Goal: Transaction & Acquisition: Purchase product/service

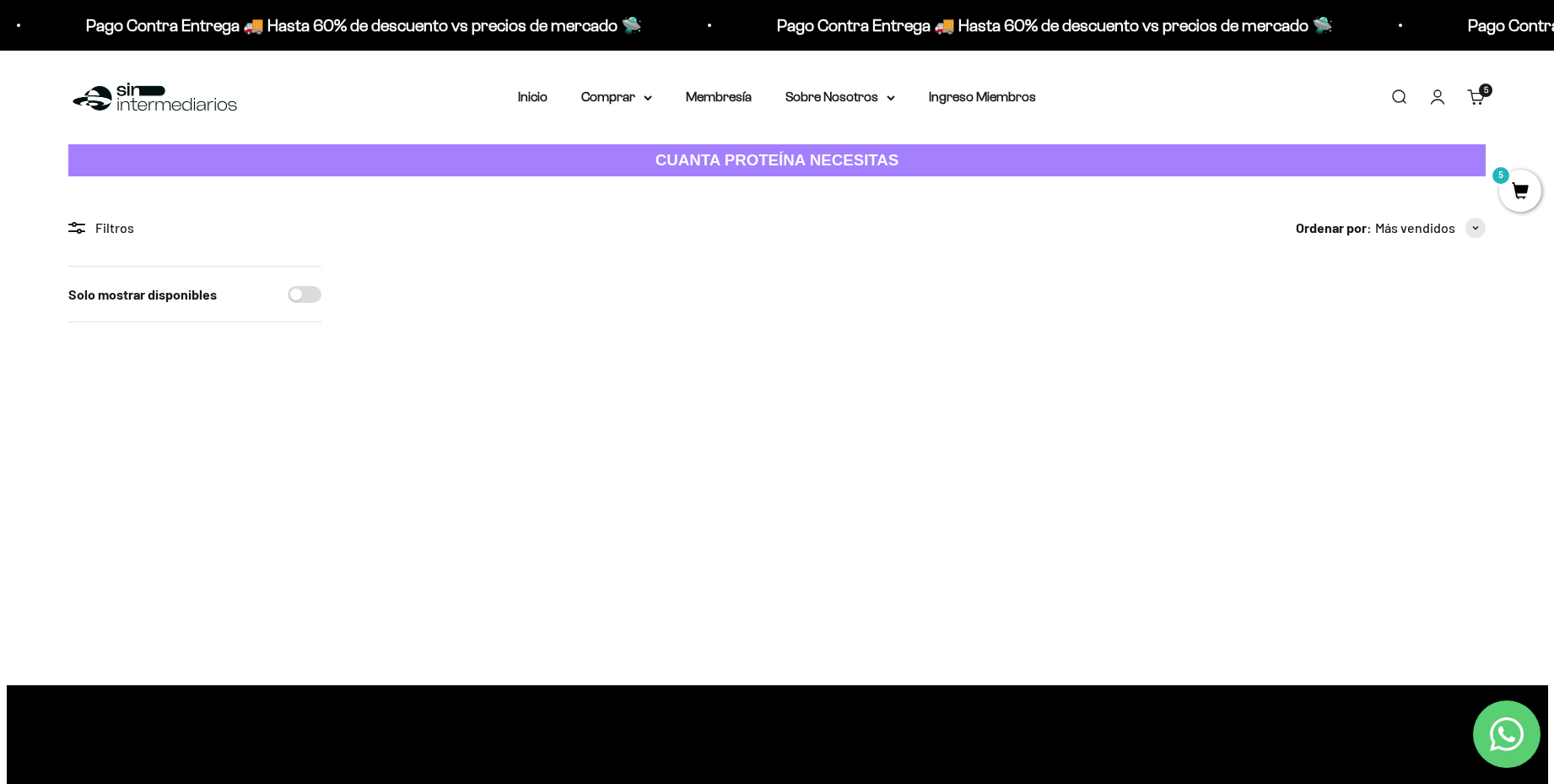
click at [1467, 98] on link "Carrito 5 artículos 5" at bounding box center [1476, 97] width 19 height 19
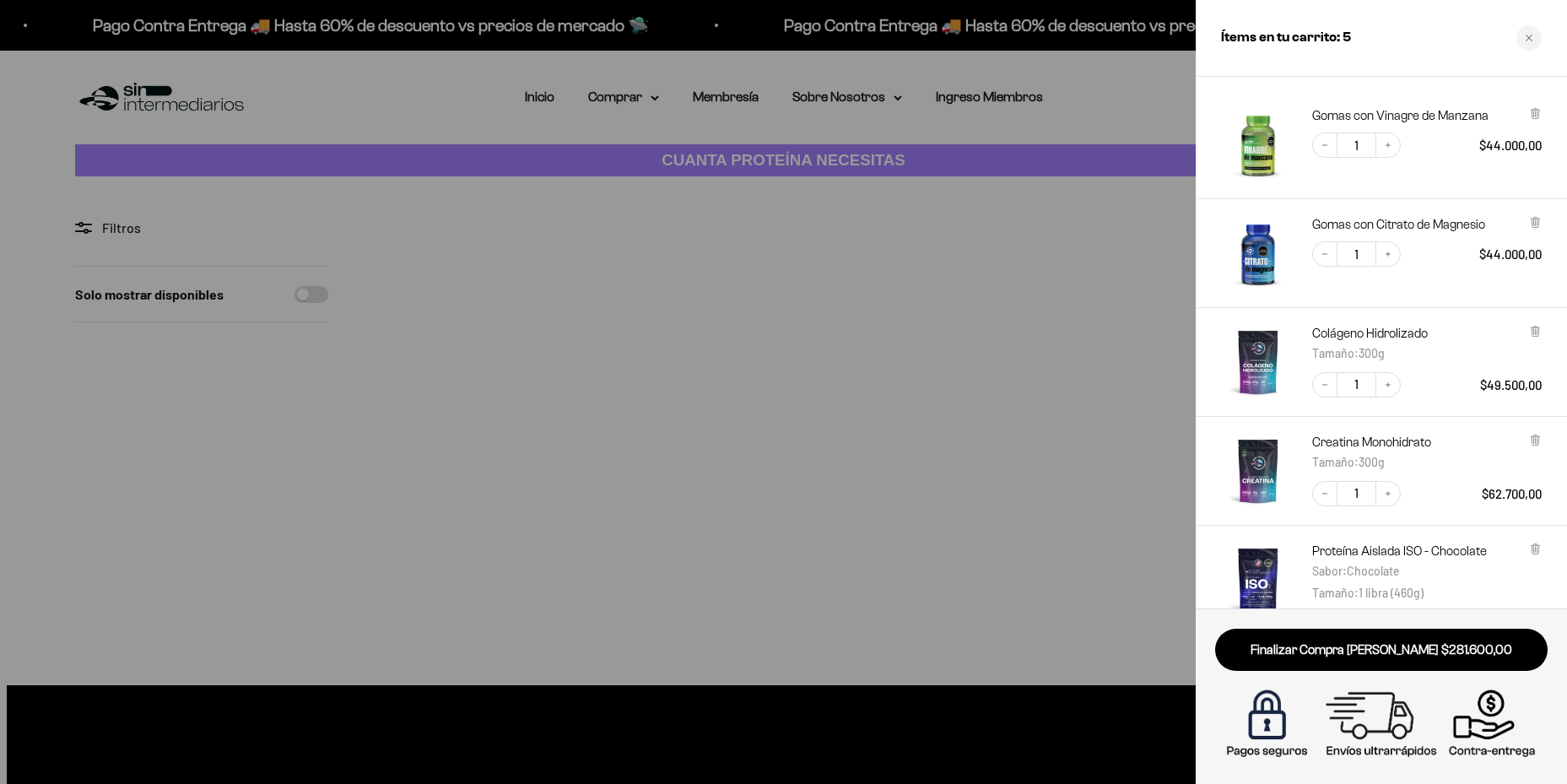
scroll to position [73, 0]
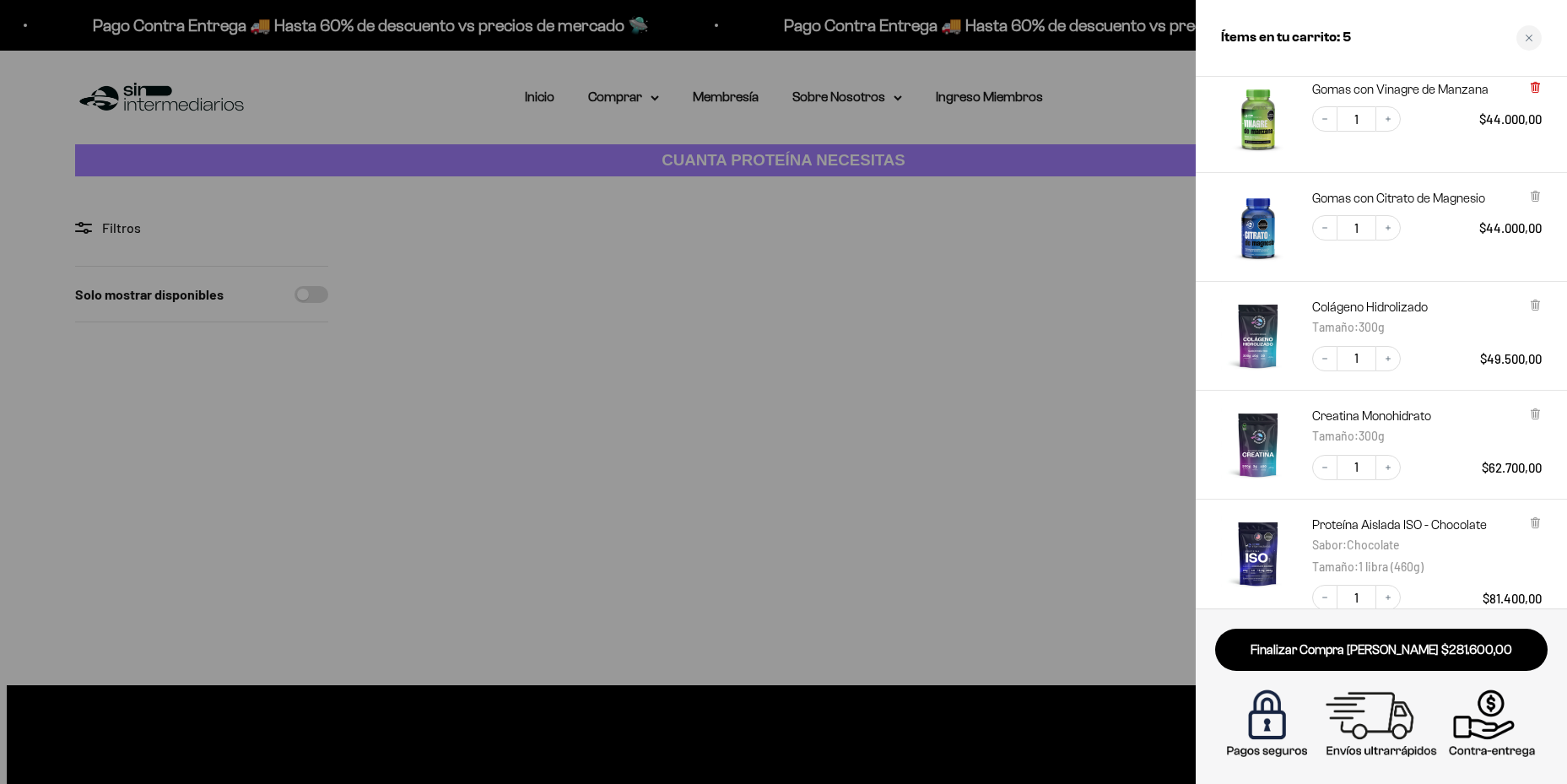
click at [1532, 85] on icon at bounding box center [1535, 88] width 6 height 8
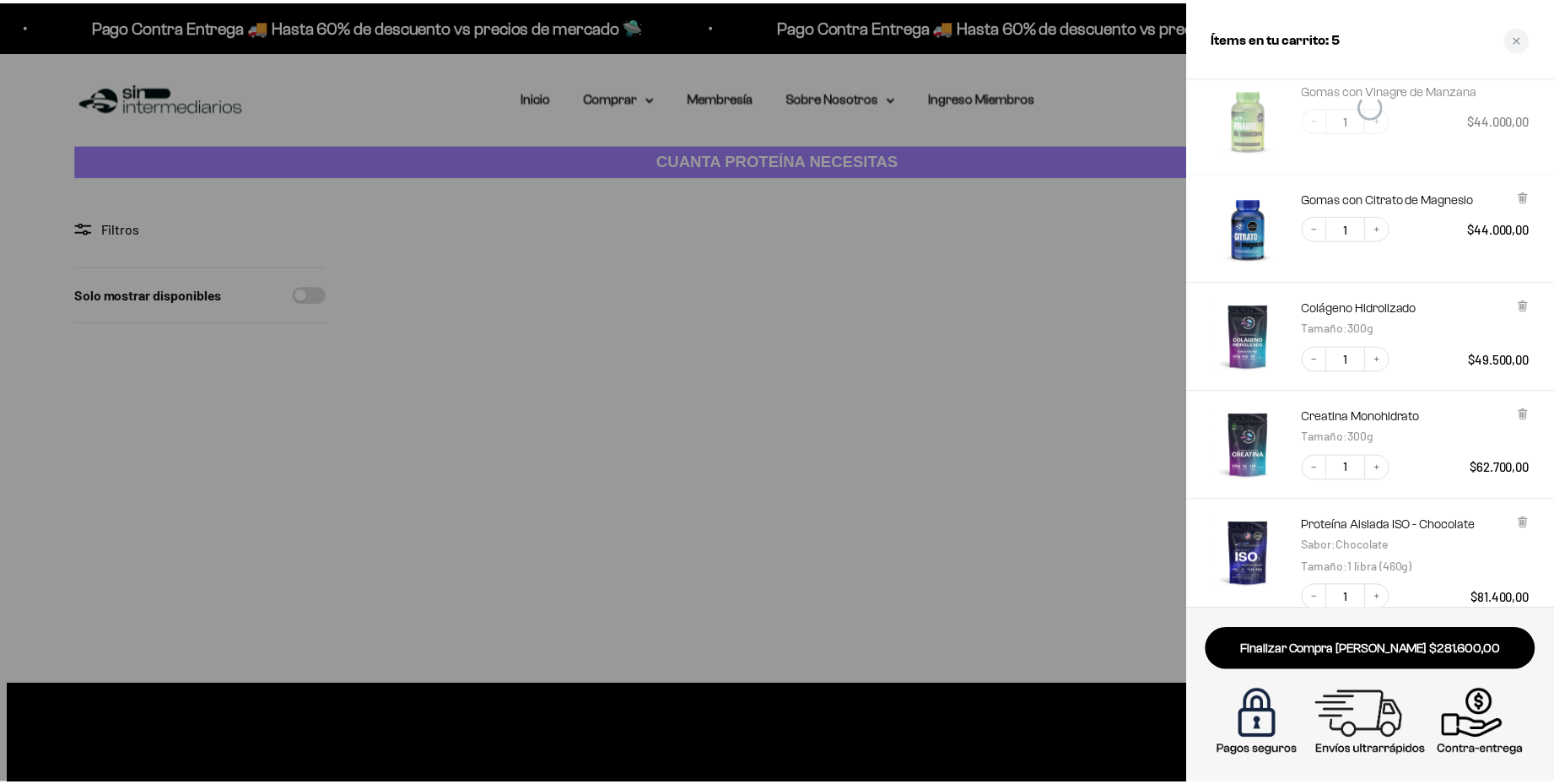
scroll to position [0, 0]
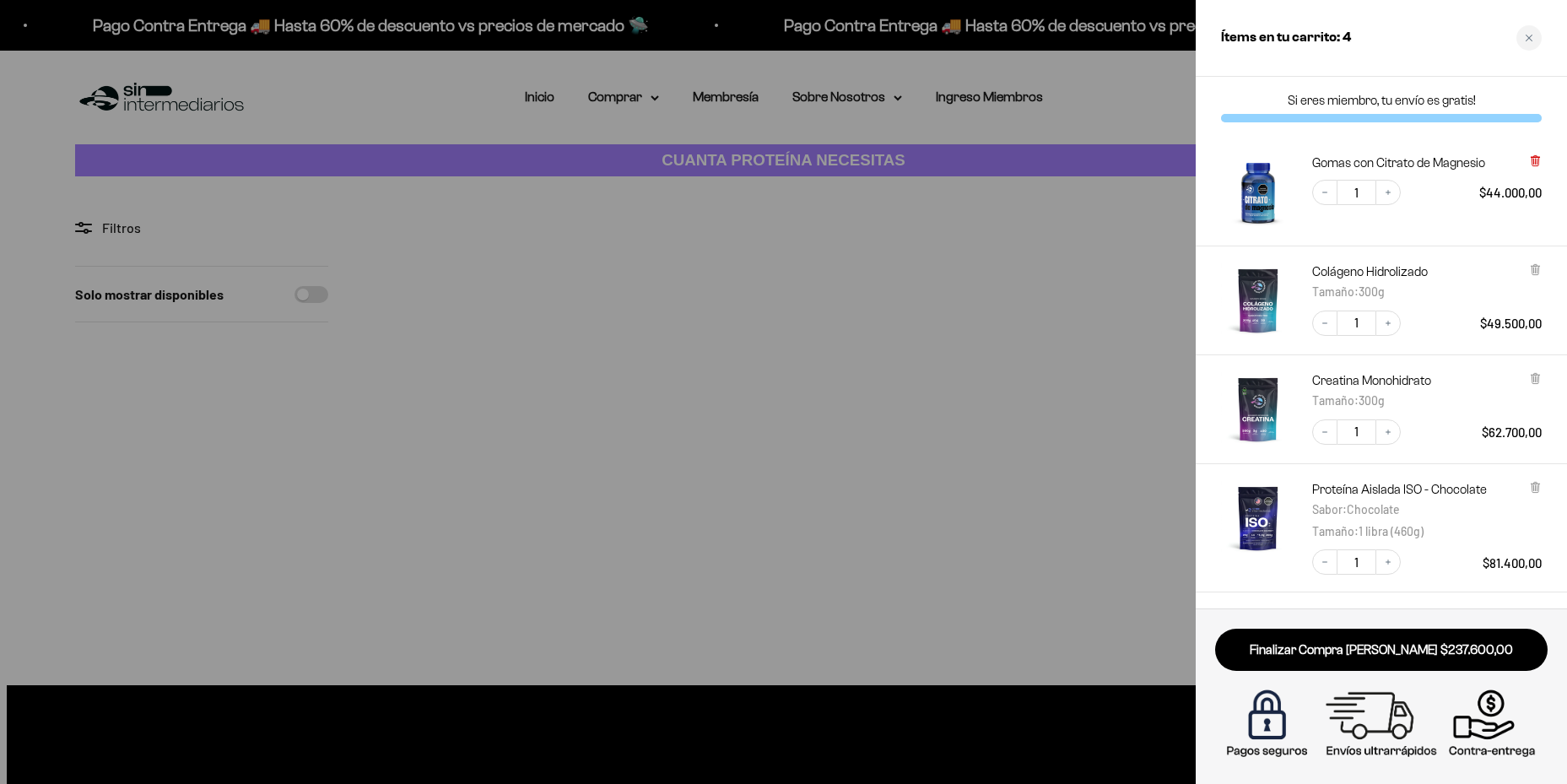
click at [1534, 162] on icon at bounding box center [1535, 159] width 4 height 8
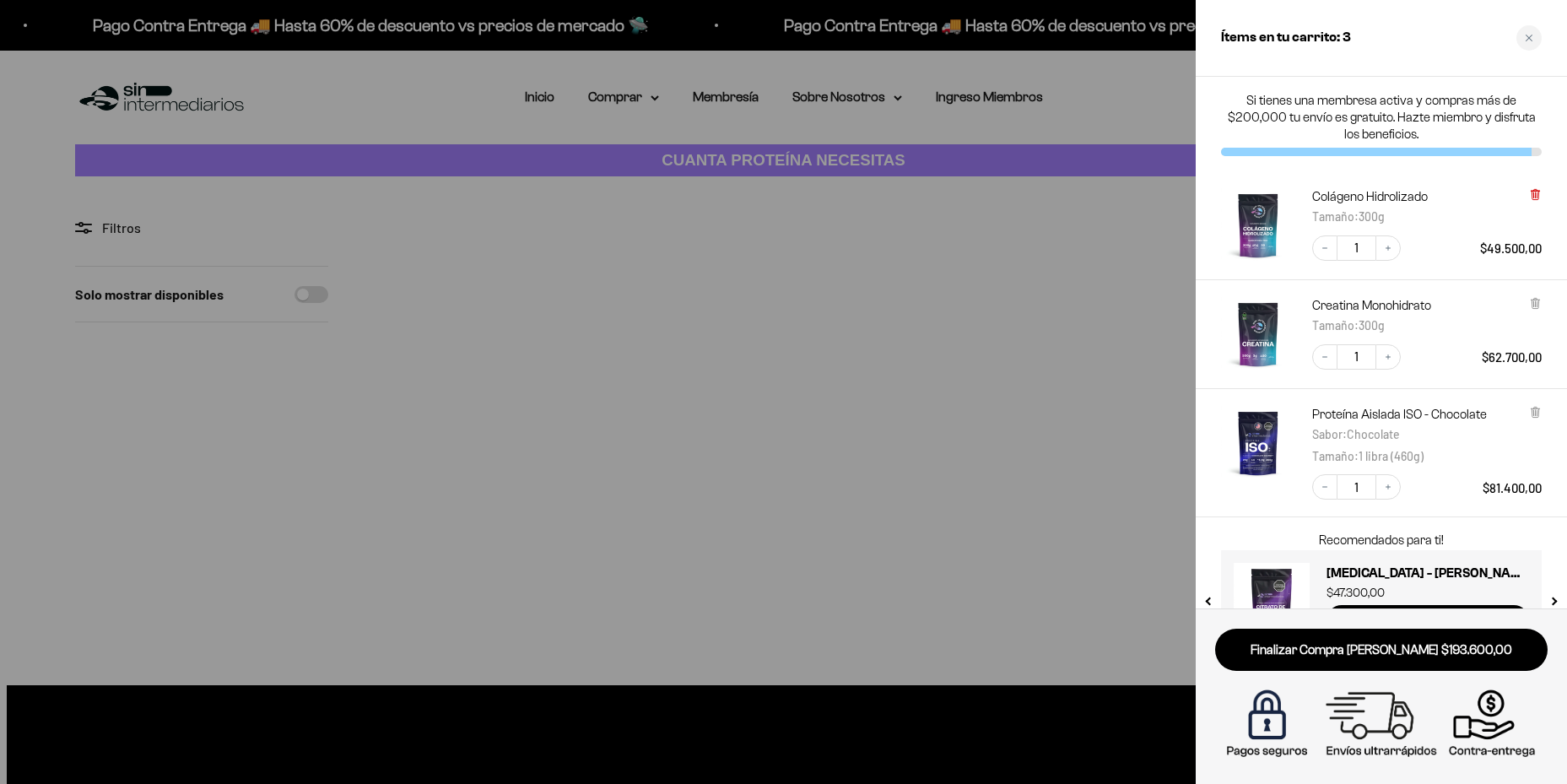
click at [1536, 193] on icon at bounding box center [1535, 194] width 6 height 8
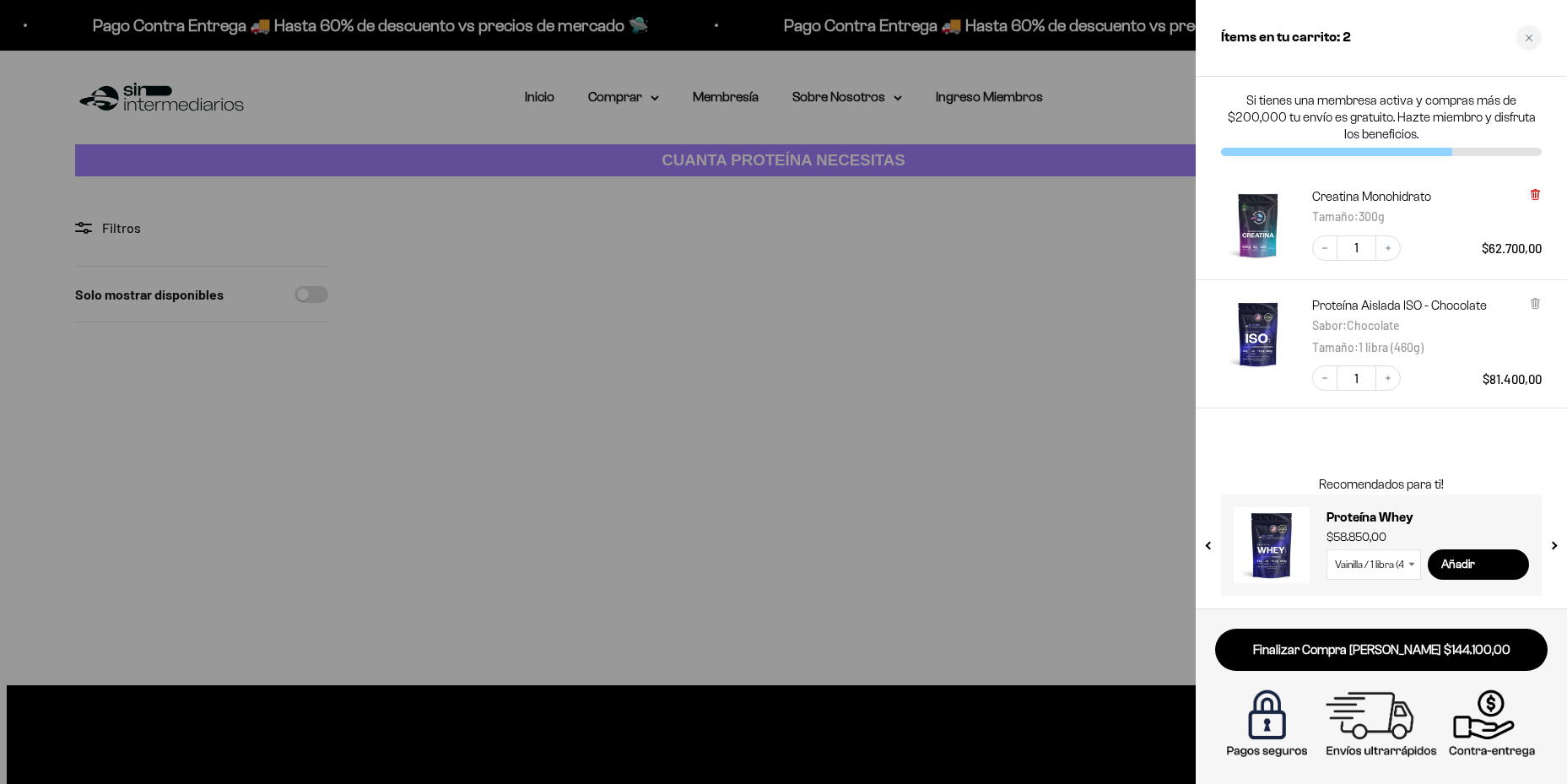
click at [1534, 191] on icon at bounding box center [1535, 194] width 6 height 8
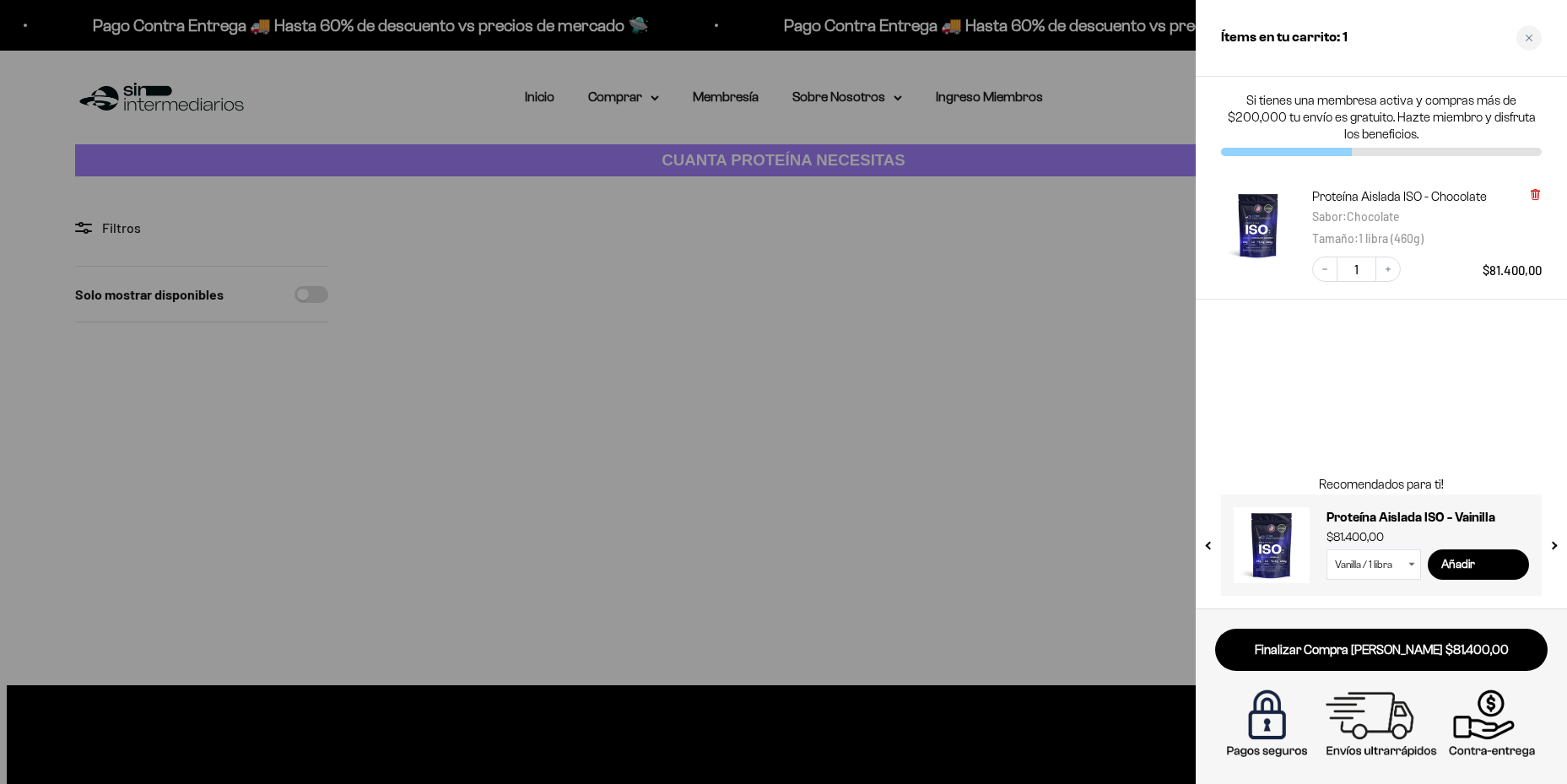
click at [1533, 194] on icon at bounding box center [1535, 194] width 6 height 8
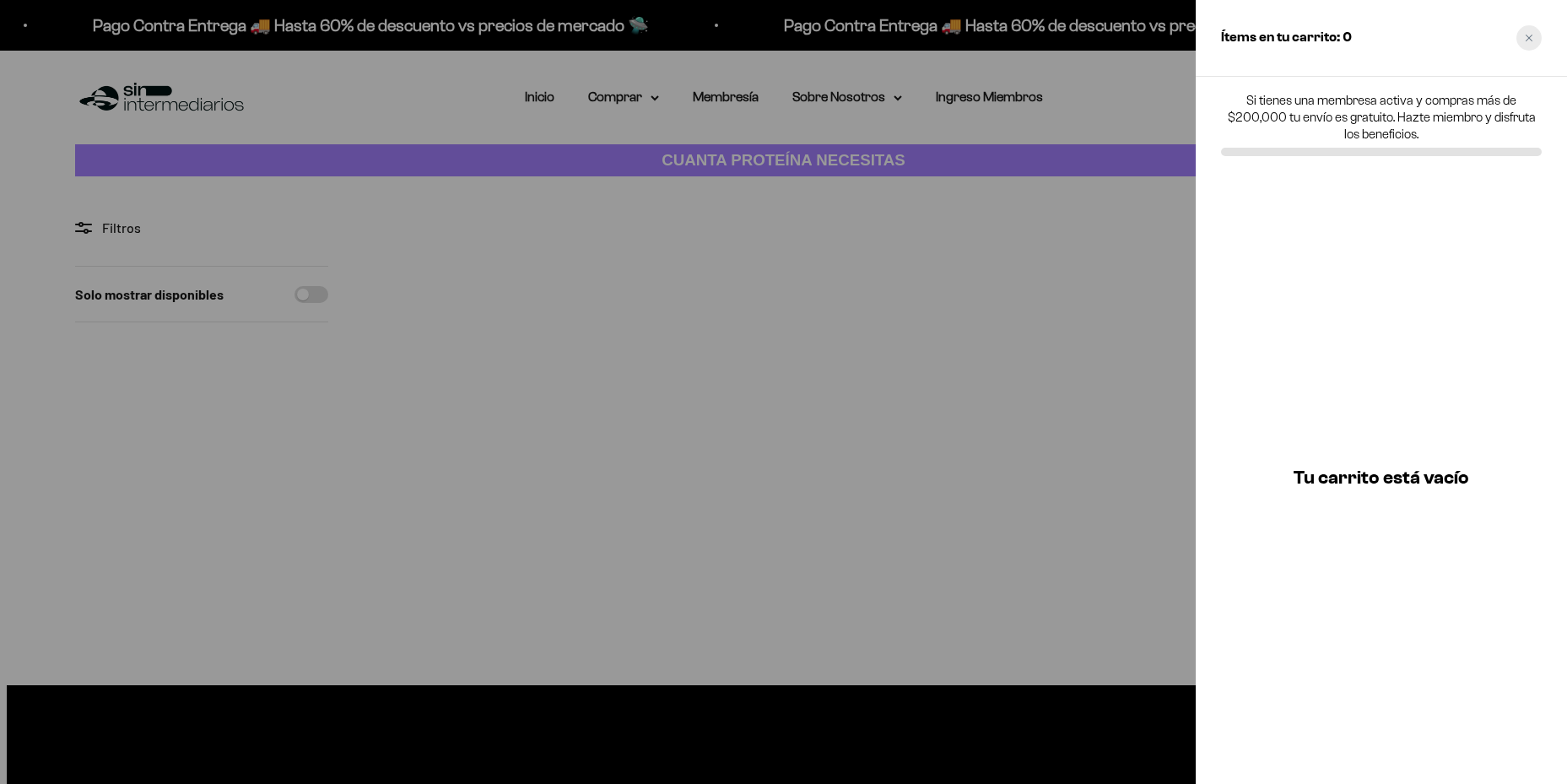
click at [1535, 35] on div "Close cart" at bounding box center [1529, 38] width 25 height 25
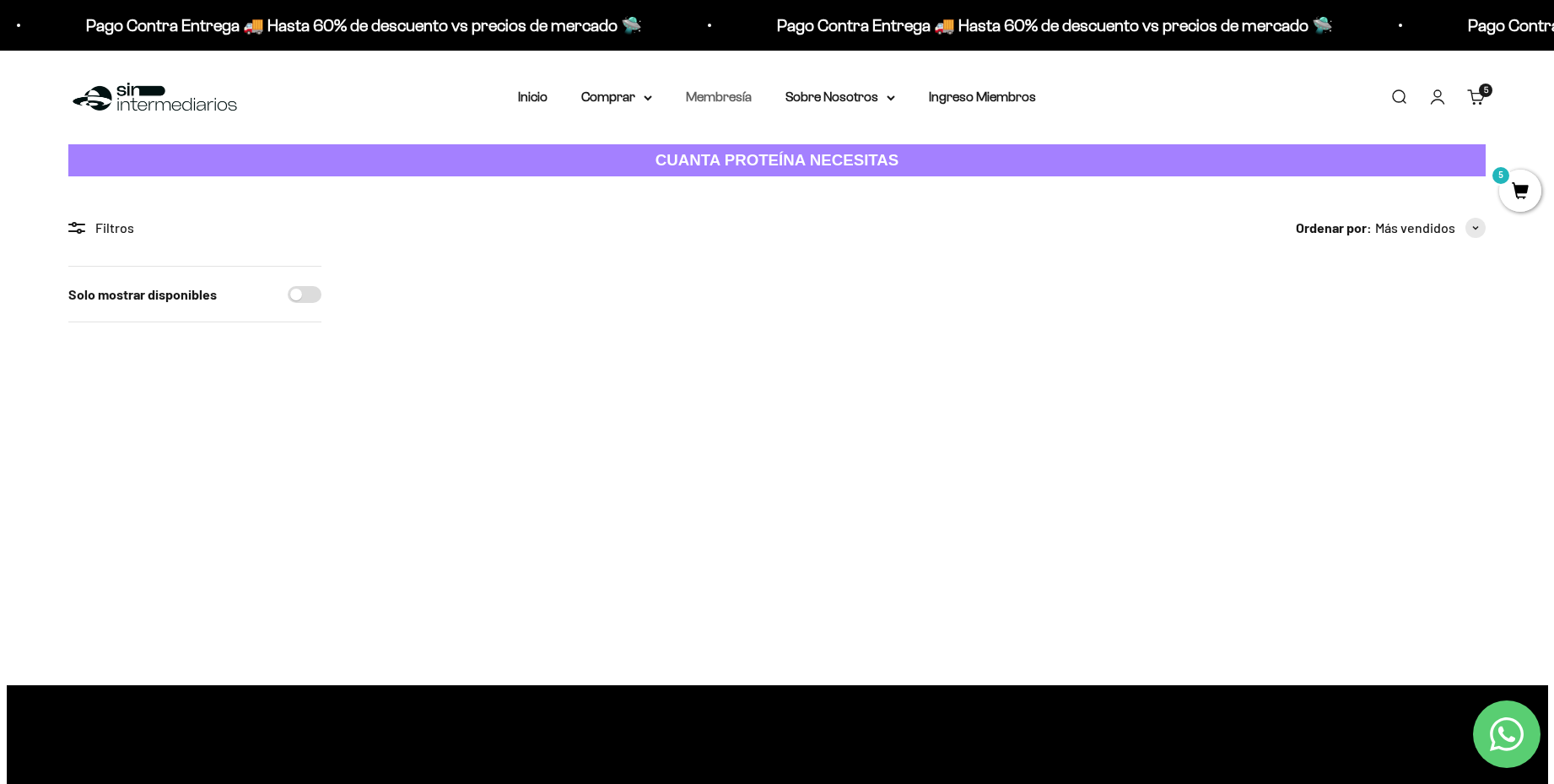
click at [726, 101] on link "Membresía" at bounding box center [718, 97] width 66 height 14
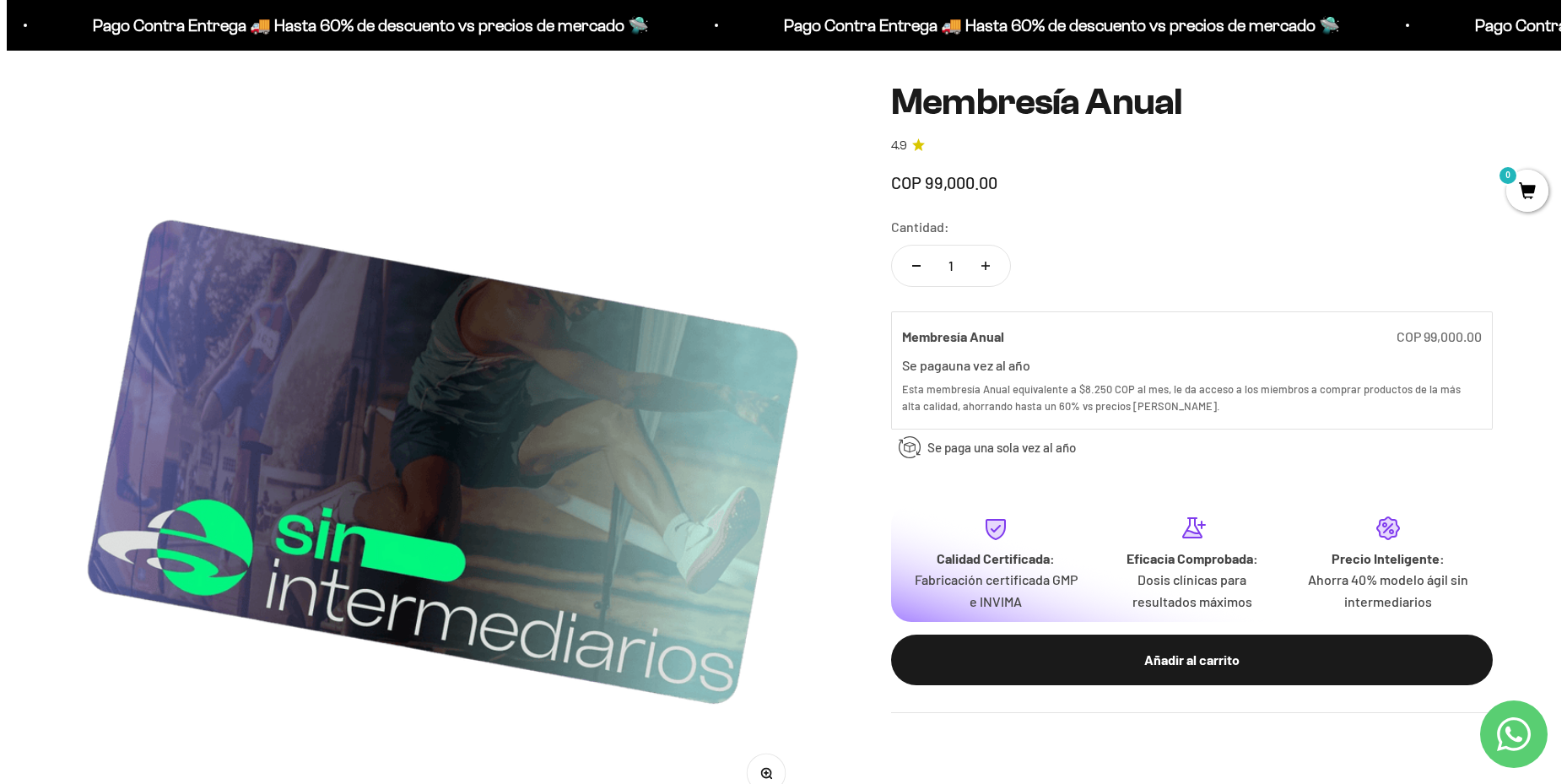
scroll to position [163, 0]
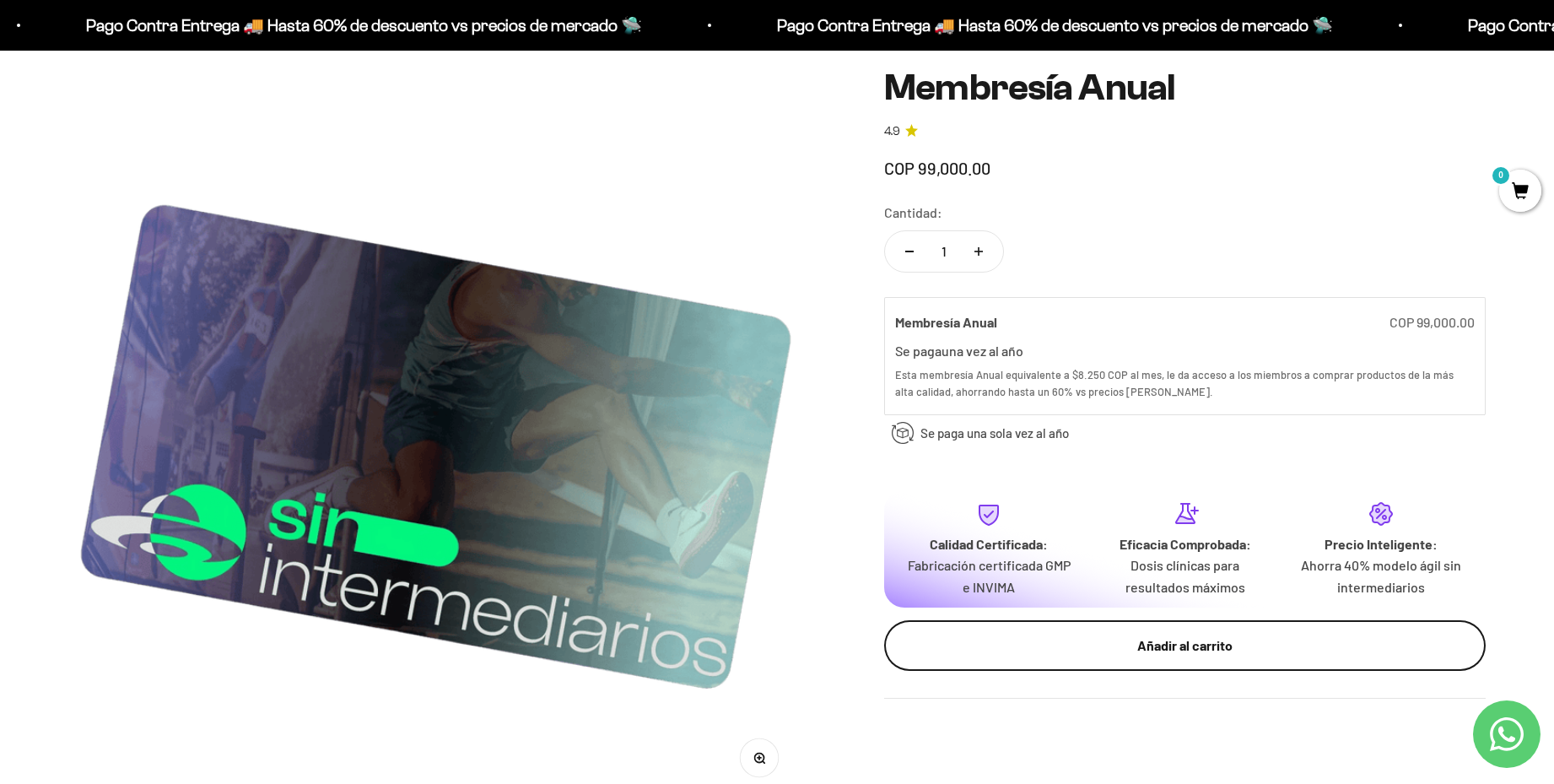
click at [1194, 656] on button "Añadir al carrito" at bounding box center [1185, 645] width 602 height 51
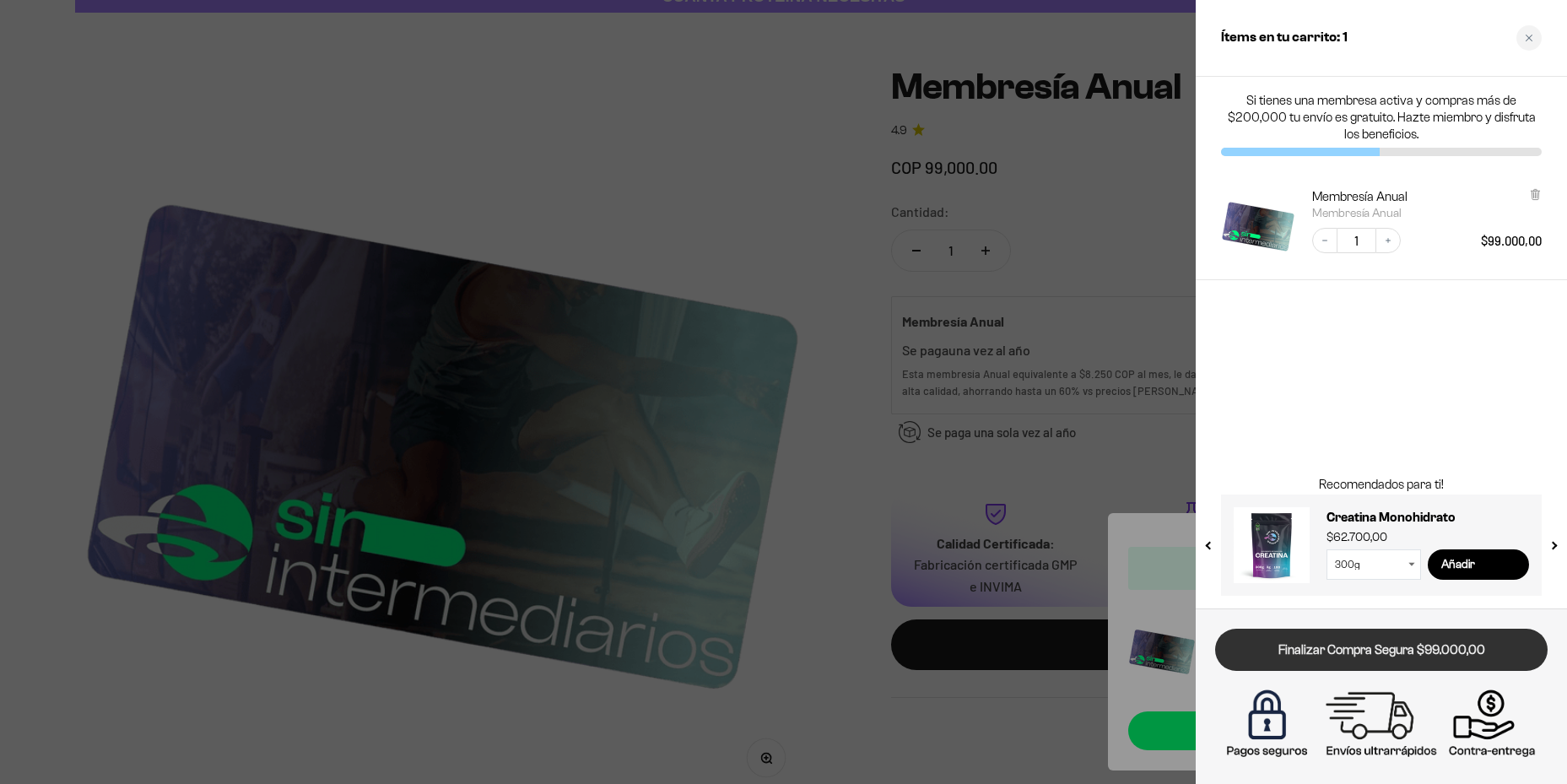
click at [1383, 646] on link "Finalizar Compra Segura $99.000,00" at bounding box center [1381, 650] width 332 height 43
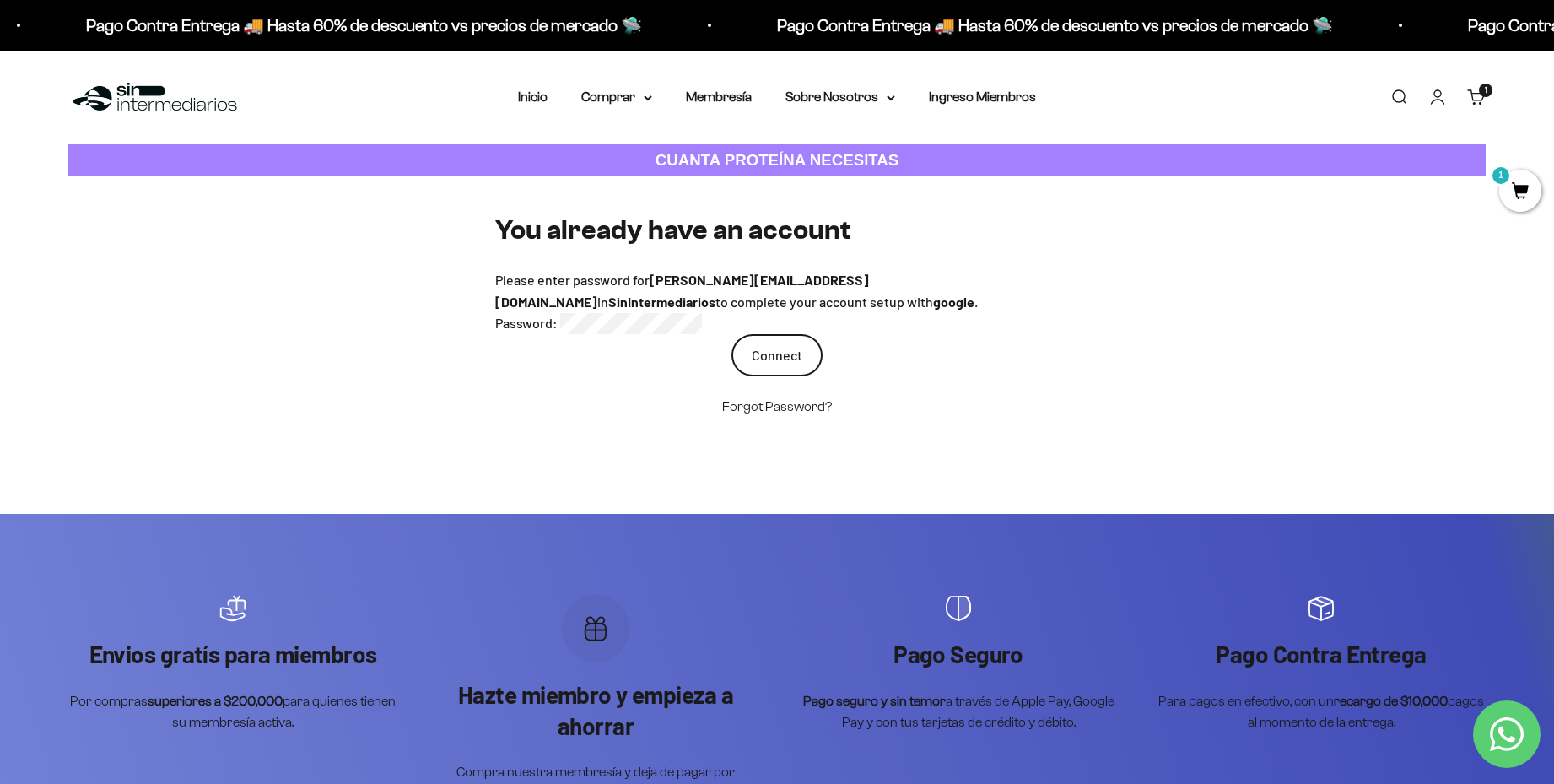
click at [773, 363] on input "Connect" at bounding box center [777, 355] width 91 height 42
drag, startPoint x: 597, startPoint y: 326, endPoint x: 590, endPoint y: 331, distance: 8.6
click at [596, 326] on div "Password is required" at bounding box center [777, 323] width 564 height 22
click at [557, 349] on div "Password:" at bounding box center [777, 345] width 564 height 22
click at [732, 356] on input "Connect" at bounding box center [777, 377] width 91 height 42
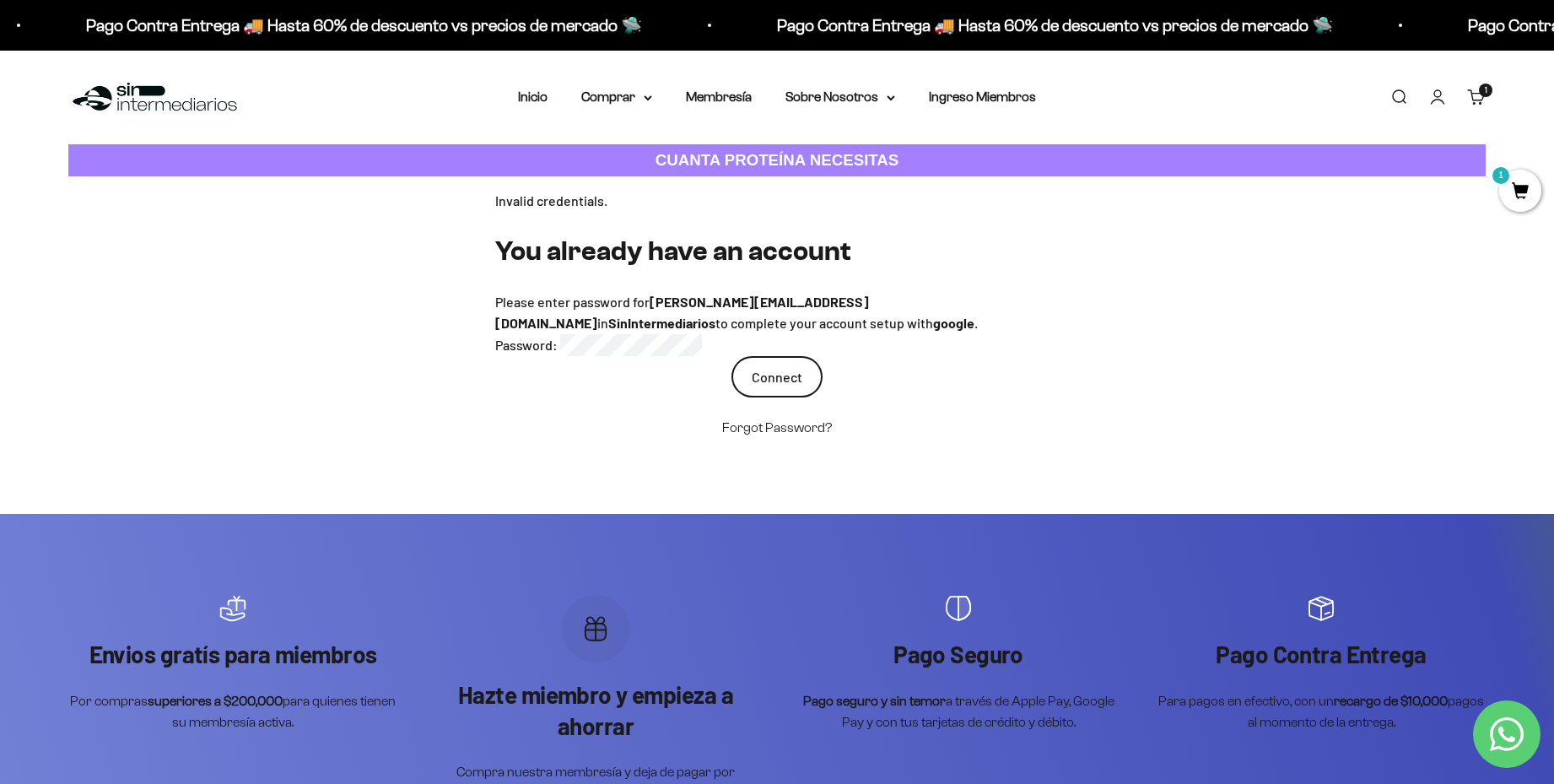
click at [771, 373] on input "Connect" at bounding box center [777, 377] width 91 height 42
click at [1447, 97] on link "Iniciar sesión" at bounding box center [1438, 97] width 19 height 19
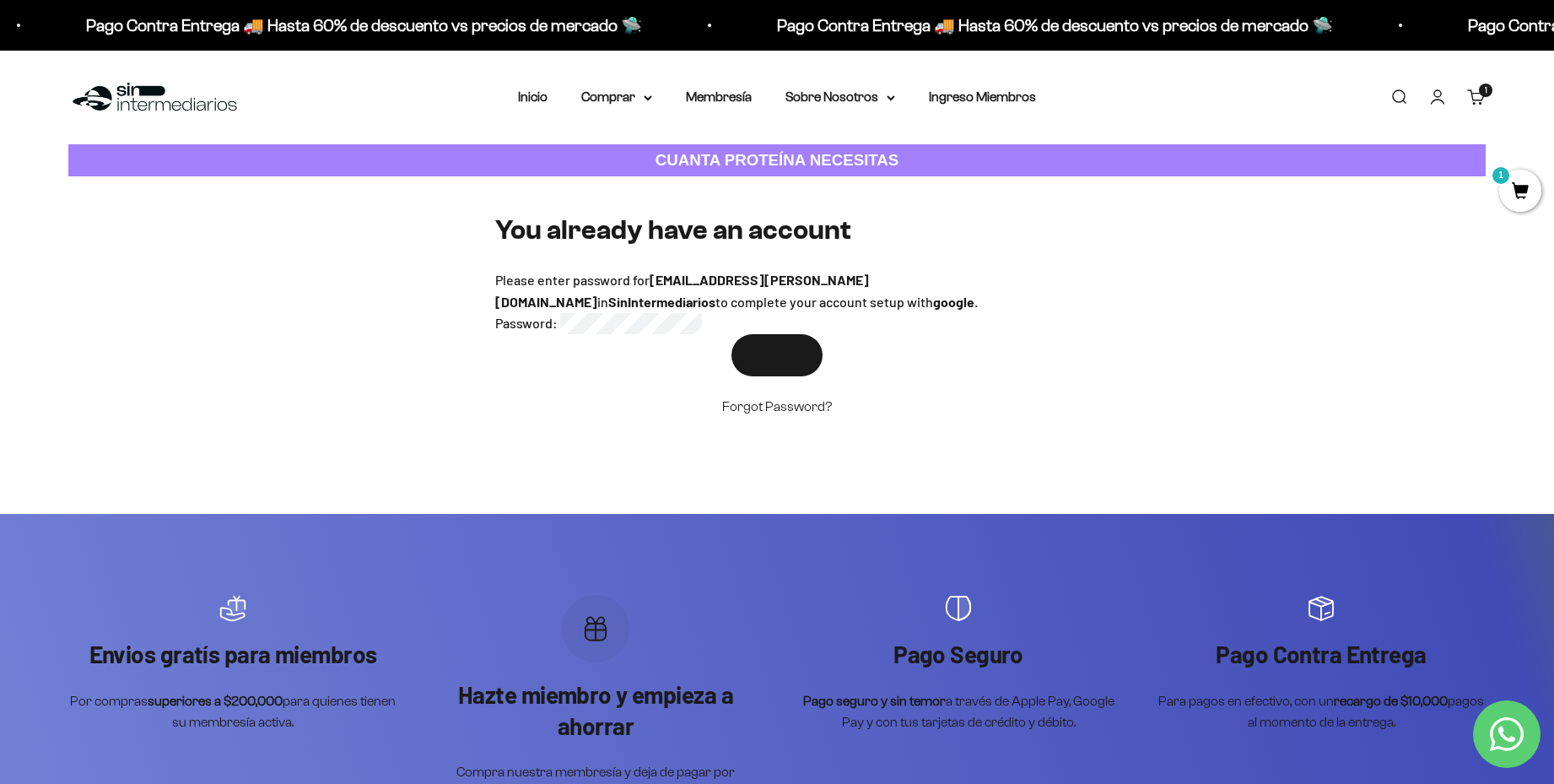
click at [142, 103] on img at bounding box center [155, 97] width 173 height 36
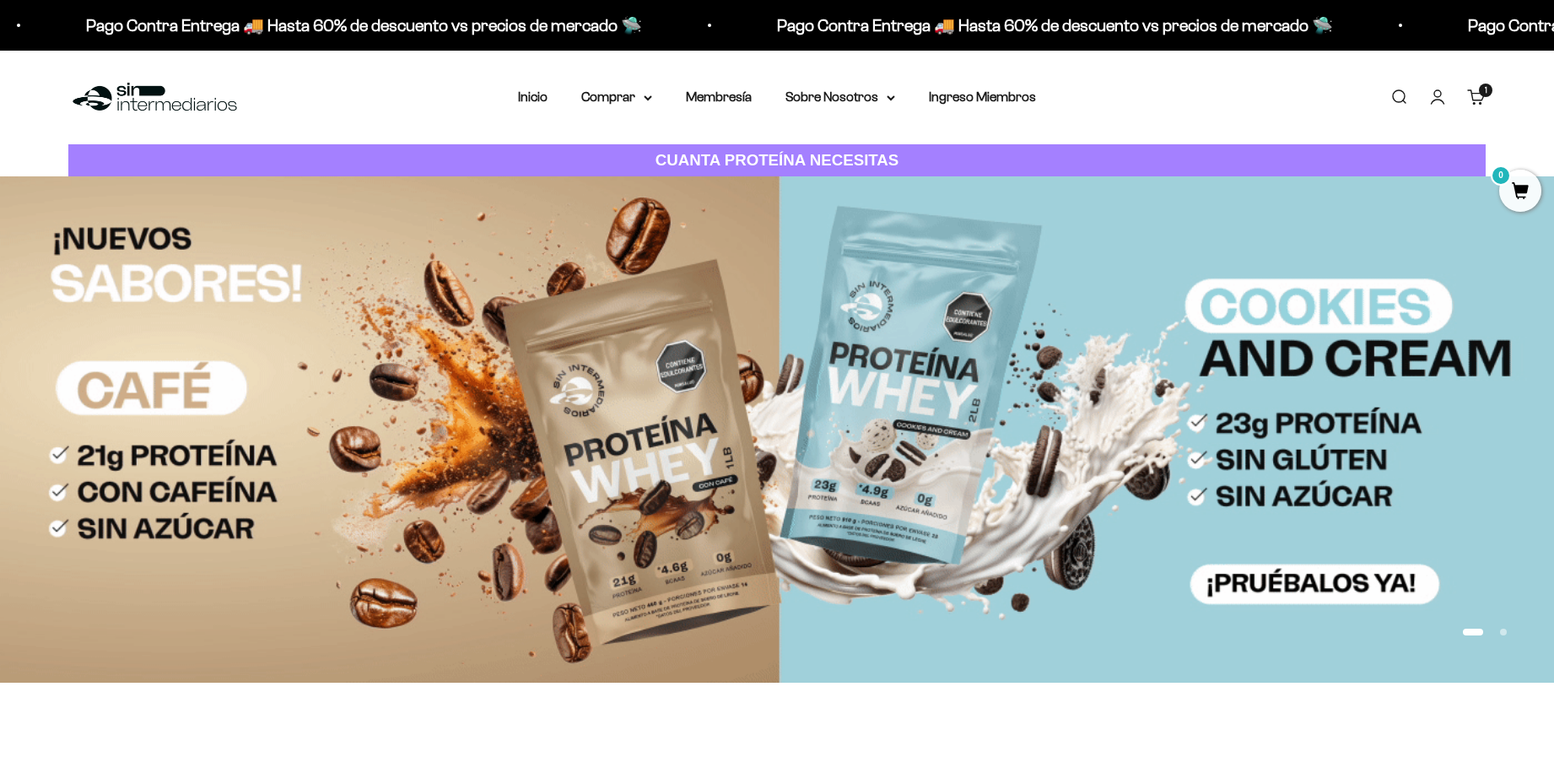
click at [1434, 94] on link "Cuenta" at bounding box center [1438, 97] width 19 height 19
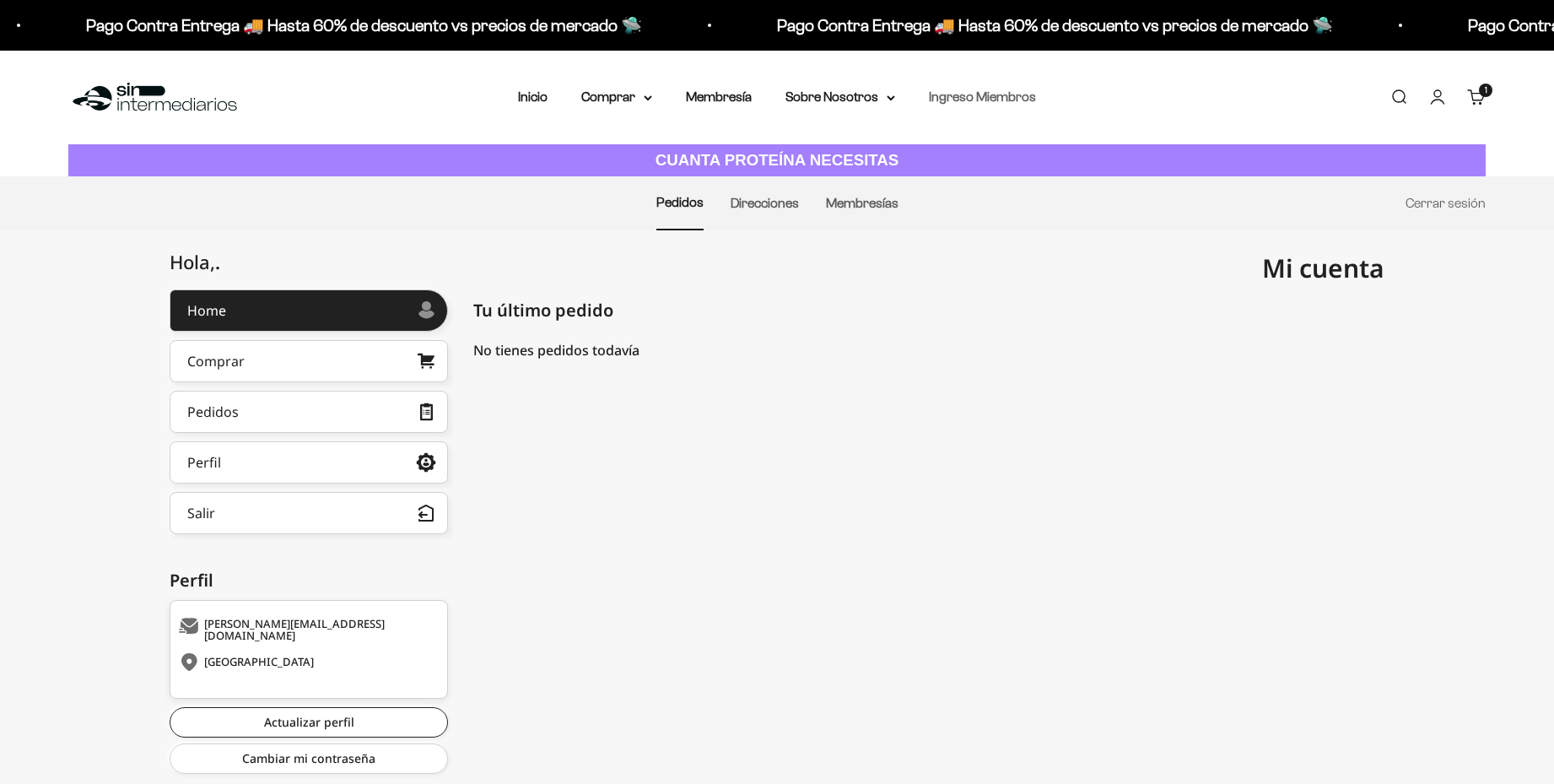
click at [975, 97] on link "Ingreso Miembros" at bounding box center [982, 97] width 107 height 14
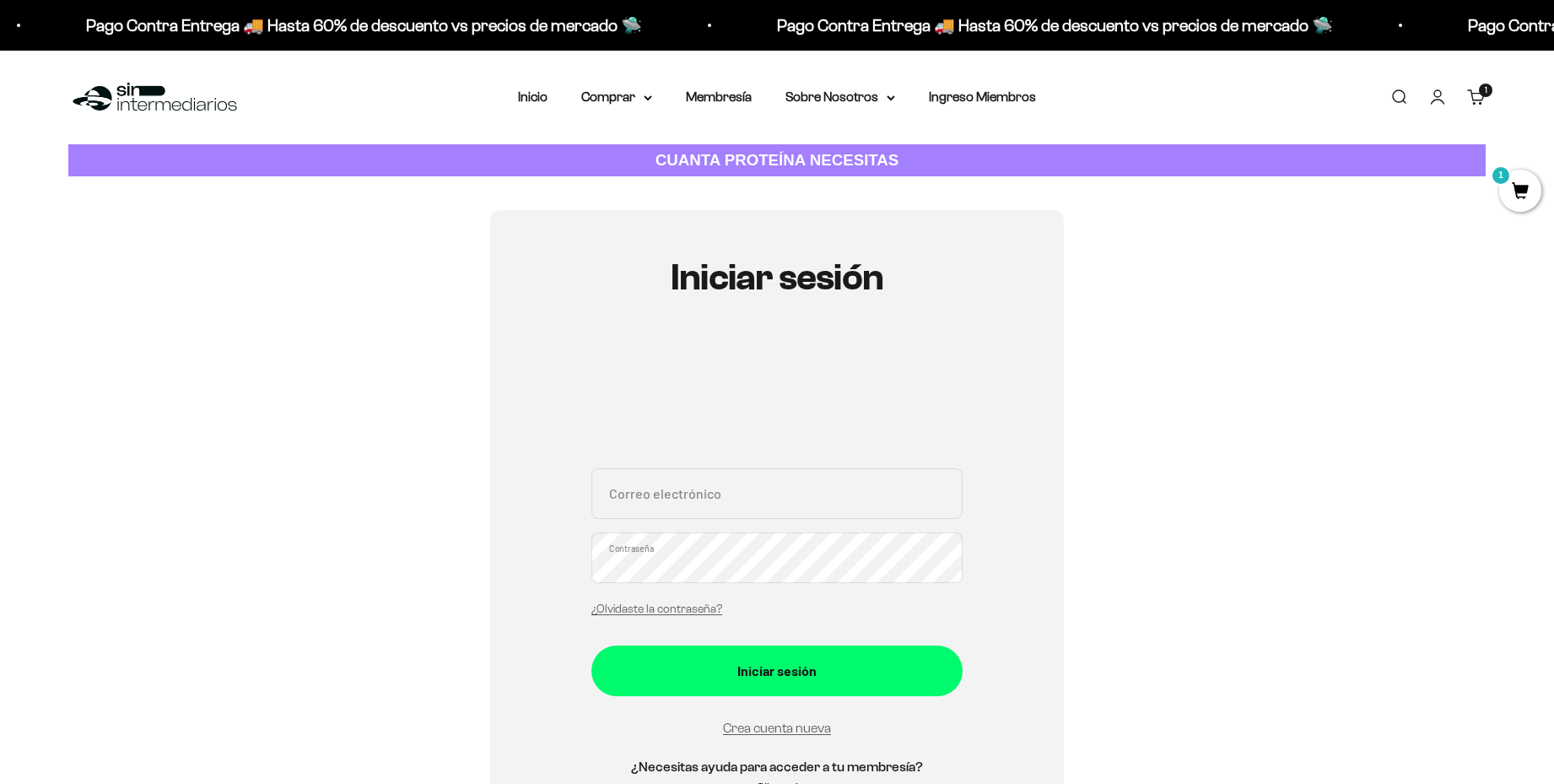
click at [717, 497] on input "Correo electrónico" at bounding box center [776, 493] width 371 height 51
type input "[EMAIL_ADDRESS][PERSON_NAME][DOMAIN_NAME]"
click at [591, 645] on button "Iniciar sesión" at bounding box center [776, 670] width 371 height 51
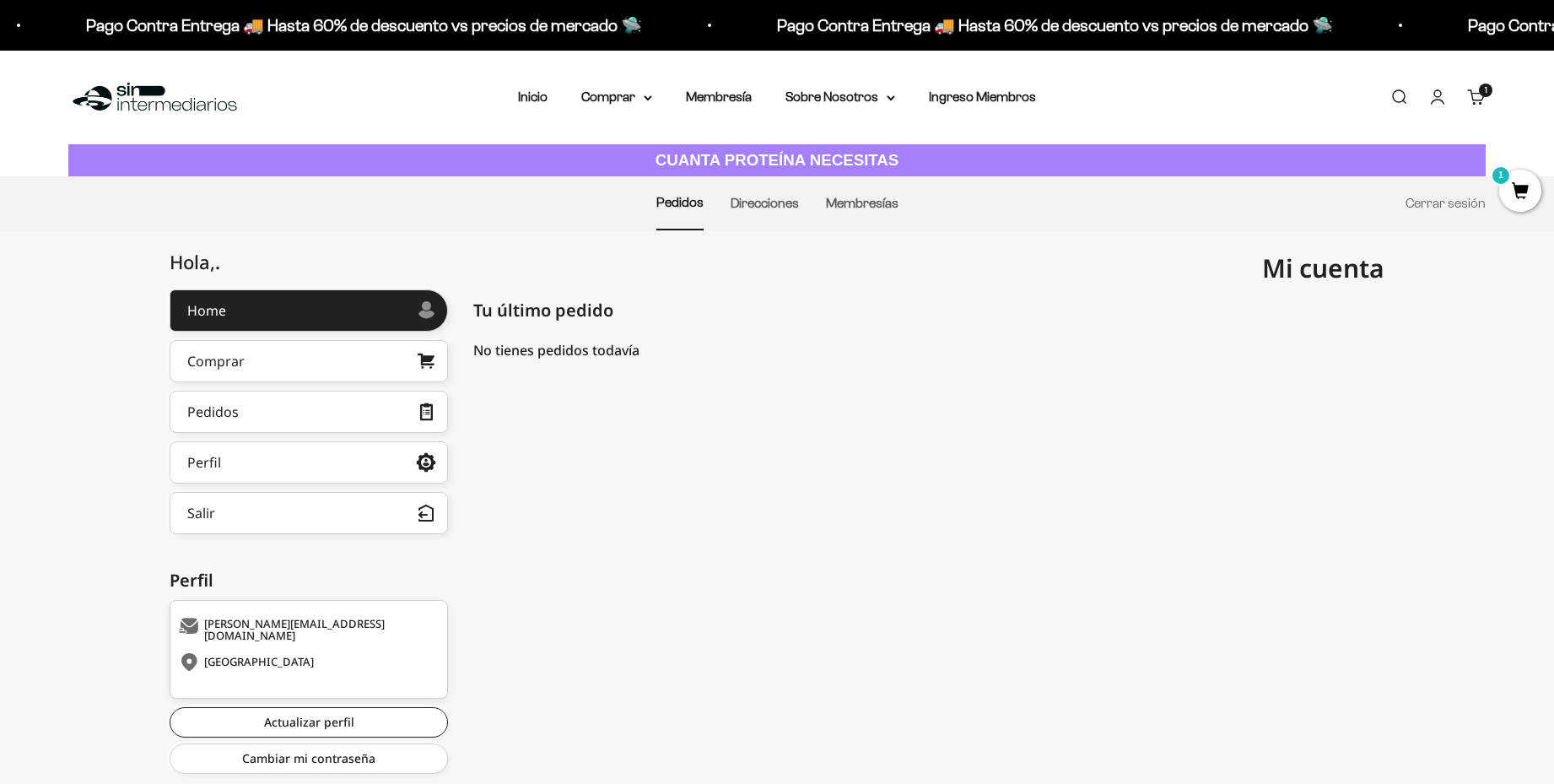
click at [1485, 97] on link "Carrito 1 artículo 1" at bounding box center [1476, 97] width 19 height 19
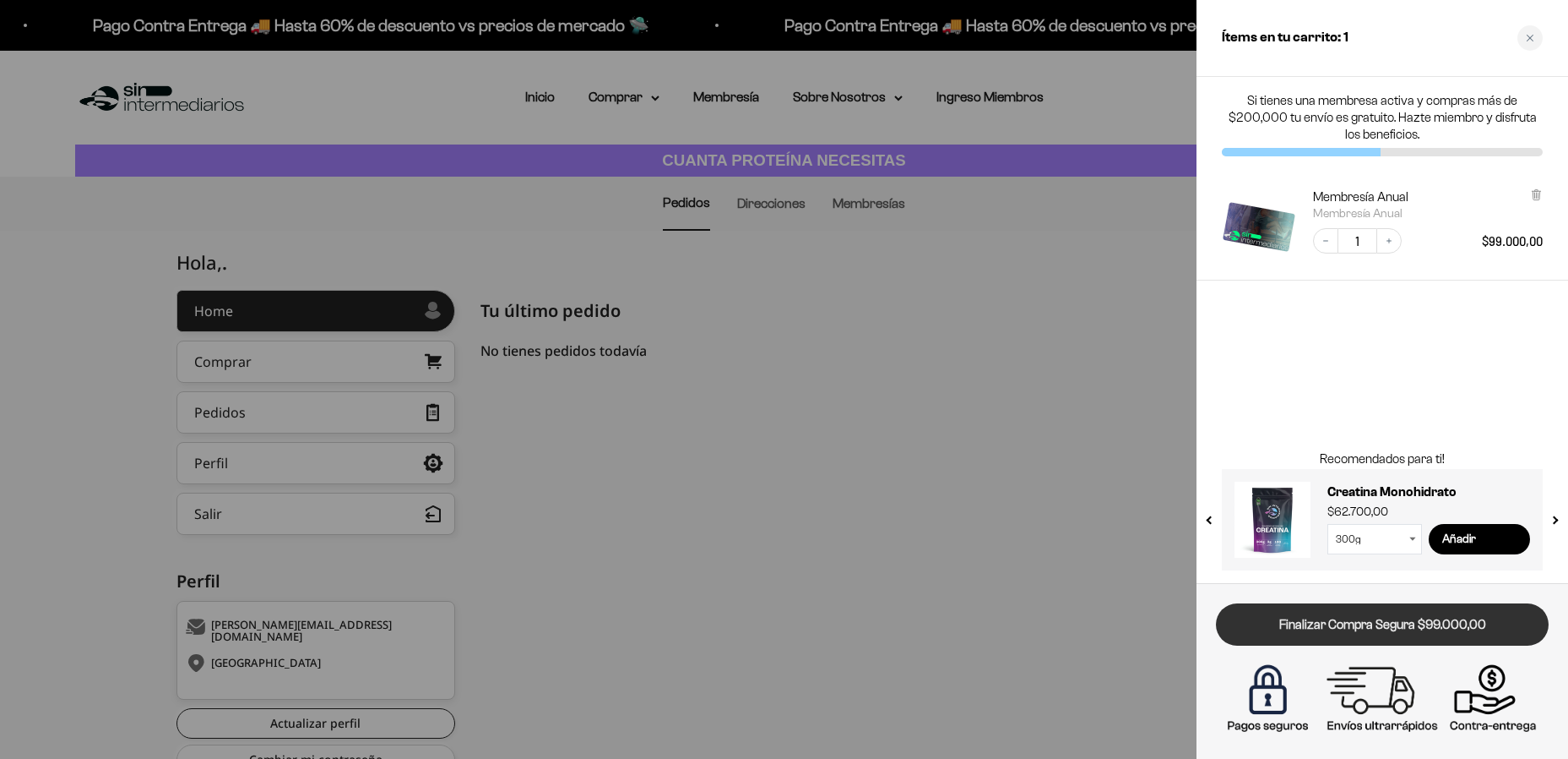
click at [1443, 625] on link "Finalizar Compra Segura $99.000,00" at bounding box center [1382, 625] width 332 height 43
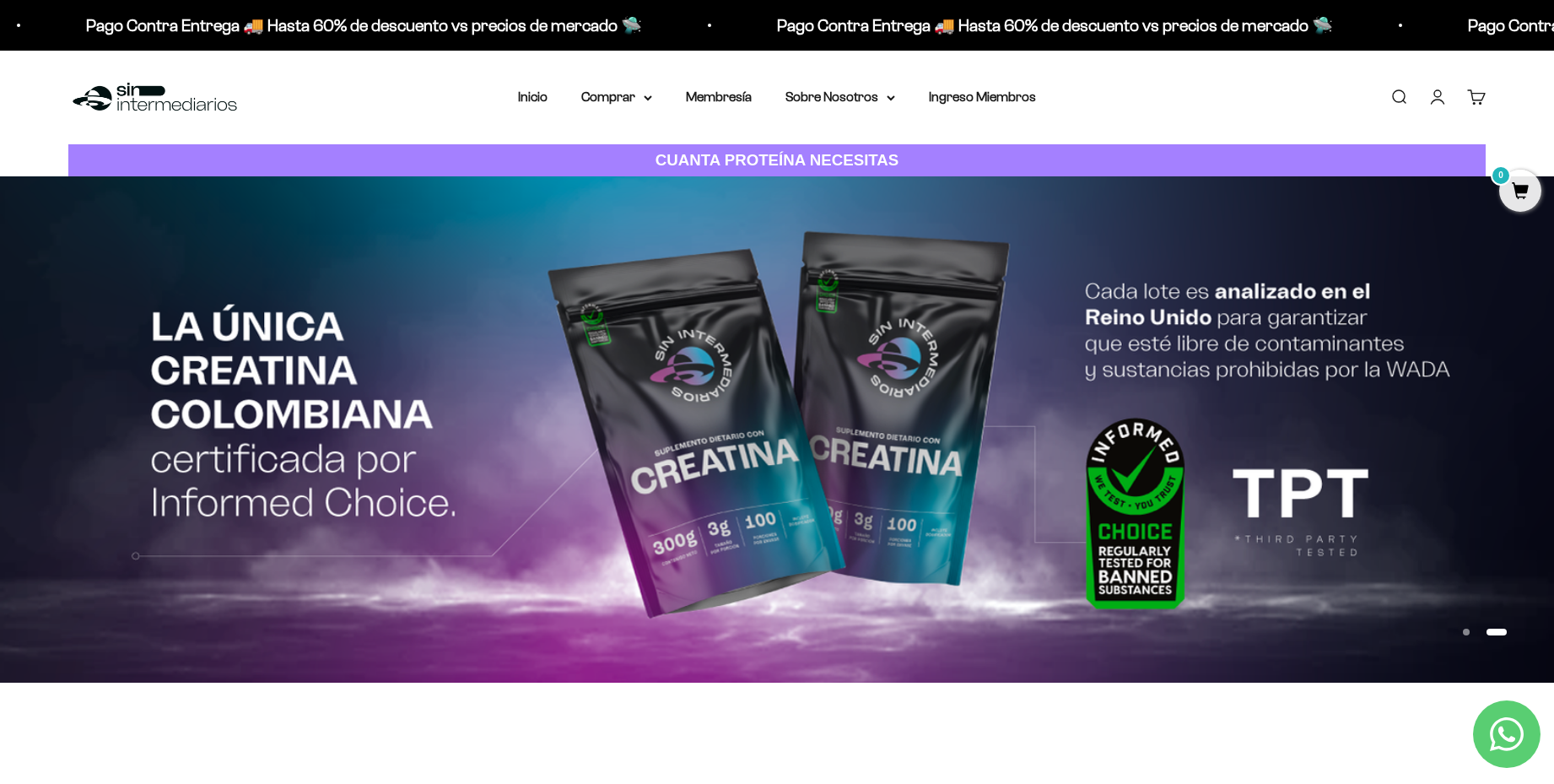
click at [1445, 97] on link "Cuenta" at bounding box center [1438, 97] width 19 height 19
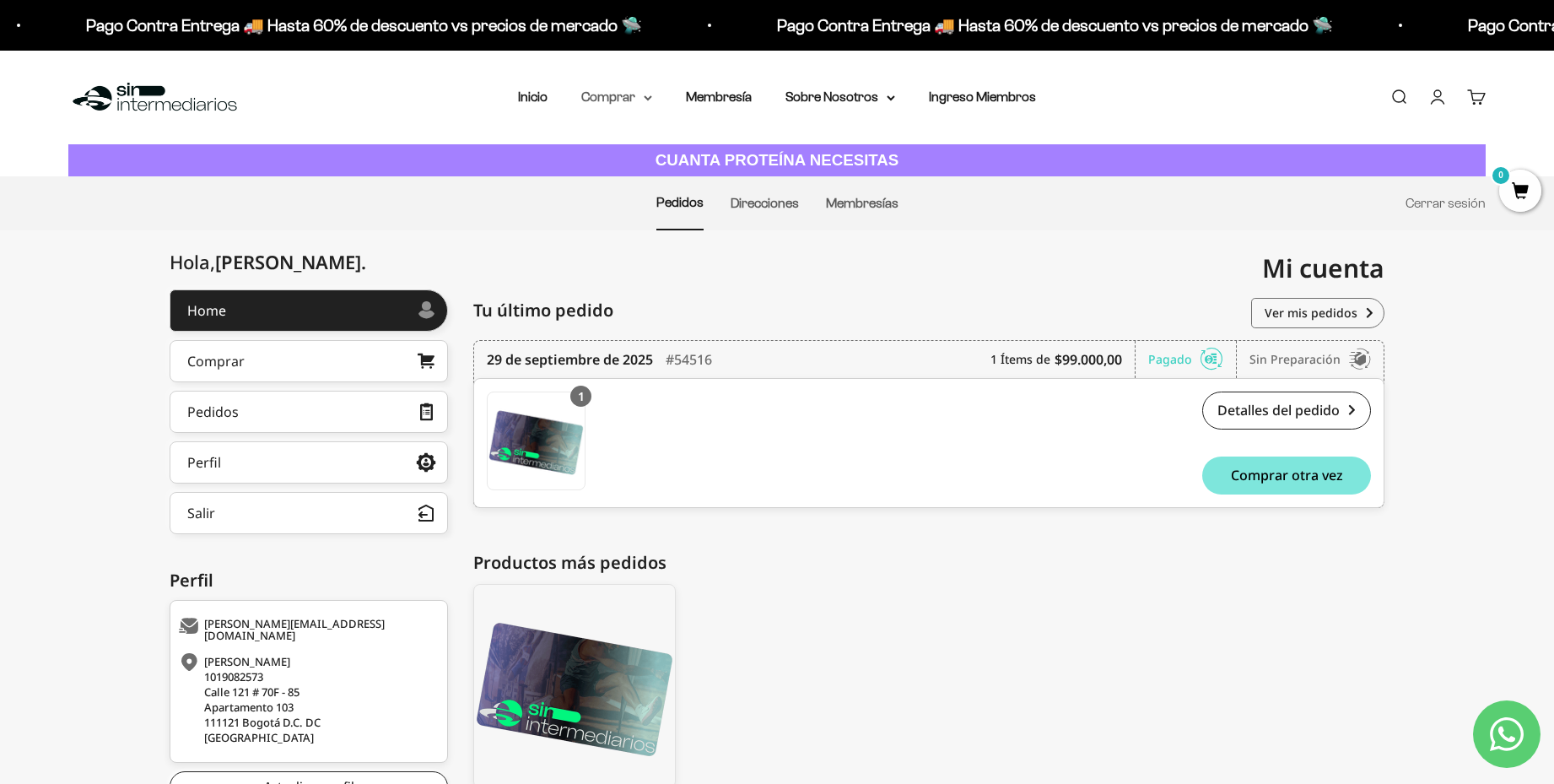
click at [617, 97] on summary "Comprar" at bounding box center [616, 97] width 71 height 22
click at [643, 152] on span "Proteínas" at bounding box center [619, 151] width 57 height 14
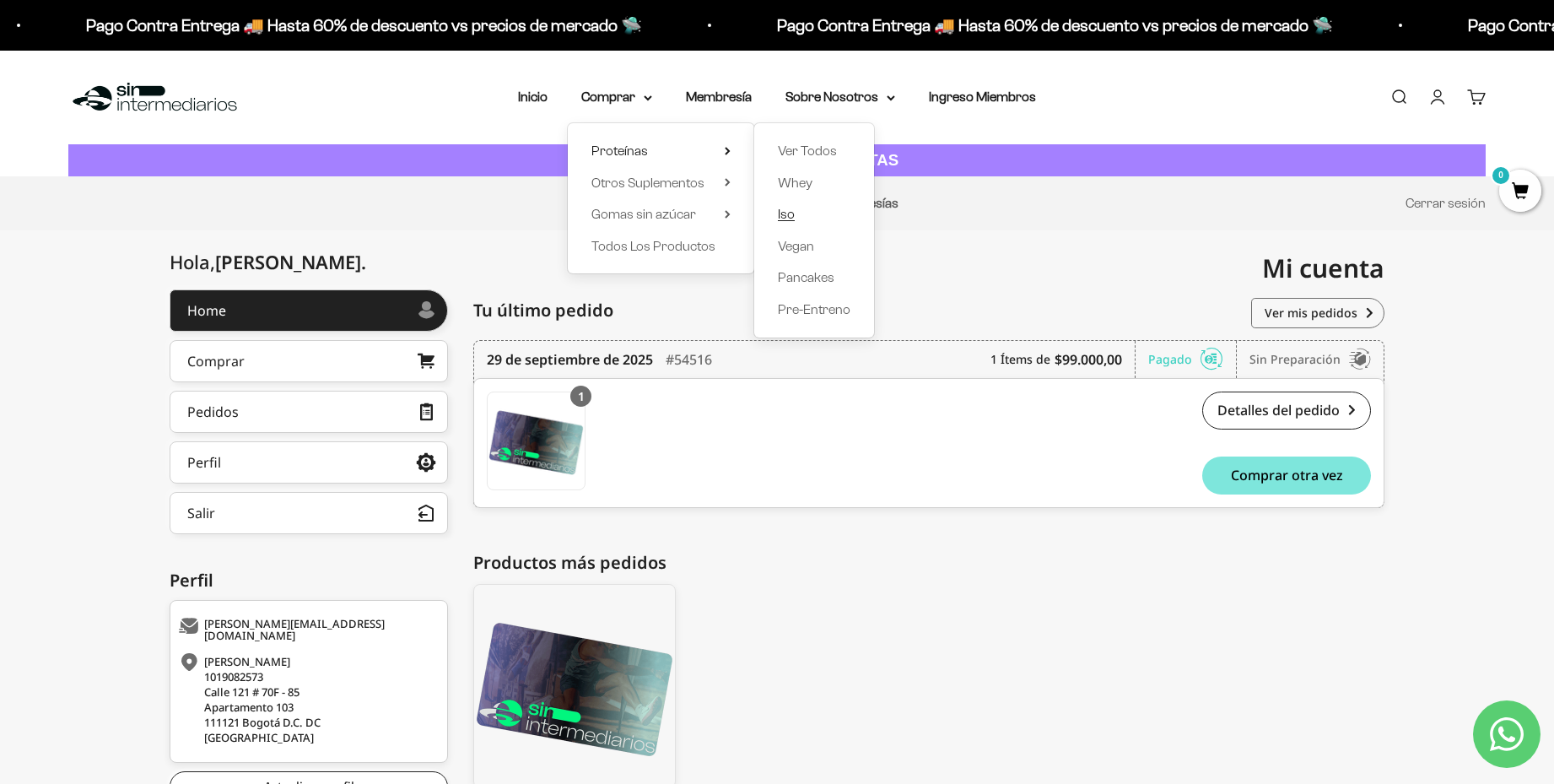
click at [789, 215] on span "Iso" at bounding box center [786, 214] width 17 height 14
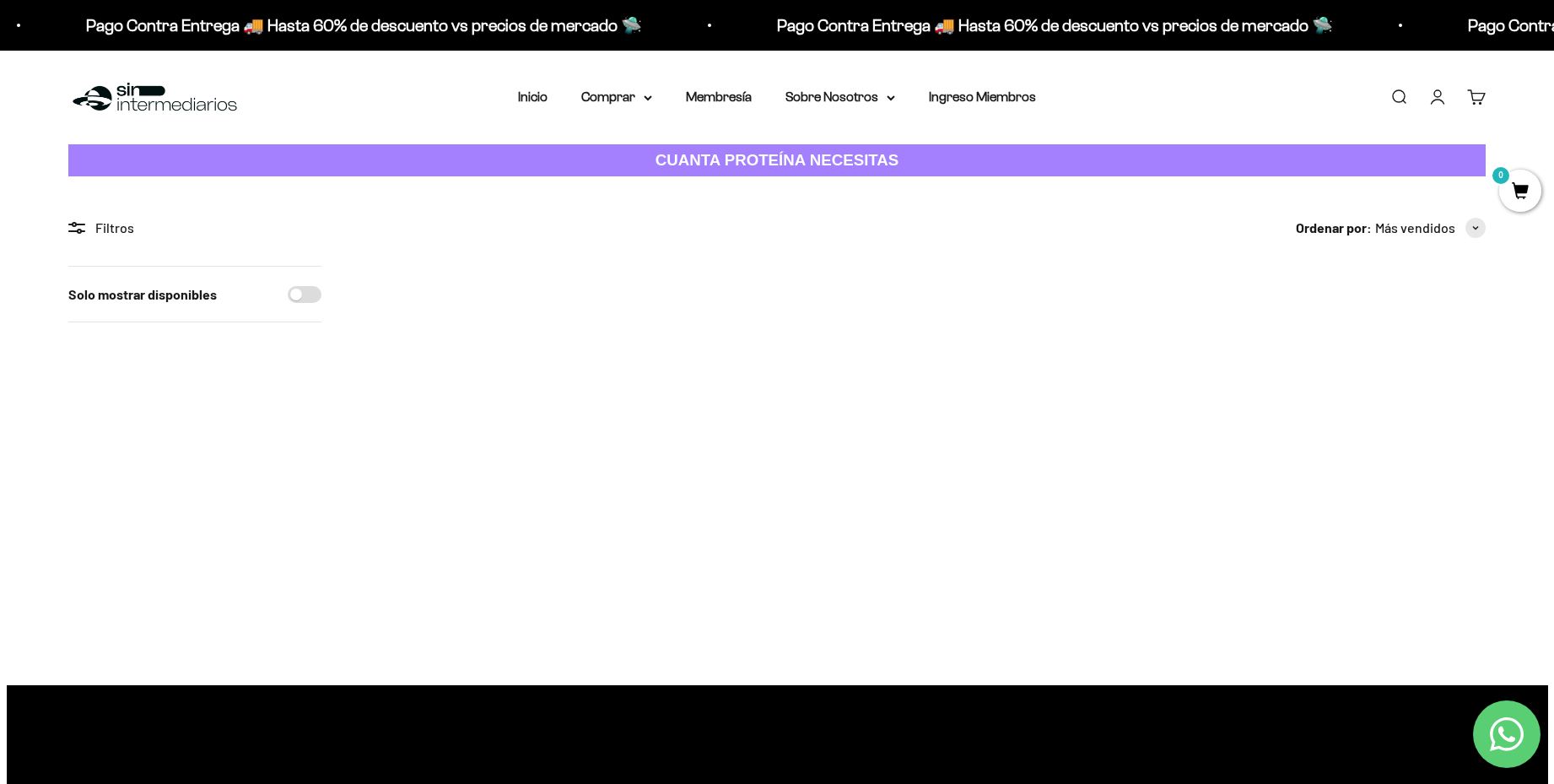
click at [1010, 458] on span at bounding box center [1010, 456] width 16 height 20
click at [952, 359] on img at bounding box center [923, 370] width 208 height 208
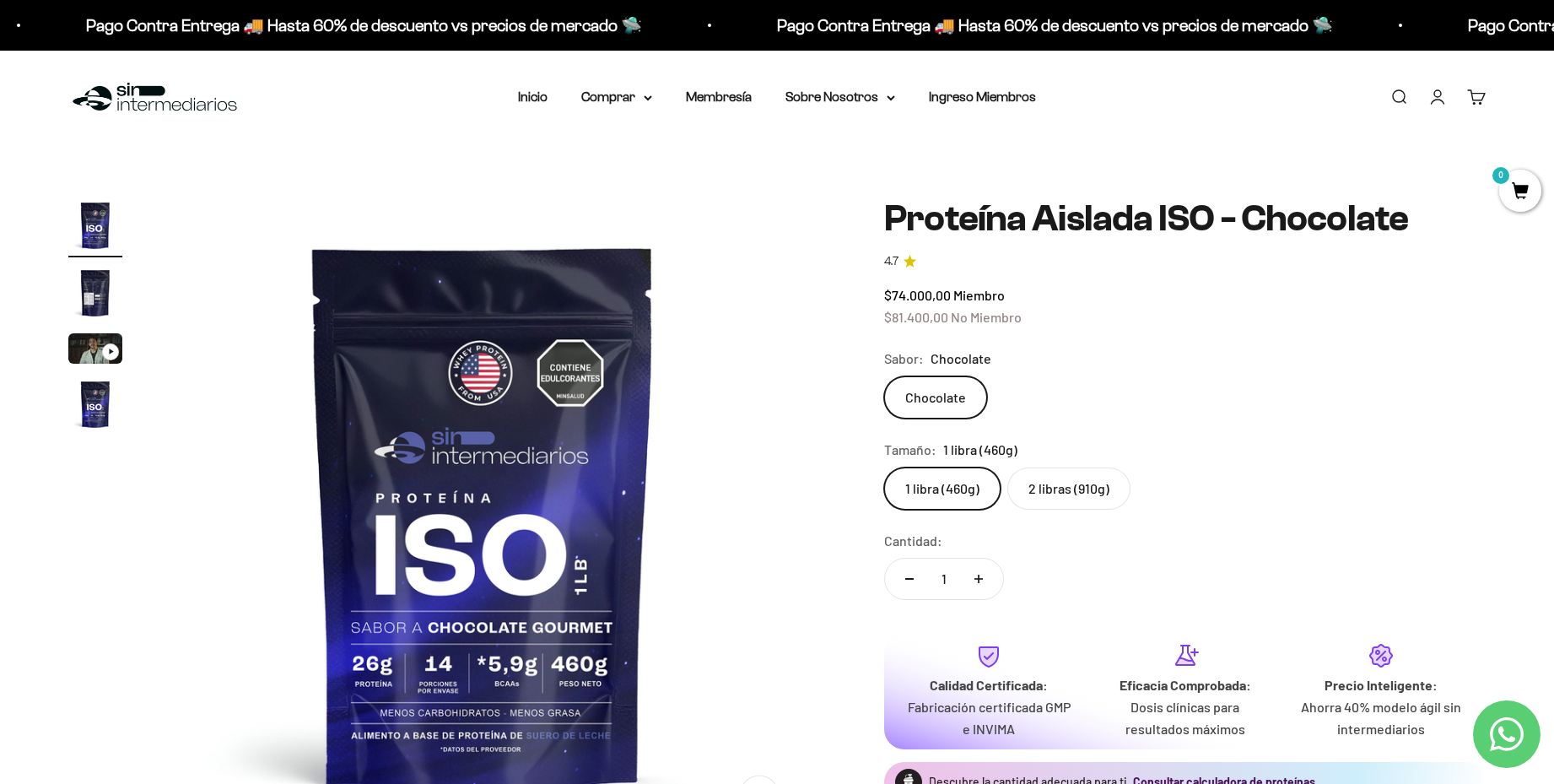
click at [94, 285] on img "Ir al artículo 2" at bounding box center [96, 293] width 54 height 54
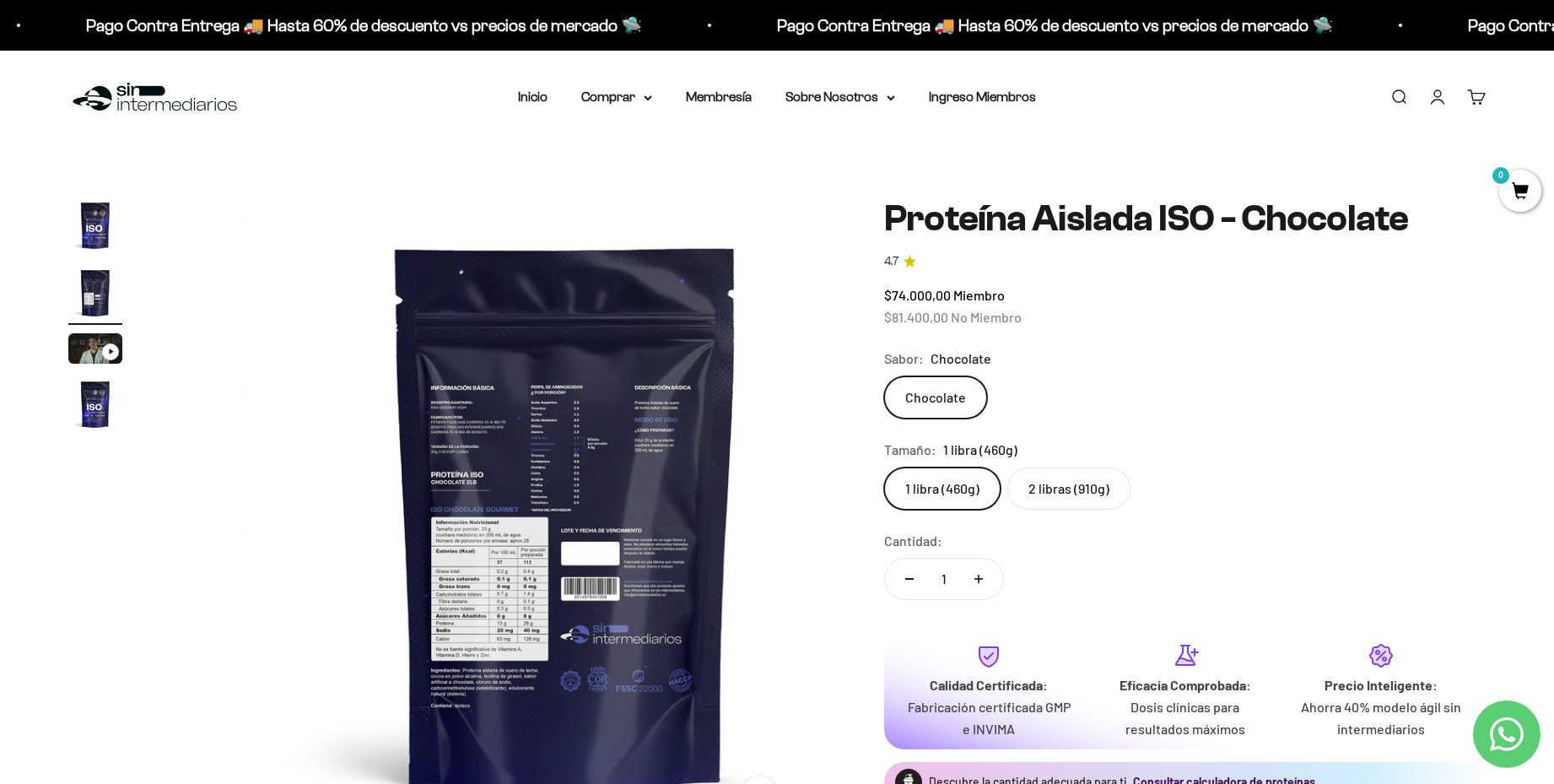
scroll to position [0, 661]
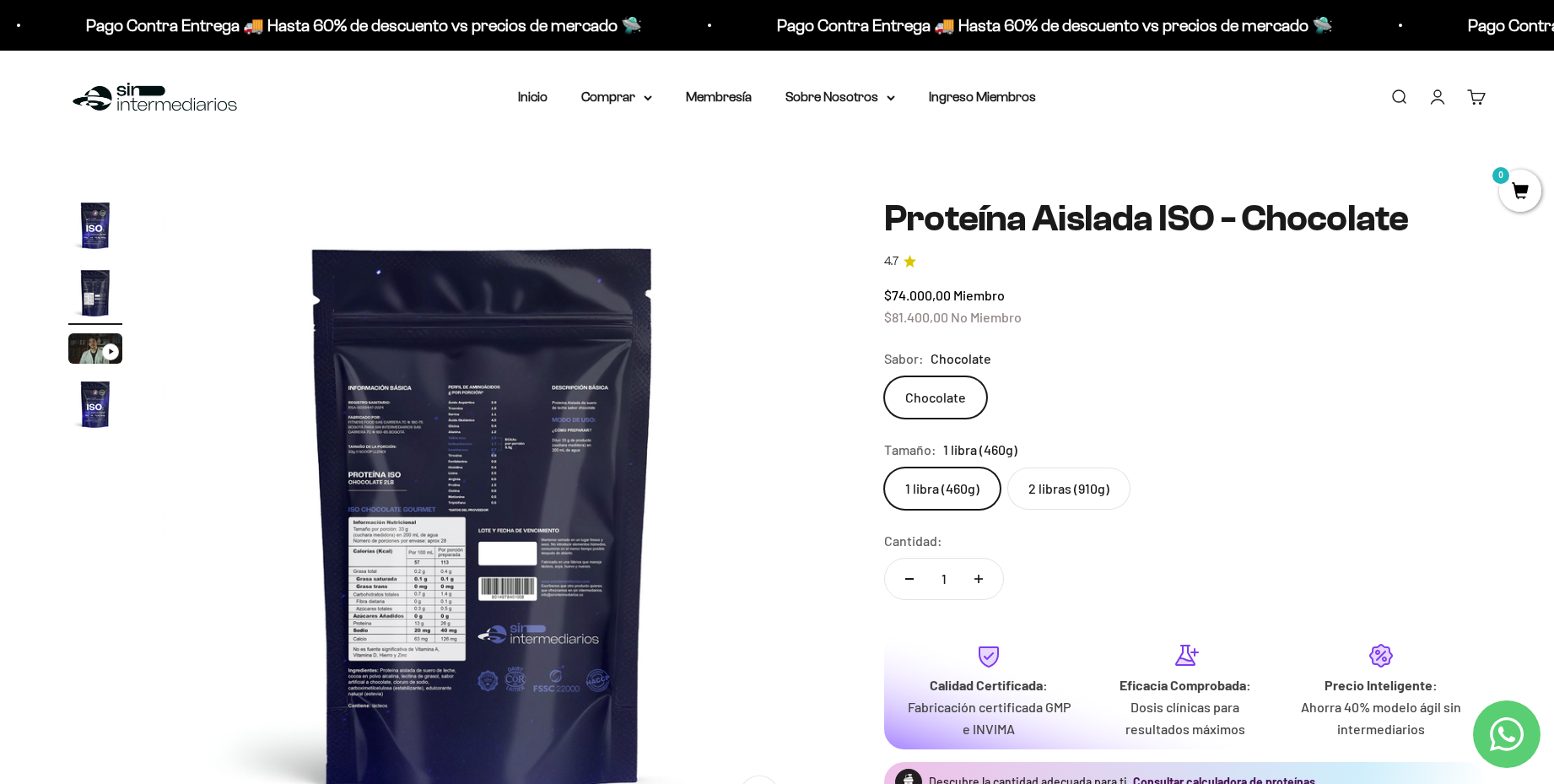
click at [391, 546] on img at bounding box center [483, 519] width 641 height 641
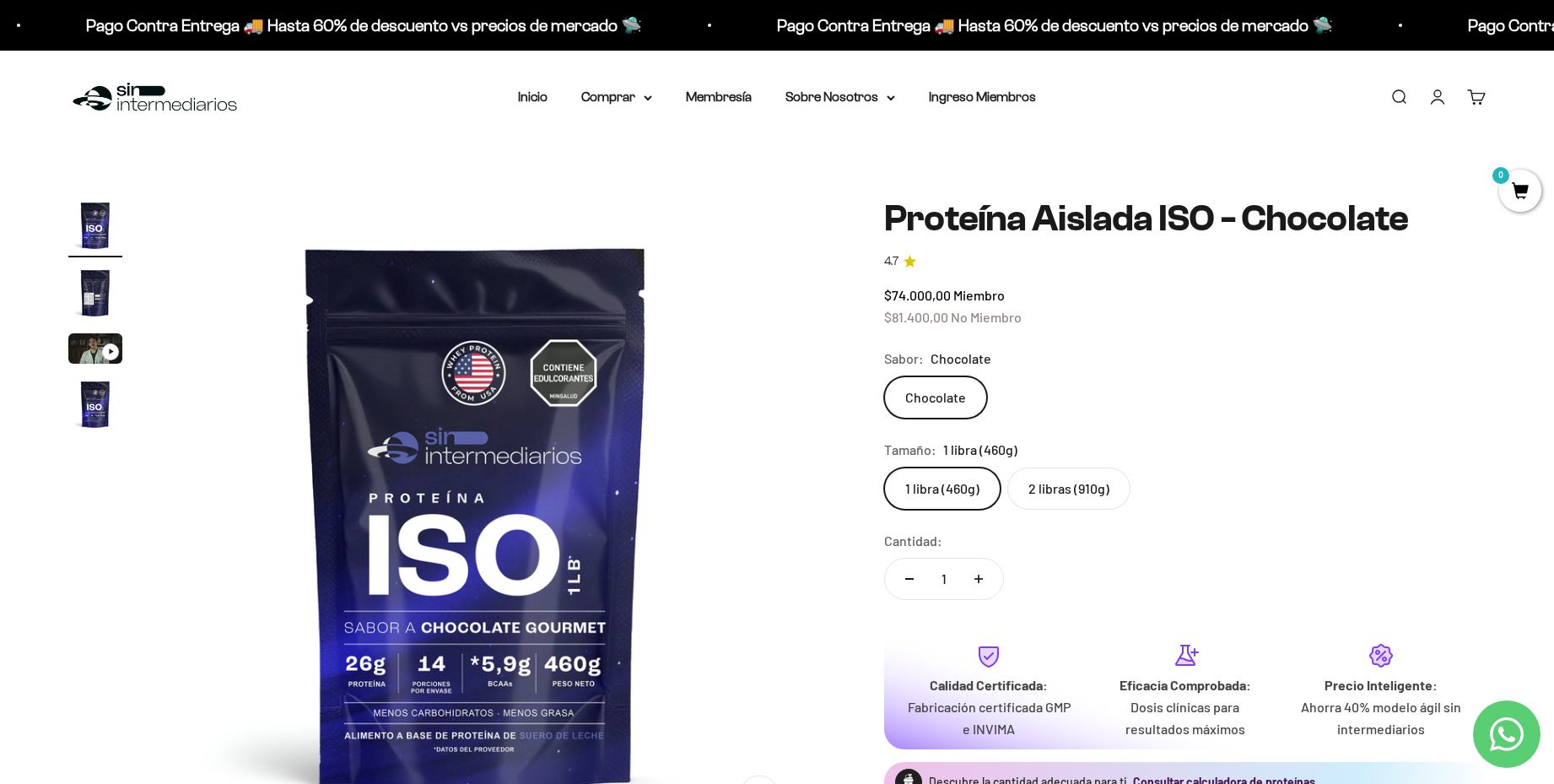
scroll to position [0, 0]
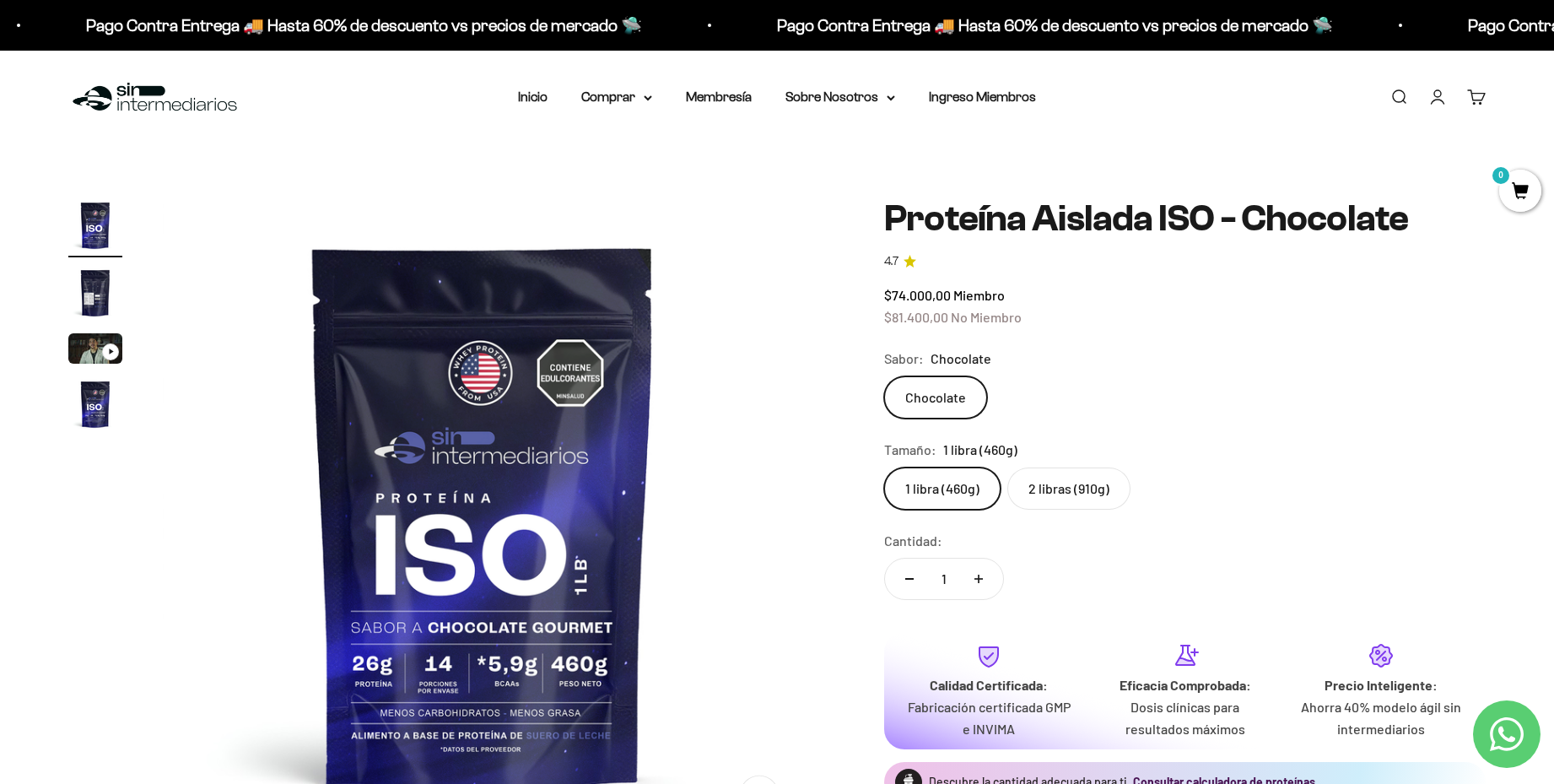
click at [96, 292] on img "Ir al artículo 2" at bounding box center [96, 293] width 54 height 54
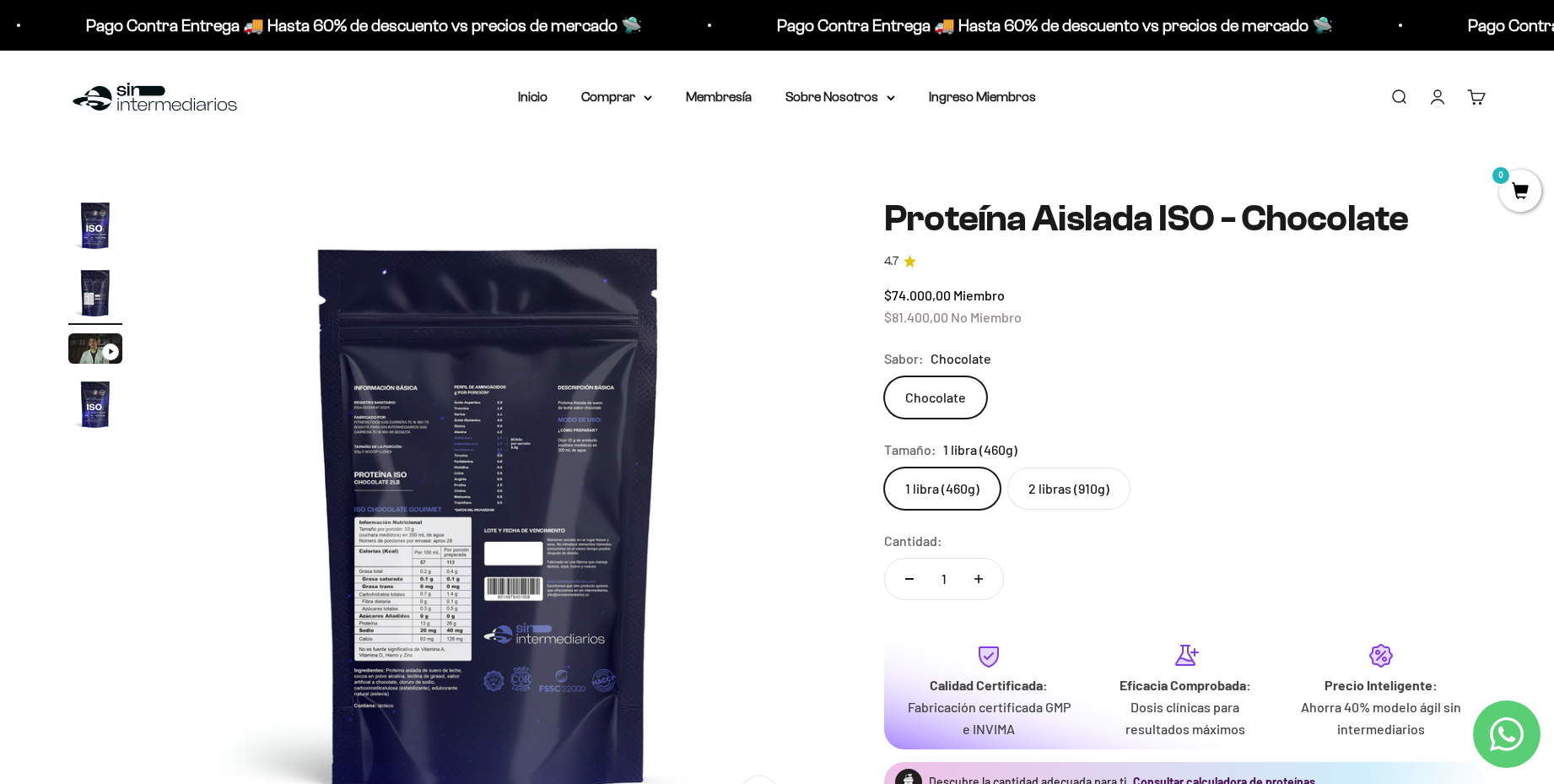
scroll to position [0, 661]
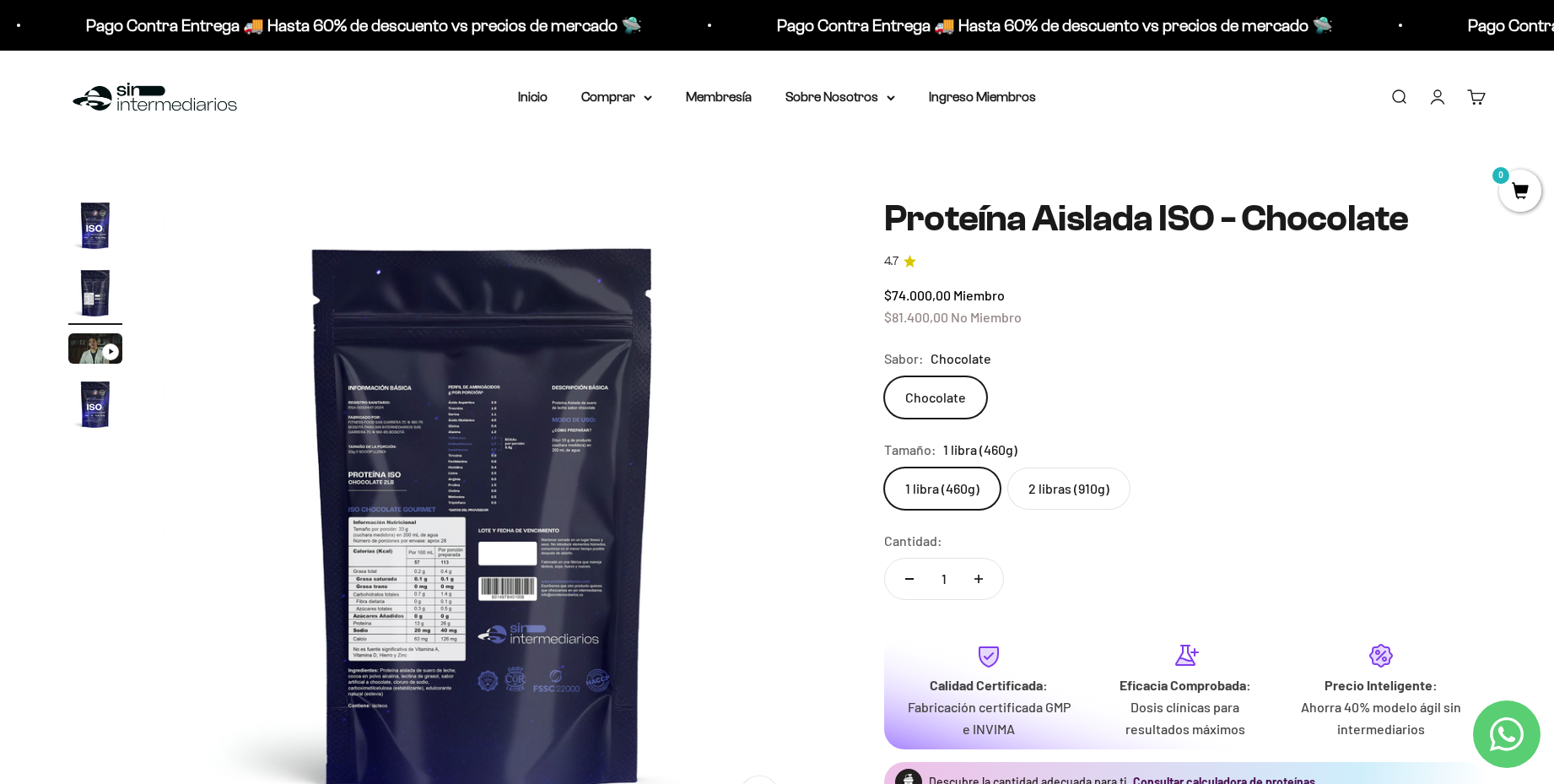
click at [1058, 482] on label "2 libras (910g)" at bounding box center [1068, 488] width 124 height 42
click at [884, 467] on input "2 libras (910g)" at bounding box center [883, 466] width 1 height 1
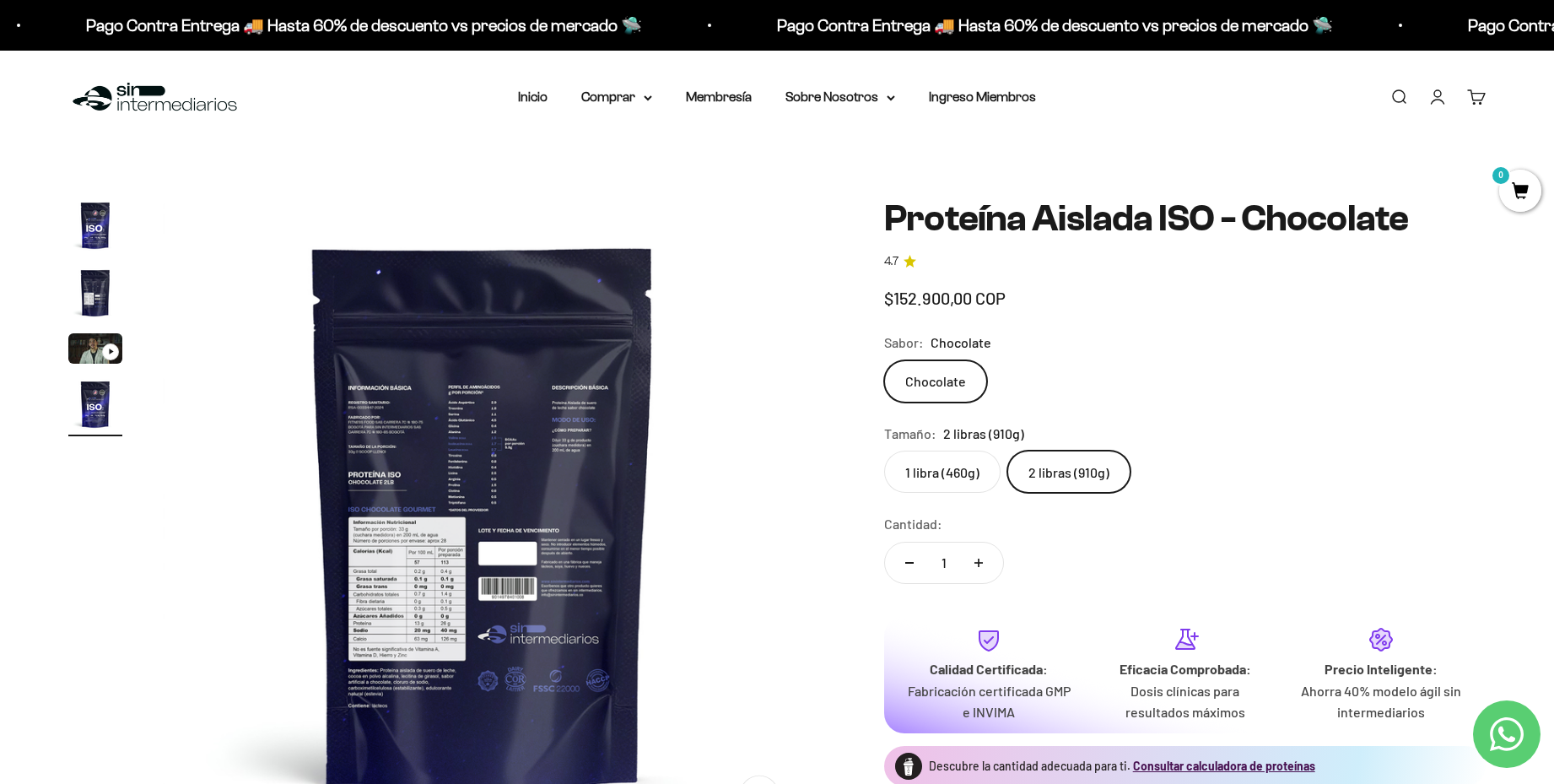
scroll to position [0, 1982]
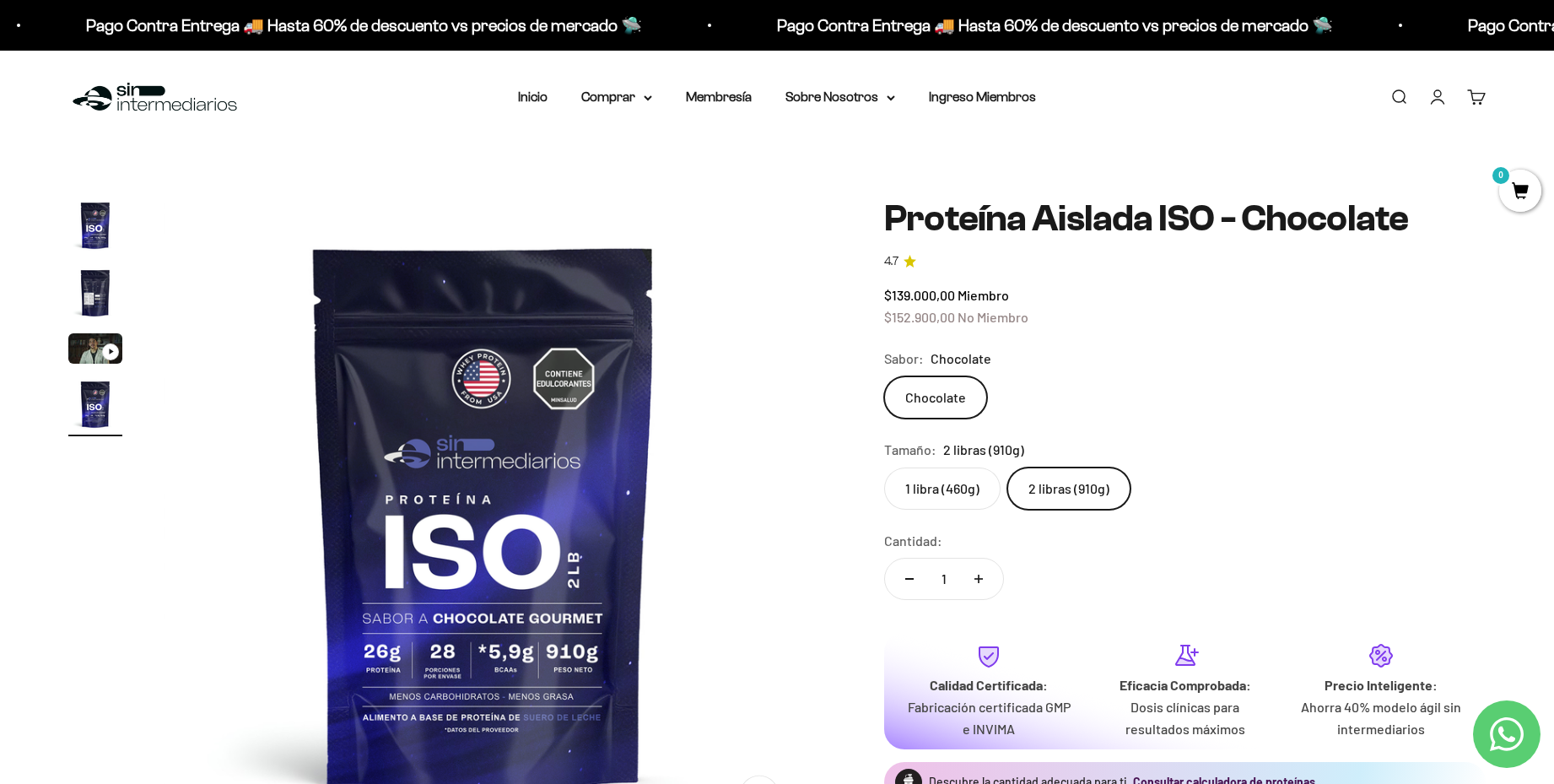
click at [951, 497] on label "1 libra (460g)" at bounding box center [942, 488] width 116 height 42
click at [884, 467] on input "1 libra (460g)" at bounding box center [883, 466] width 1 height 1
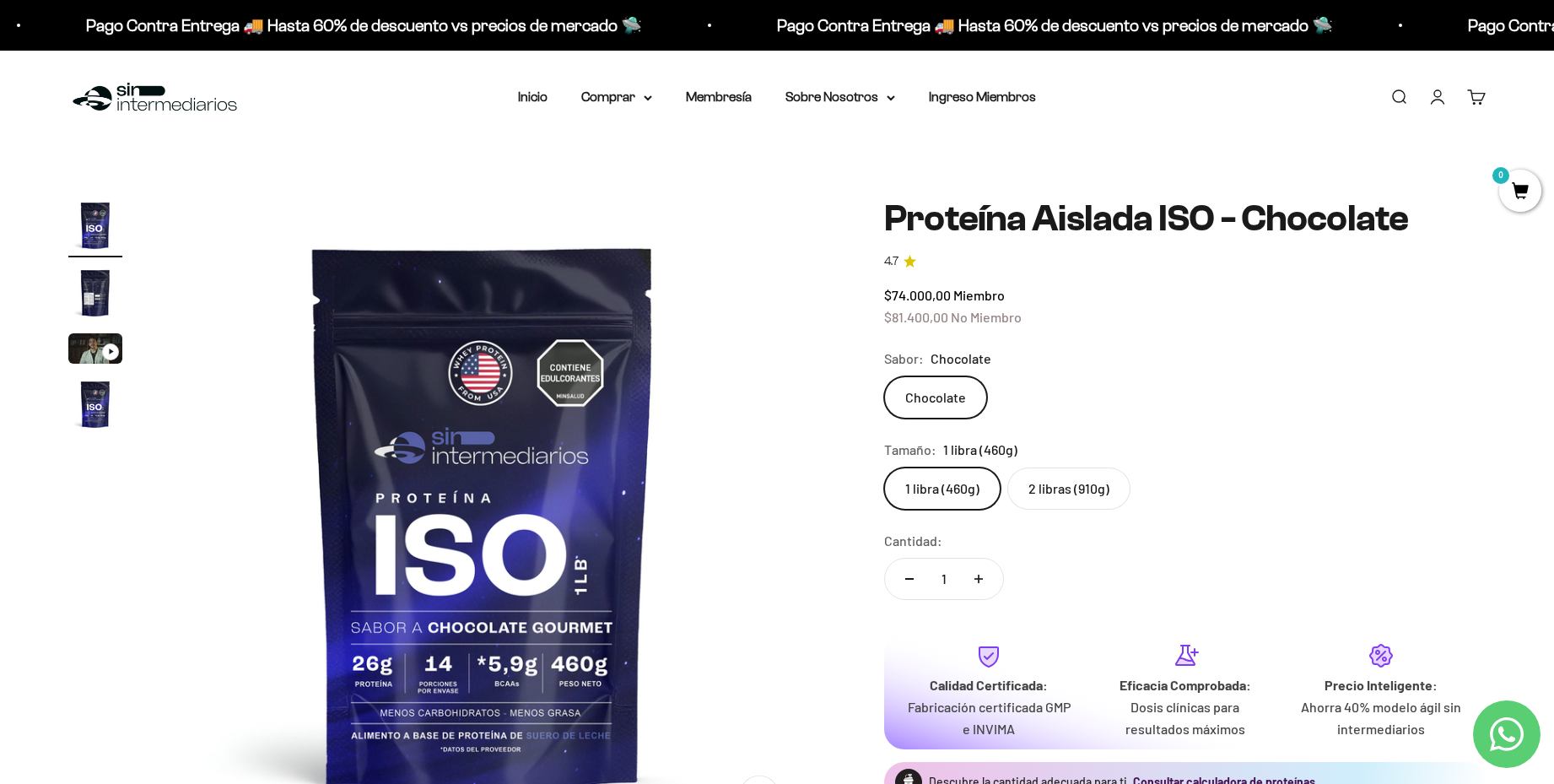
click at [88, 298] on img "Ir al artículo 2" at bounding box center [96, 293] width 54 height 54
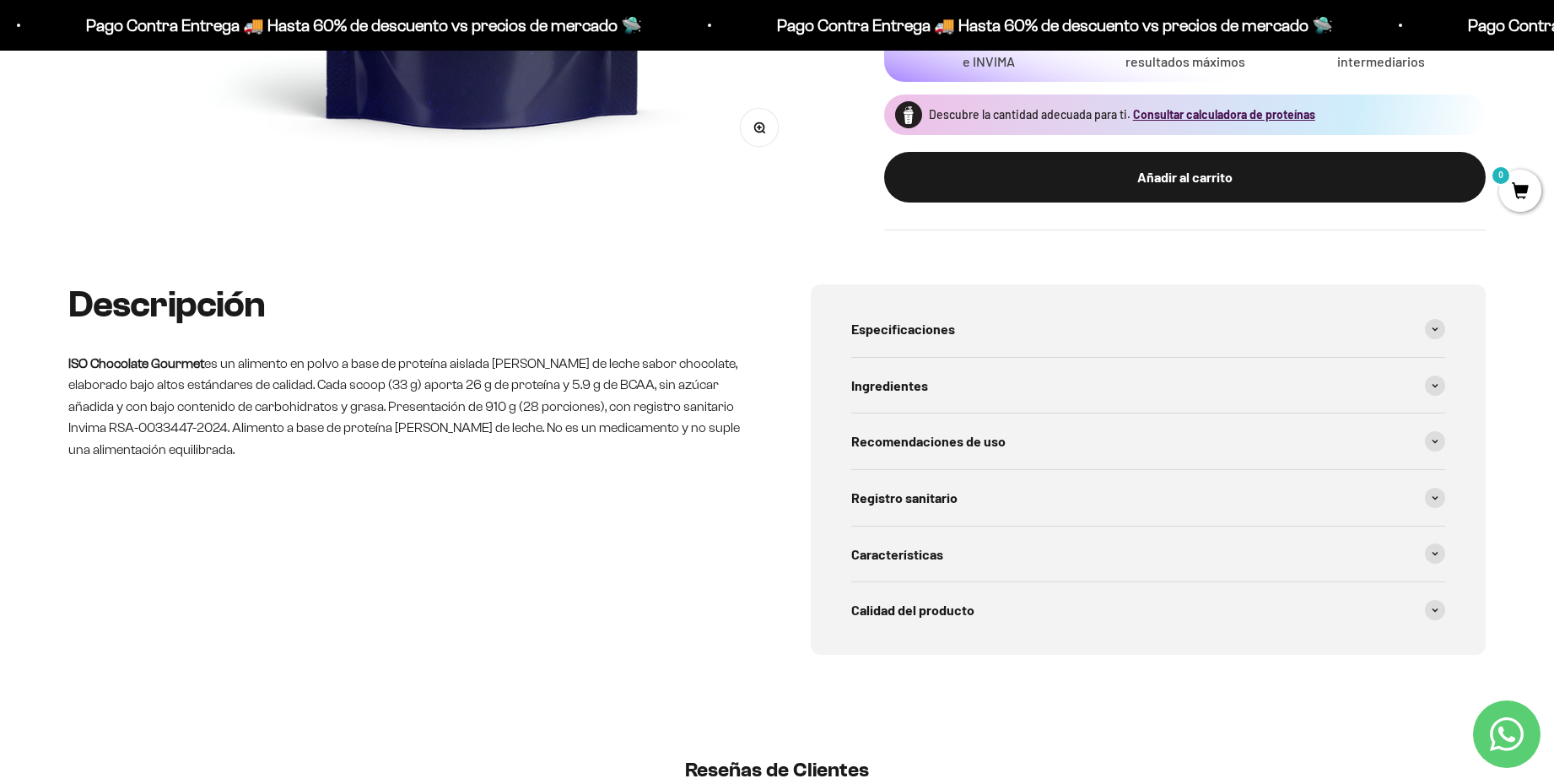
scroll to position [705, 0]
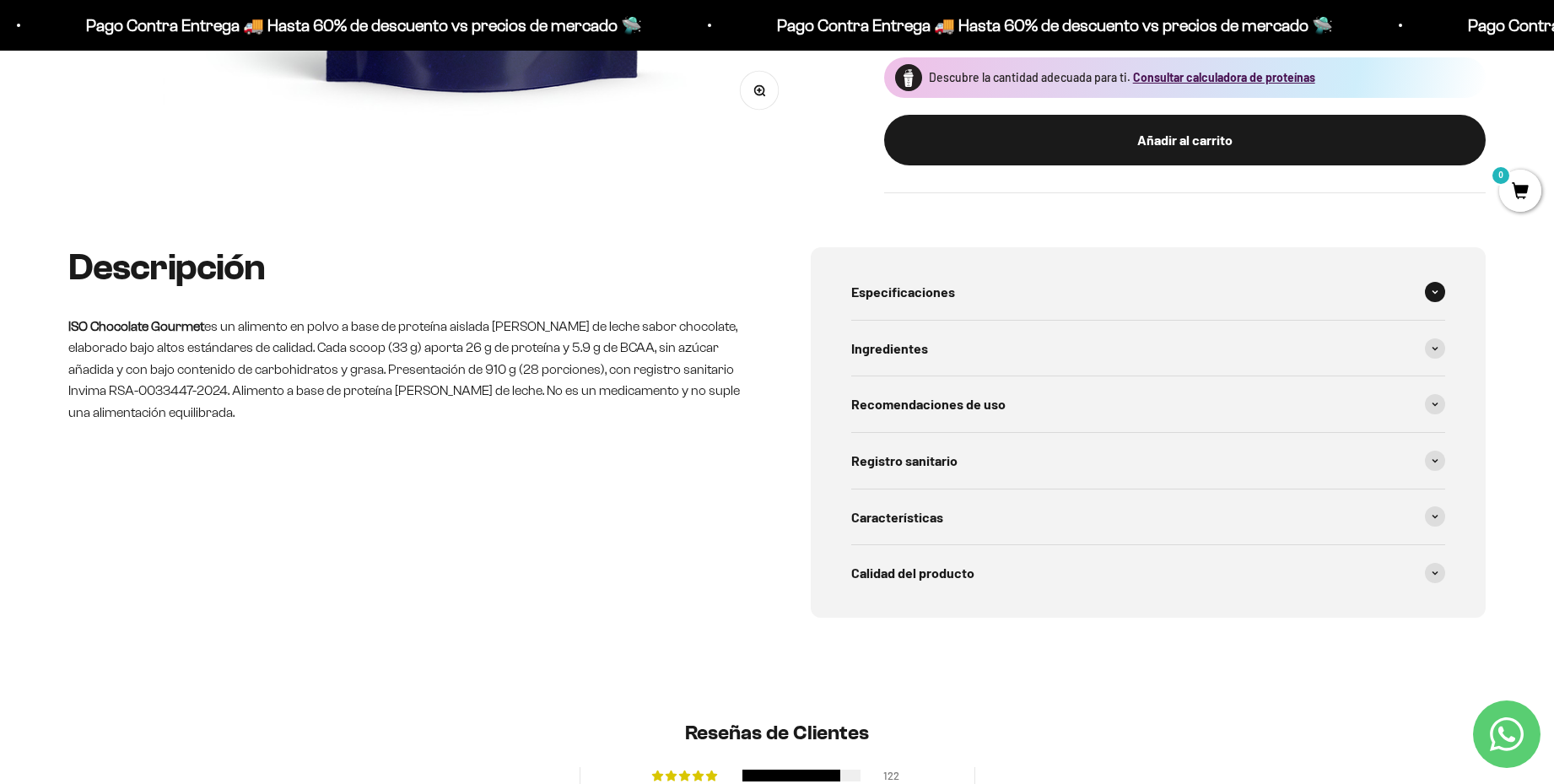
click at [955, 292] on div "Especificaciones" at bounding box center [1148, 292] width 594 height 56
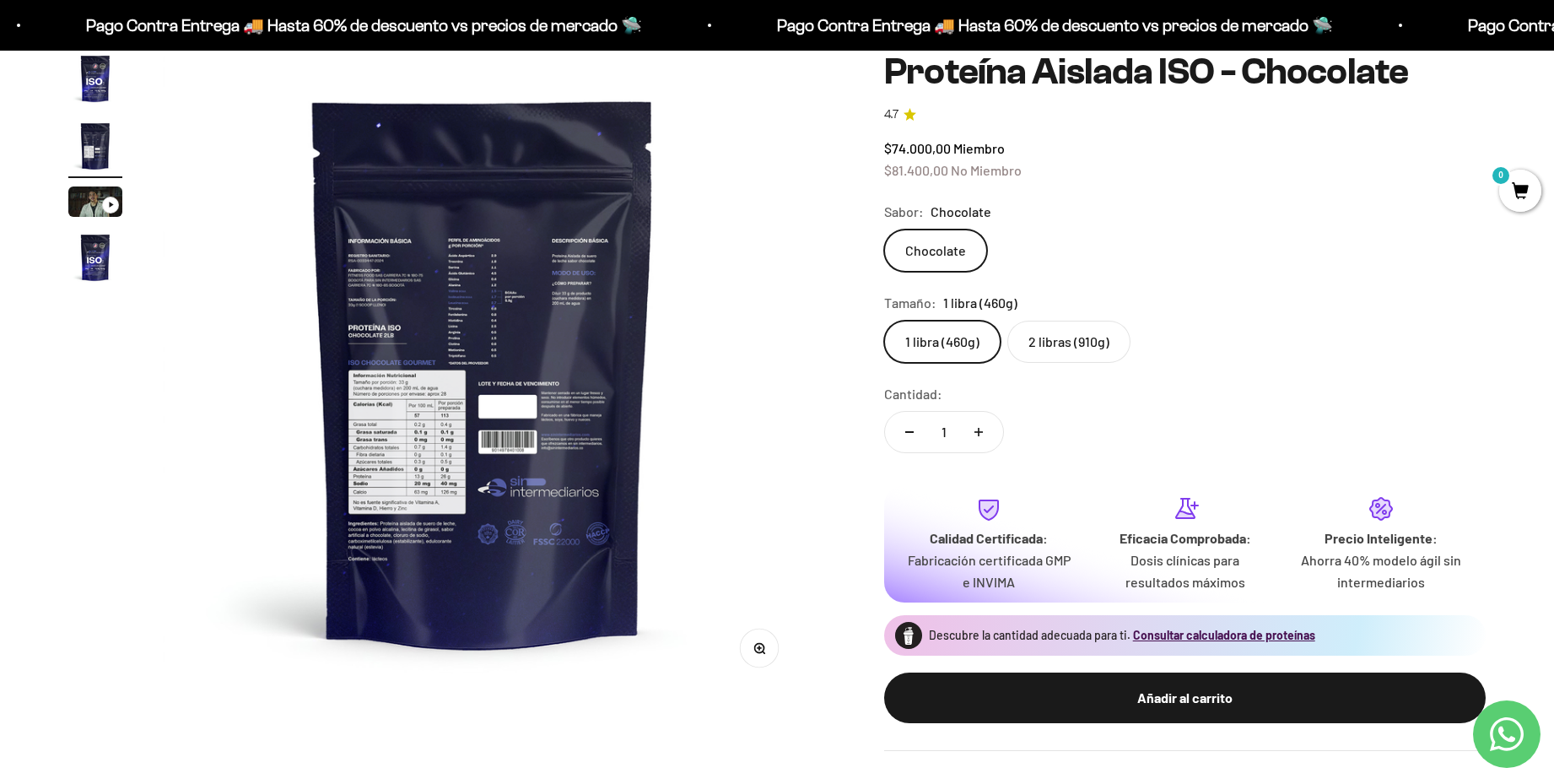
scroll to position [681, 0]
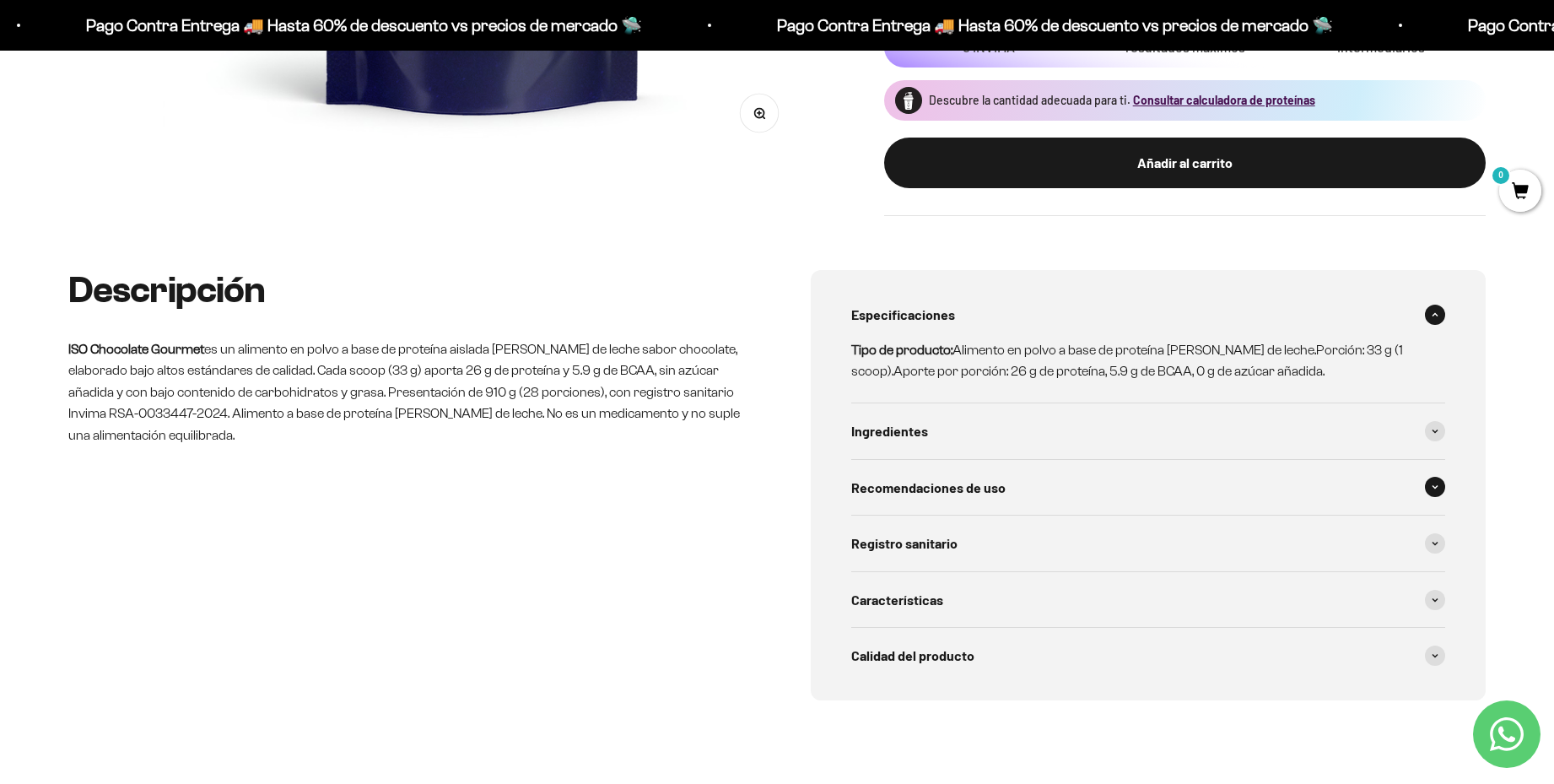
click at [912, 489] on span "Recomendaciones de uso" at bounding box center [928, 487] width 154 height 22
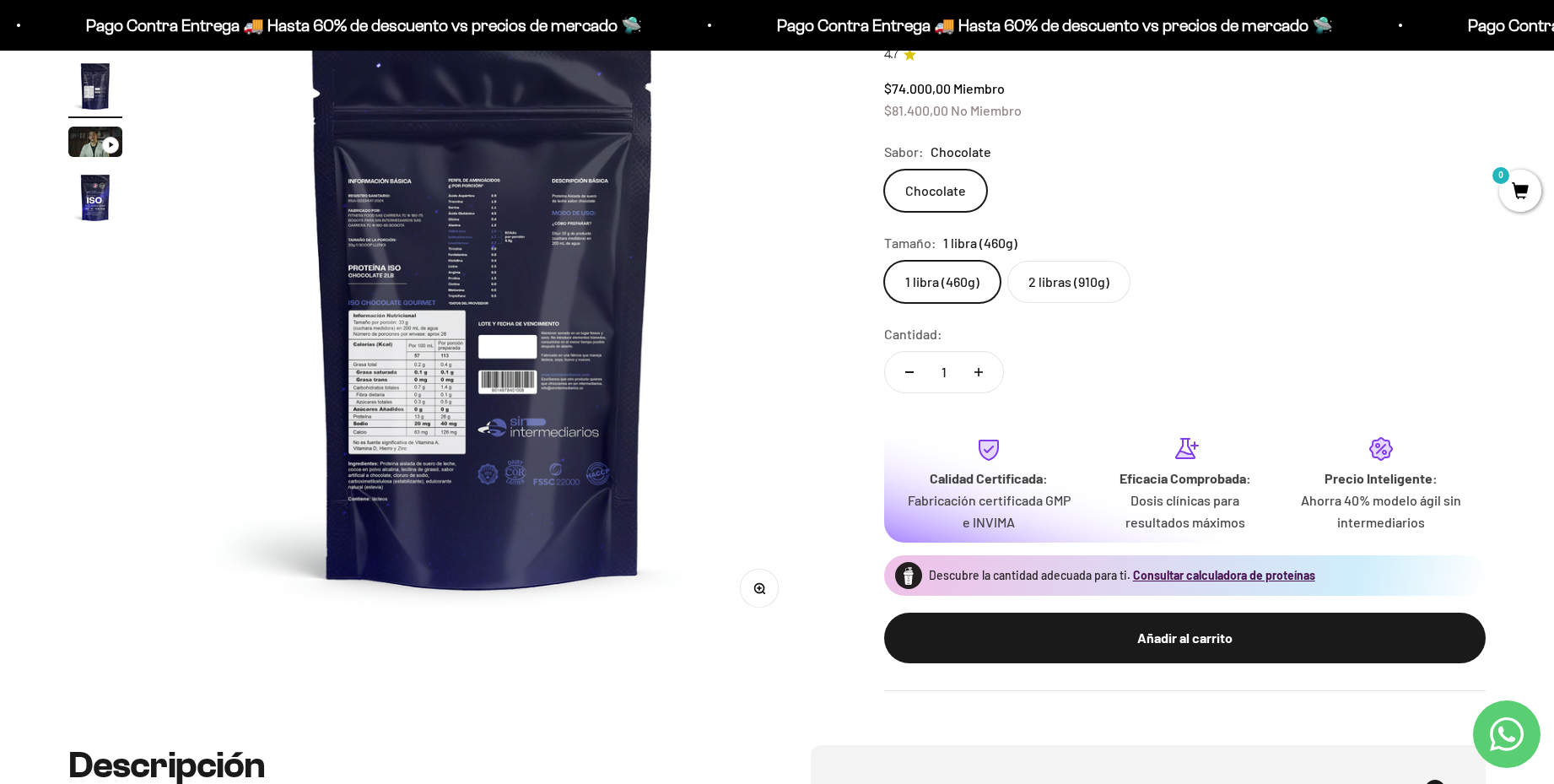
scroll to position [92, 0]
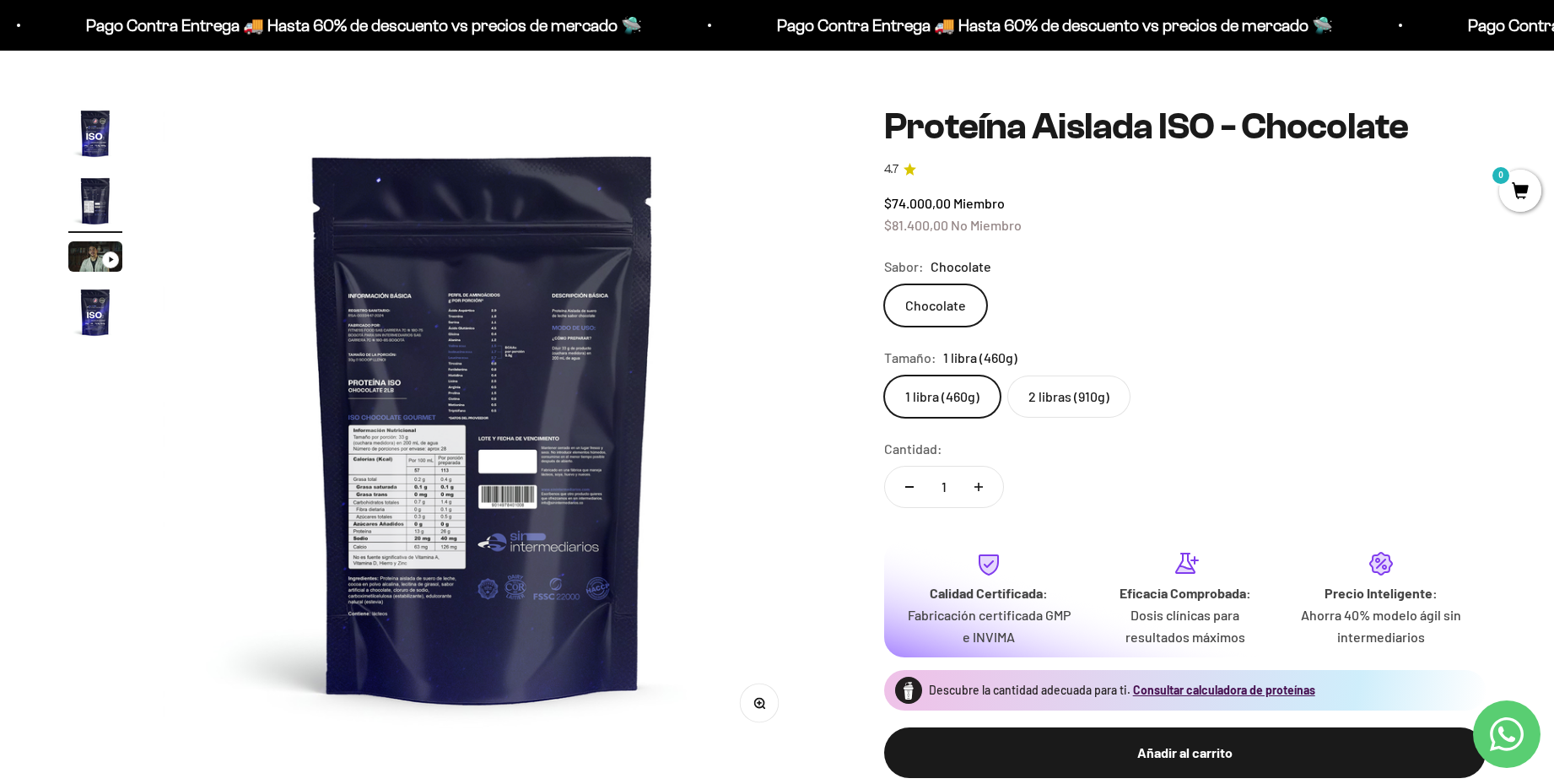
click at [1080, 388] on label "2 libras (910g)" at bounding box center [1068, 396] width 124 height 42
click at [884, 375] on input "2 libras (910g)" at bounding box center [883, 374] width 1 height 1
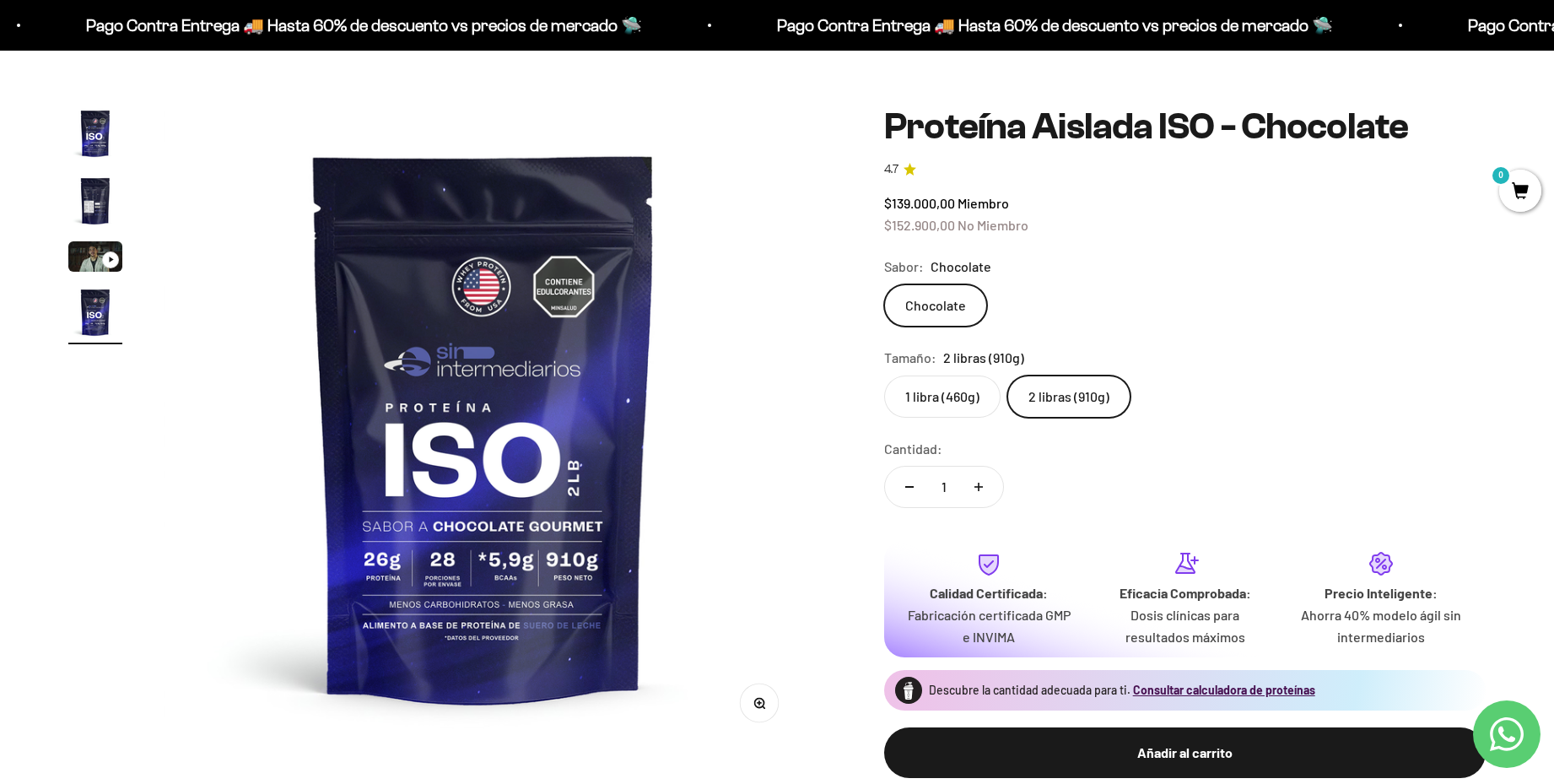
click at [96, 323] on img "Ir al artículo 4" at bounding box center [96, 312] width 54 height 54
click at [95, 194] on img "Ir al artículo 2" at bounding box center [96, 201] width 54 height 54
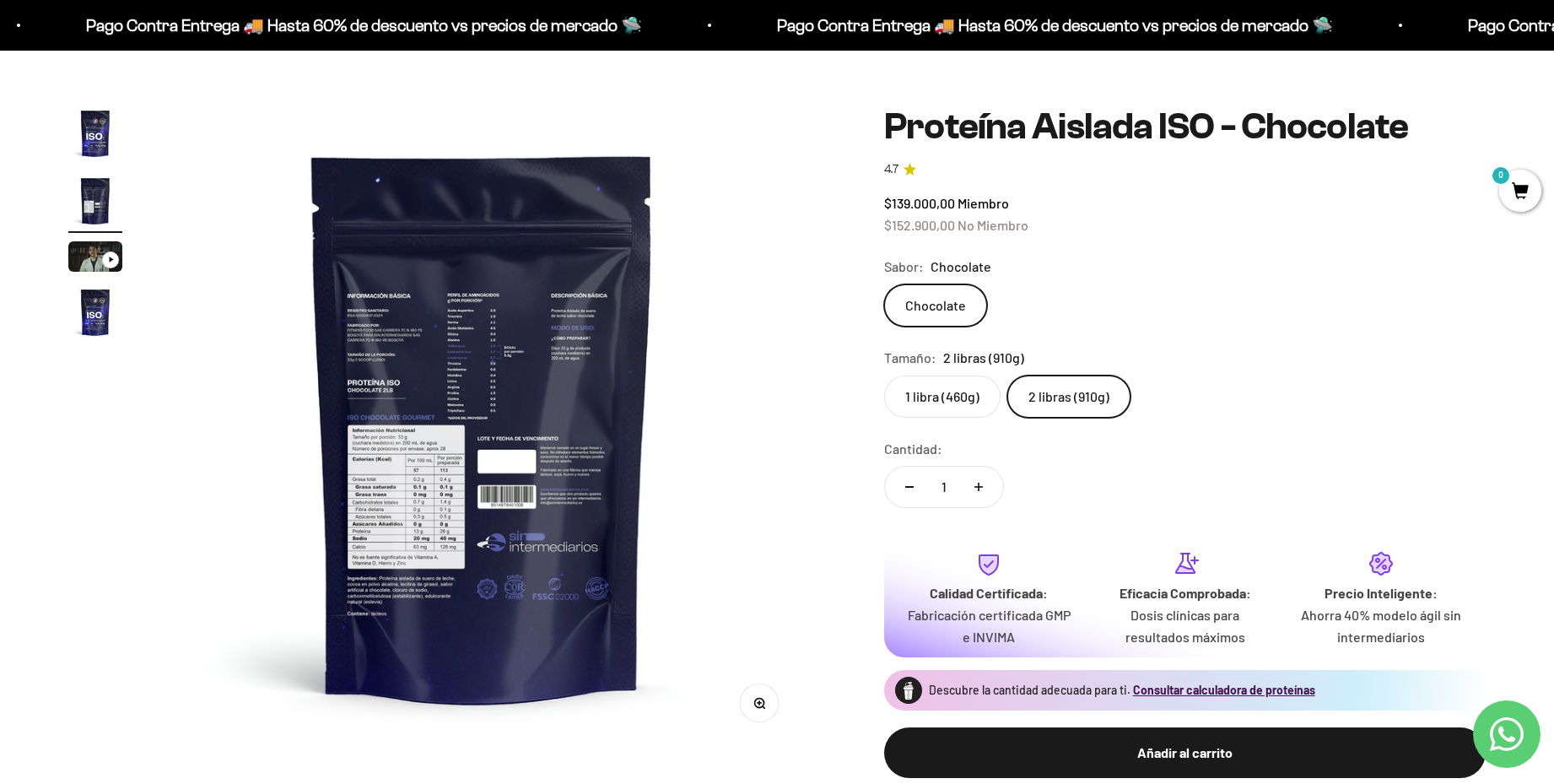
scroll to position [0, 661]
click at [96, 199] on img "Ir al artículo 2" at bounding box center [96, 201] width 54 height 54
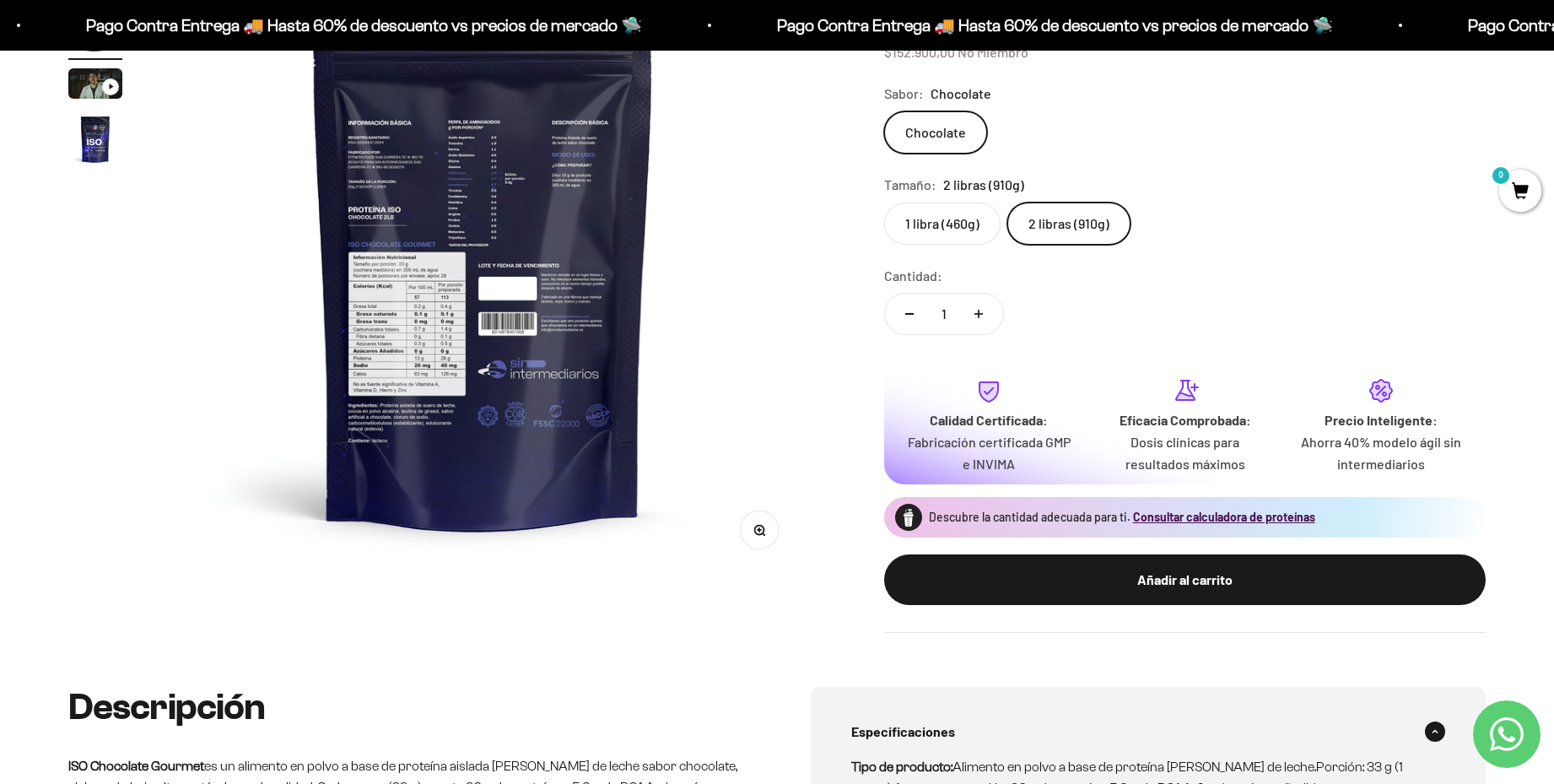
scroll to position [239, 0]
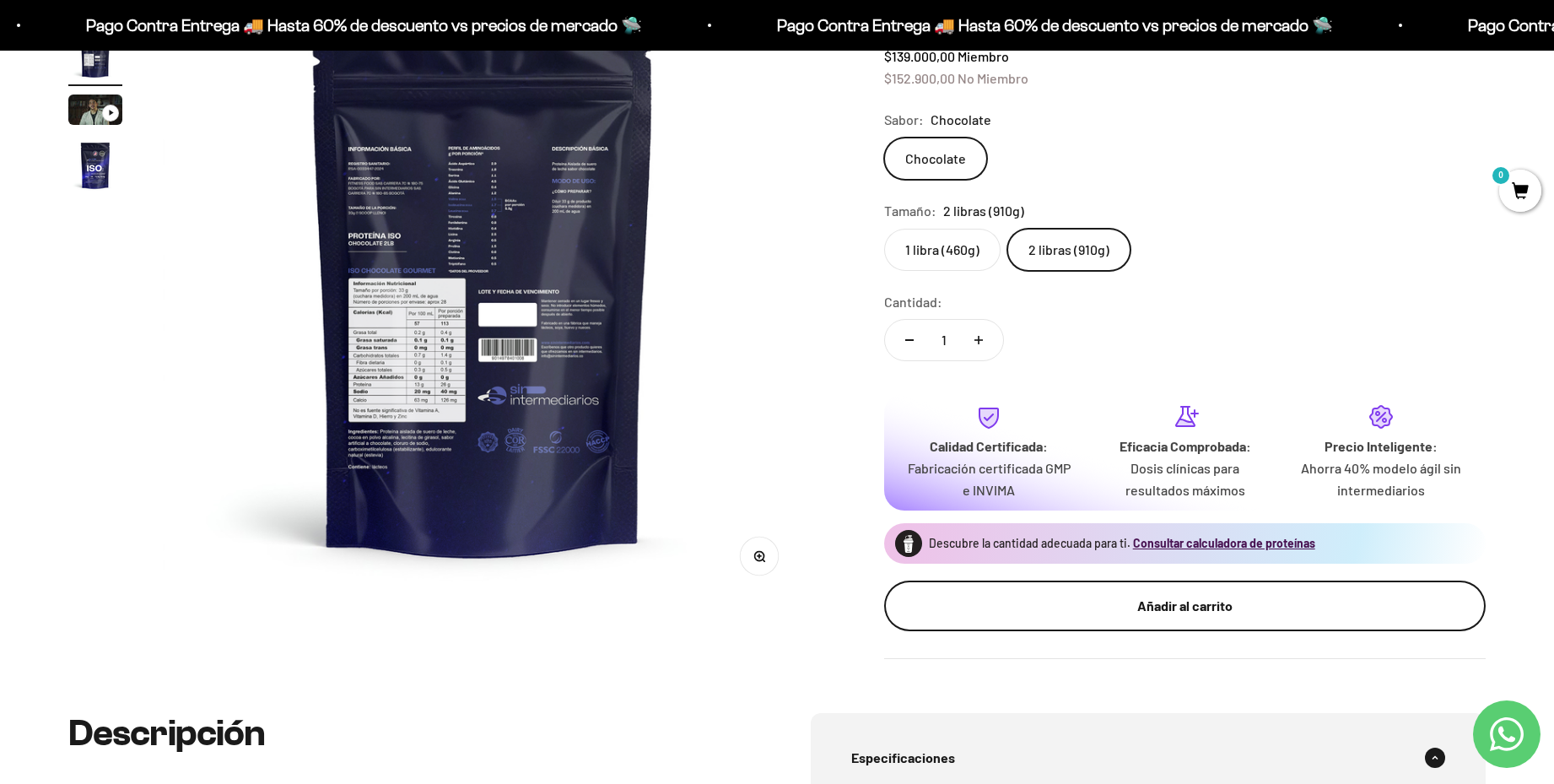
click at [1108, 604] on div "Añadir al carrito" at bounding box center [1185, 605] width 534 height 22
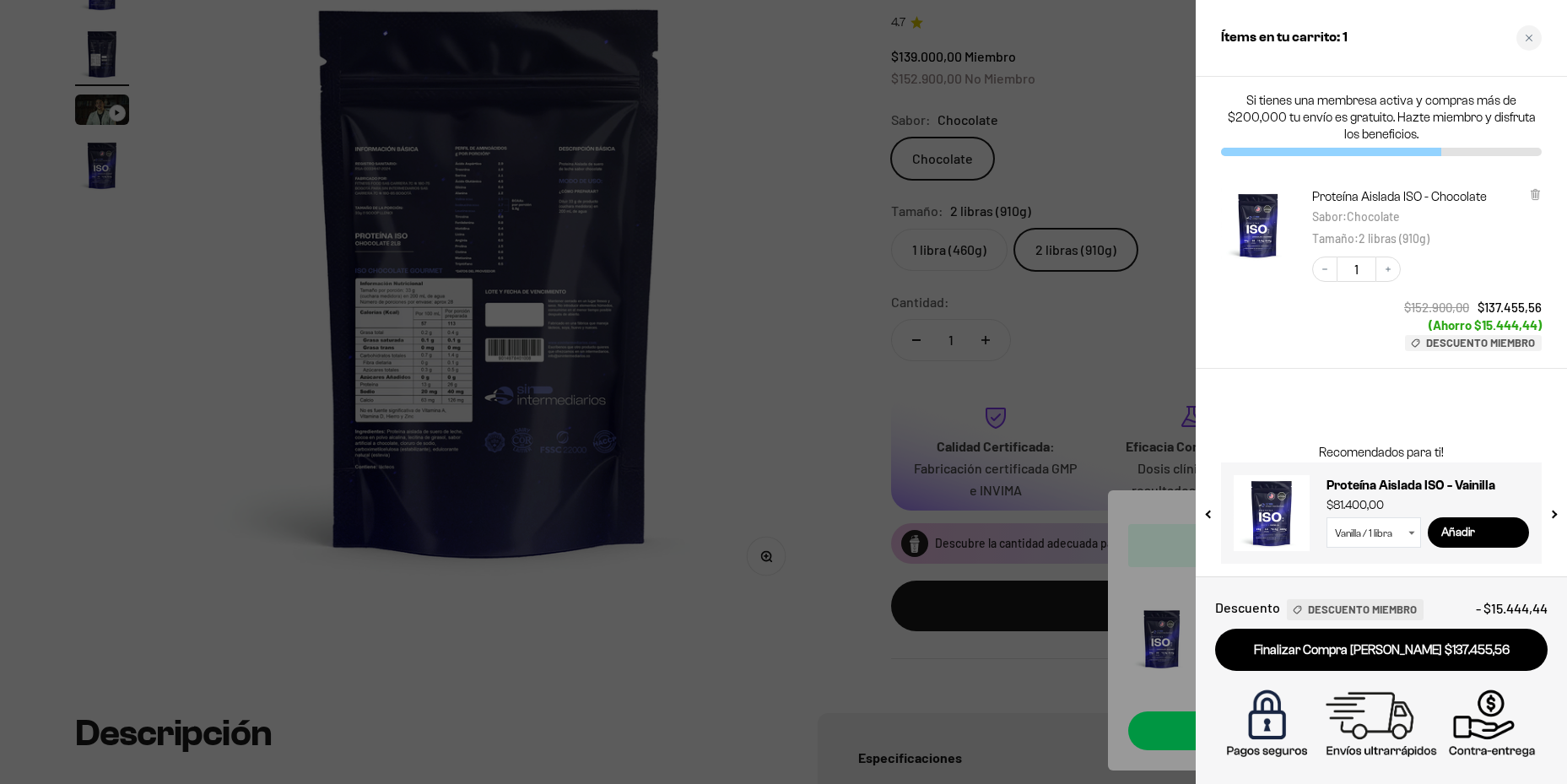
click at [818, 327] on div at bounding box center [784, 392] width 1567 height 784
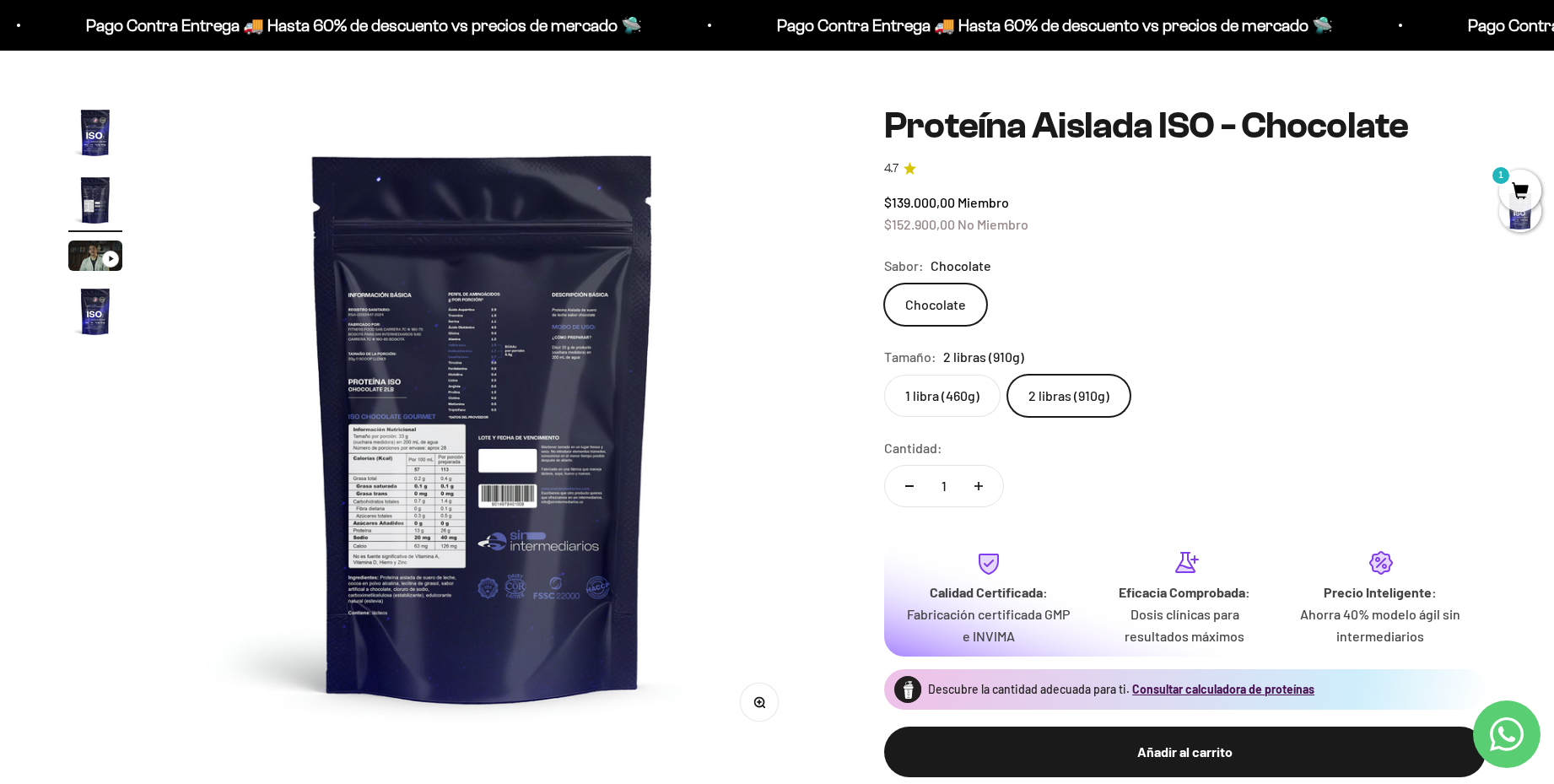
scroll to position [0, 0]
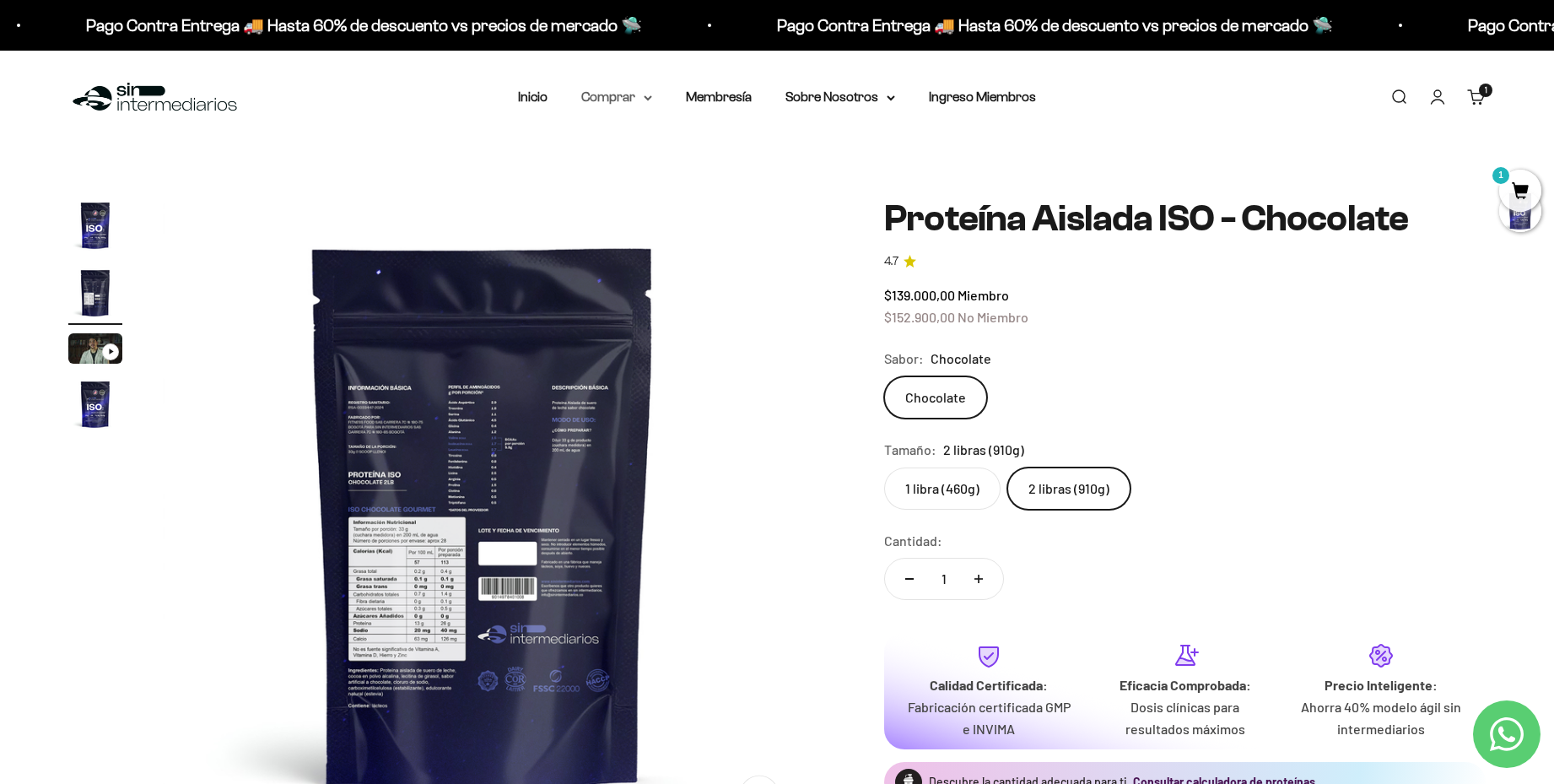
click at [649, 97] on icon at bounding box center [647, 98] width 6 height 4
click at [721, 181] on summary "Otros Suplementos" at bounding box center [661, 183] width 139 height 22
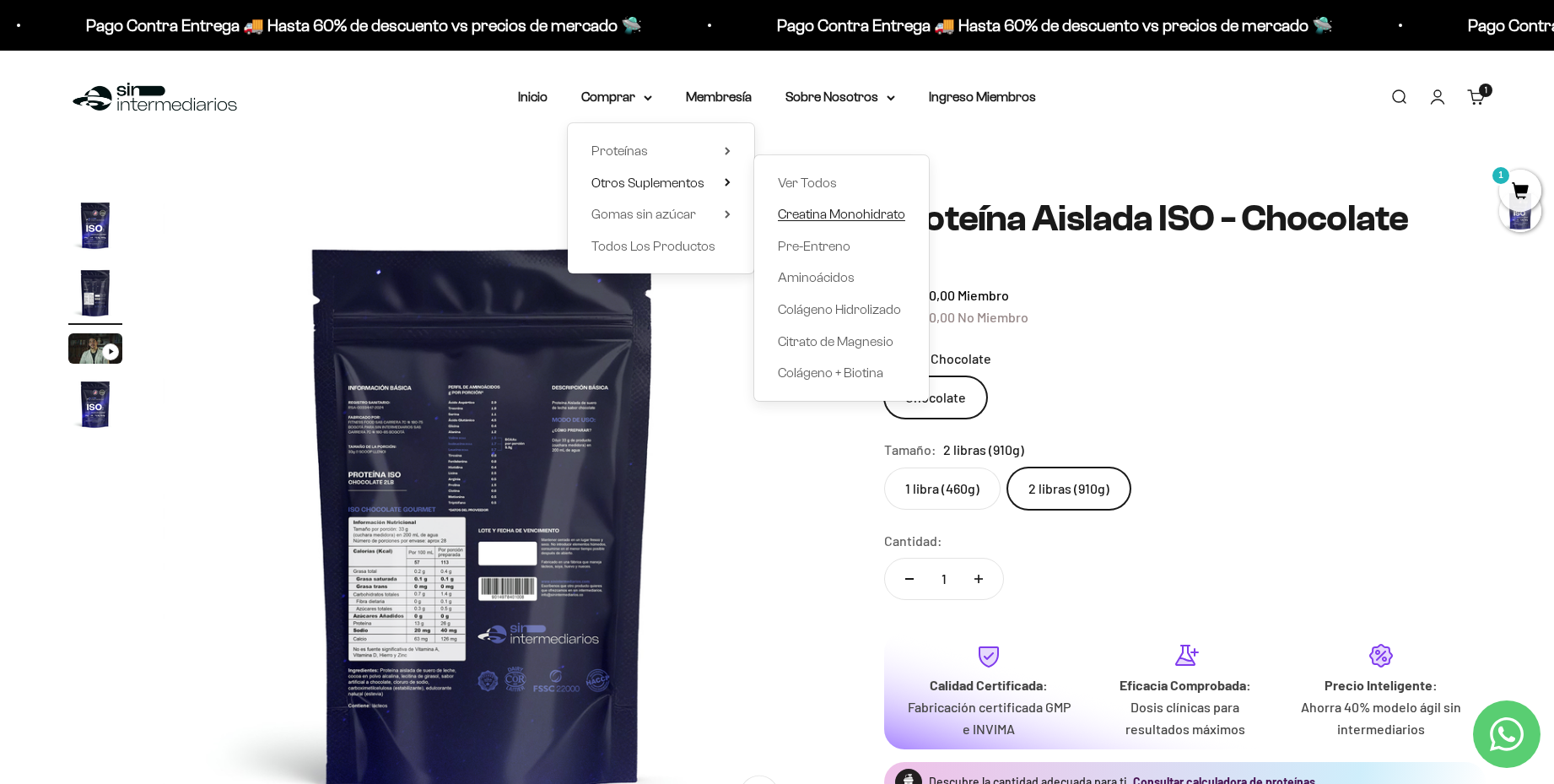
click at [822, 218] on span "Creatina Monohidrato" at bounding box center [841, 214] width 127 height 14
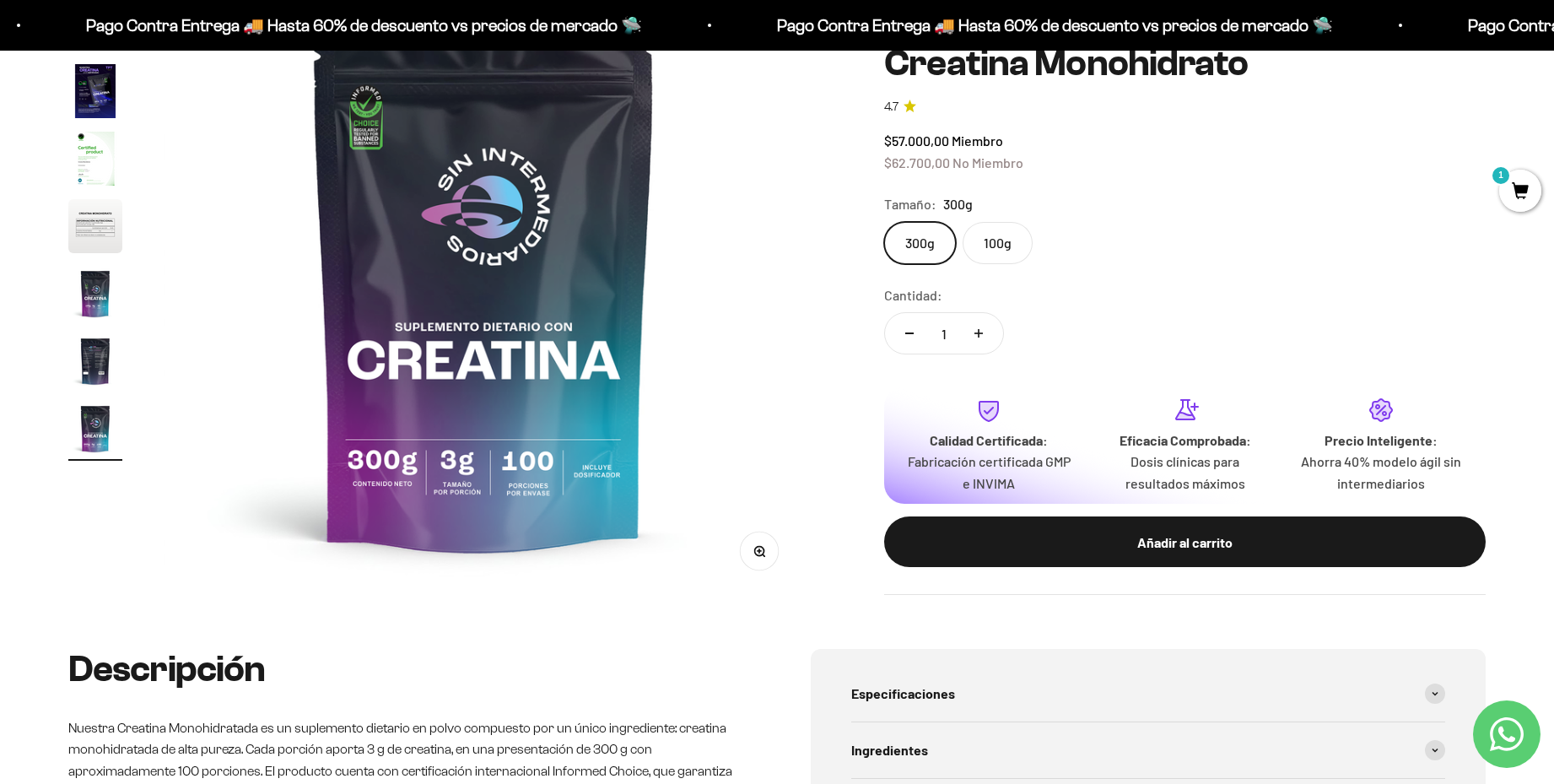
scroll to position [275, 0]
click at [1004, 252] on label "100g" at bounding box center [998, 244] width 70 height 42
click at [884, 223] on input "100g" at bounding box center [883, 222] width 1 height 1
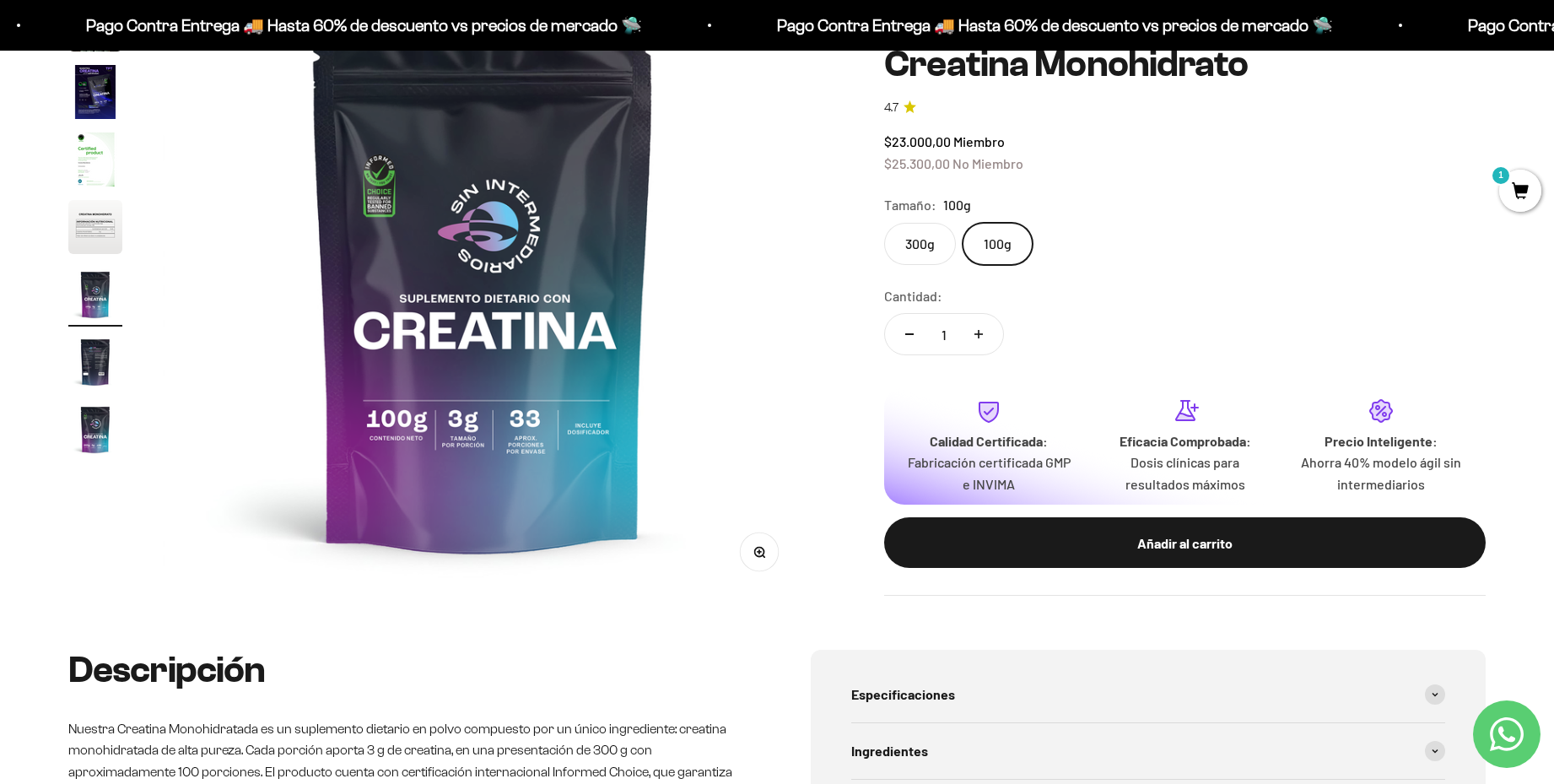
click at [907, 249] on label "300g" at bounding box center [920, 244] width 71 height 42
click at [884, 223] on input "300g" at bounding box center [883, 222] width 1 height 1
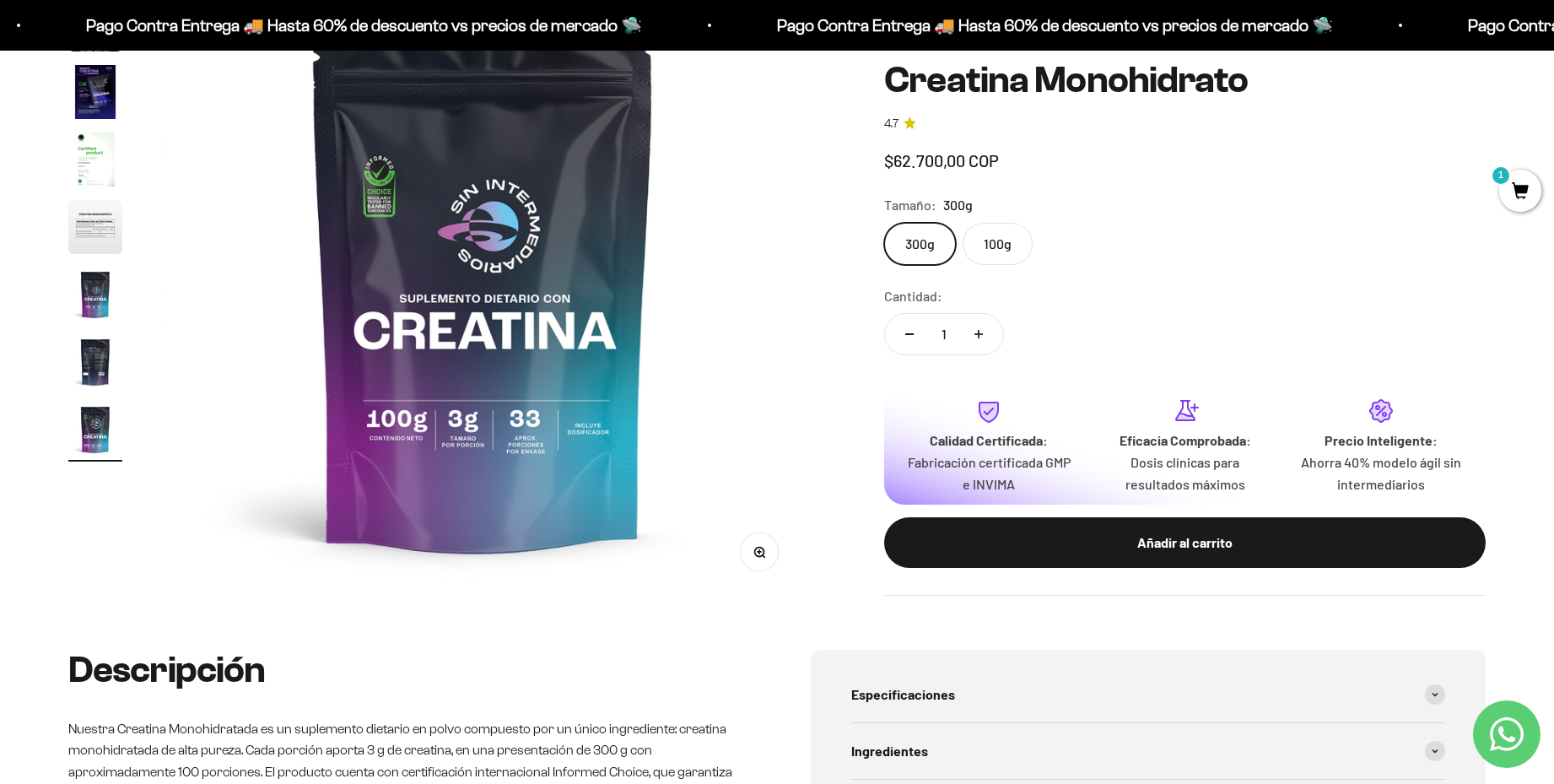
scroll to position [0, 5286]
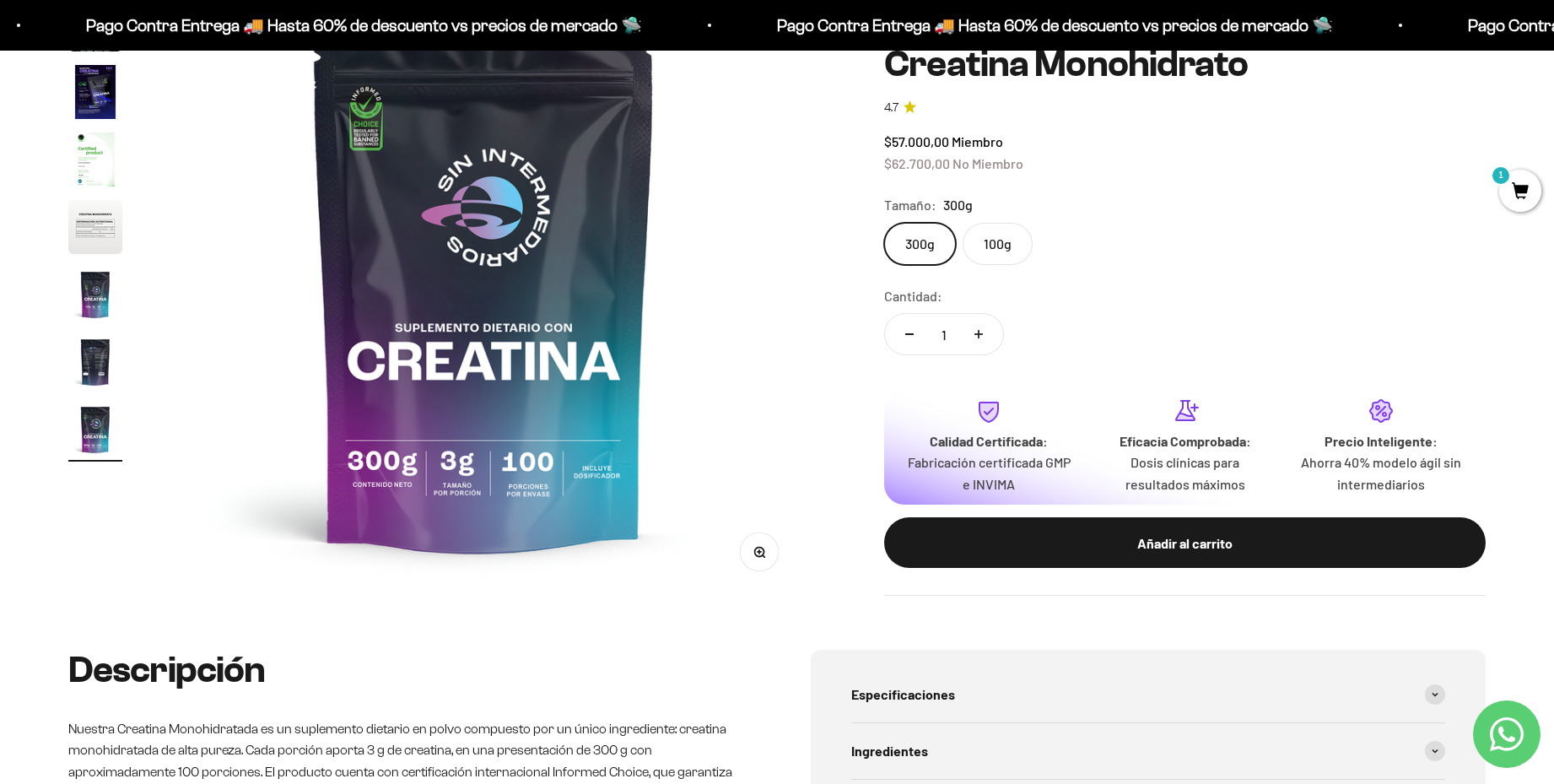
click at [985, 245] on label "100g" at bounding box center [998, 244] width 70 height 42
click at [884, 223] on input "100g" at bounding box center [883, 222] width 1 height 1
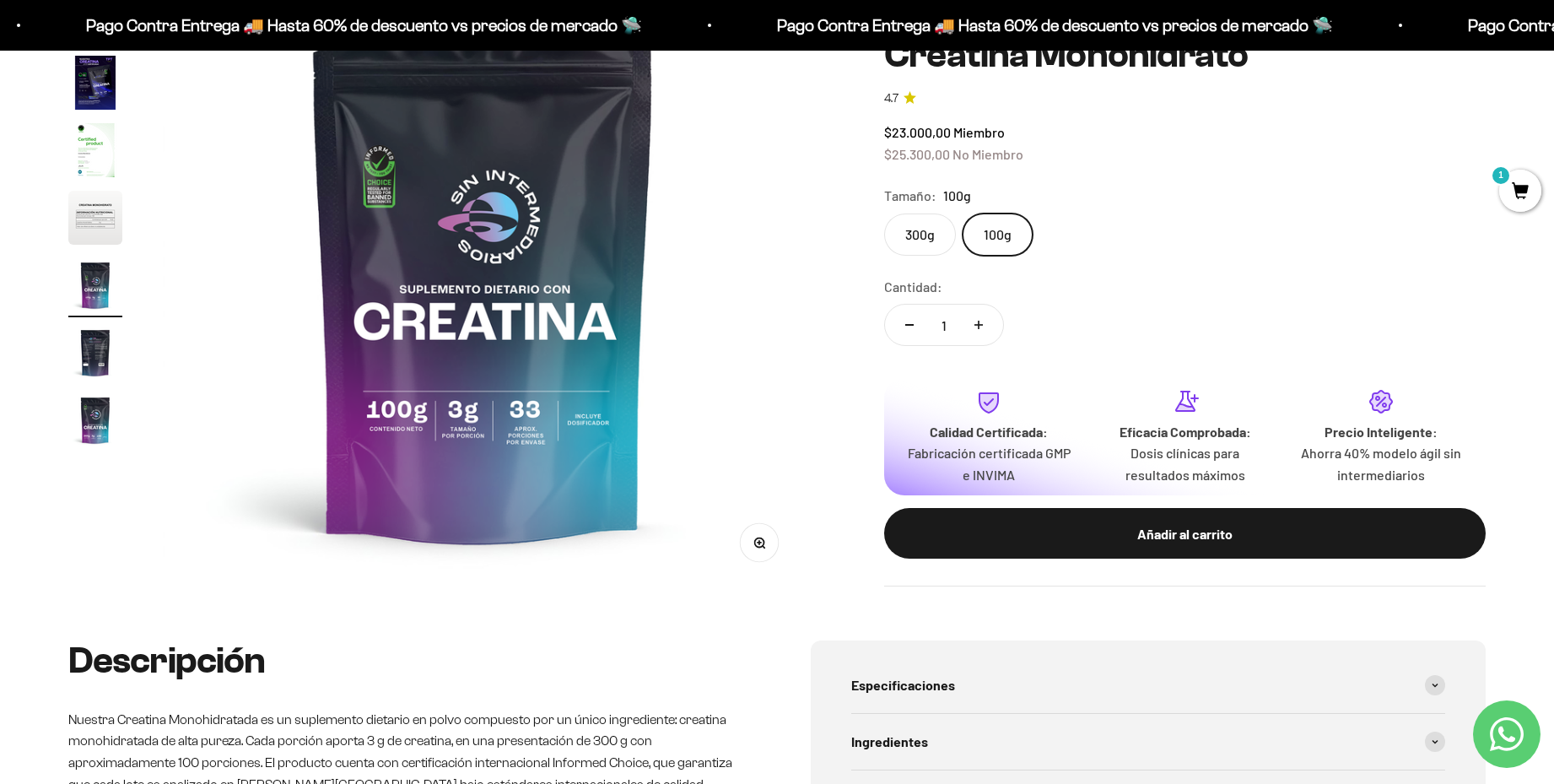
scroll to position [300, 0]
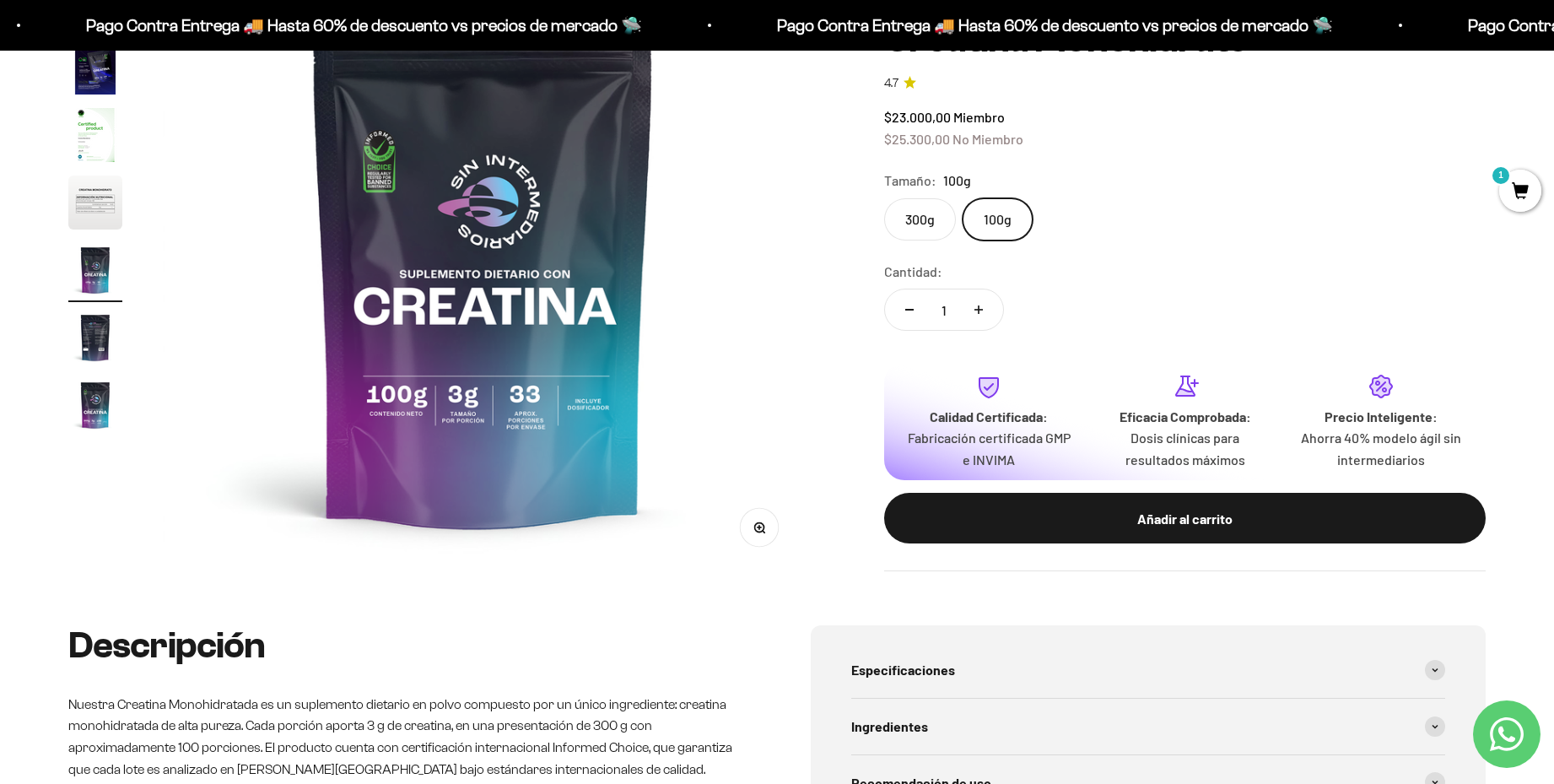
click at [928, 228] on label "300g" at bounding box center [920, 219] width 71 height 42
click at [884, 198] on input "300g" at bounding box center [883, 198] width 1 height 1
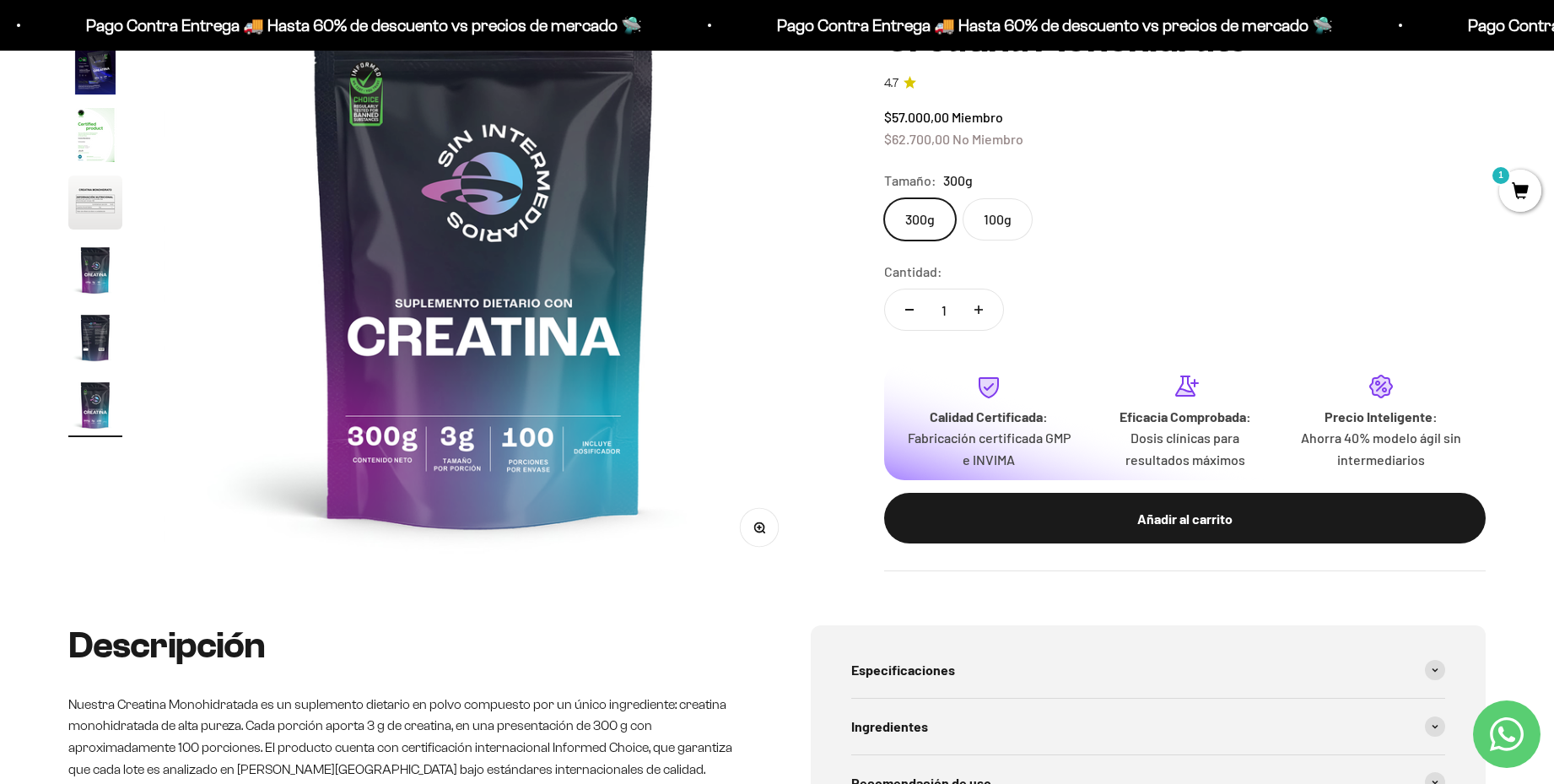
click at [997, 221] on label "100g" at bounding box center [998, 219] width 70 height 42
click at [884, 198] on input "100g" at bounding box center [883, 198] width 1 height 1
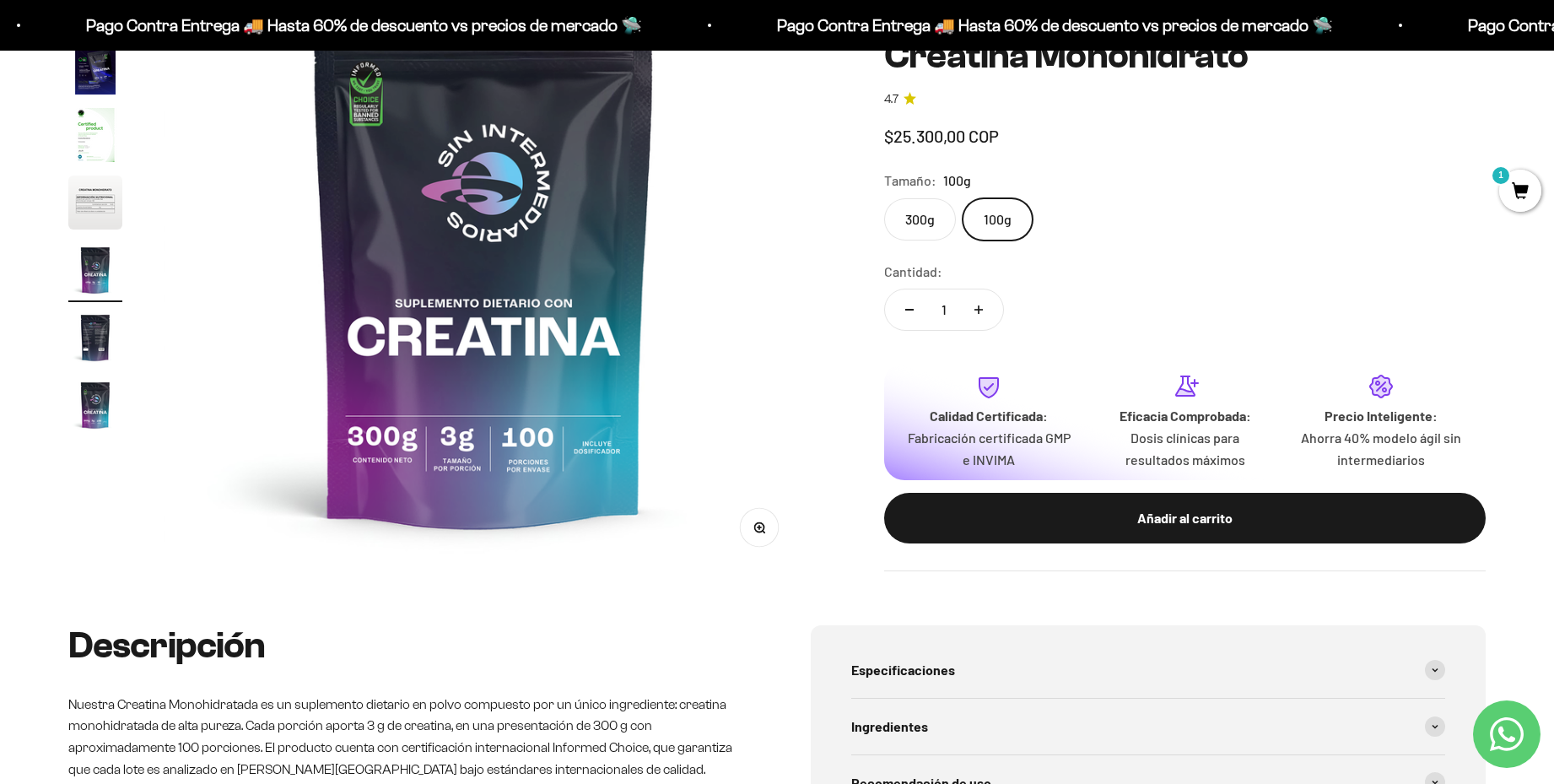
scroll to position [0, 3964]
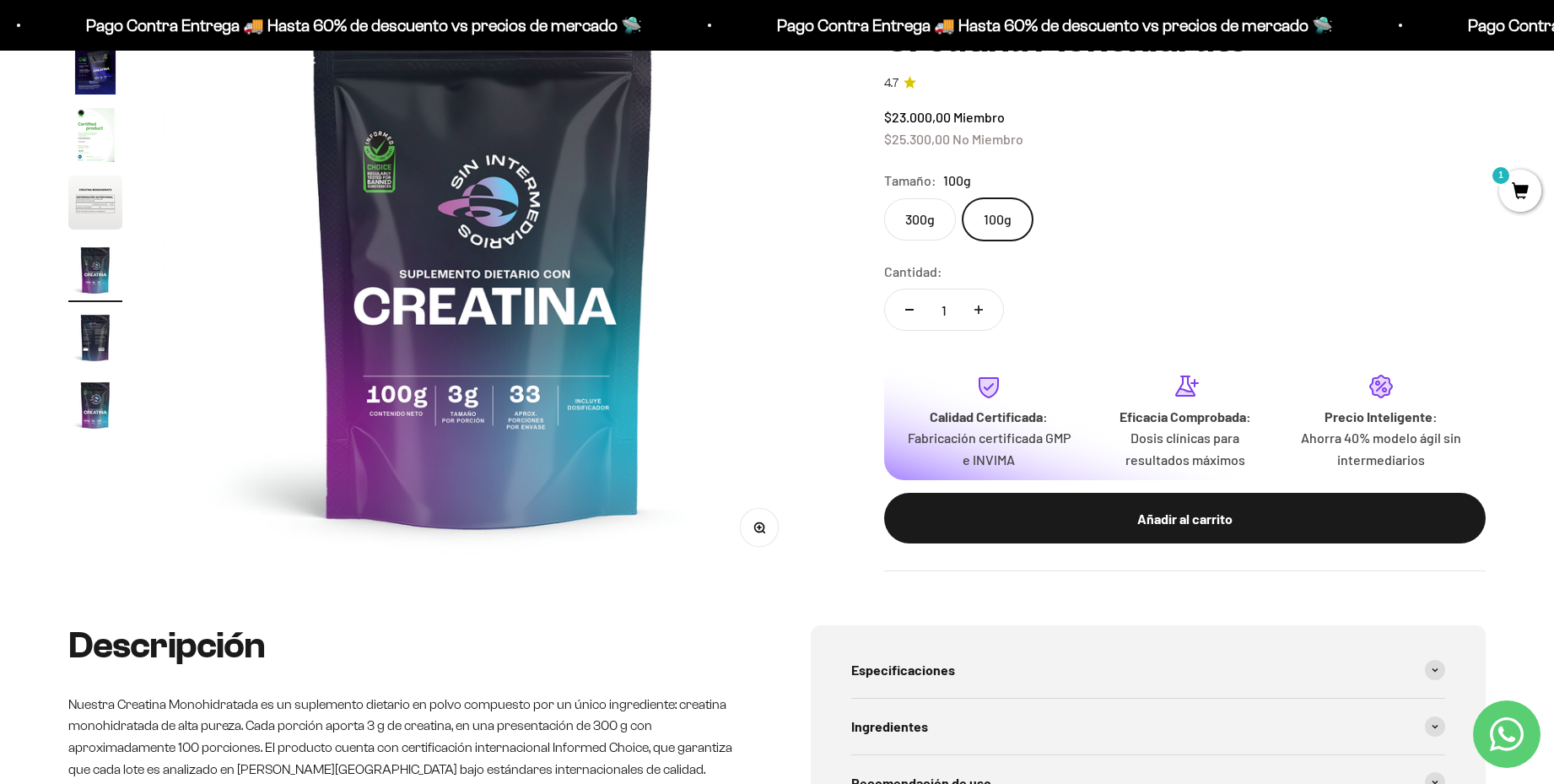
click at [941, 226] on label "300g" at bounding box center [920, 219] width 71 height 42
click at [884, 198] on input "300g" at bounding box center [883, 198] width 1 height 1
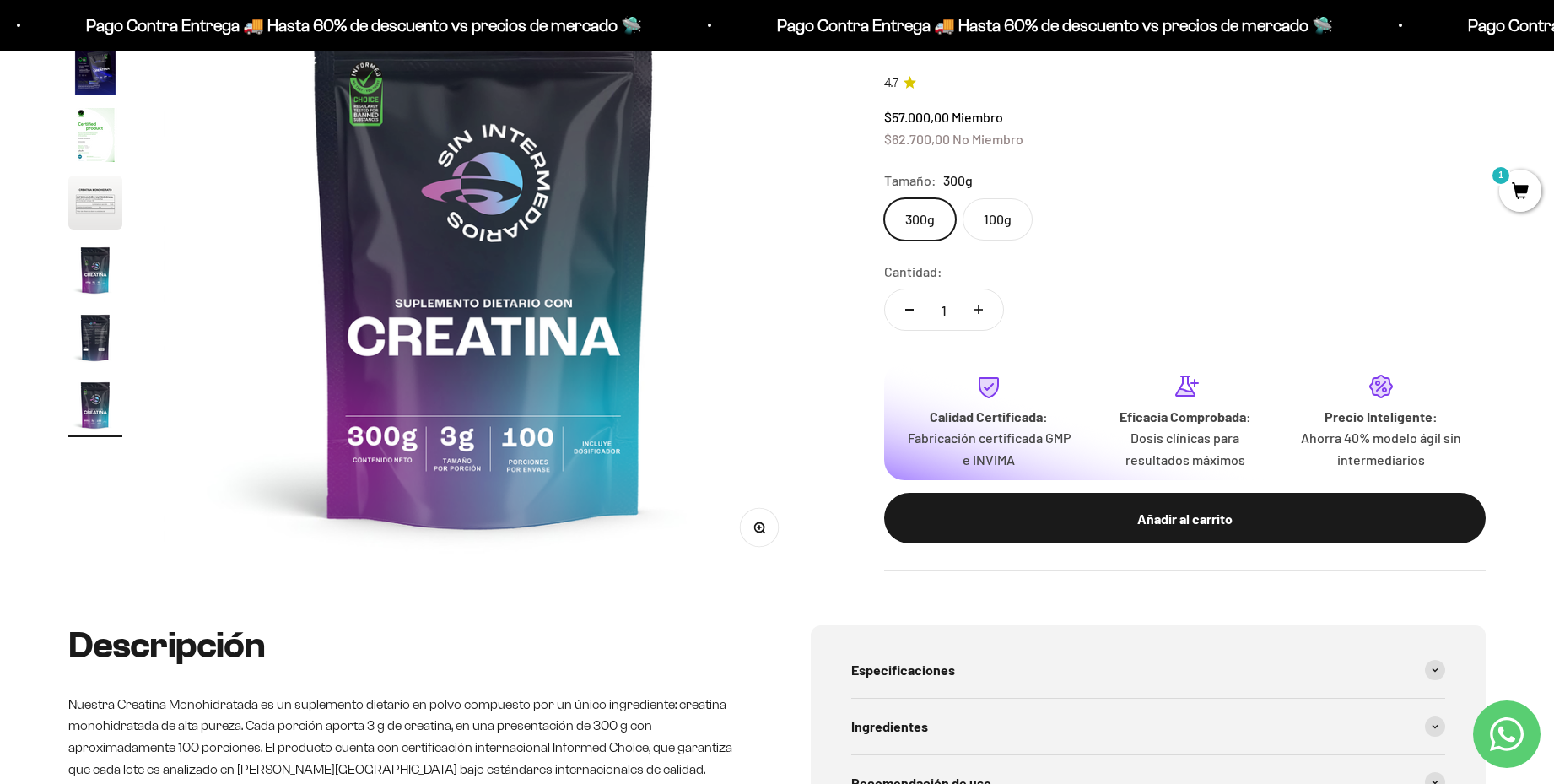
click at [985, 226] on label "100g" at bounding box center [998, 219] width 70 height 42
click at [884, 198] on input "100g" at bounding box center [883, 198] width 1 height 1
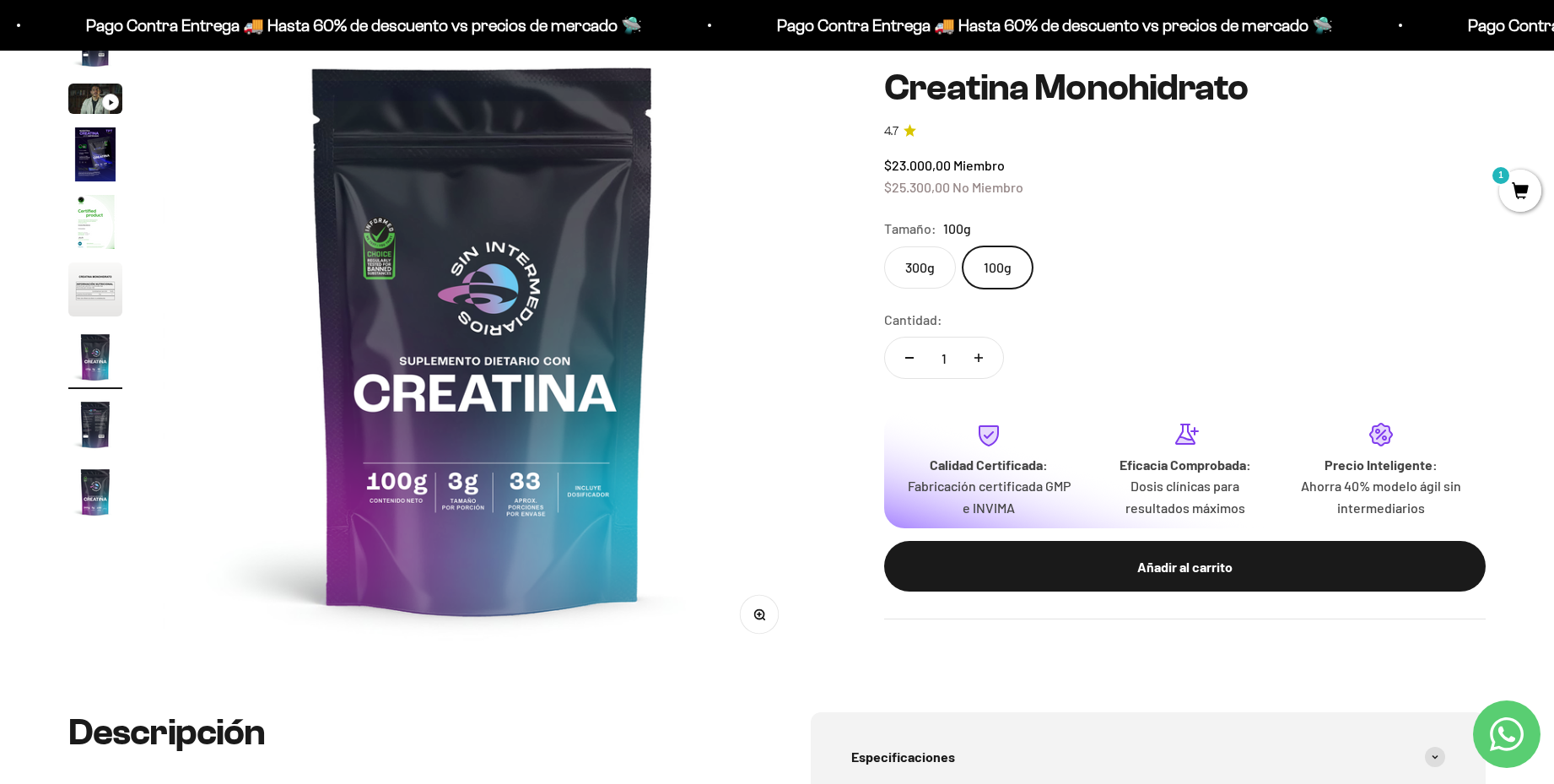
scroll to position [144, 0]
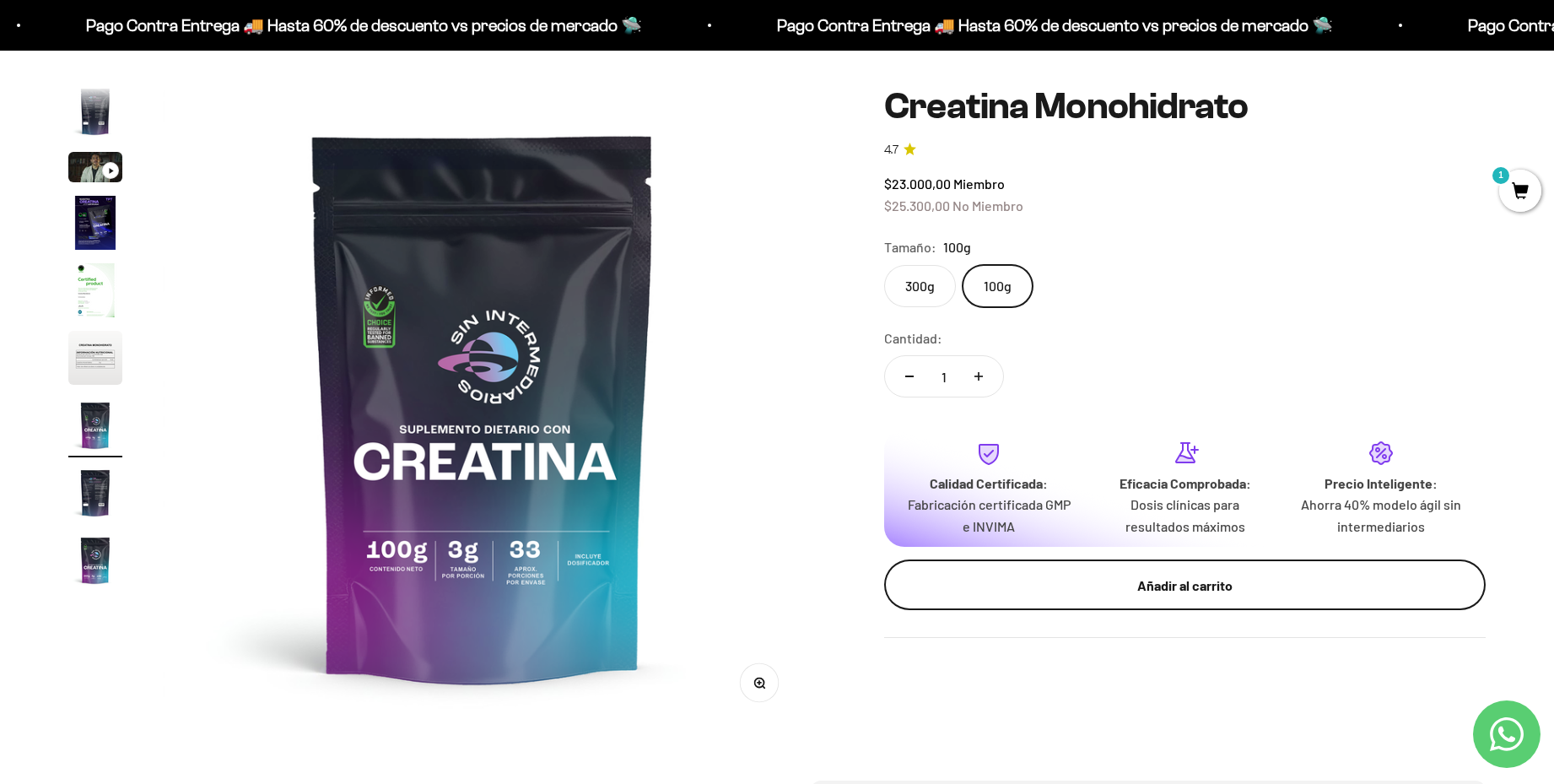
click at [1114, 589] on div "Añadir al carrito" at bounding box center [1185, 586] width 534 height 22
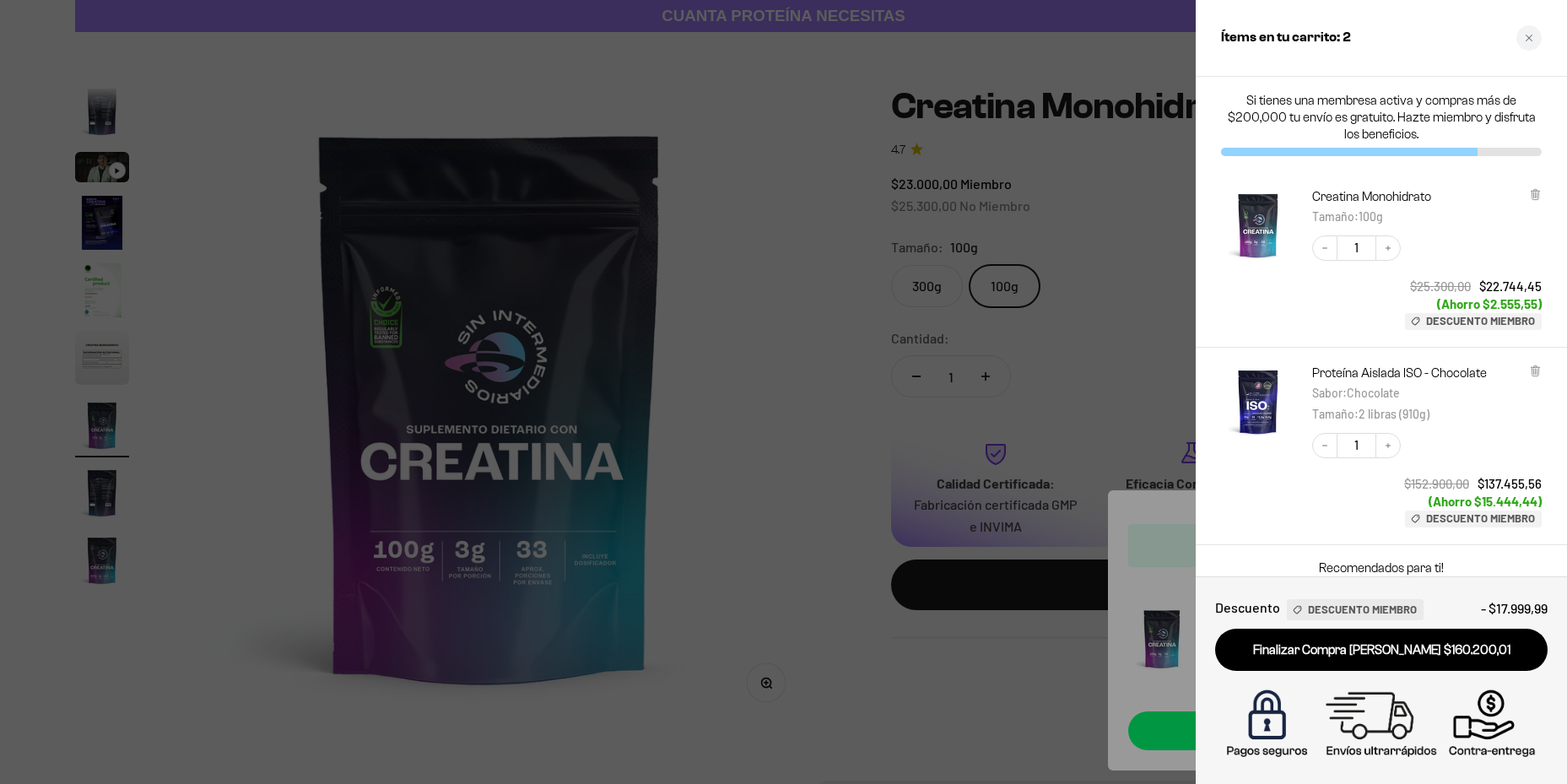
click at [665, 242] on div at bounding box center [784, 392] width 1567 height 784
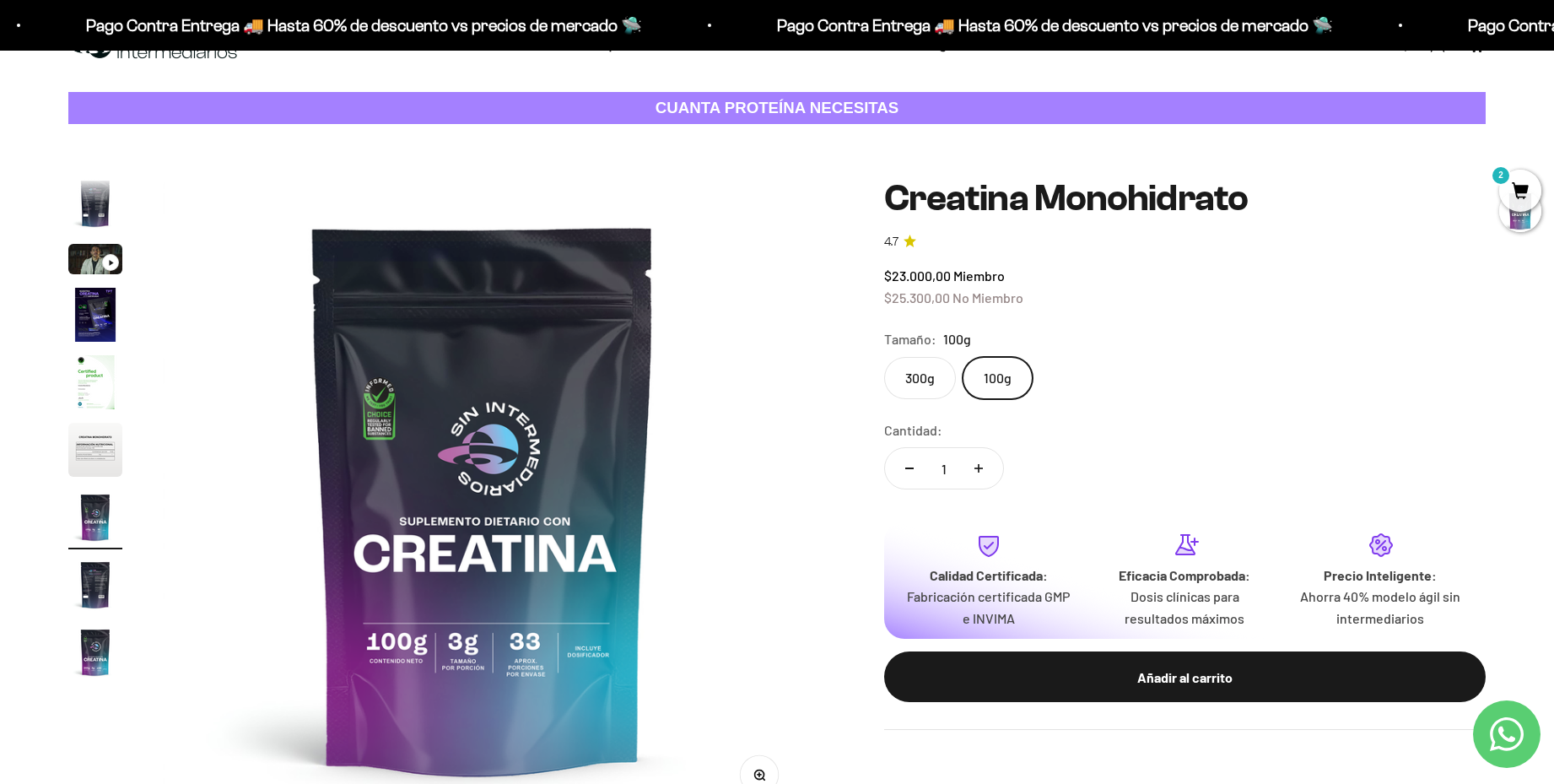
scroll to position [0, 0]
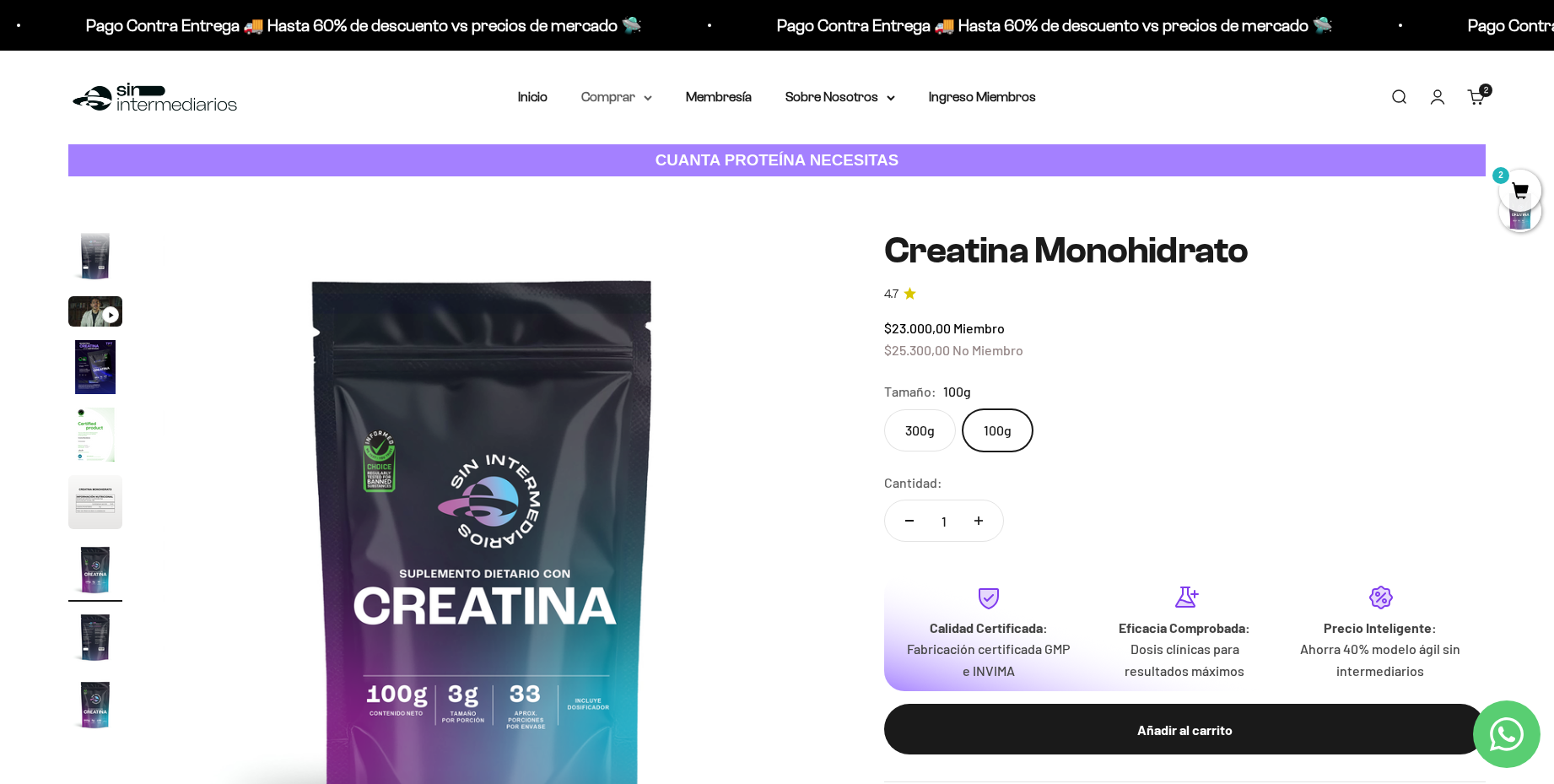
click at [628, 97] on summary "Comprar" at bounding box center [616, 97] width 71 height 22
click at [726, 181] on icon at bounding box center [727, 181] width 6 height 8
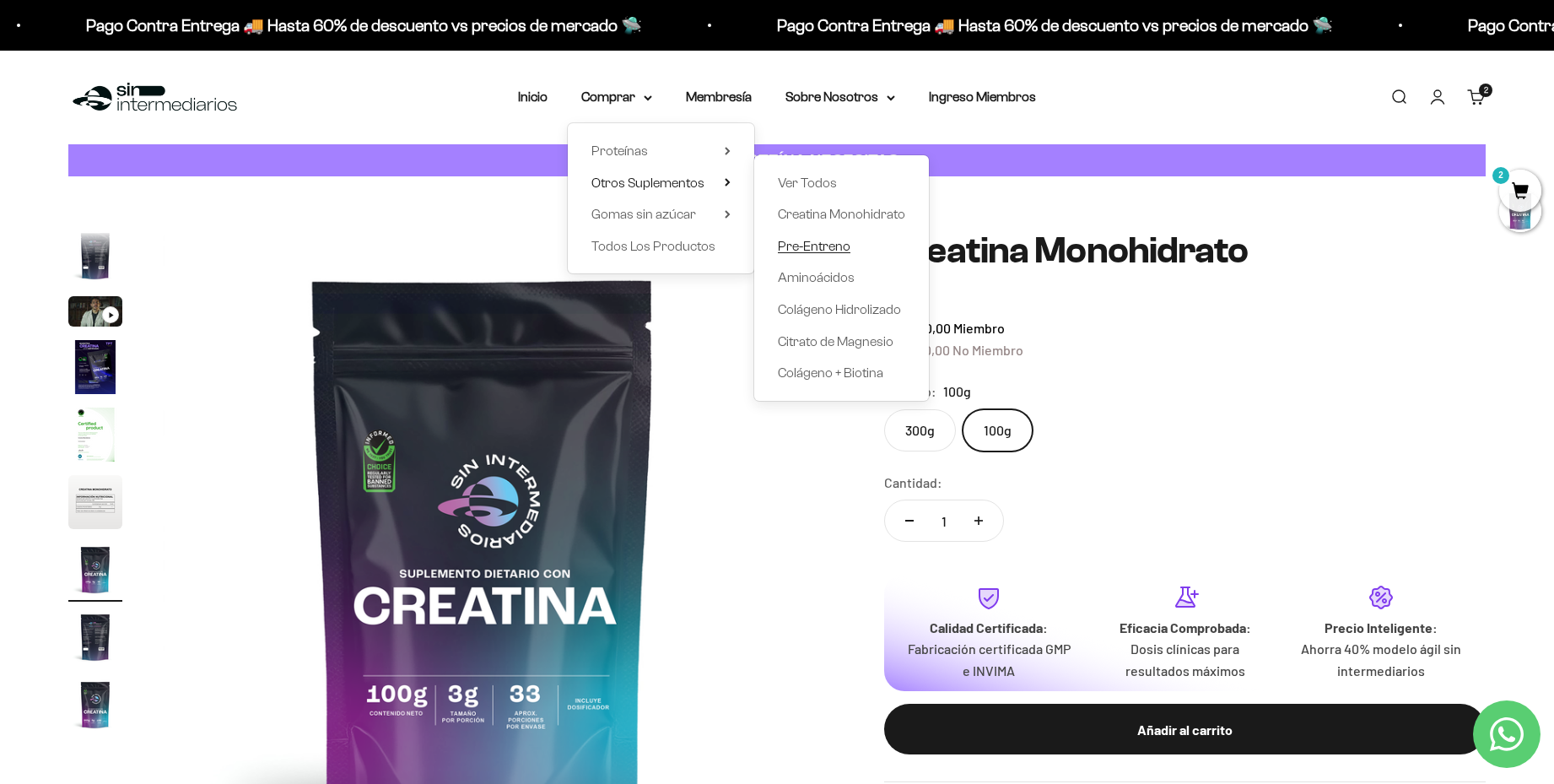
click at [820, 244] on span "Pre-Entreno" at bounding box center [814, 246] width 72 height 14
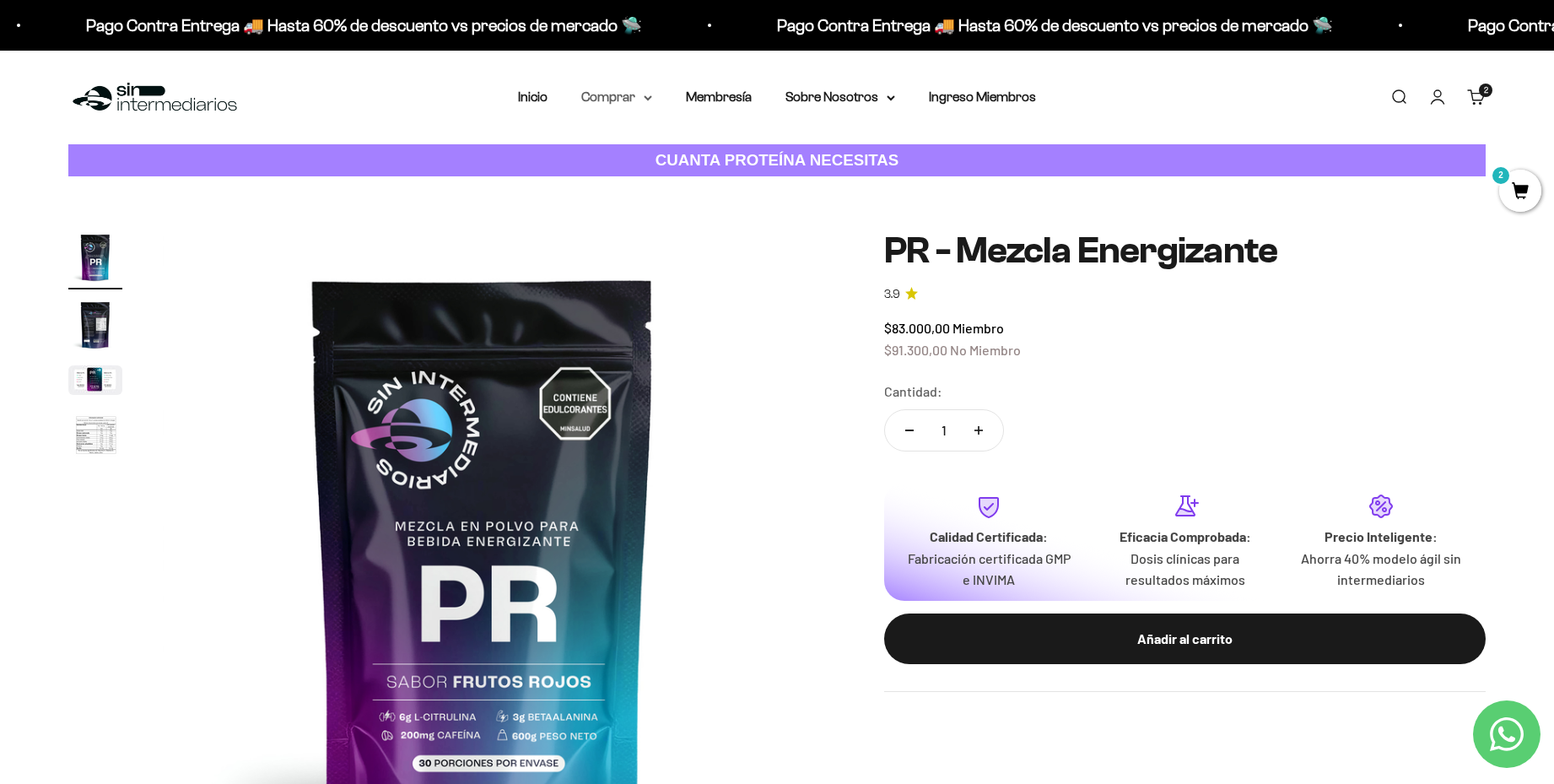
click at [648, 97] on icon at bounding box center [647, 98] width 8 height 6
click at [725, 180] on icon at bounding box center [727, 181] width 6 height 8
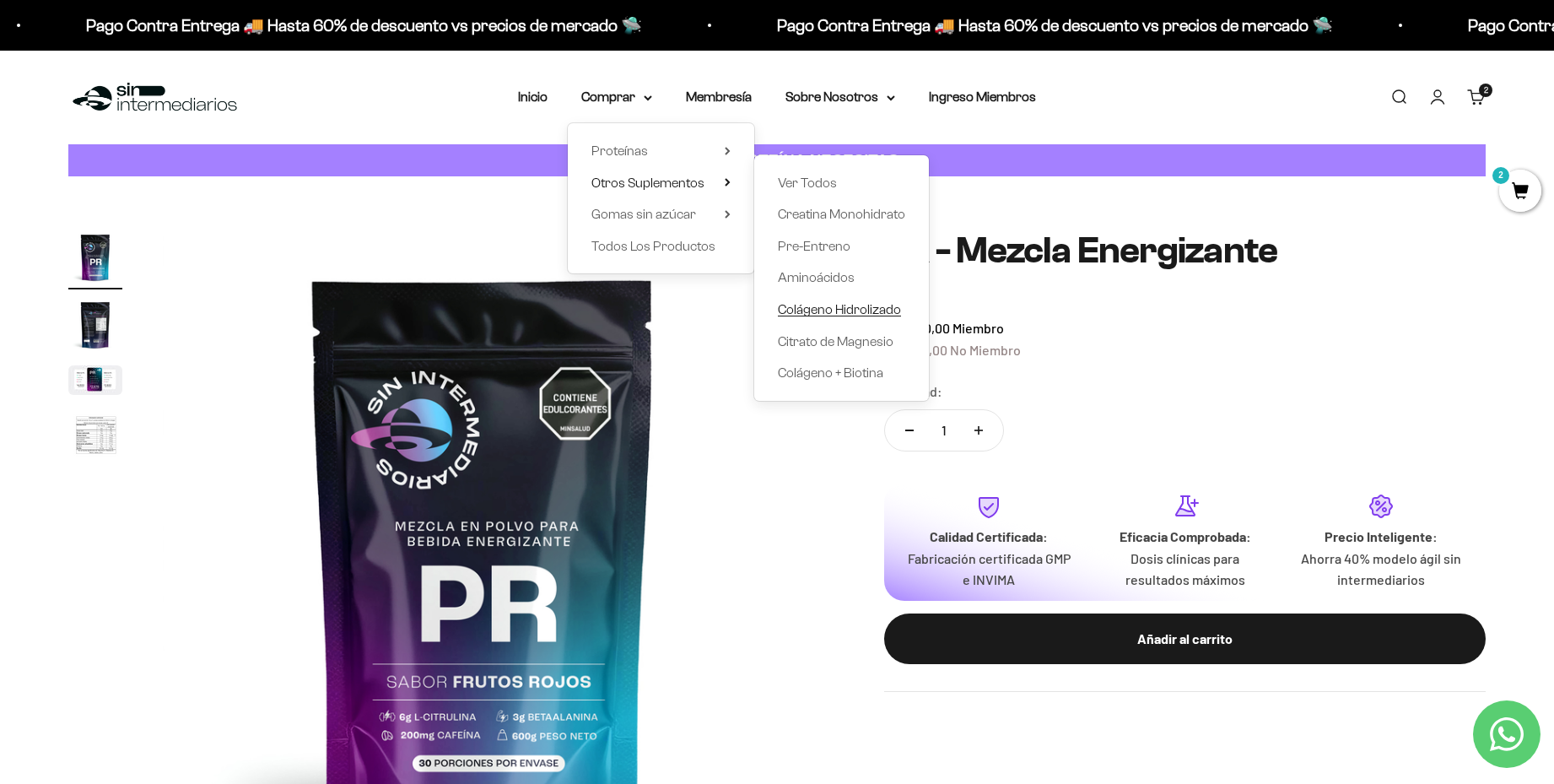
click at [840, 307] on span "Colágeno Hidrolizado" at bounding box center [839, 309] width 124 height 14
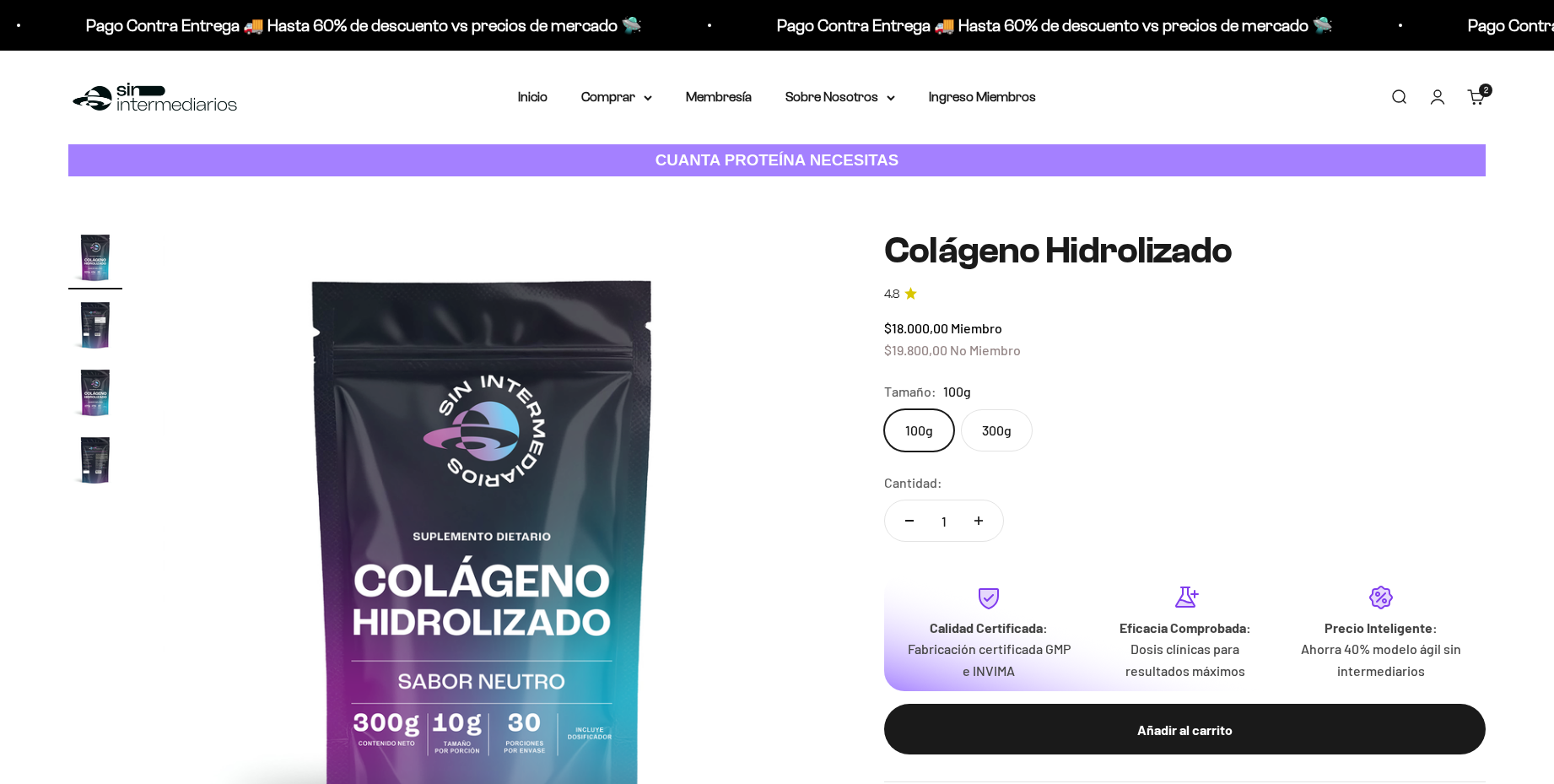
click at [634, 95] on summary "Comprar" at bounding box center [616, 97] width 71 height 22
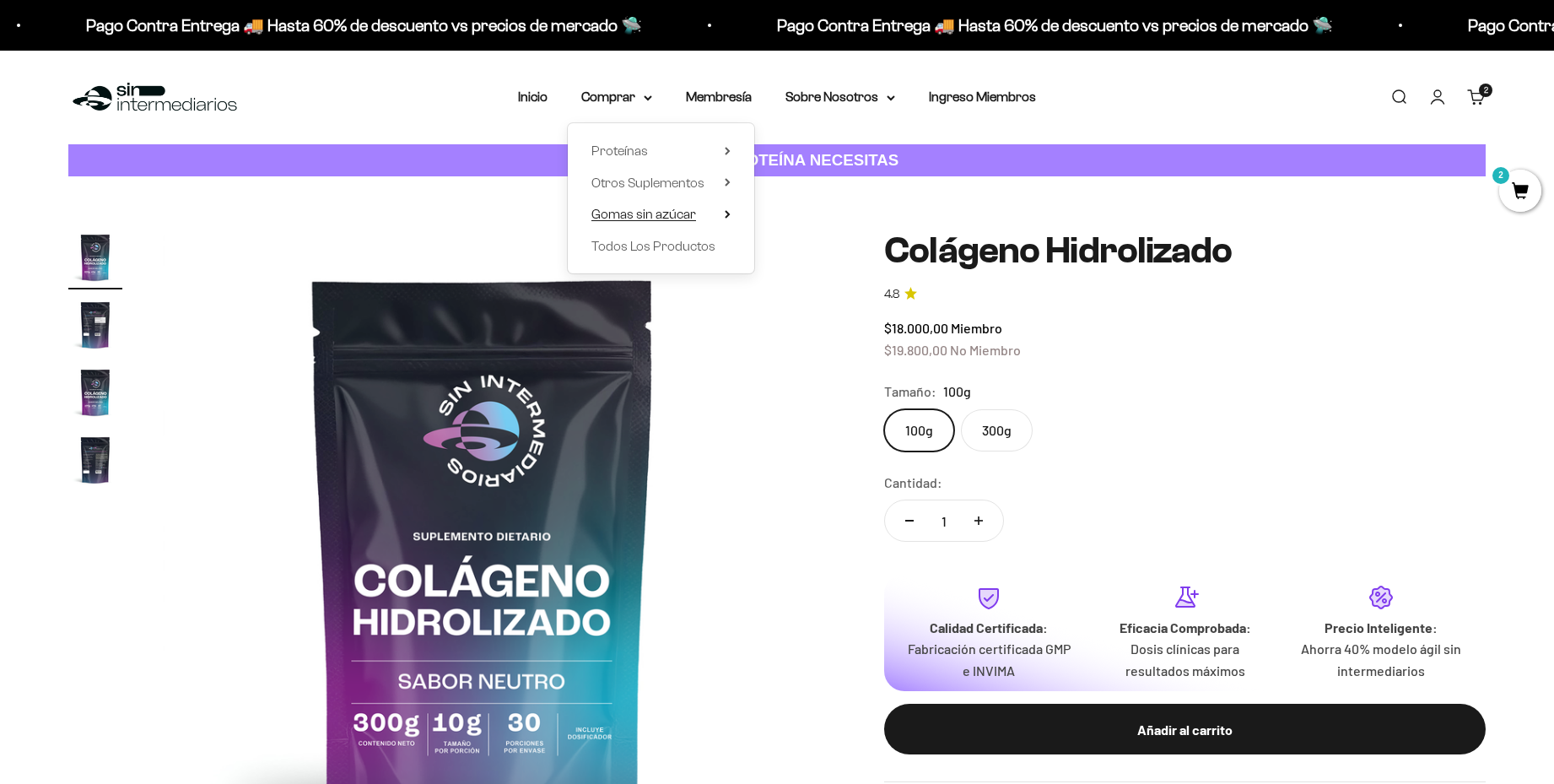
click at [669, 215] on span "Gomas sin azúcar" at bounding box center [643, 214] width 105 height 14
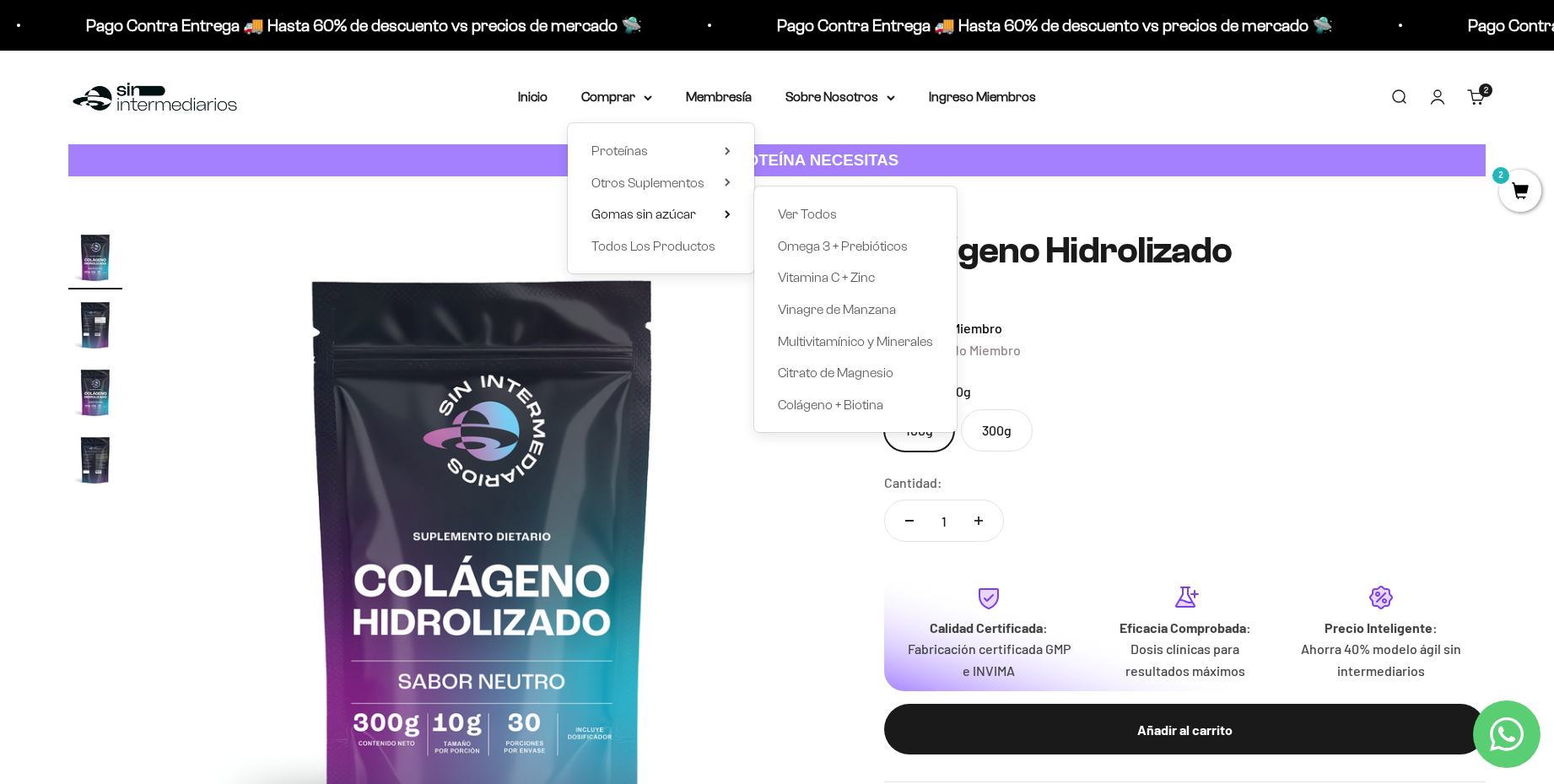
click at [1138, 398] on div "Tamaño: 100g" at bounding box center [1185, 392] width 602 height 22
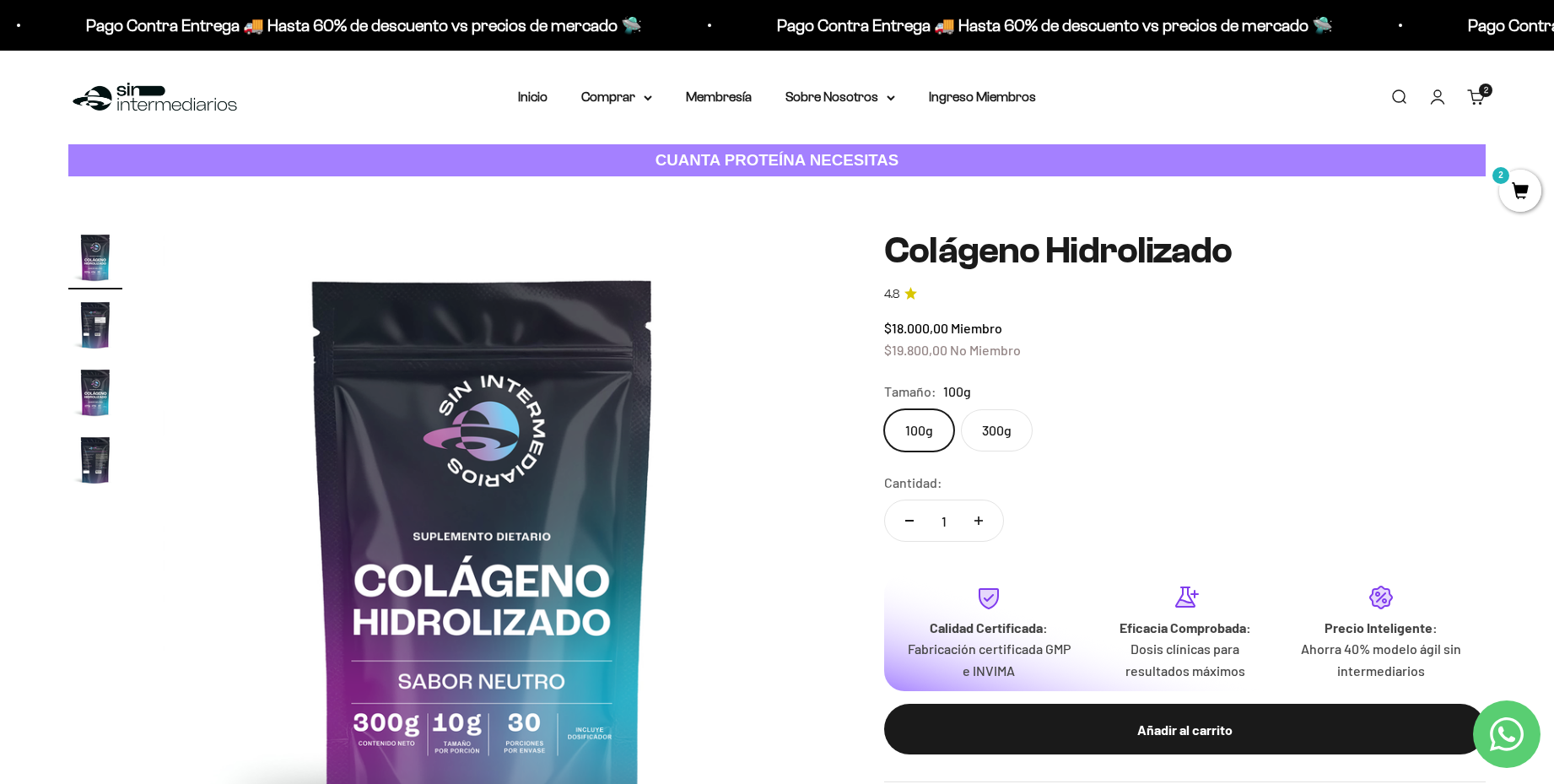
click at [987, 421] on label "300g" at bounding box center [996, 429] width 71 height 42
click at [884, 409] on input "300g" at bounding box center [883, 409] width 1 height 1
click at [95, 335] on img "Ir al artículo 2" at bounding box center [96, 325] width 54 height 54
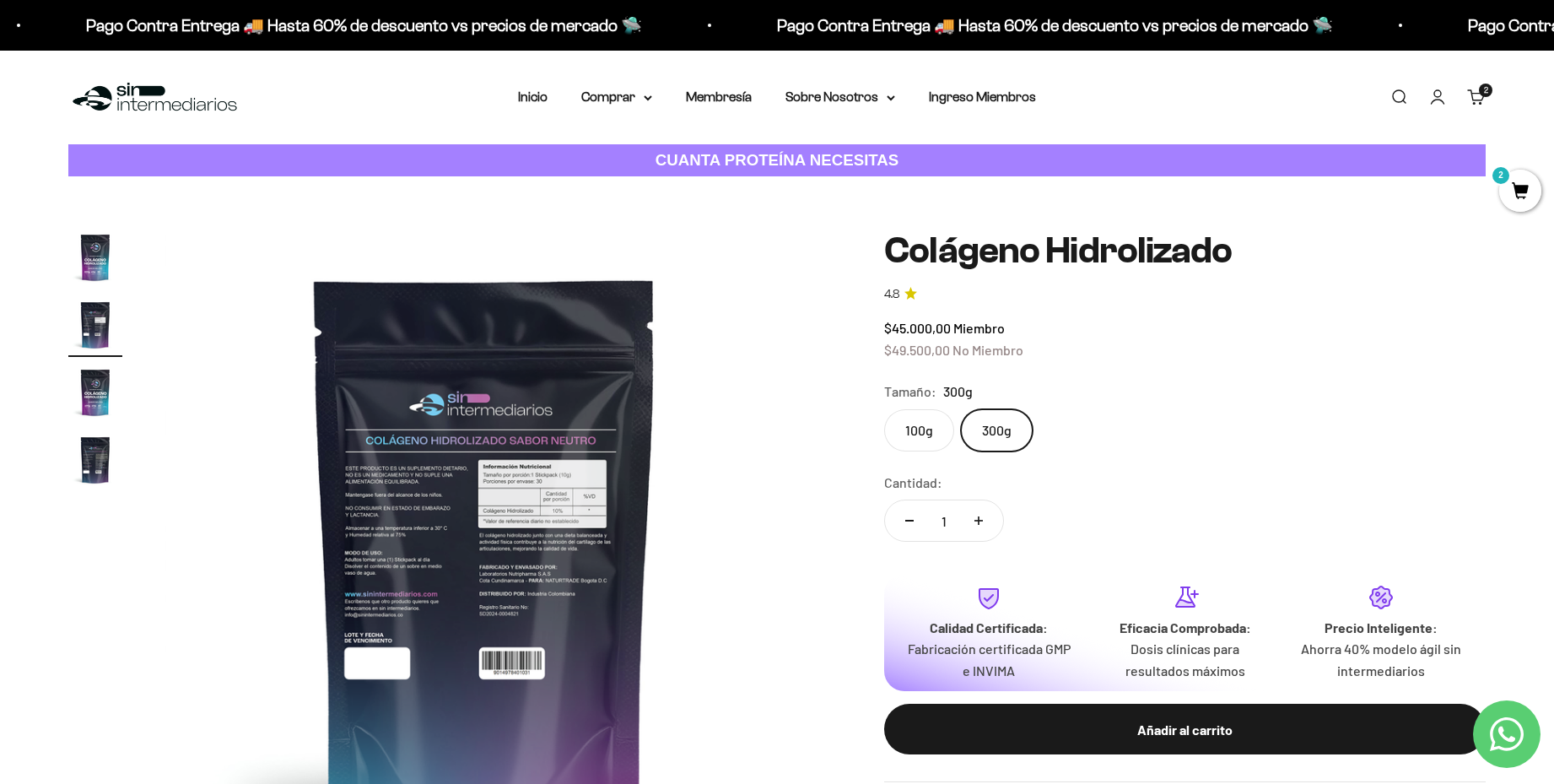
scroll to position [0, 661]
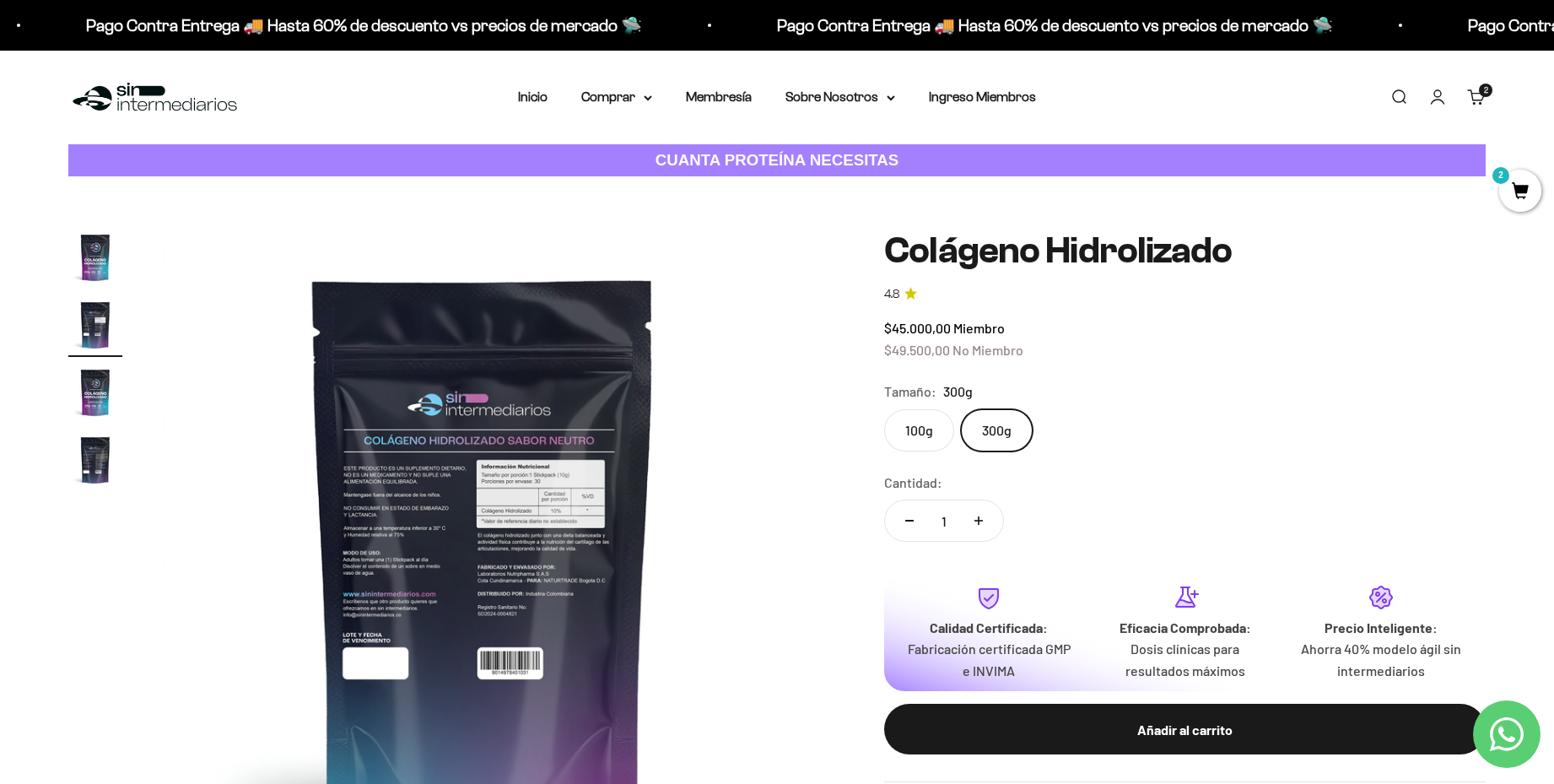
click at [69, 298] on button "Ir al artículo 2" at bounding box center [96, 327] width 54 height 59
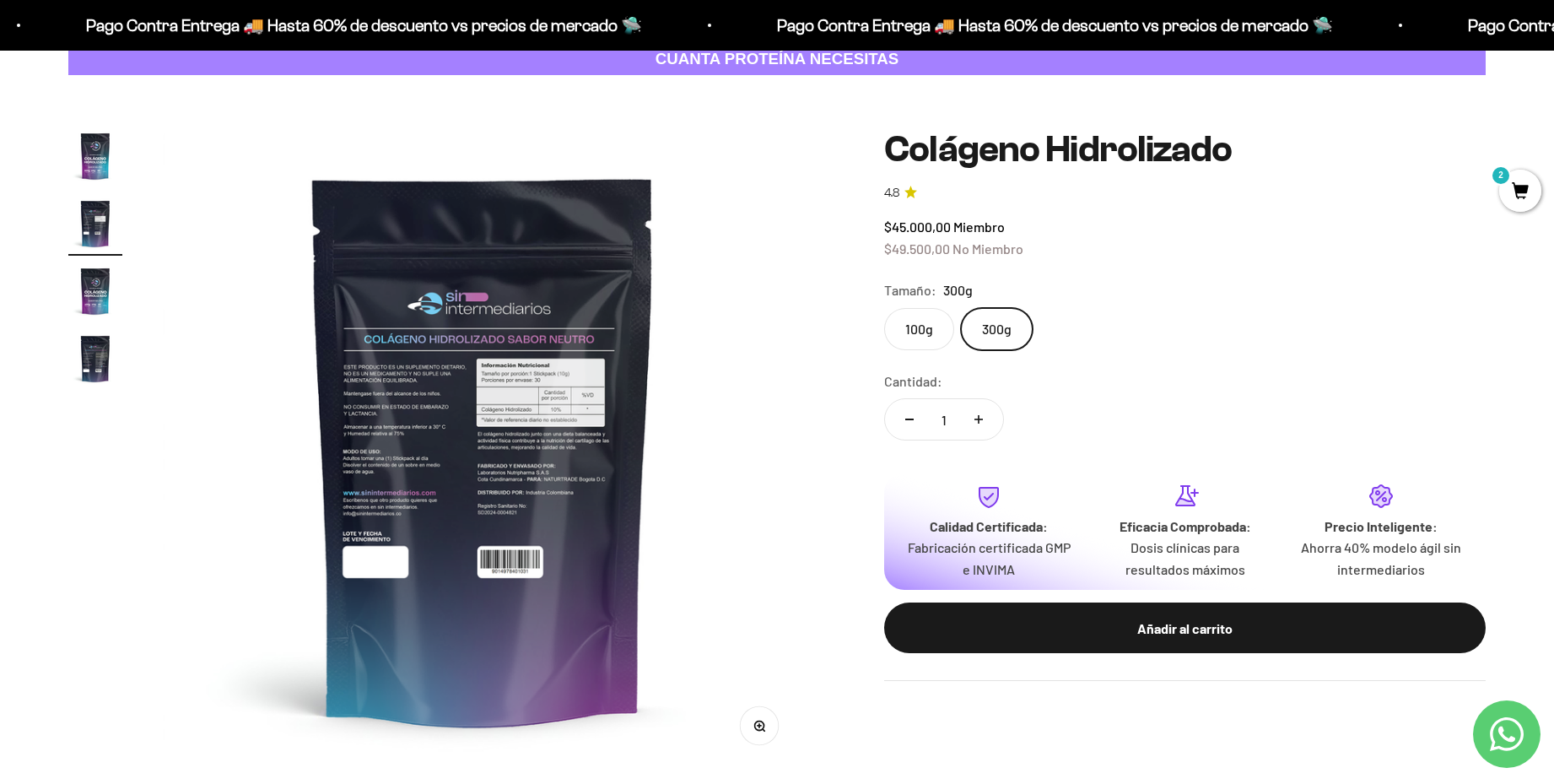
scroll to position [482, 0]
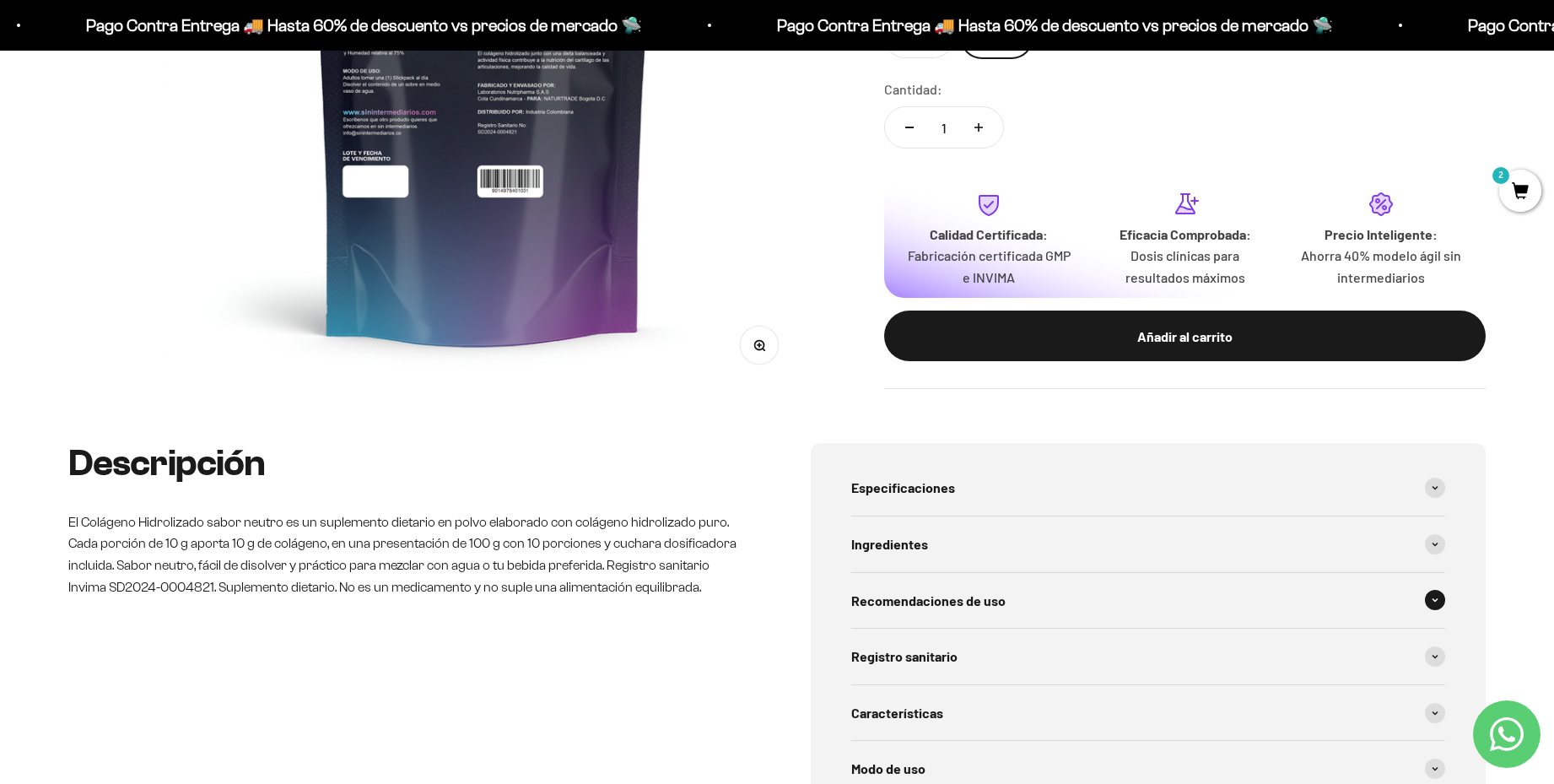
click at [952, 602] on span "Recomendaciones de uso" at bounding box center [928, 601] width 154 height 22
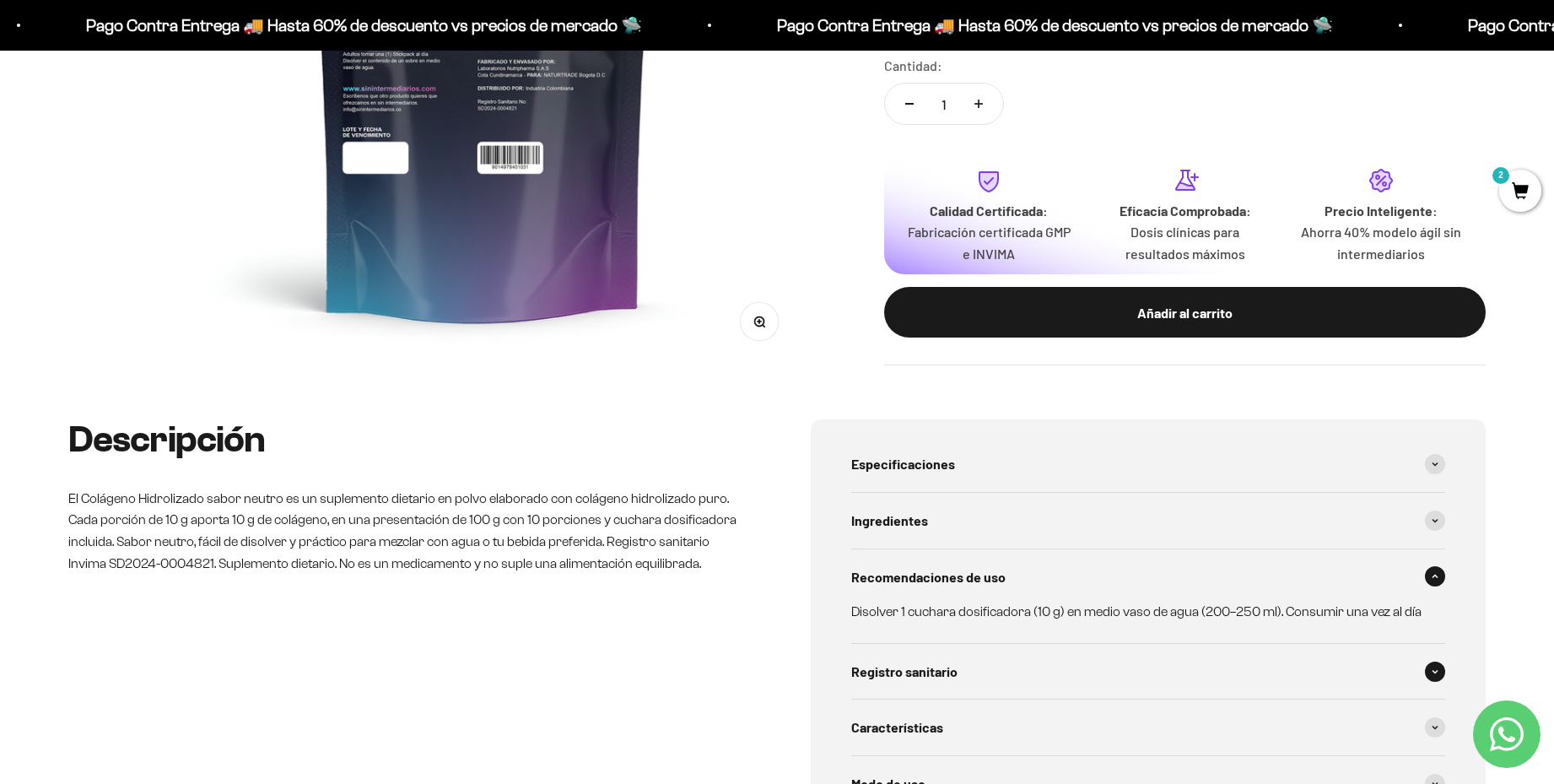
scroll to position [516, 0]
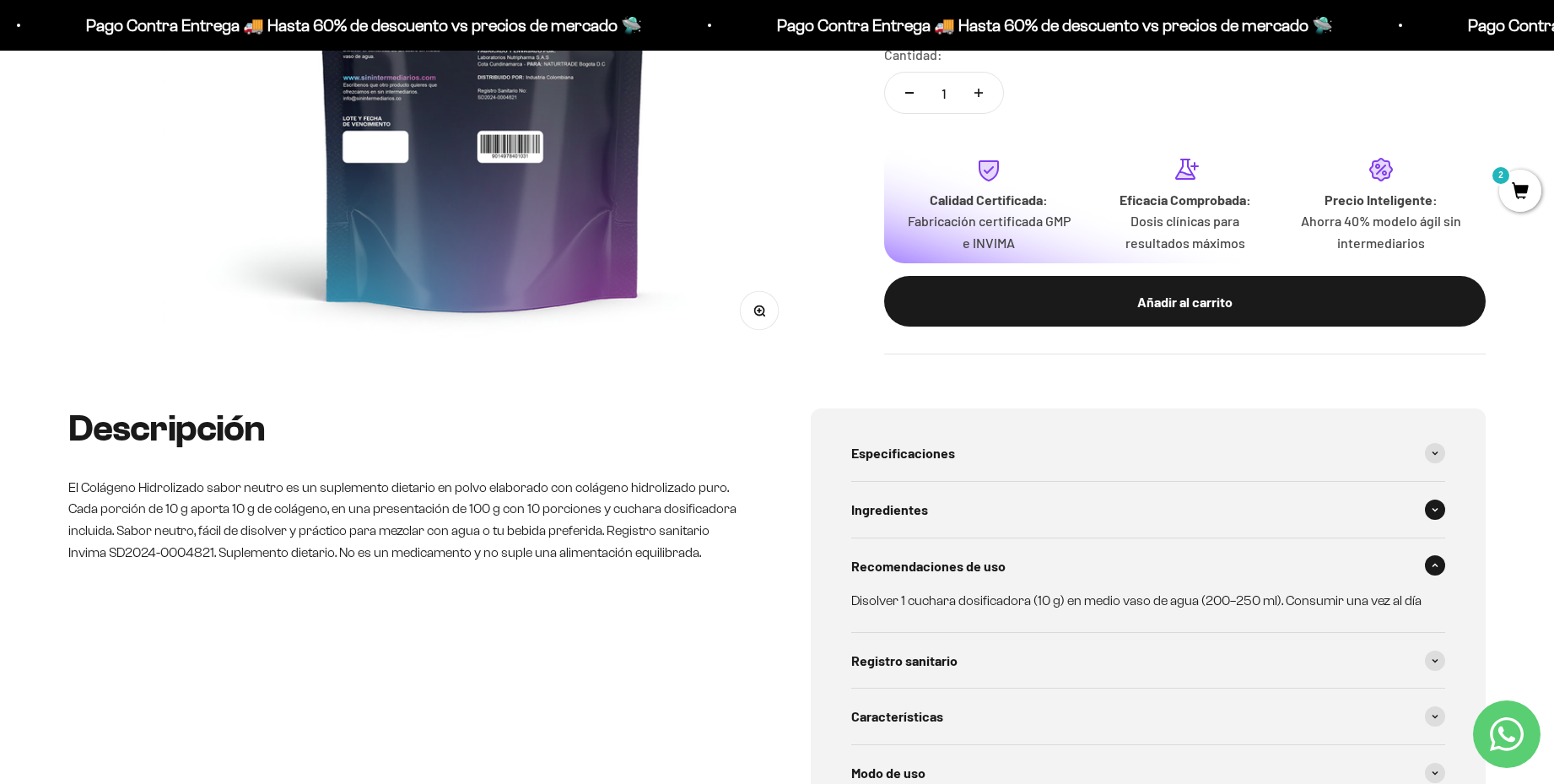
click at [896, 509] on span "Ingredientes" at bounding box center [889, 510] width 77 height 22
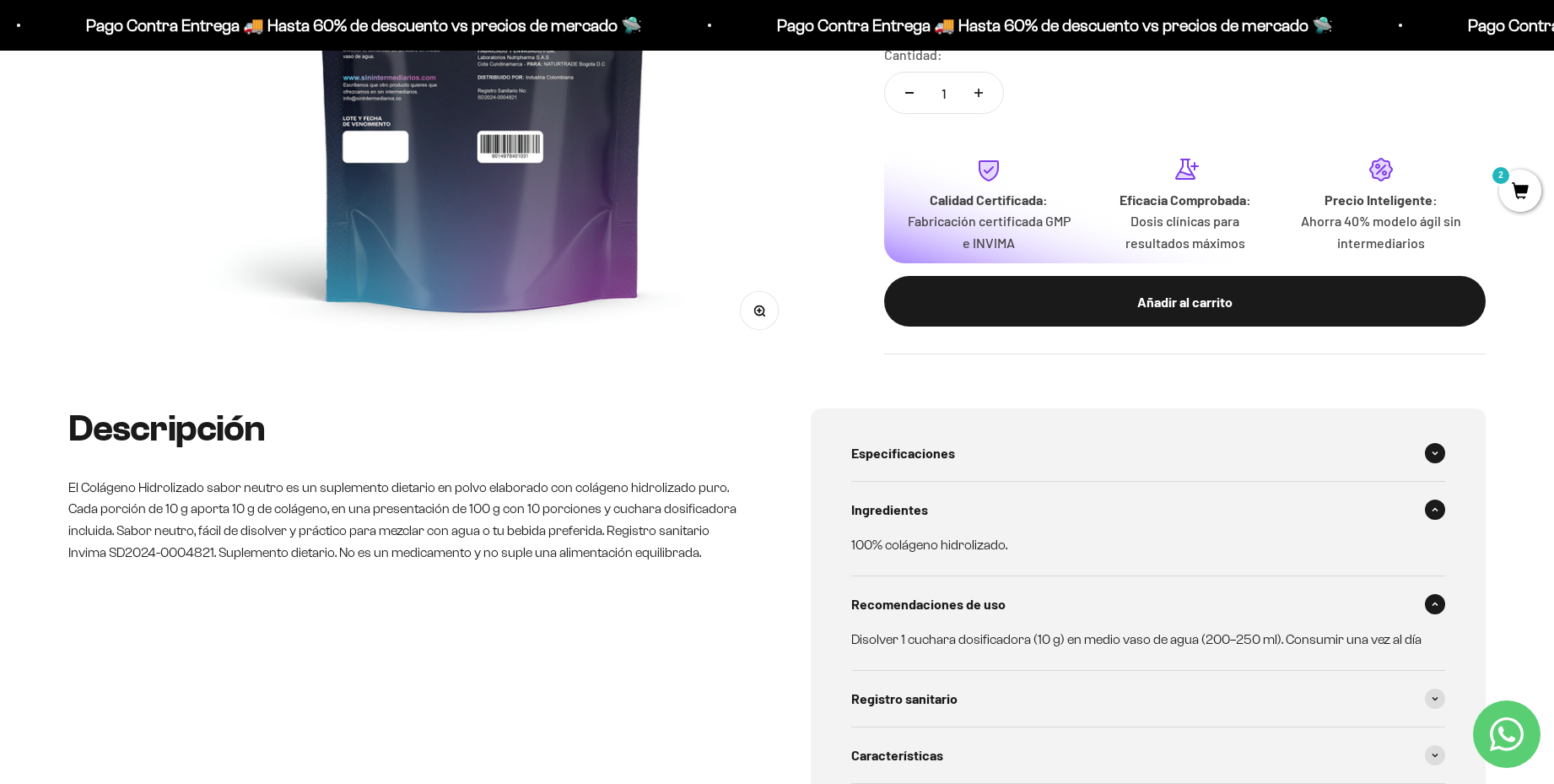
drag, startPoint x: 928, startPoint y: 432, endPoint x: 928, endPoint y: 443, distance: 11.0
click at [928, 436] on div "Especificaciones" at bounding box center [1148, 453] width 594 height 56
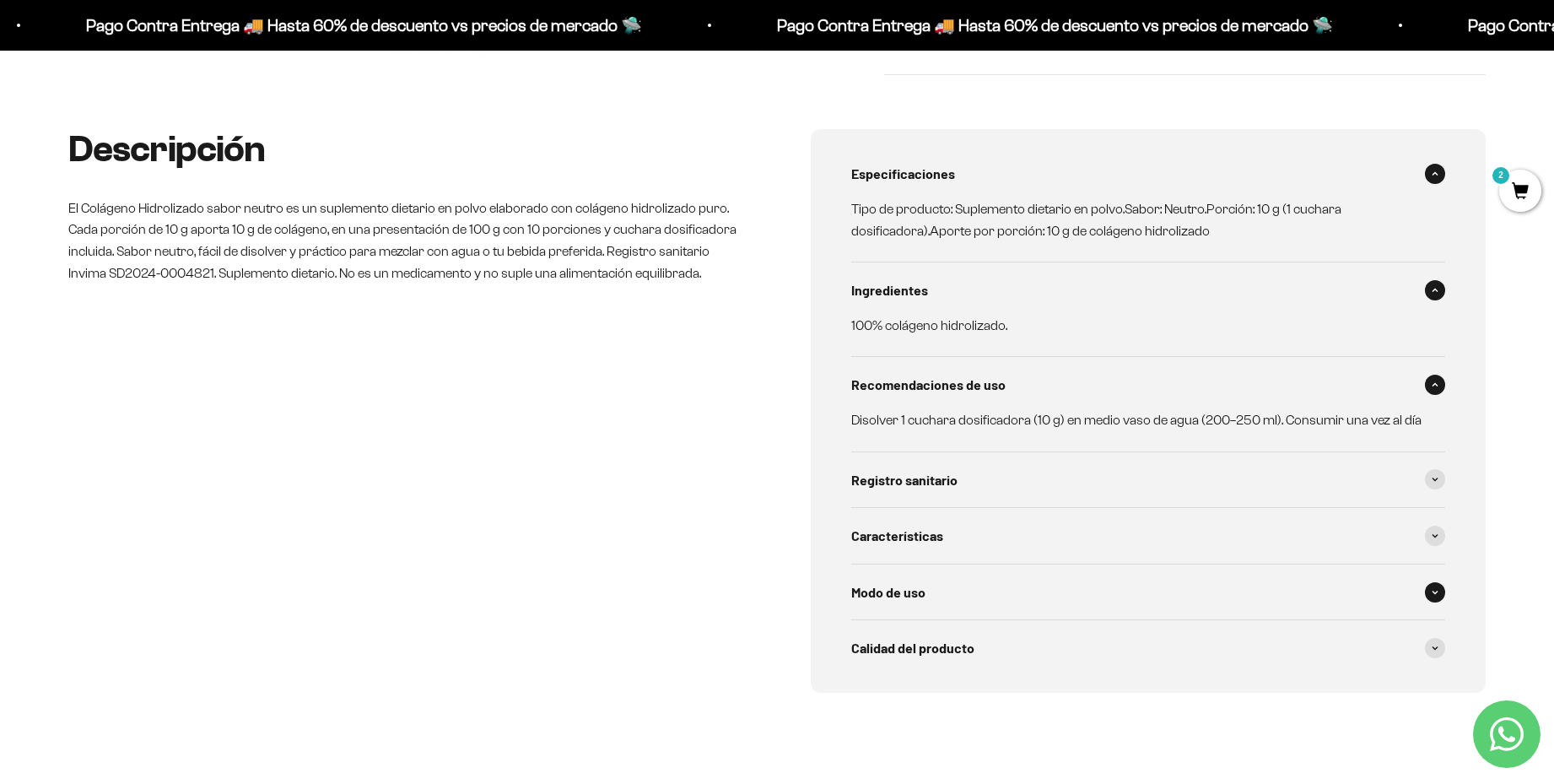
scroll to position [826, 0]
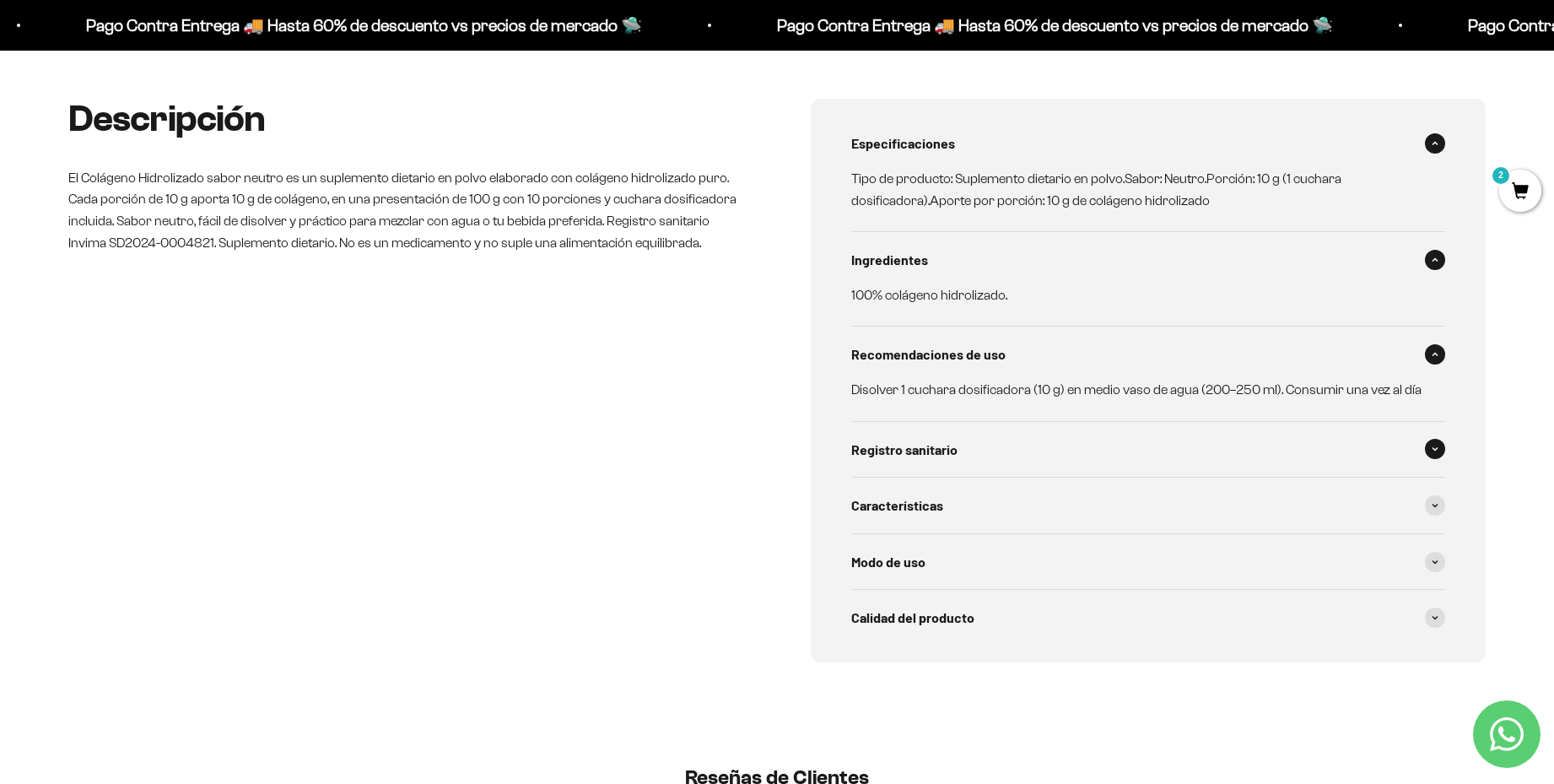
click at [906, 460] on div "Registro sanitario" at bounding box center [1148, 449] width 594 height 56
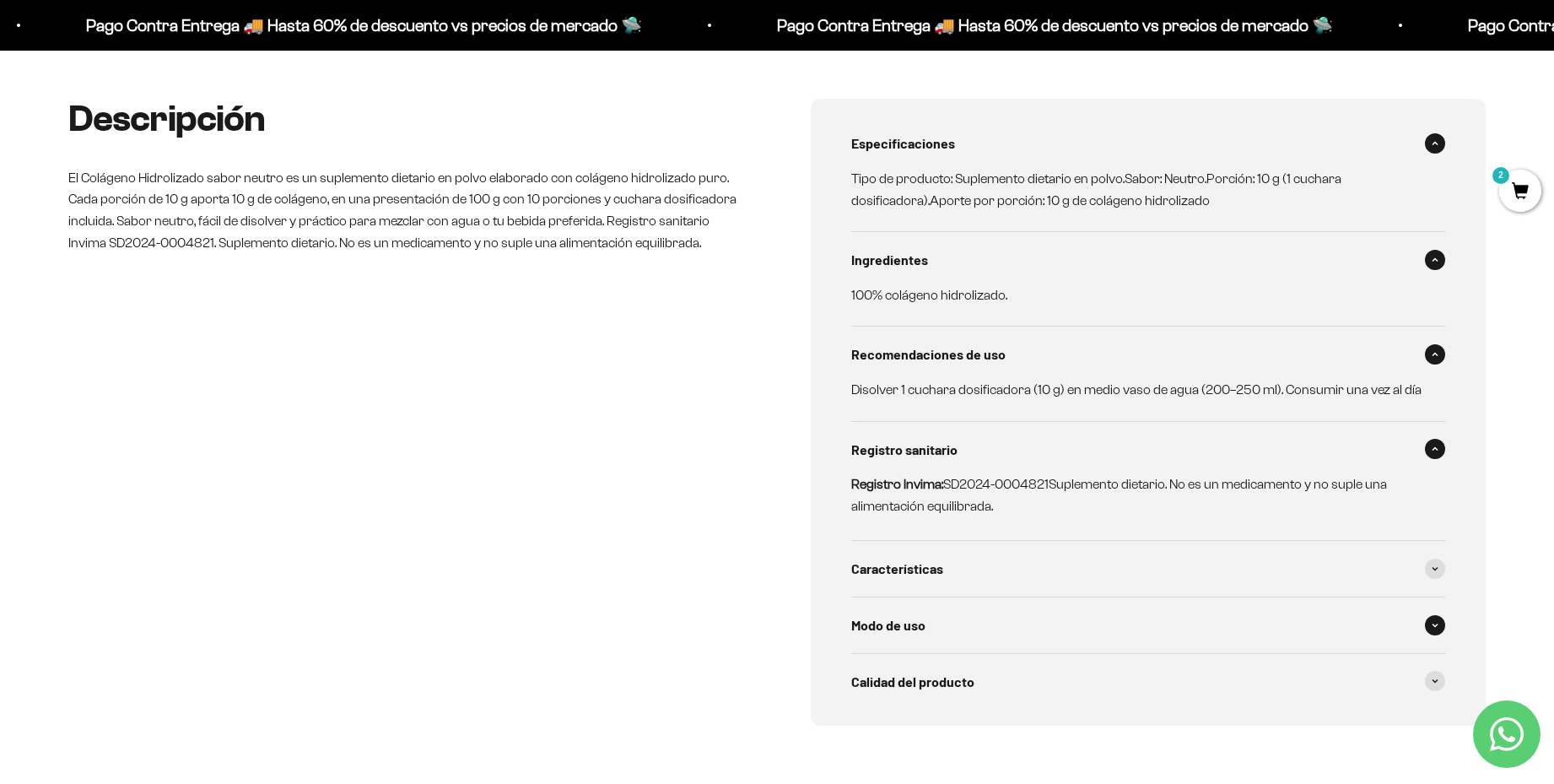
click at [907, 629] on span "Modo de uso" at bounding box center [888, 625] width 74 height 22
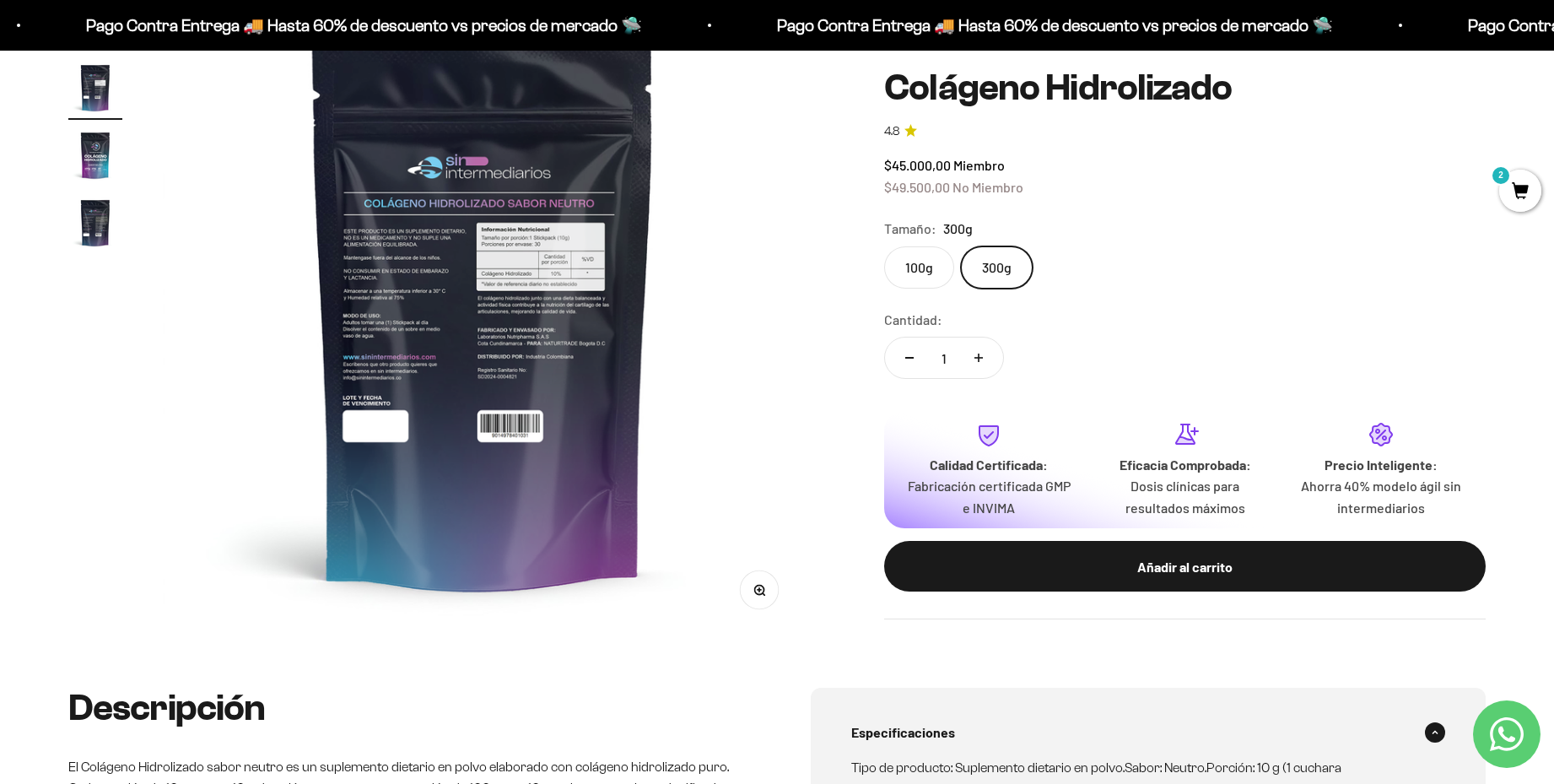
scroll to position [226, 0]
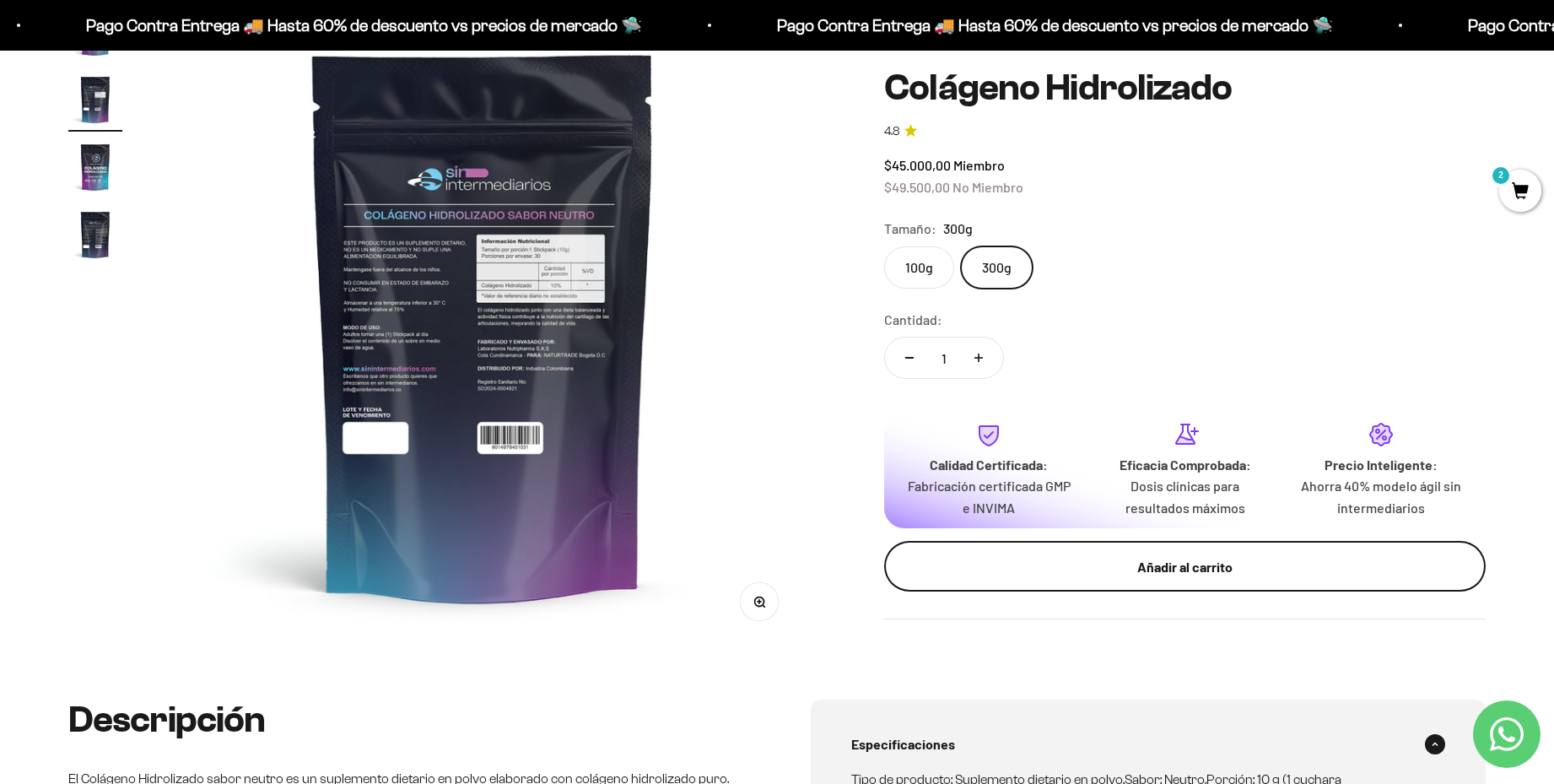
click at [1134, 567] on div "Añadir al carrito" at bounding box center [1185, 566] width 534 height 22
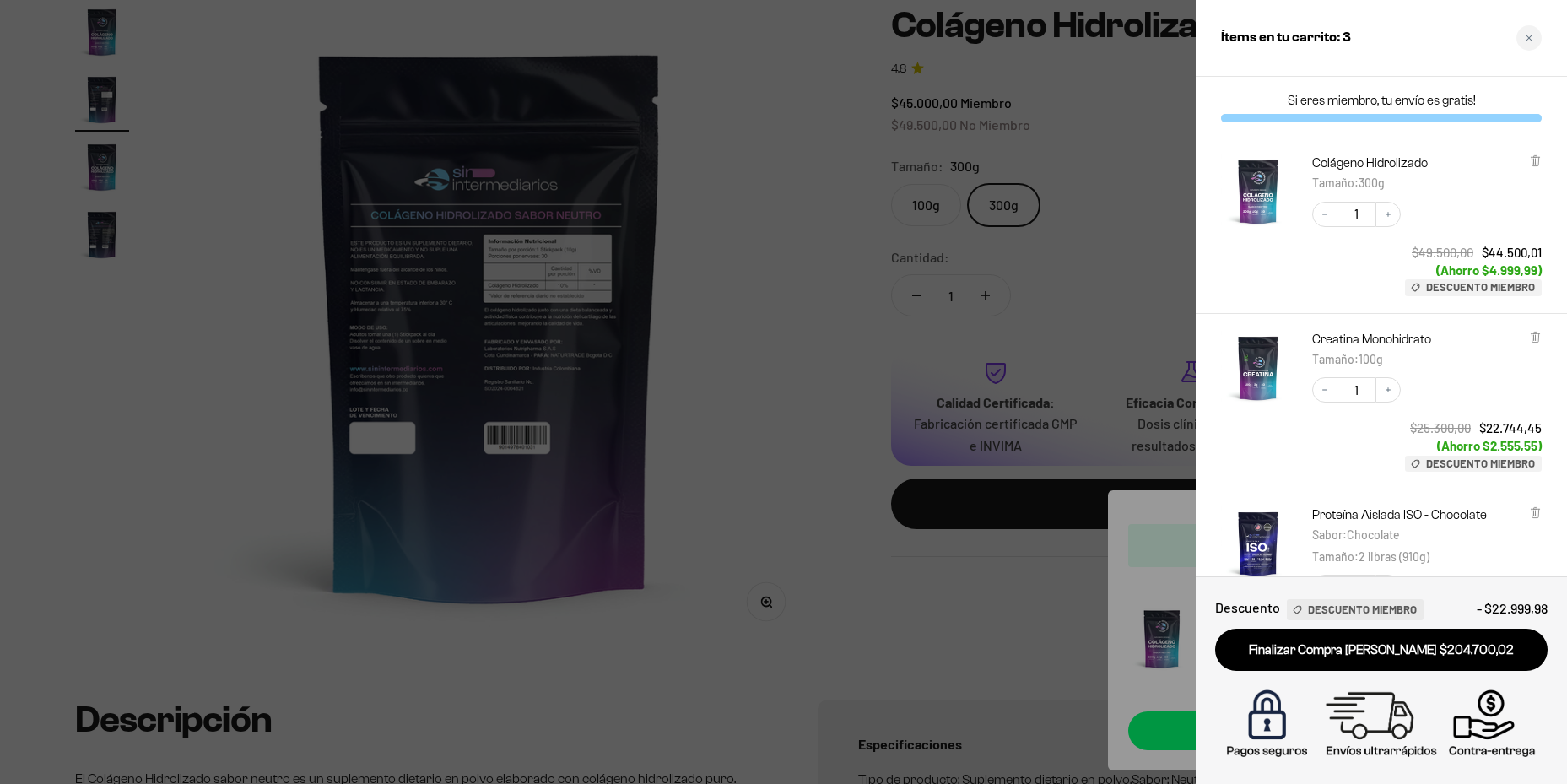
click at [839, 391] on div at bounding box center [784, 392] width 1567 height 784
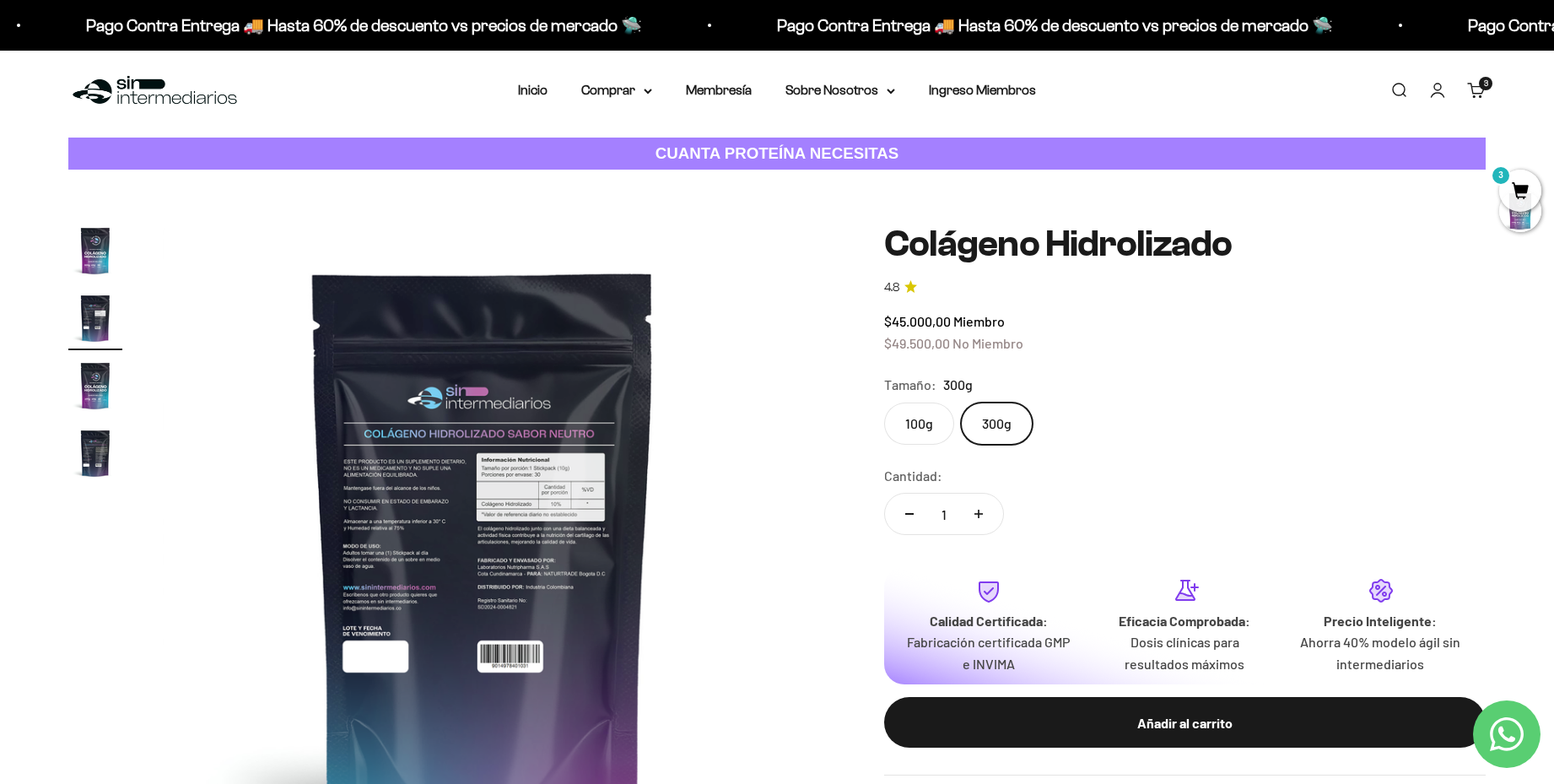
scroll to position [0, 0]
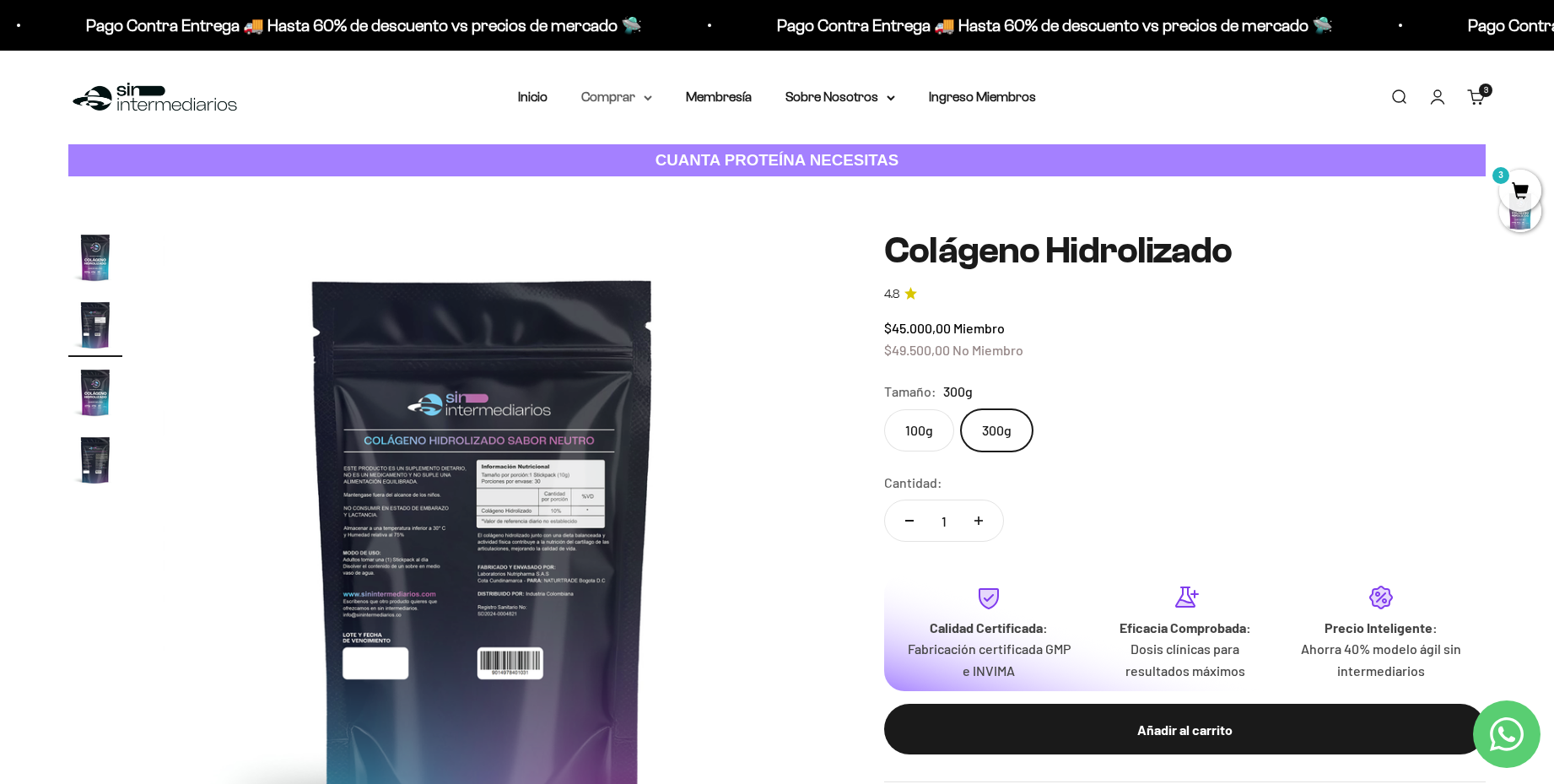
click at [652, 103] on summary "Comprar" at bounding box center [616, 97] width 71 height 22
click at [726, 180] on icon at bounding box center [727, 181] width 6 height 8
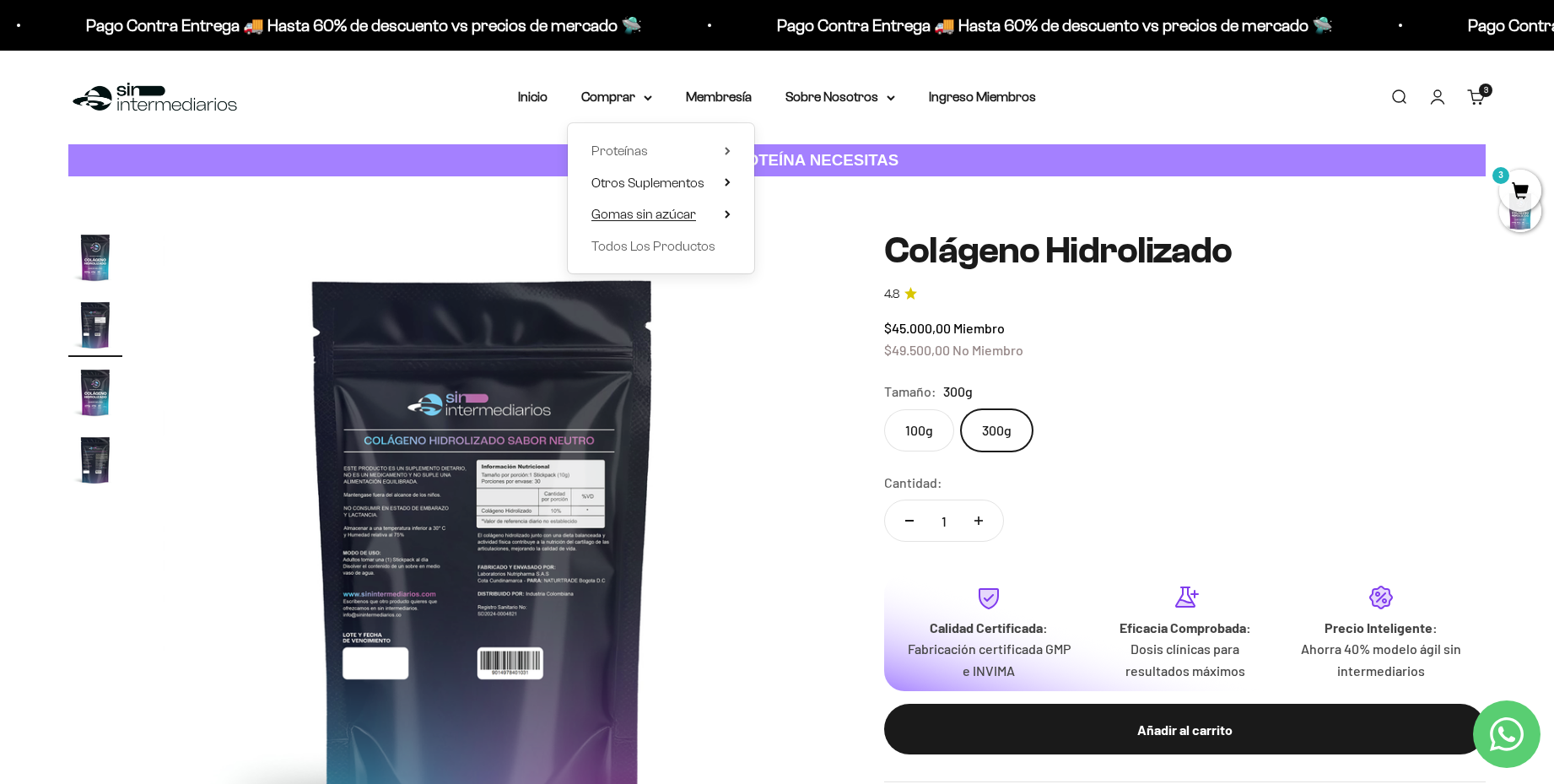
click at [666, 210] on span "Gomas sin azúcar" at bounding box center [643, 214] width 105 height 14
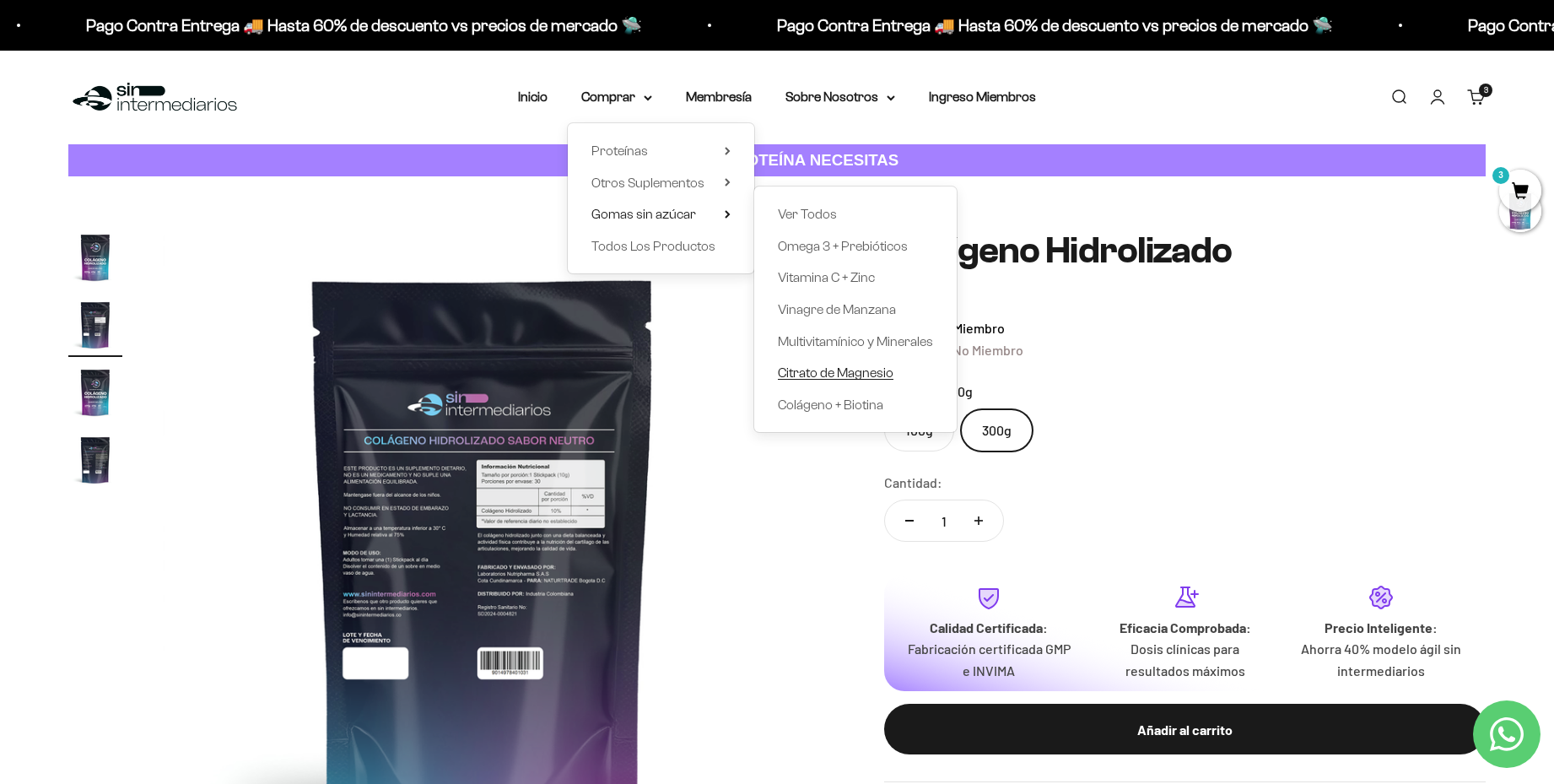
click at [854, 371] on span "Citrato de Magnesio" at bounding box center [836, 373] width 116 height 14
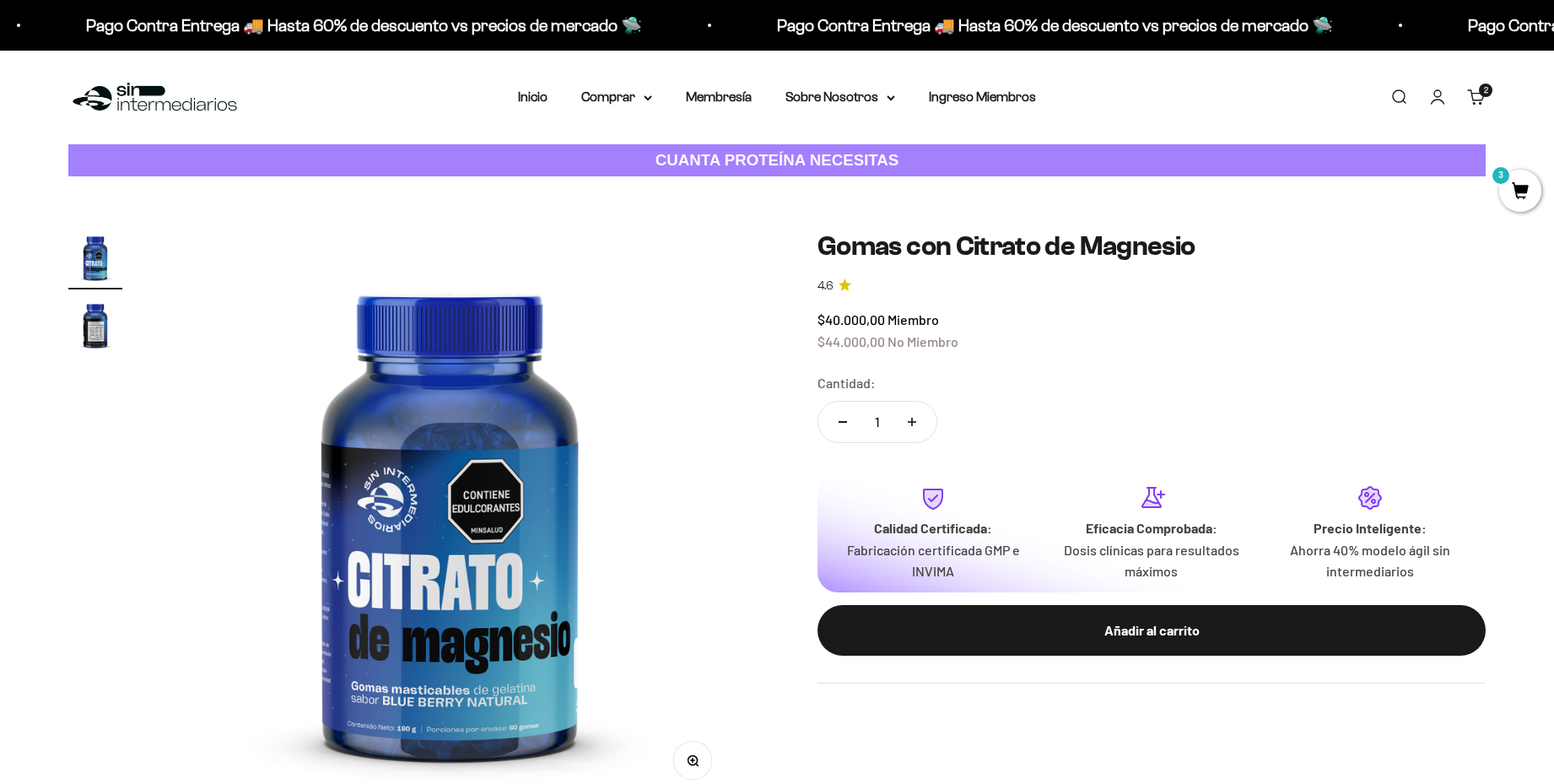
click at [85, 325] on img "Ir al artículo 2" at bounding box center [96, 325] width 54 height 54
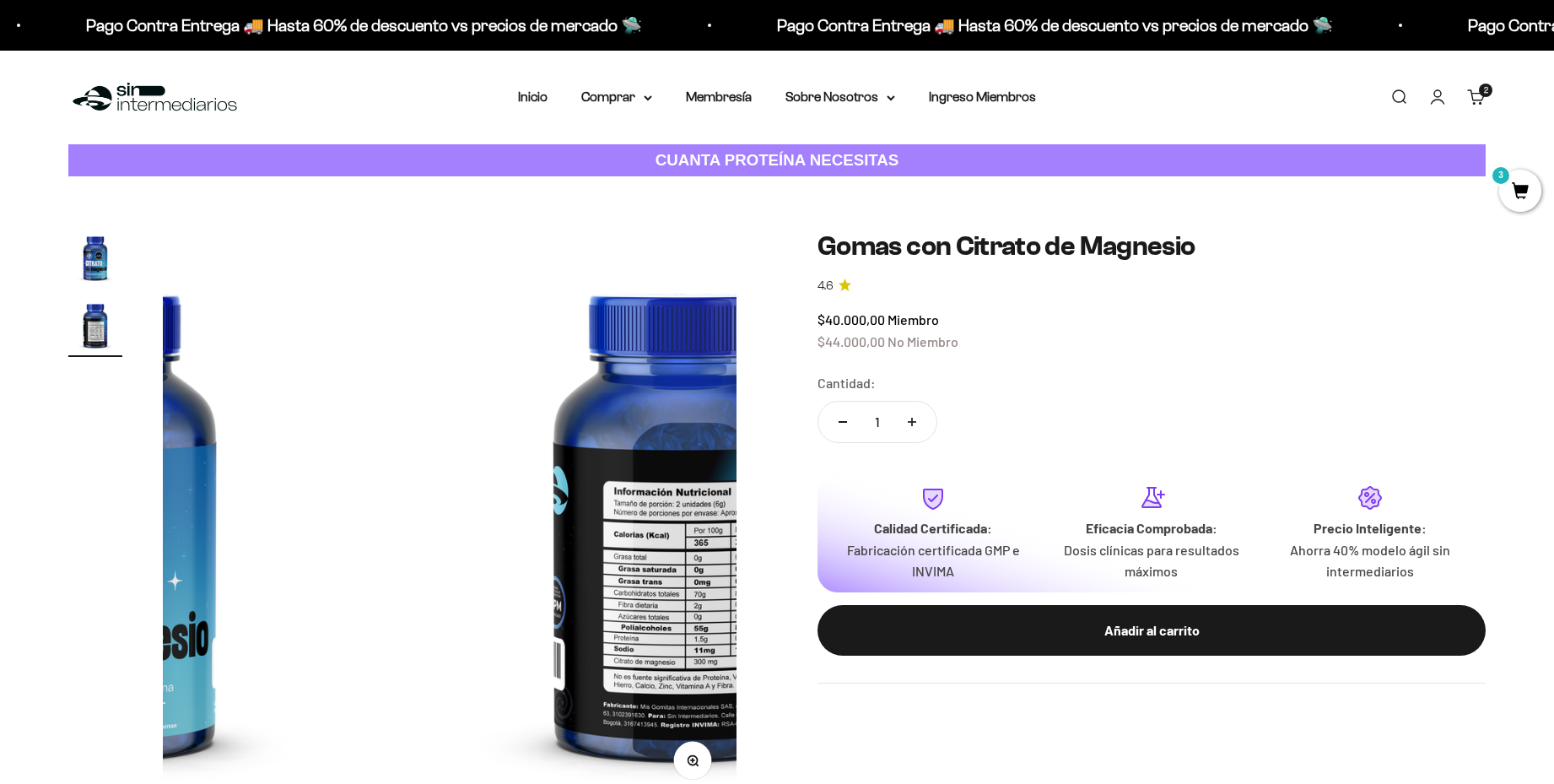
scroll to position [0, 594]
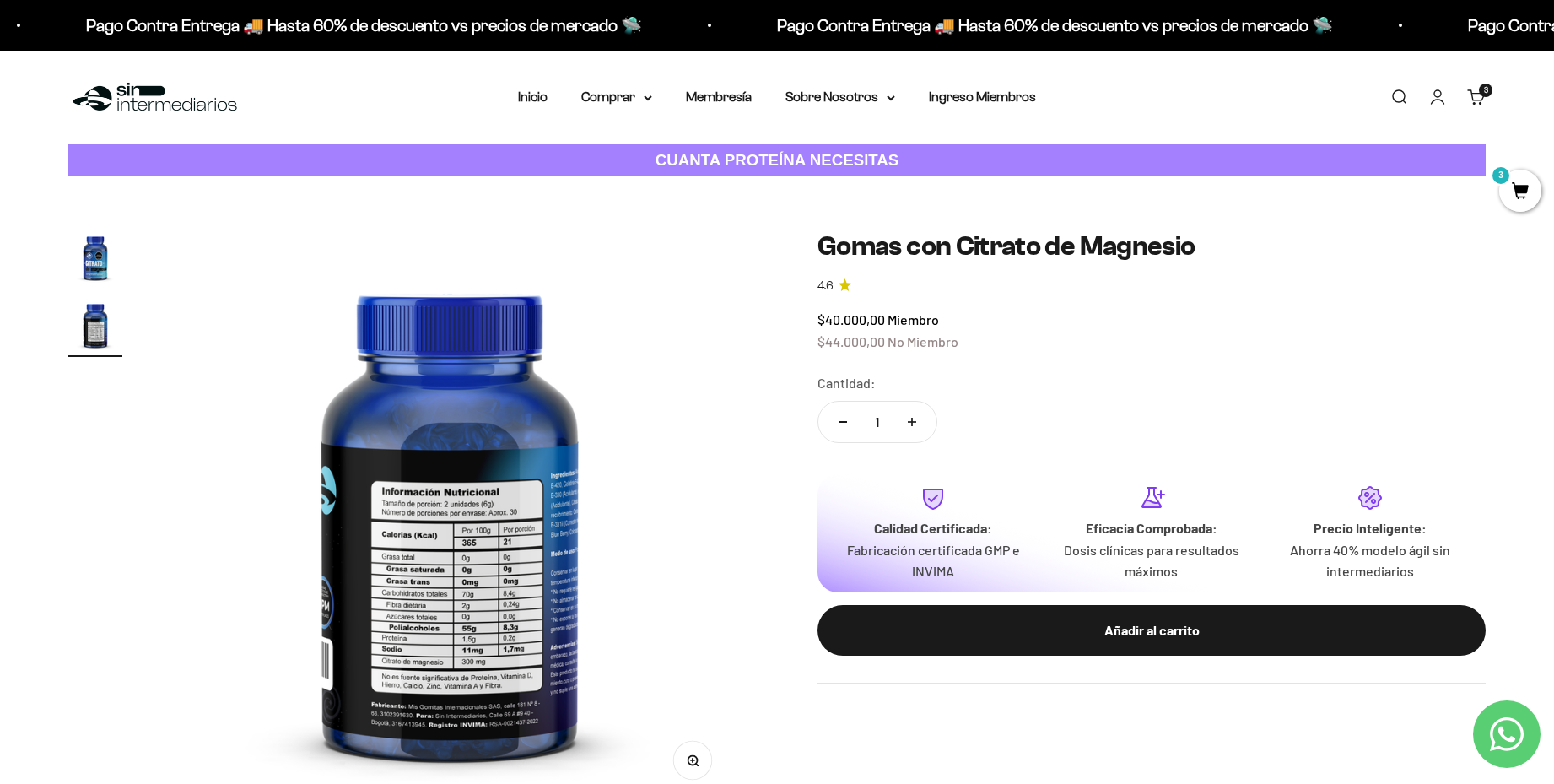
click at [85, 264] on img "Ir al artículo 1" at bounding box center [96, 257] width 54 height 54
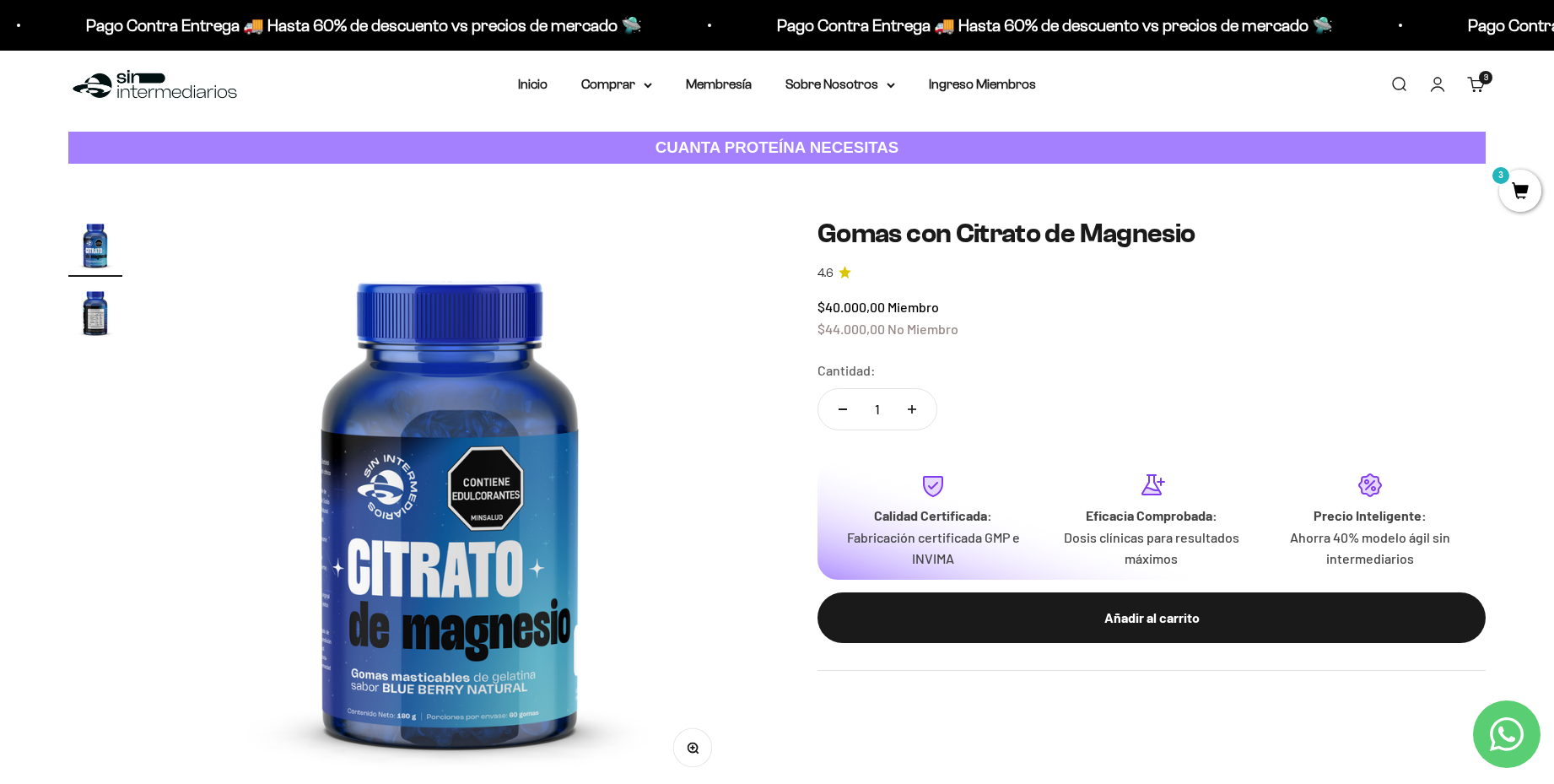
scroll to position [0, 0]
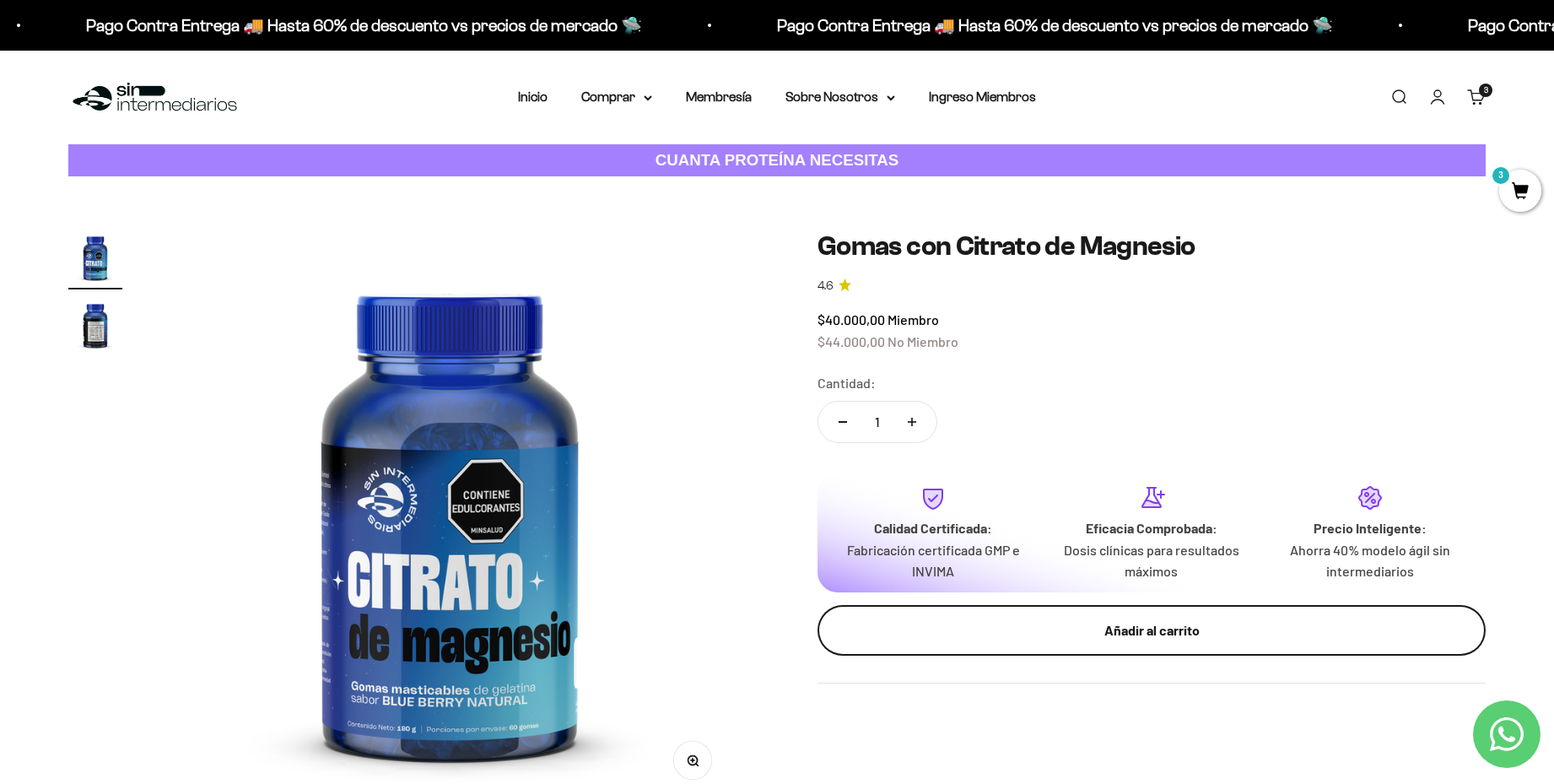
click at [1098, 623] on div "Añadir al carrito" at bounding box center [1152, 630] width 601 height 22
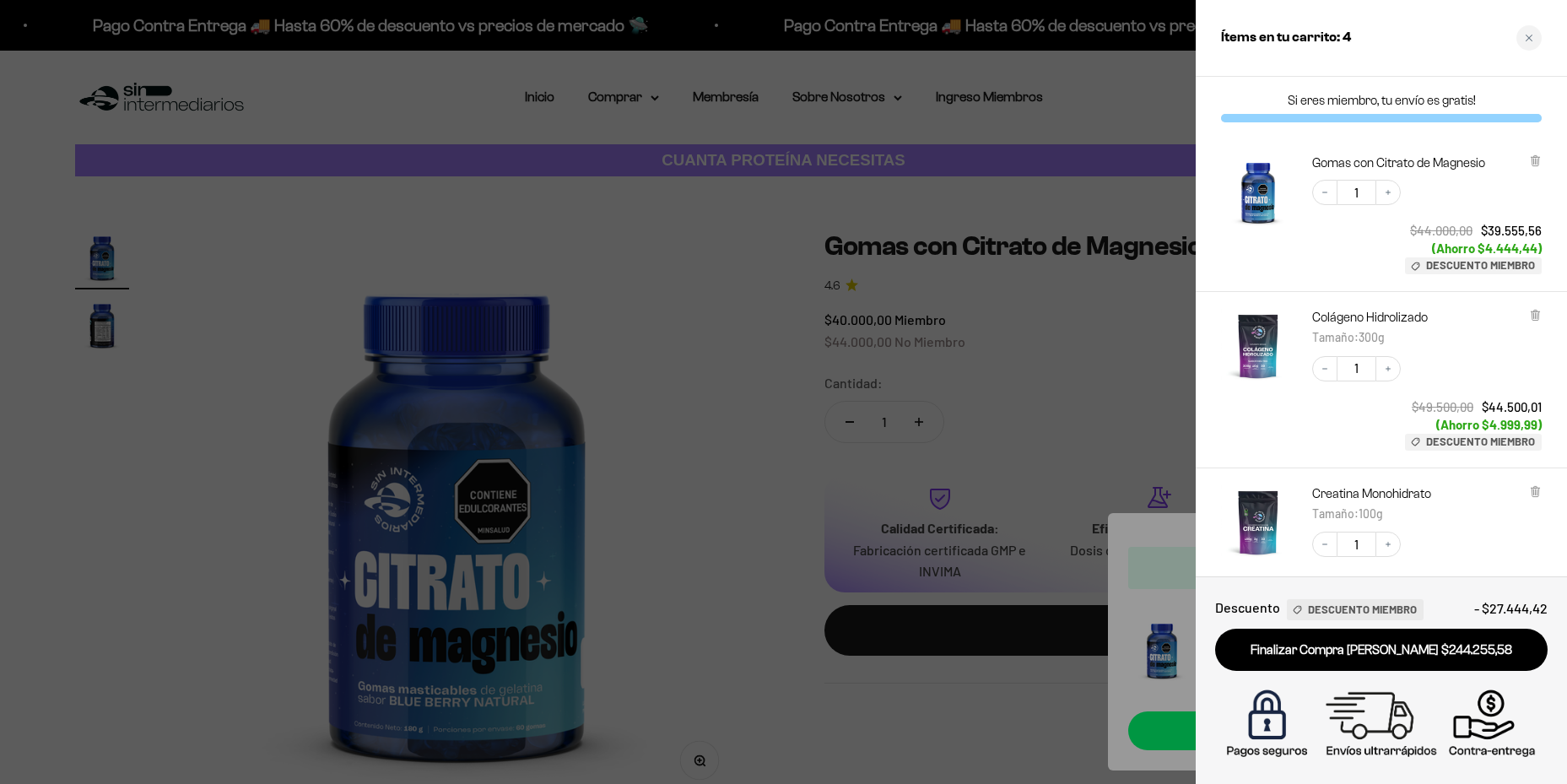
click at [542, 252] on div at bounding box center [784, 392] width 1567 height 784
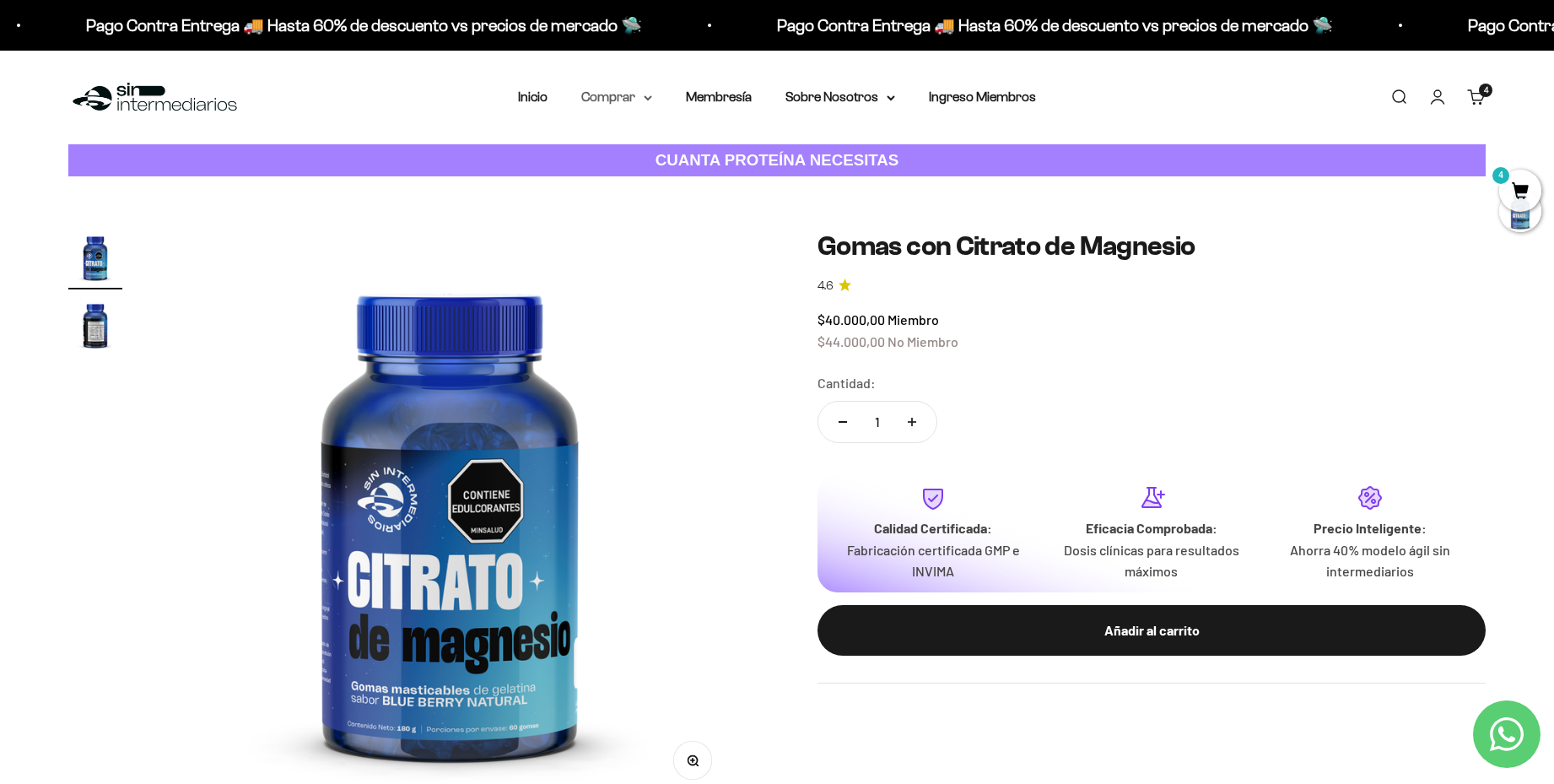
click at [617, 98] on summary "Comprar" at bounding box center [616, 97] width 71 height 22
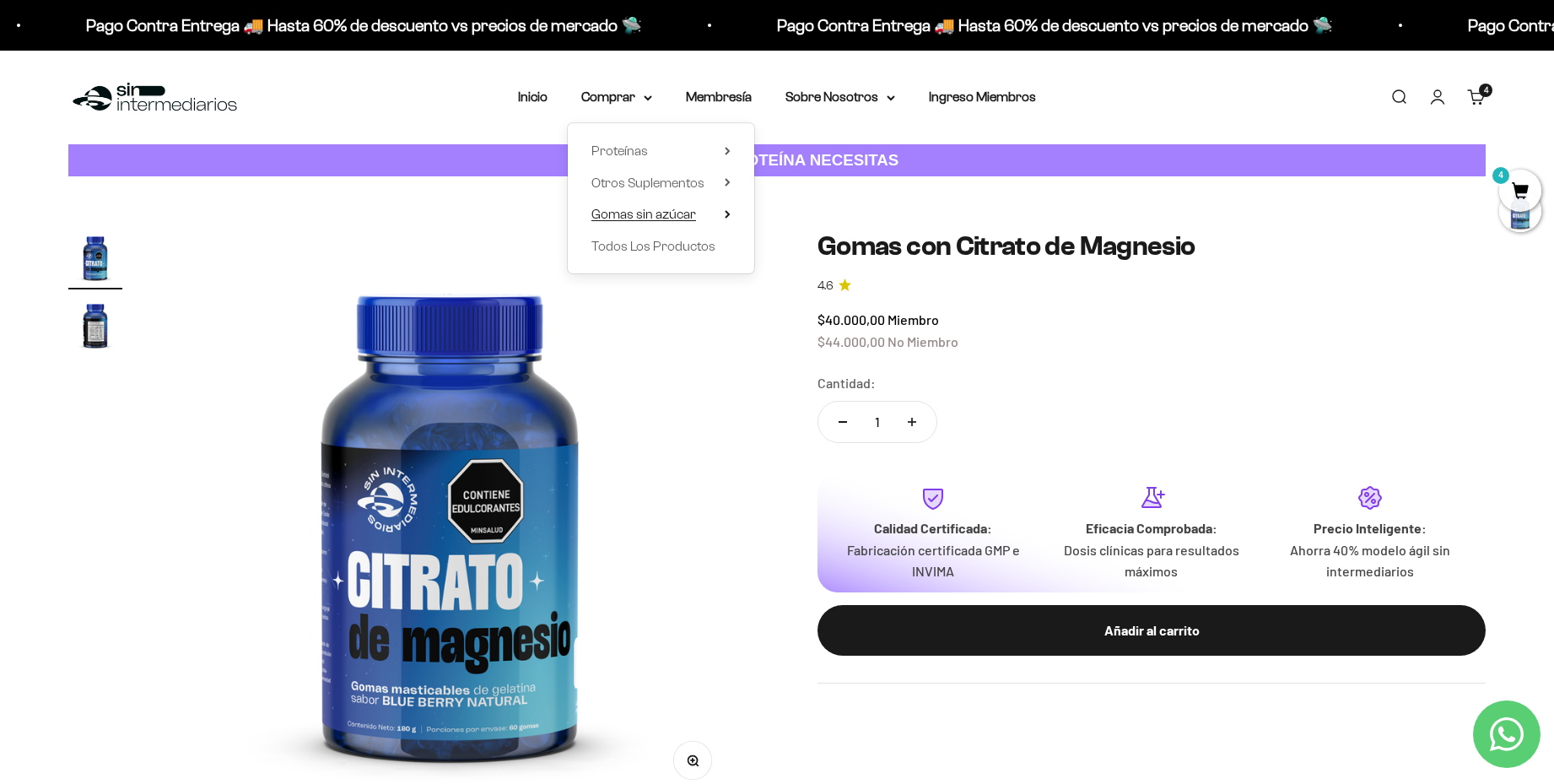
click at [708, 214] on summary "Gomas sin azúcar" at bounding box center [661, 214] width 139 height 22
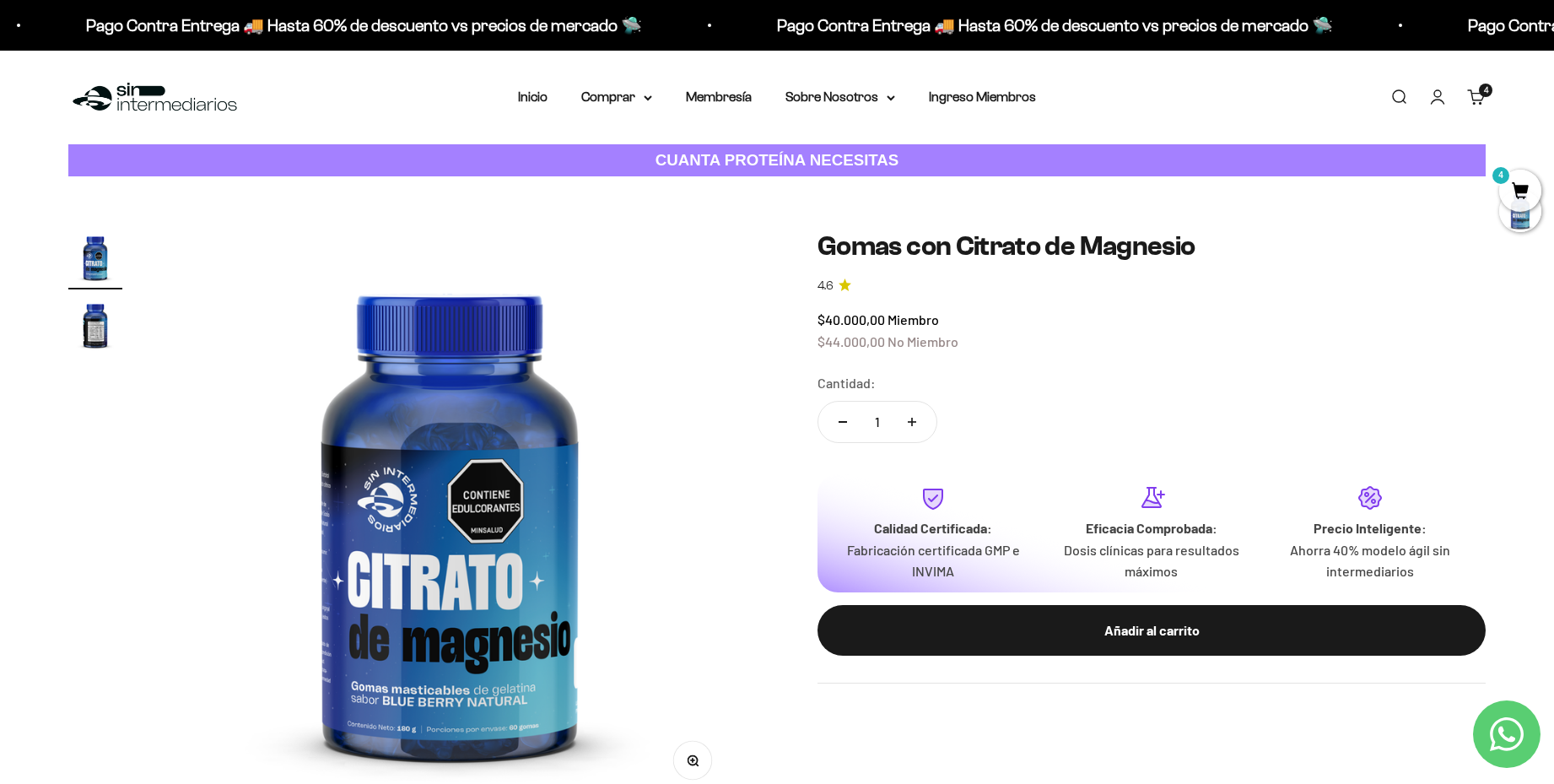
click at [89, 330] on img "Ir al artículo 2" at bounding box center [96, 325] width 54 height 54
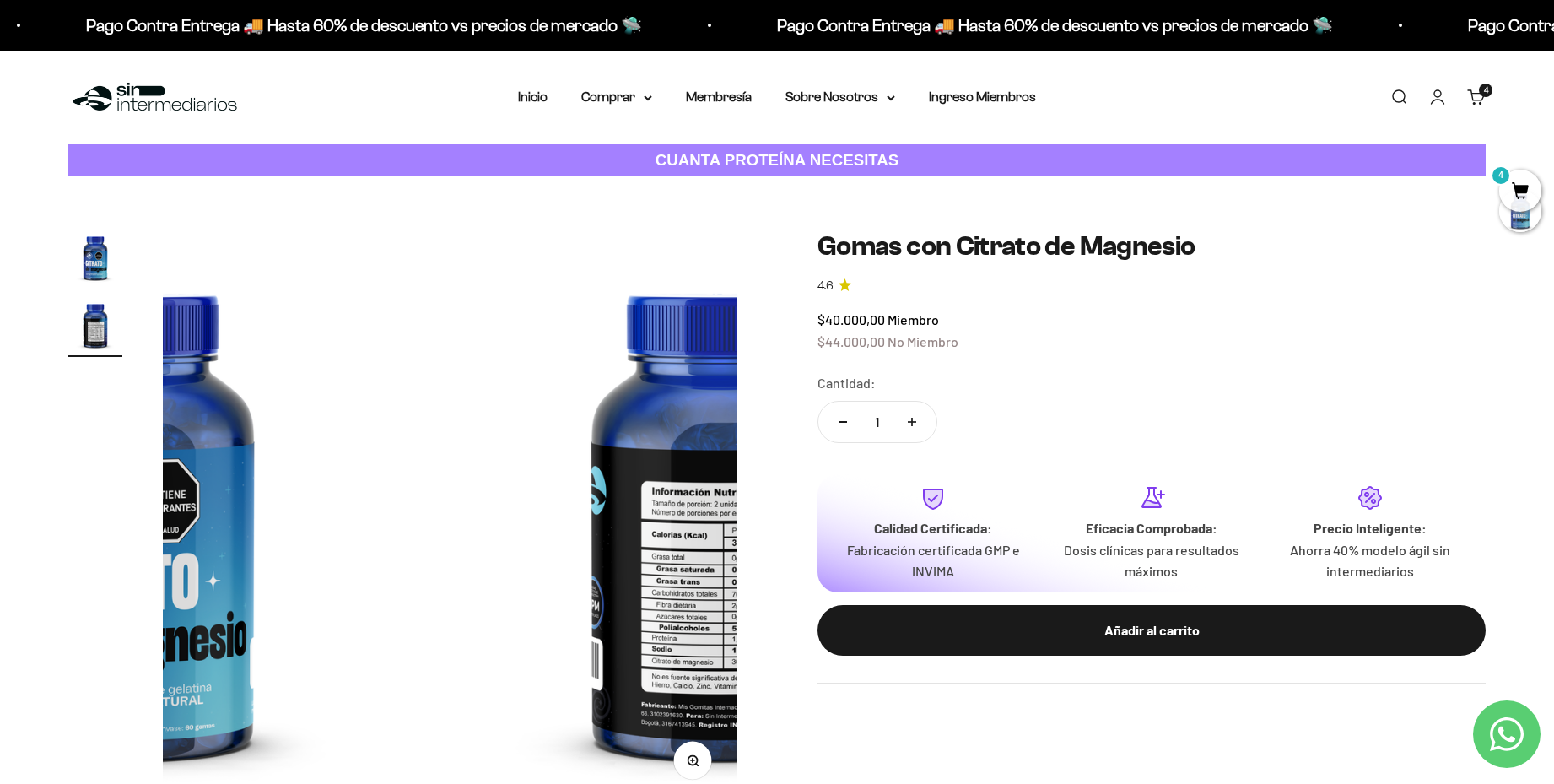
scroll to position [0, 594]
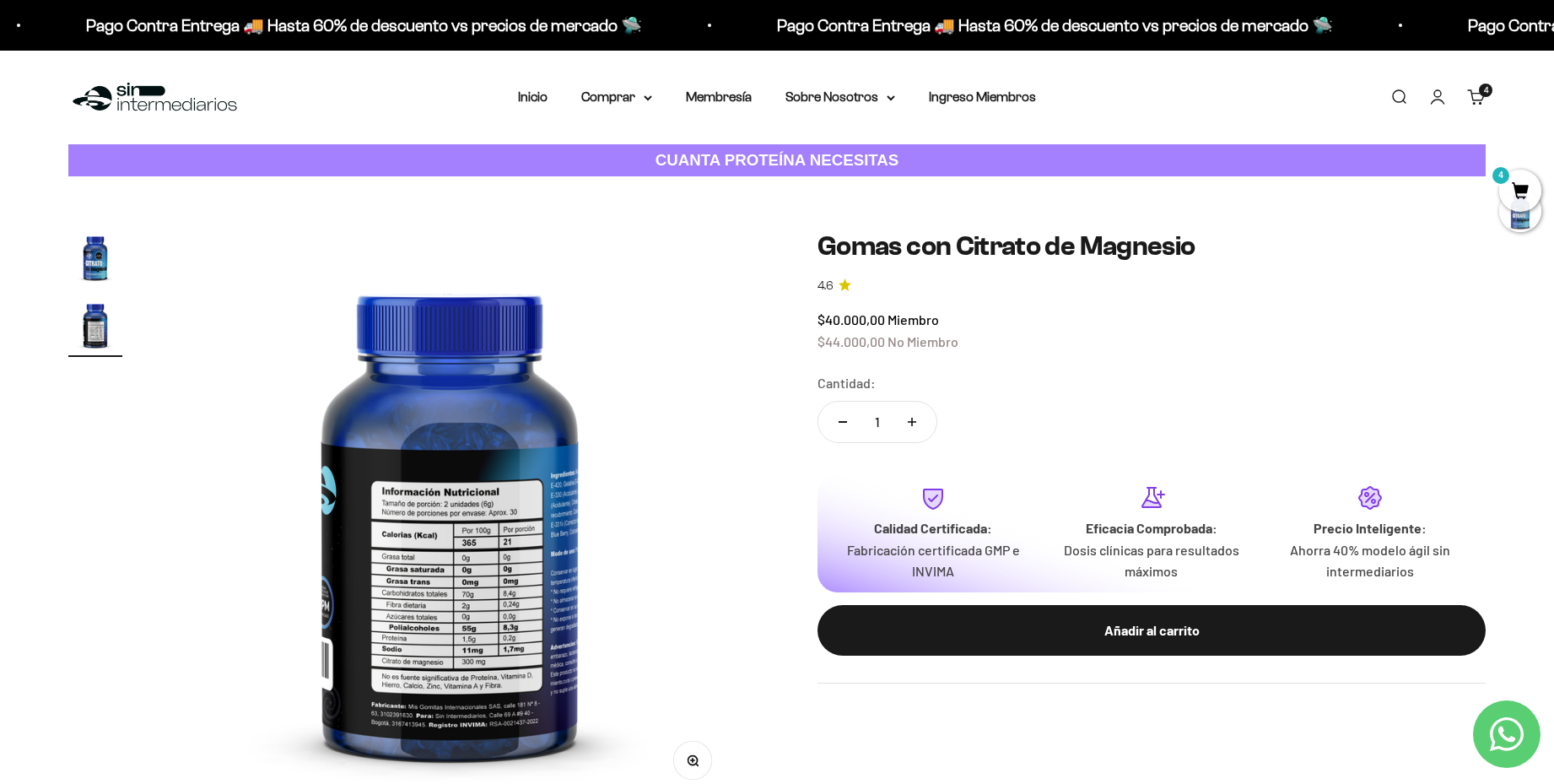
click at [92, 267] on img "Ir al artículo 1" at bounding box center [96, 257] width 54 height 54
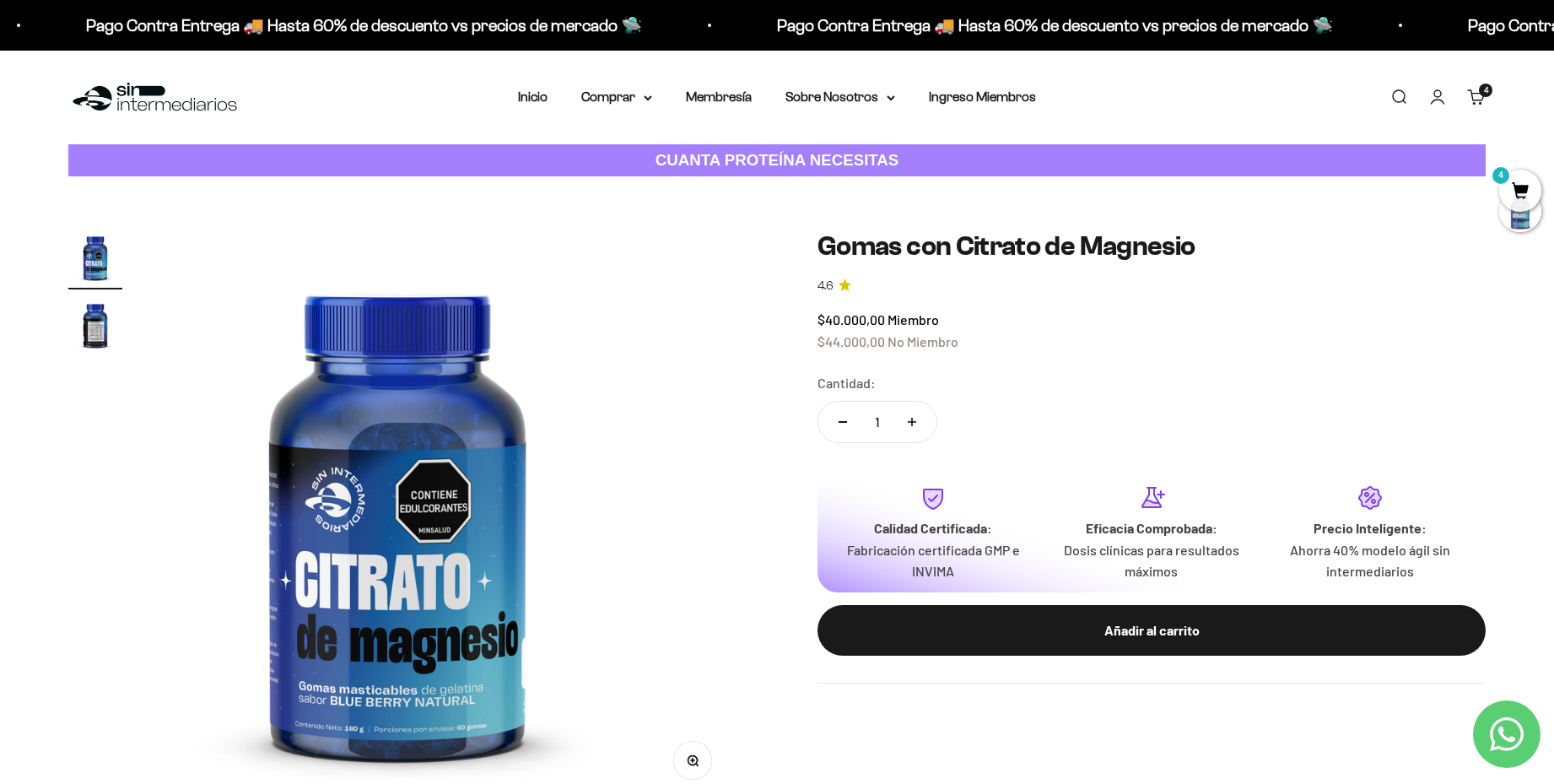
scroll to position [0, 0]
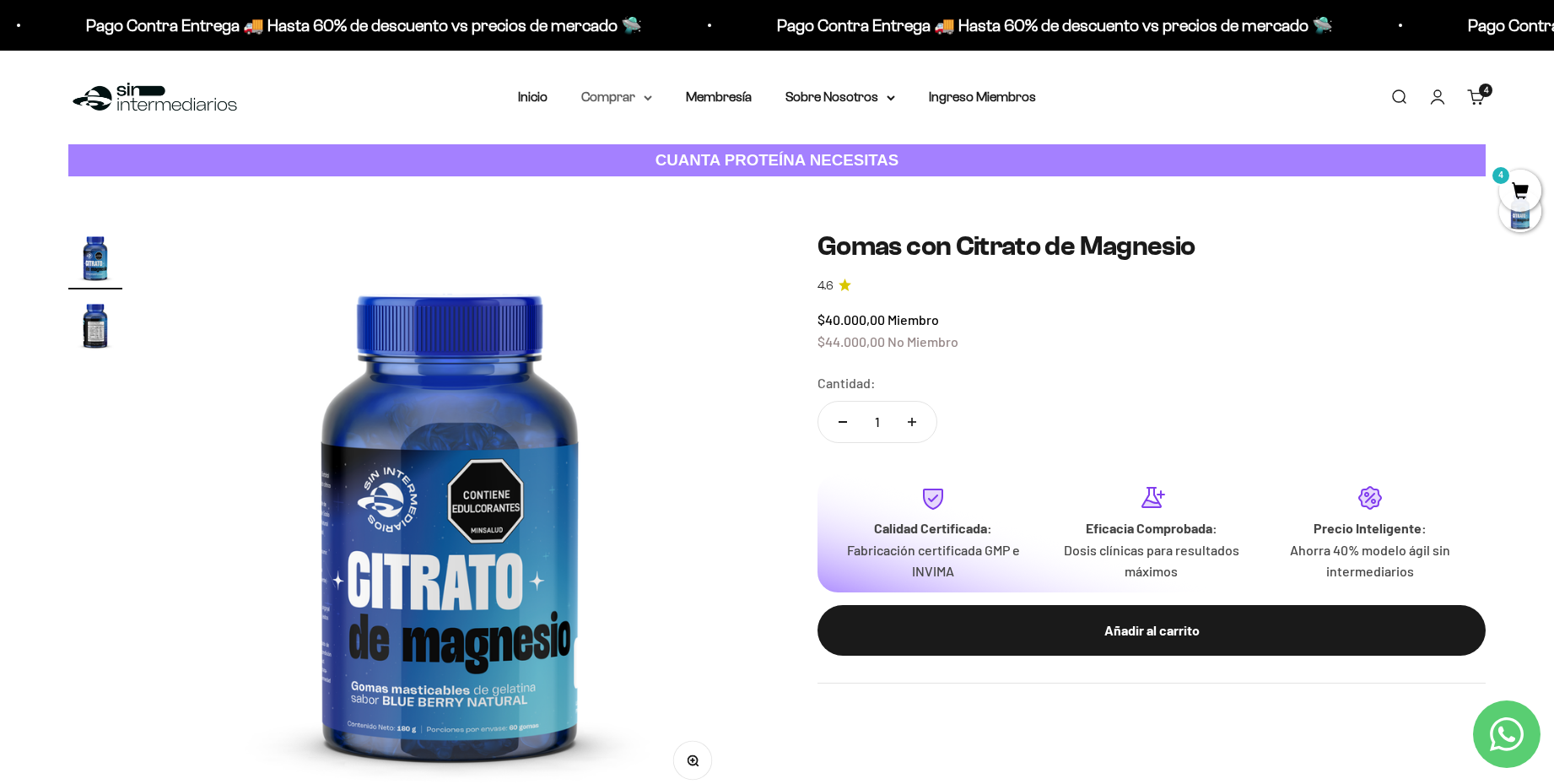
click at [625, 102] on summary "Comprar" at bounding box center [616, 97] width 71 height 22
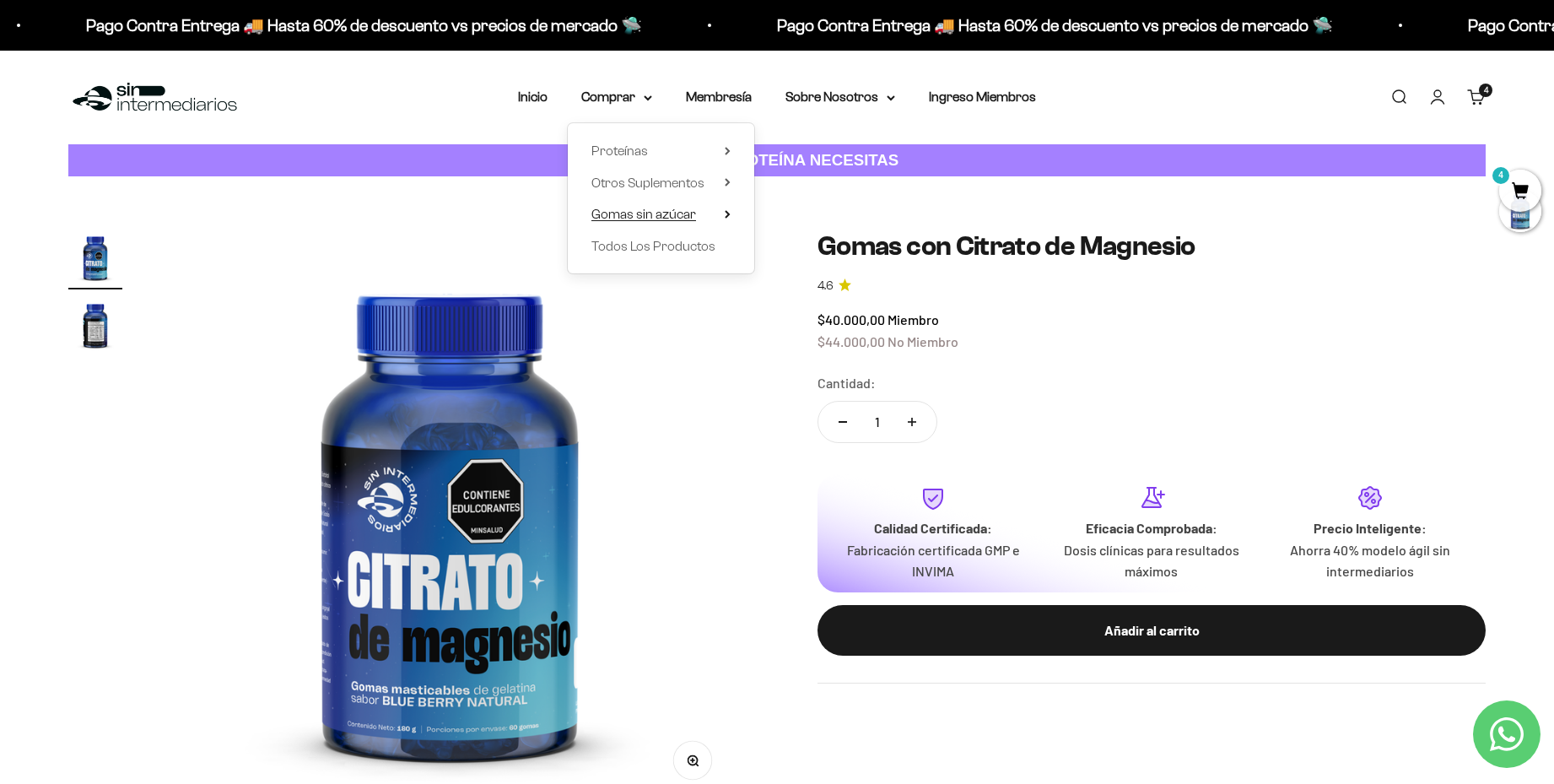
click at [689, 208] on span "Gomas sin azúcar" at bounding box center [643, 214] width 105 height 14
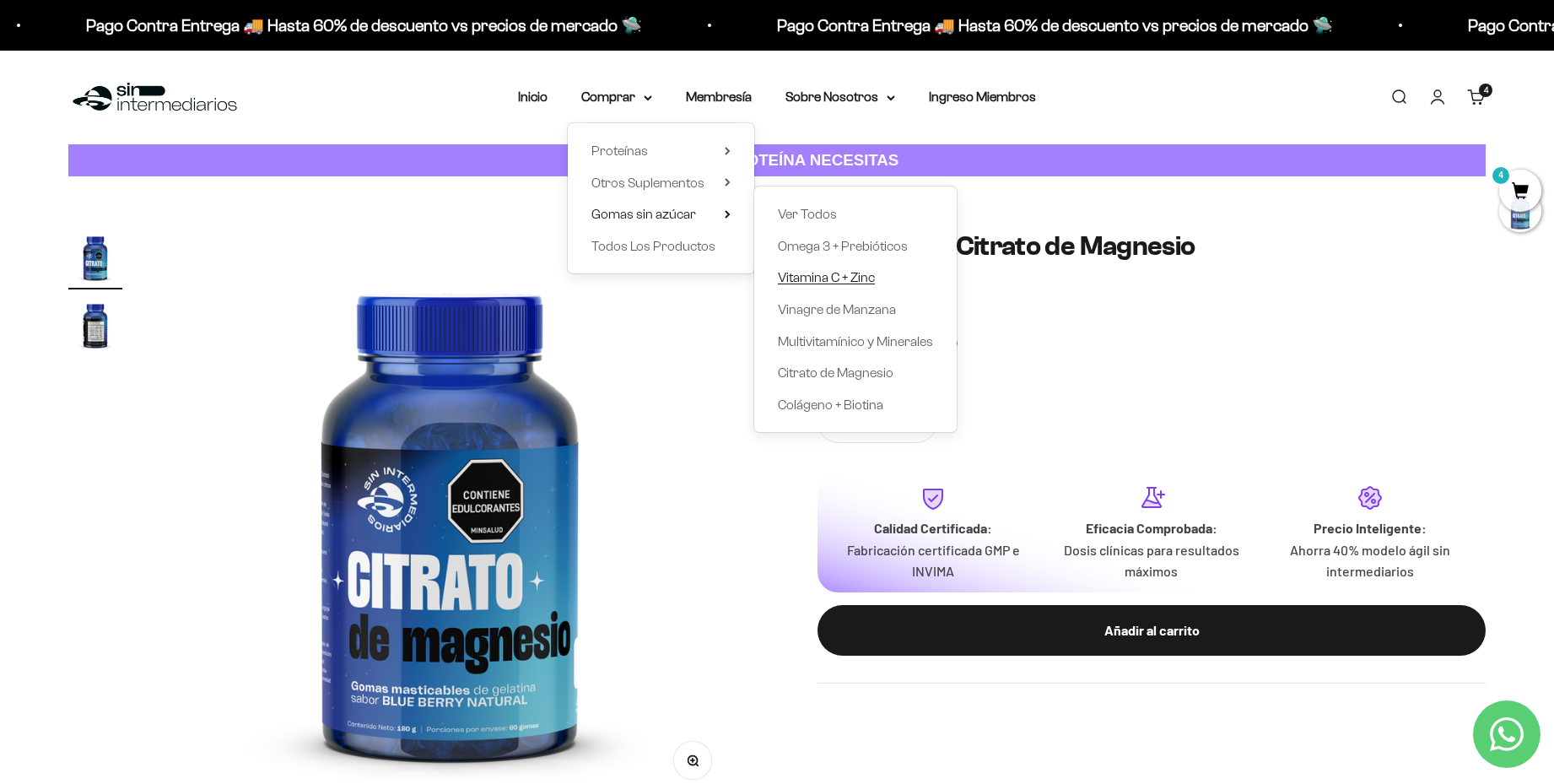
click at [842, 277] on span "Vitamina C + Zinc" at bounding box center [827, 277] width 97 height 14
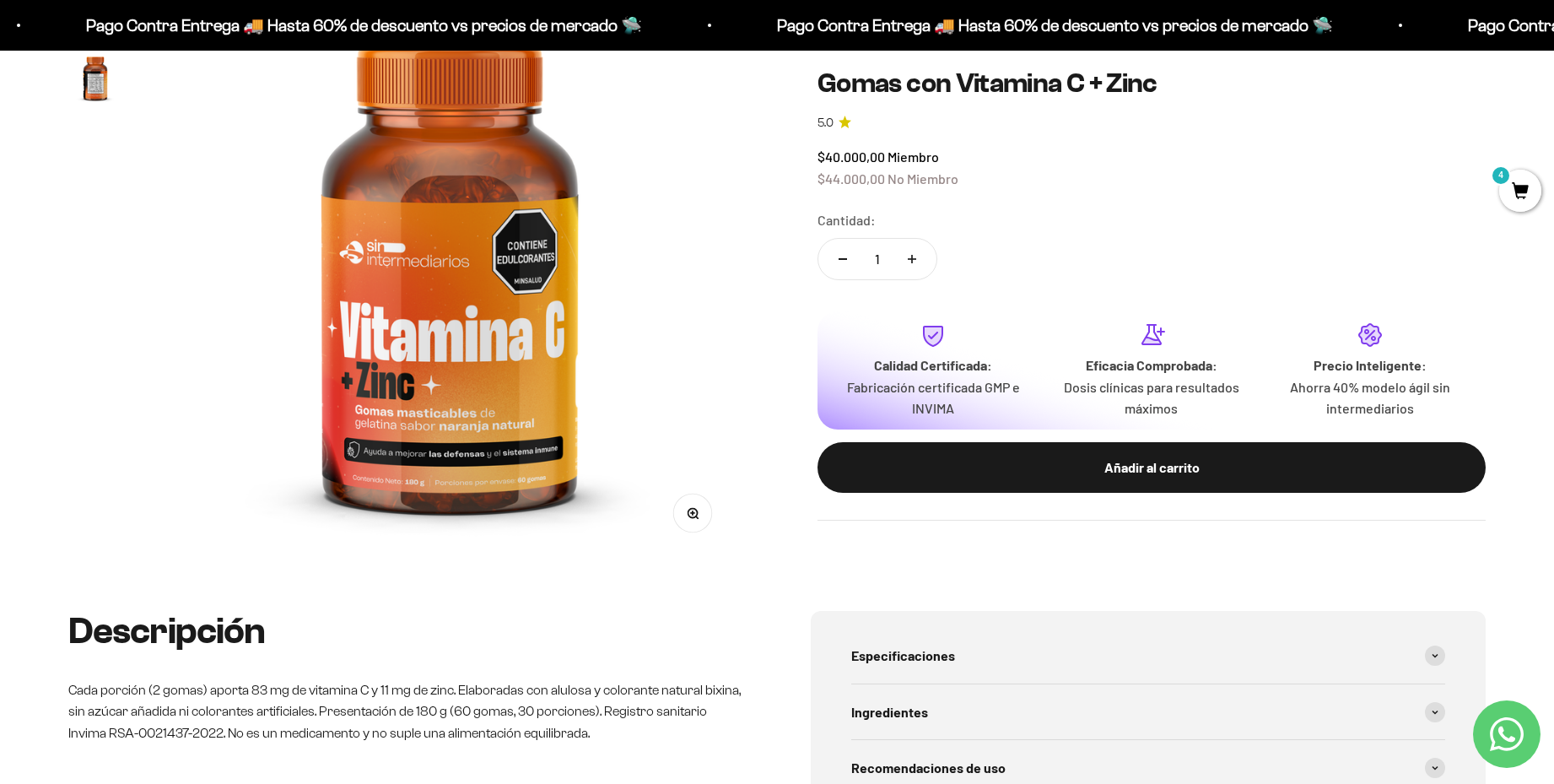
scroll to position [187, 0]
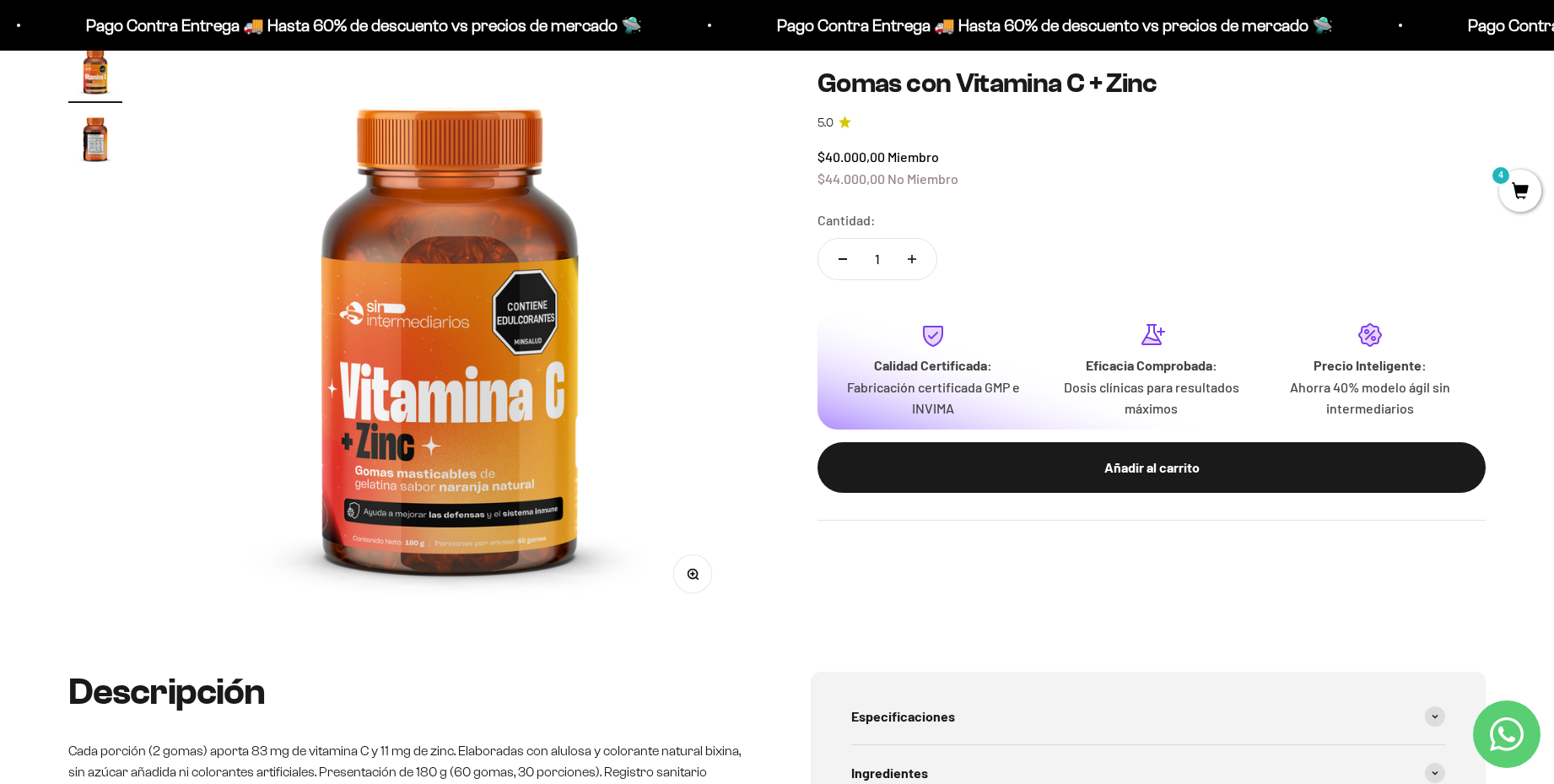
click at [100, 150] on img "Ir al artículo 2" at bounding box center [96, 138] width 54 height 54
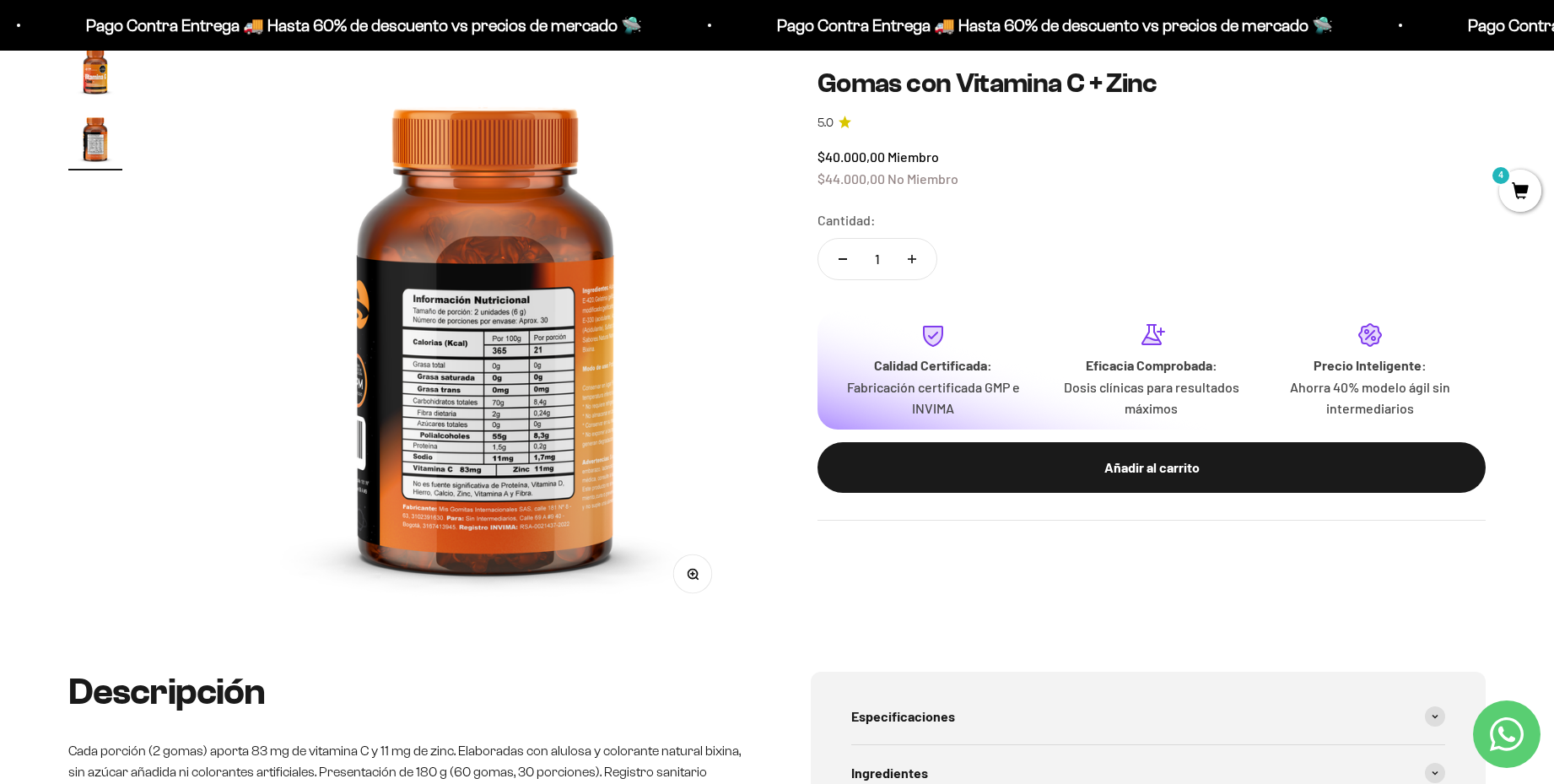
scroll to position [0, 594]
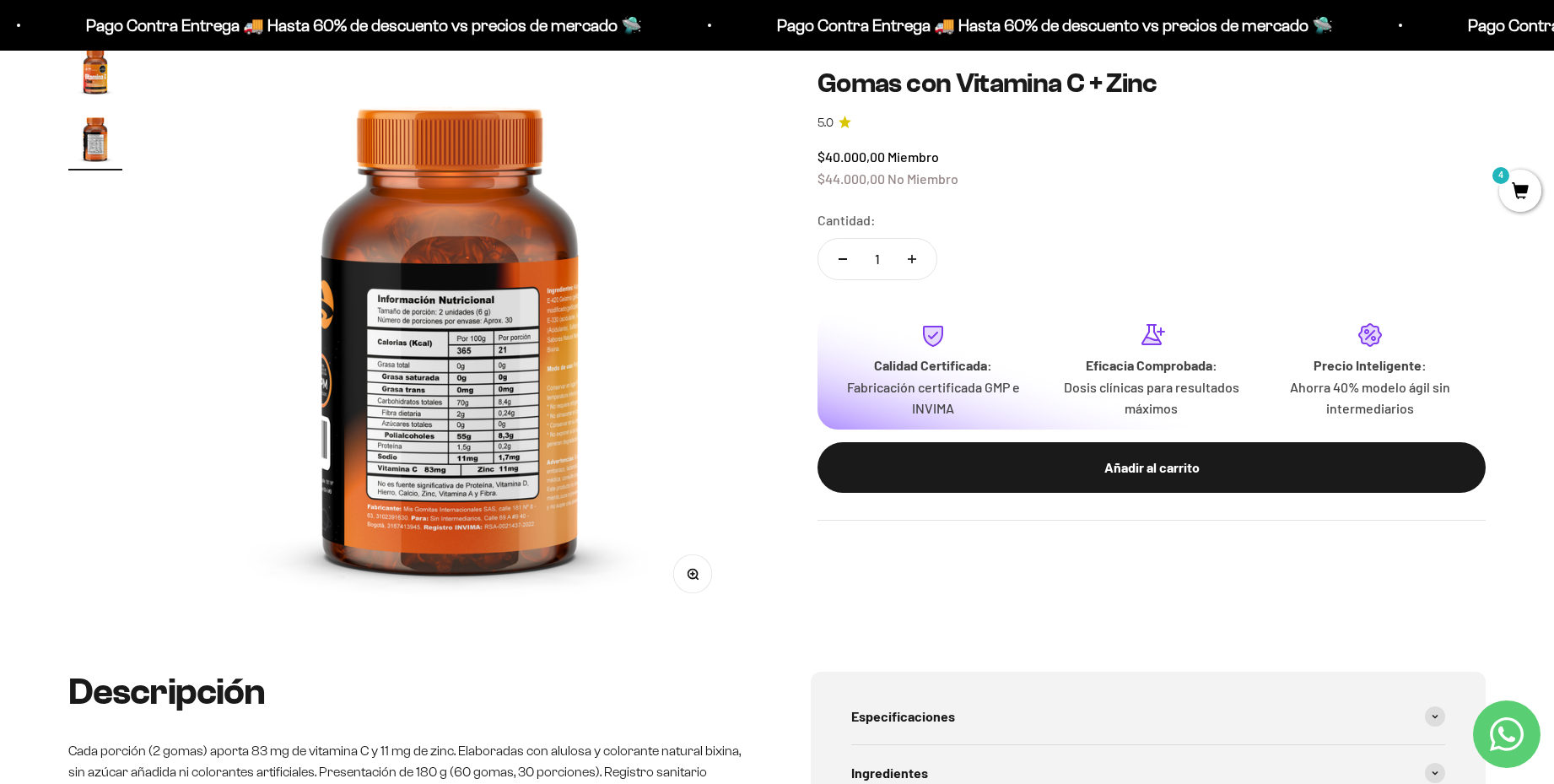
click at [87, 84] on img "Ir al artículo 1" at bounding box center [96, 71] width 54 height 54
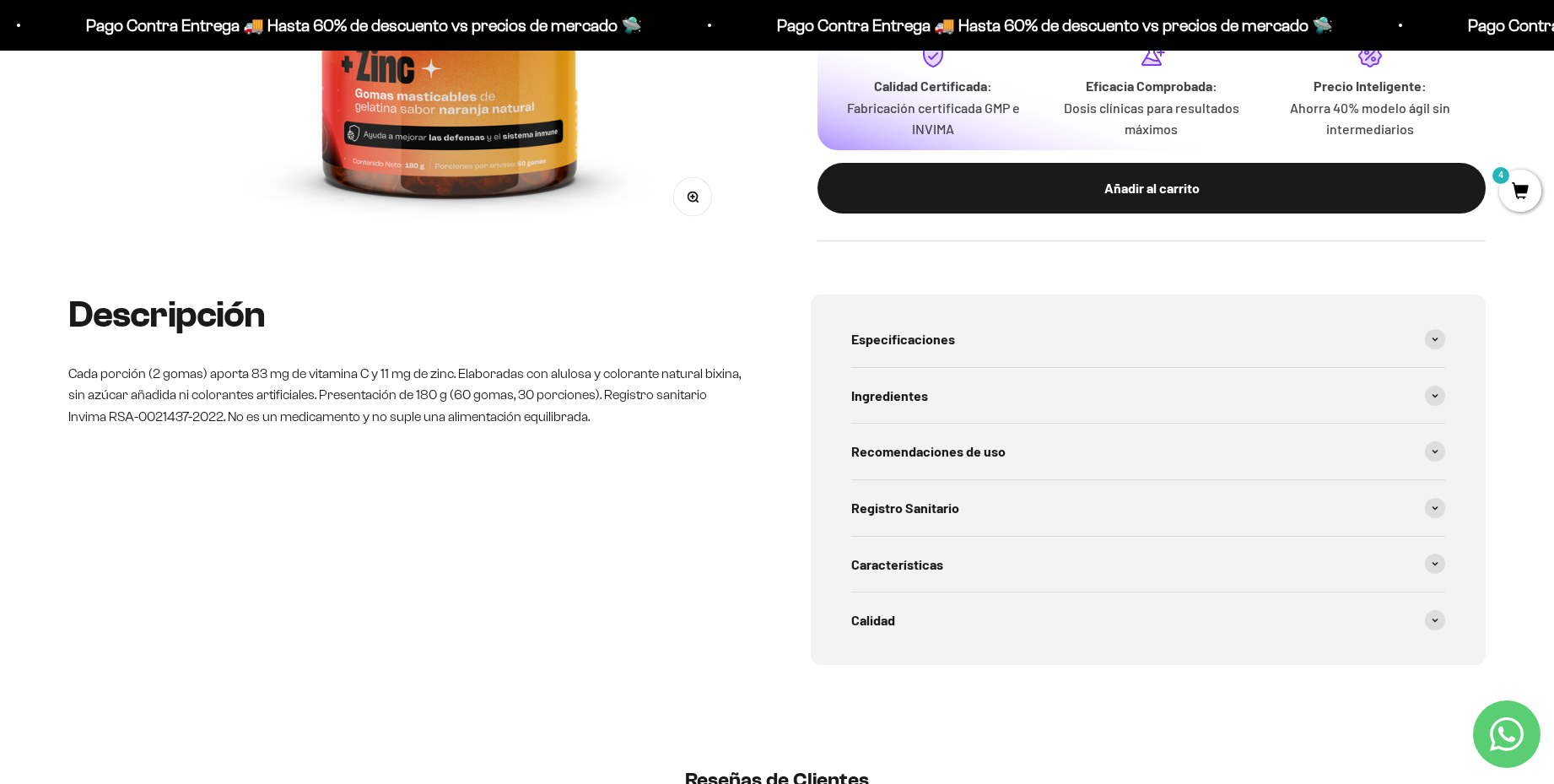
scroll to position [503, 0]
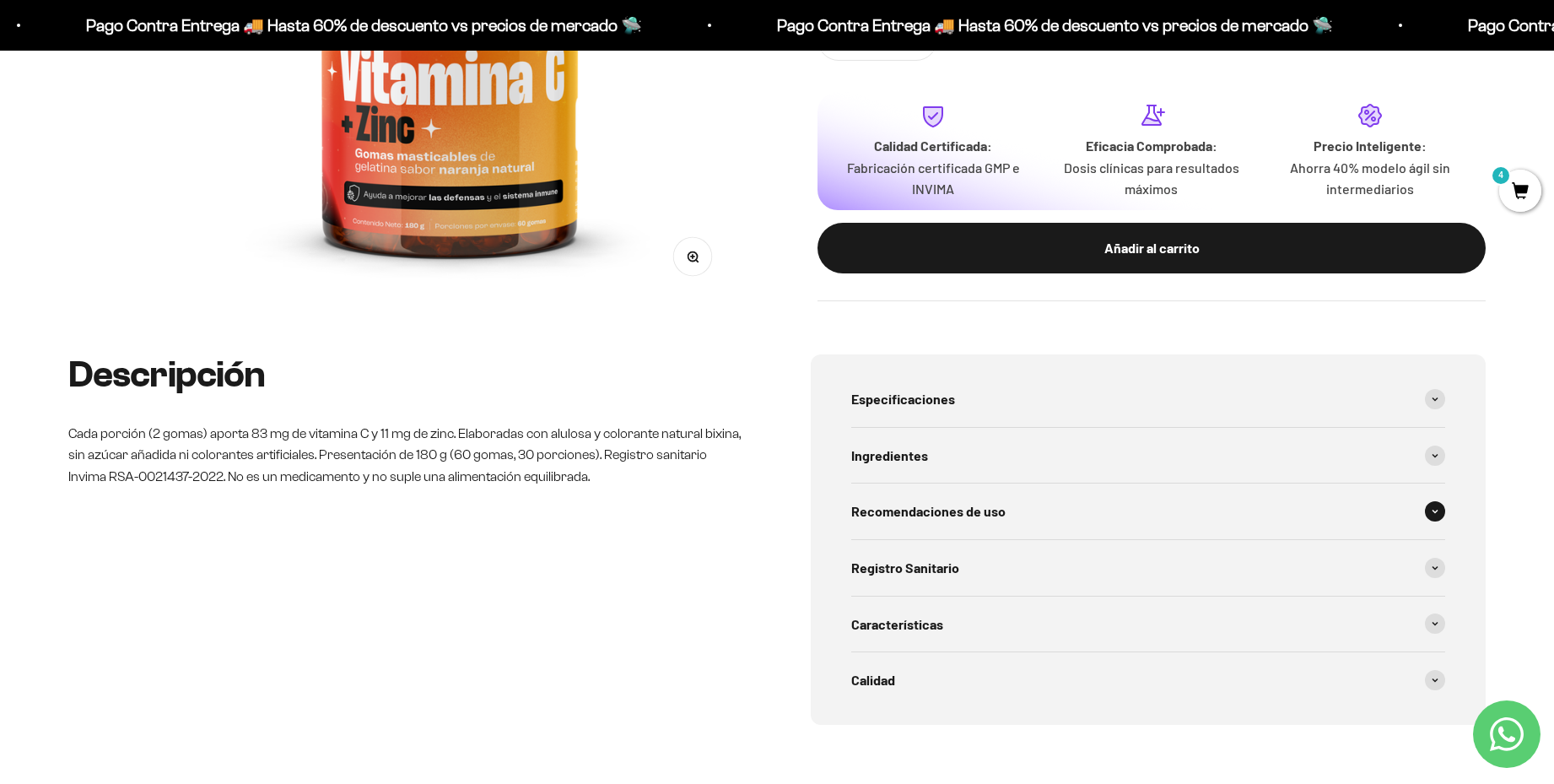
click at [938, 506] on span "Recomendaciones de uso" at bounding box center [928, 511] width 154 height 22
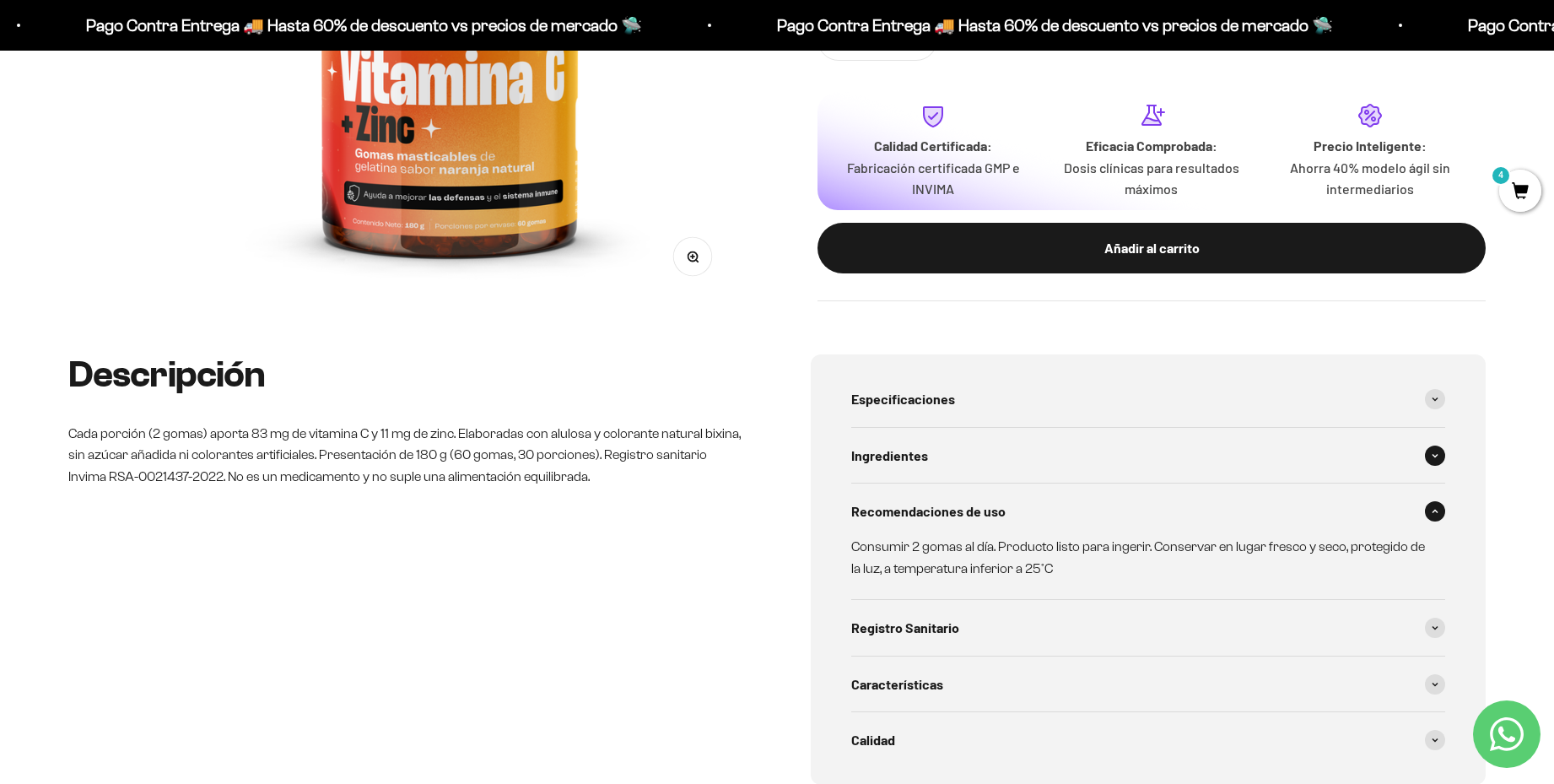
click at [901, 453] on span "Ingredientes" at bounding box center [889, 456] width 77 height 22
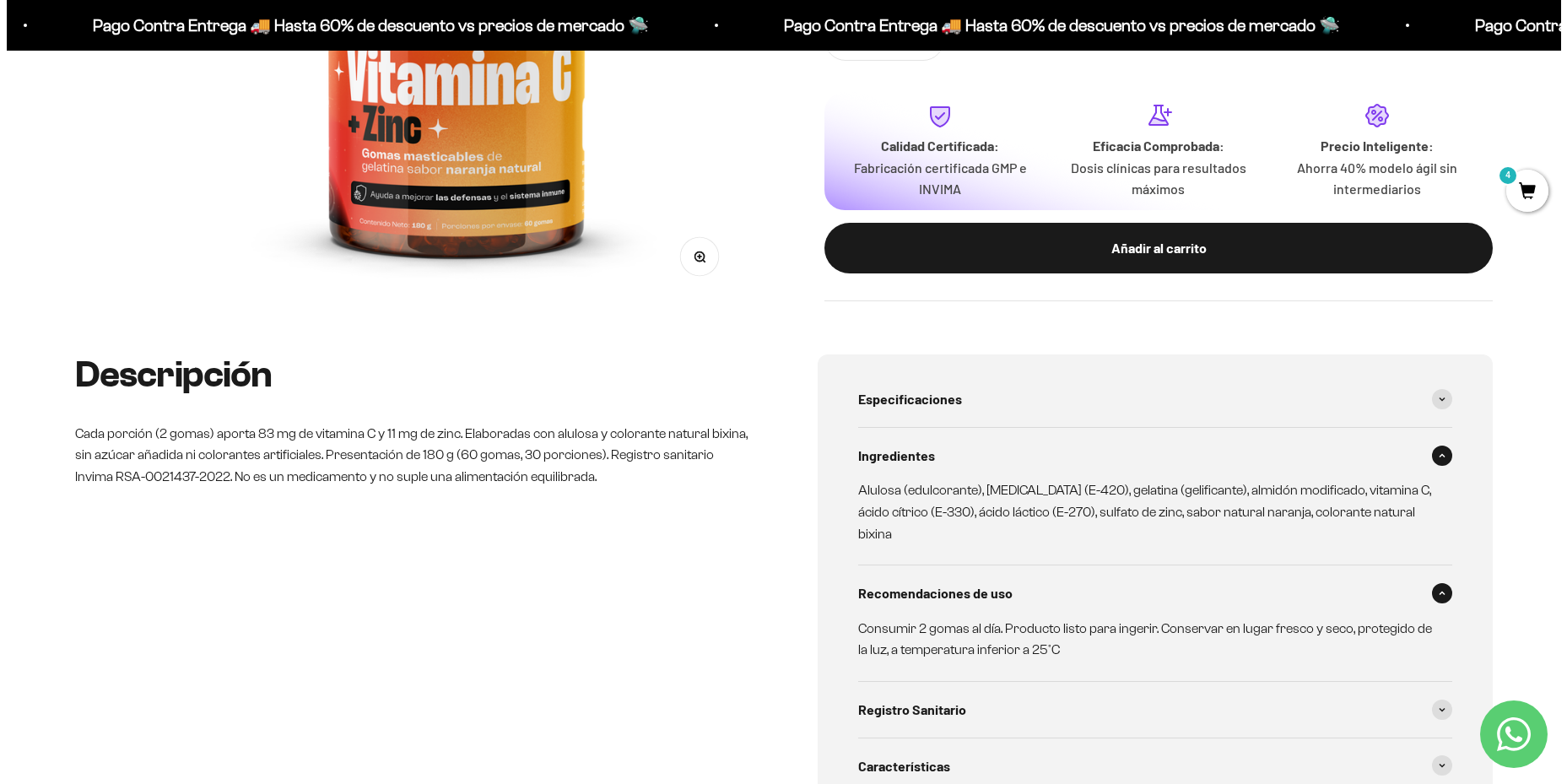
scroll to position [0, 0]
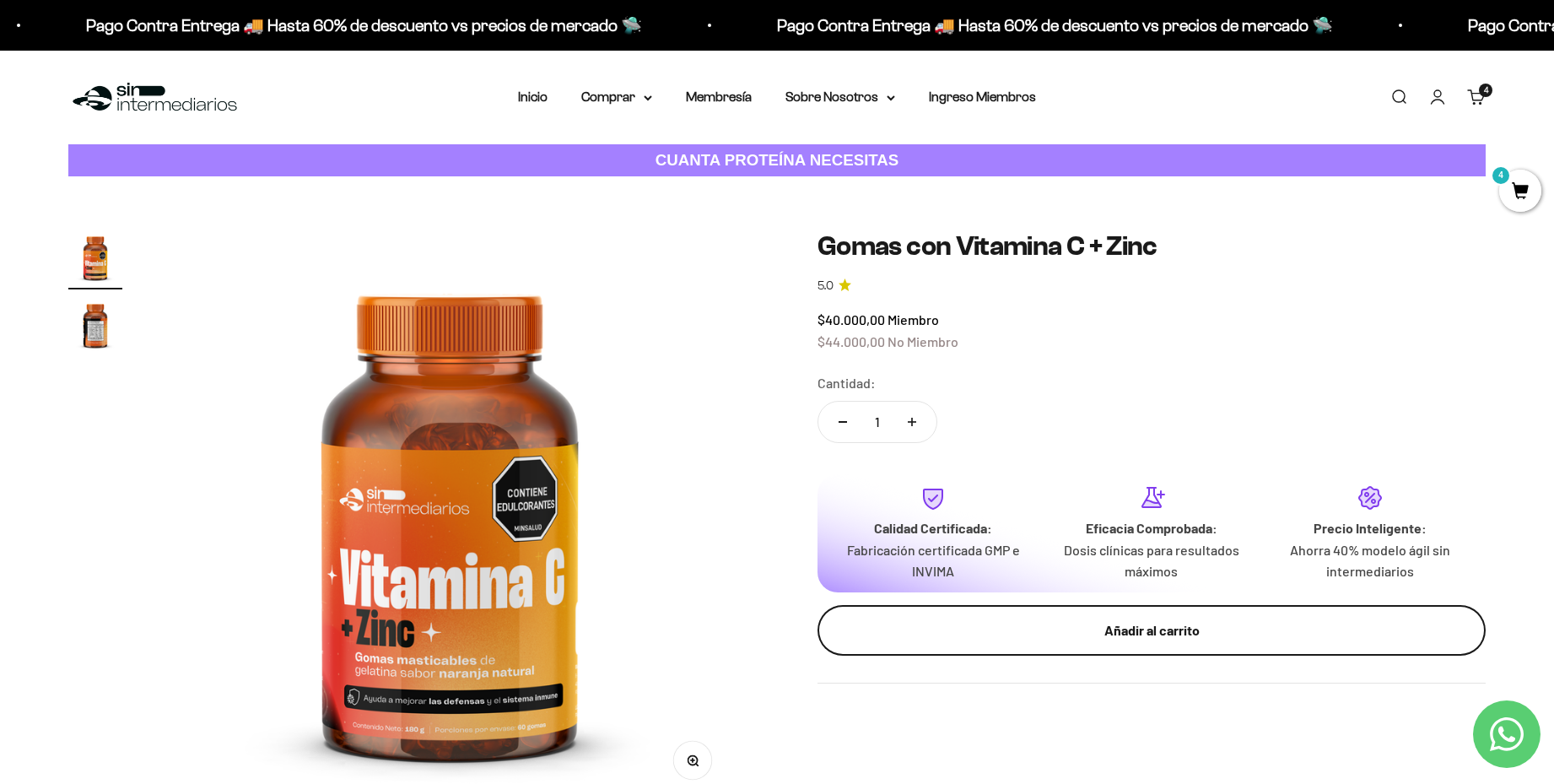
click at [988, 629] on div "Añadir al carrito" at bounding box center [1152, 630] width 601 height 22
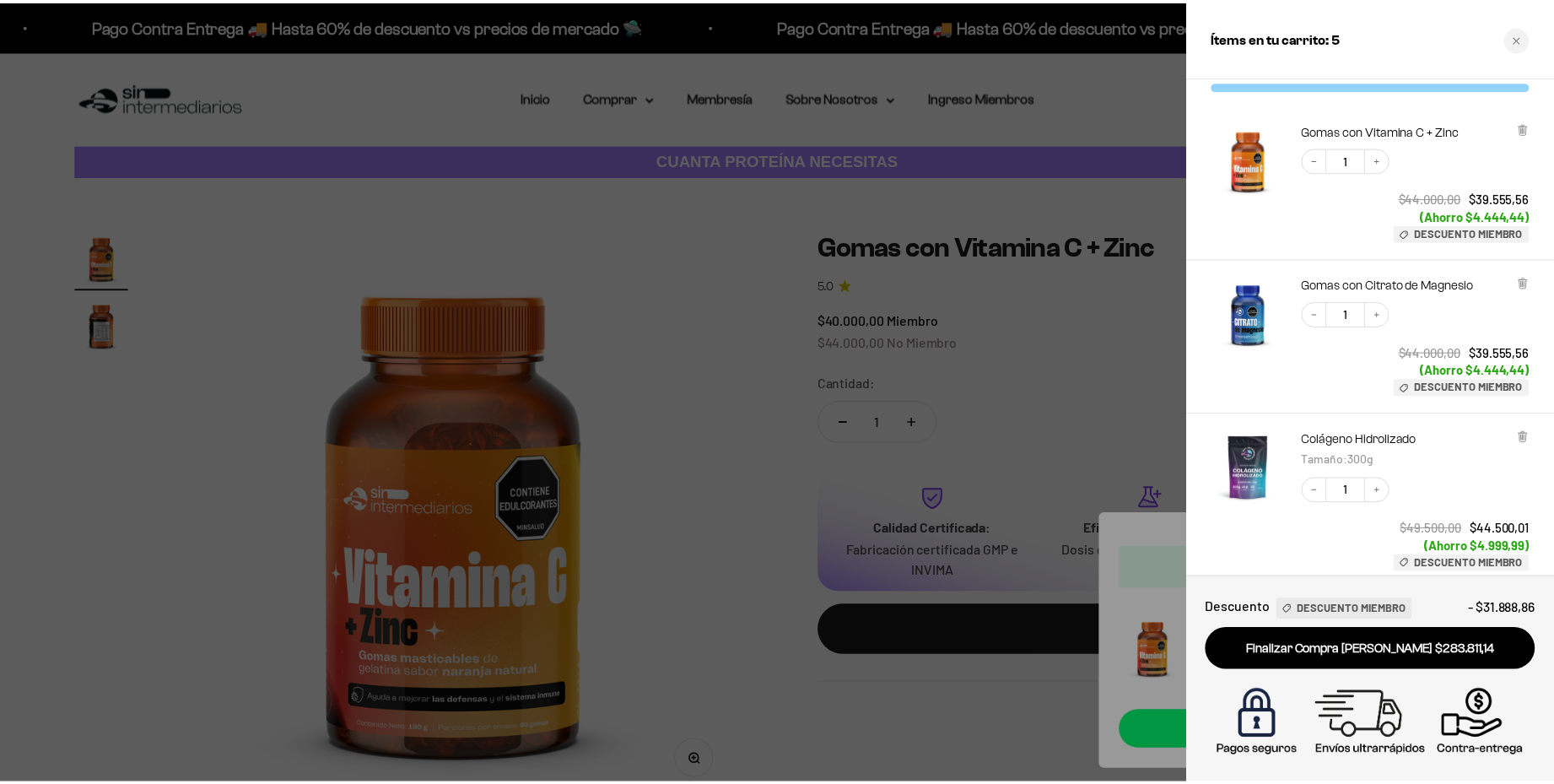
scroll to position [26, 0]
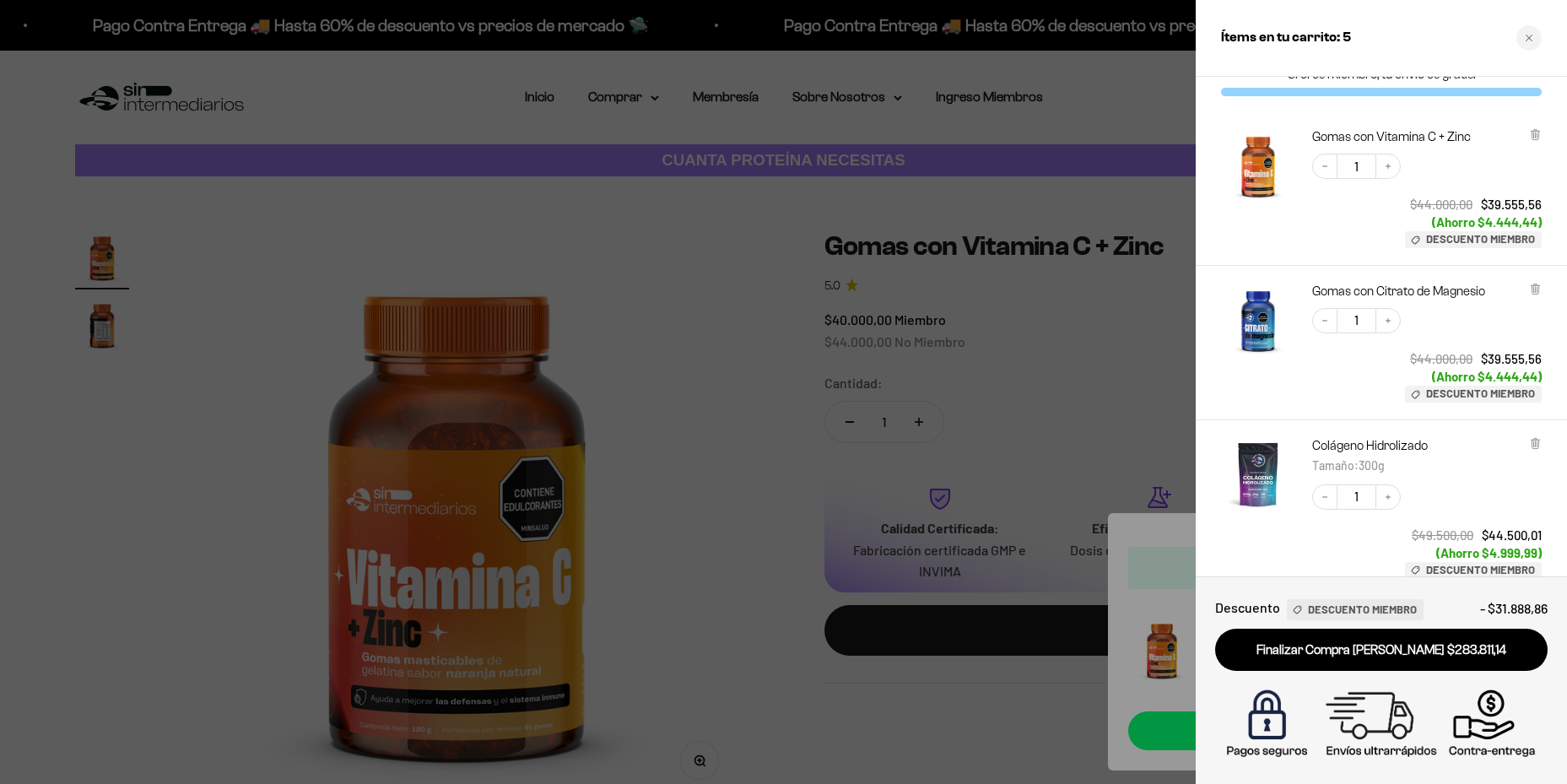
click at [673, 263] on div at bounding box center [784, 392] width 1567 height 784
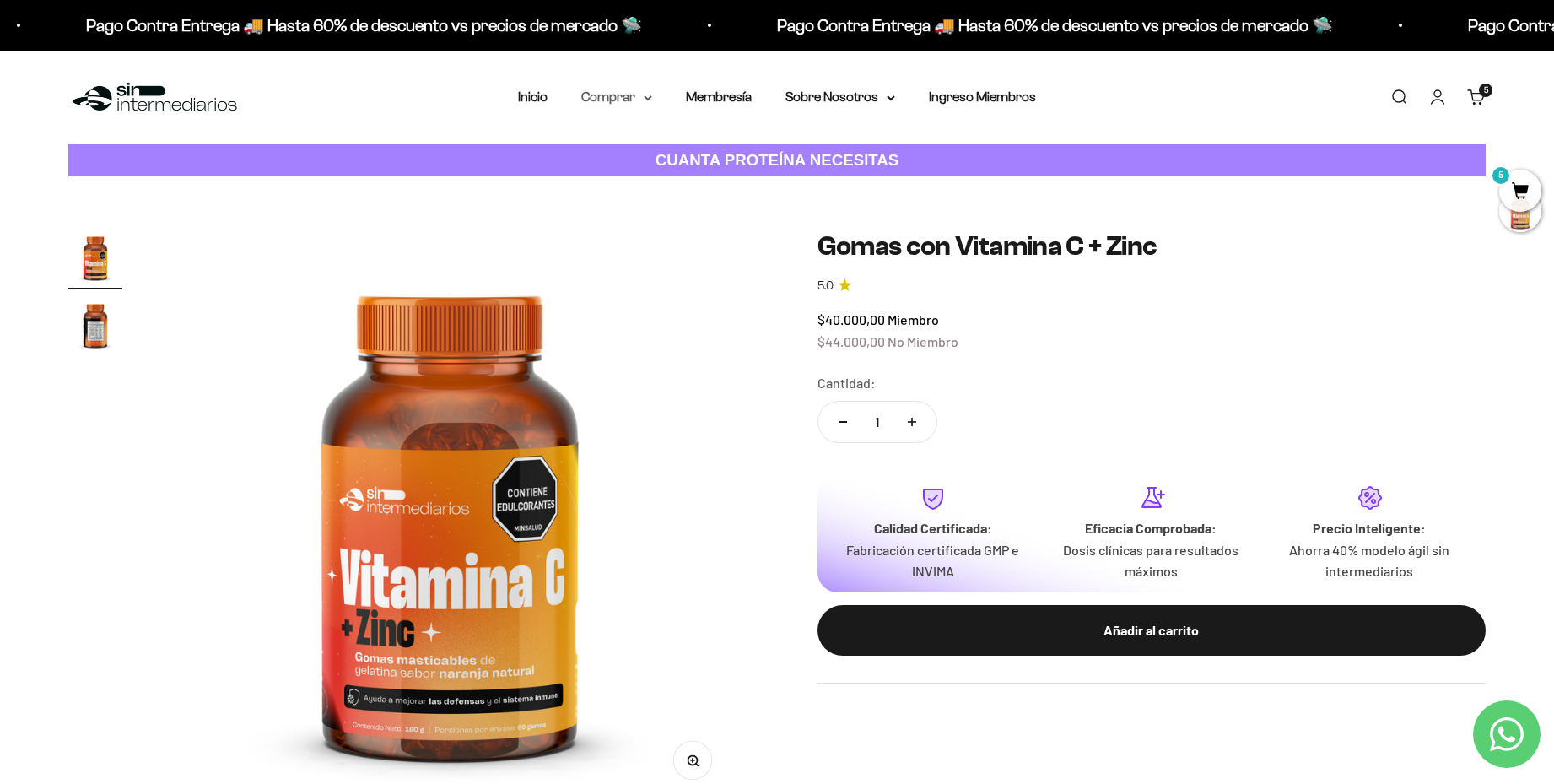
click at [624, 89] on summary "Comprar" at bounding box center [616, 97] width 71 height 22
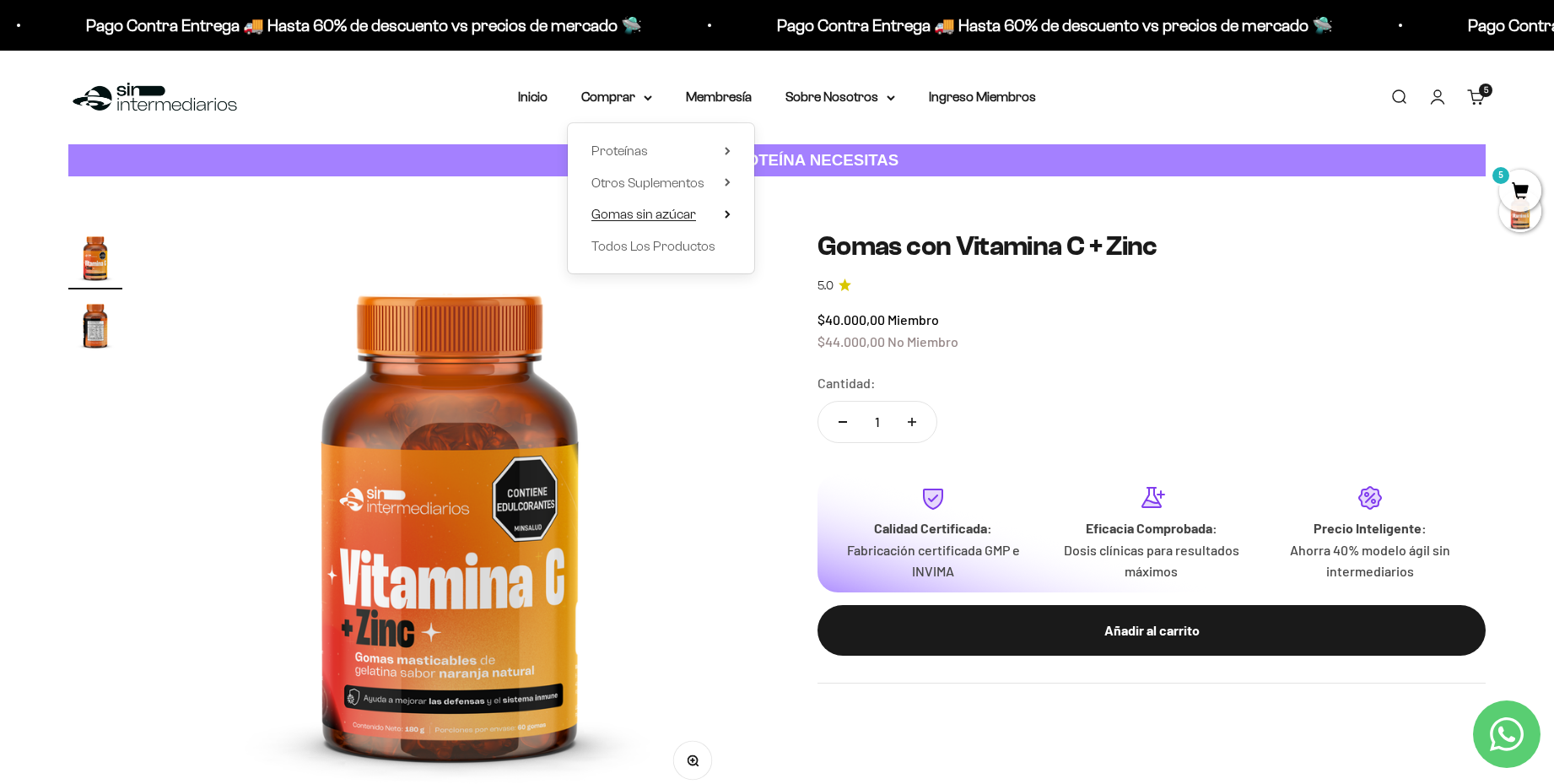
click at [661, 215] on span "Gomas sin azúcar" at bounding box center [643, 214] width 105 height 14
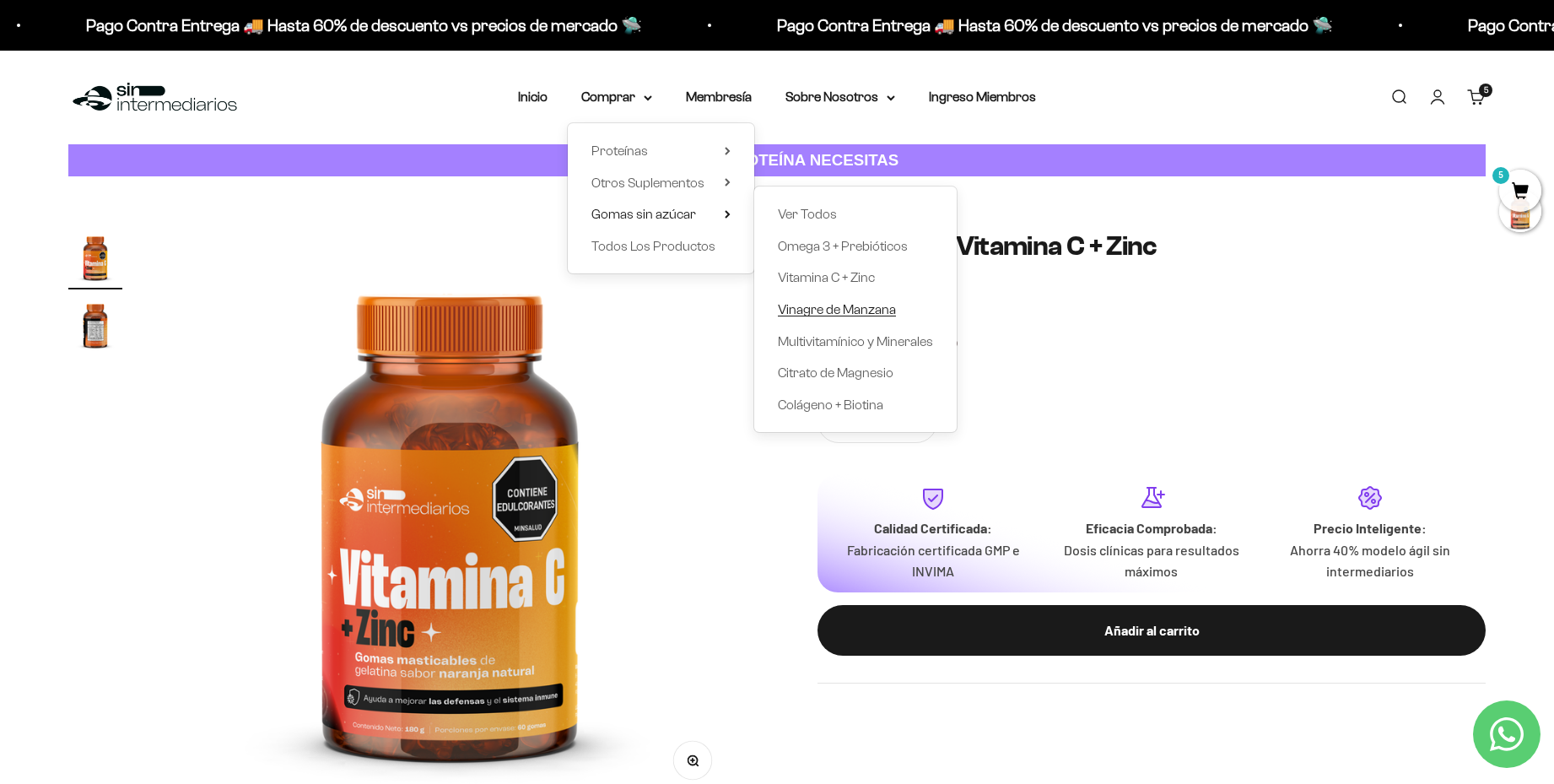
click at [832, 313] on span "Vinagre de Manzana" at bounding box center [837, 309] width 118 height 14
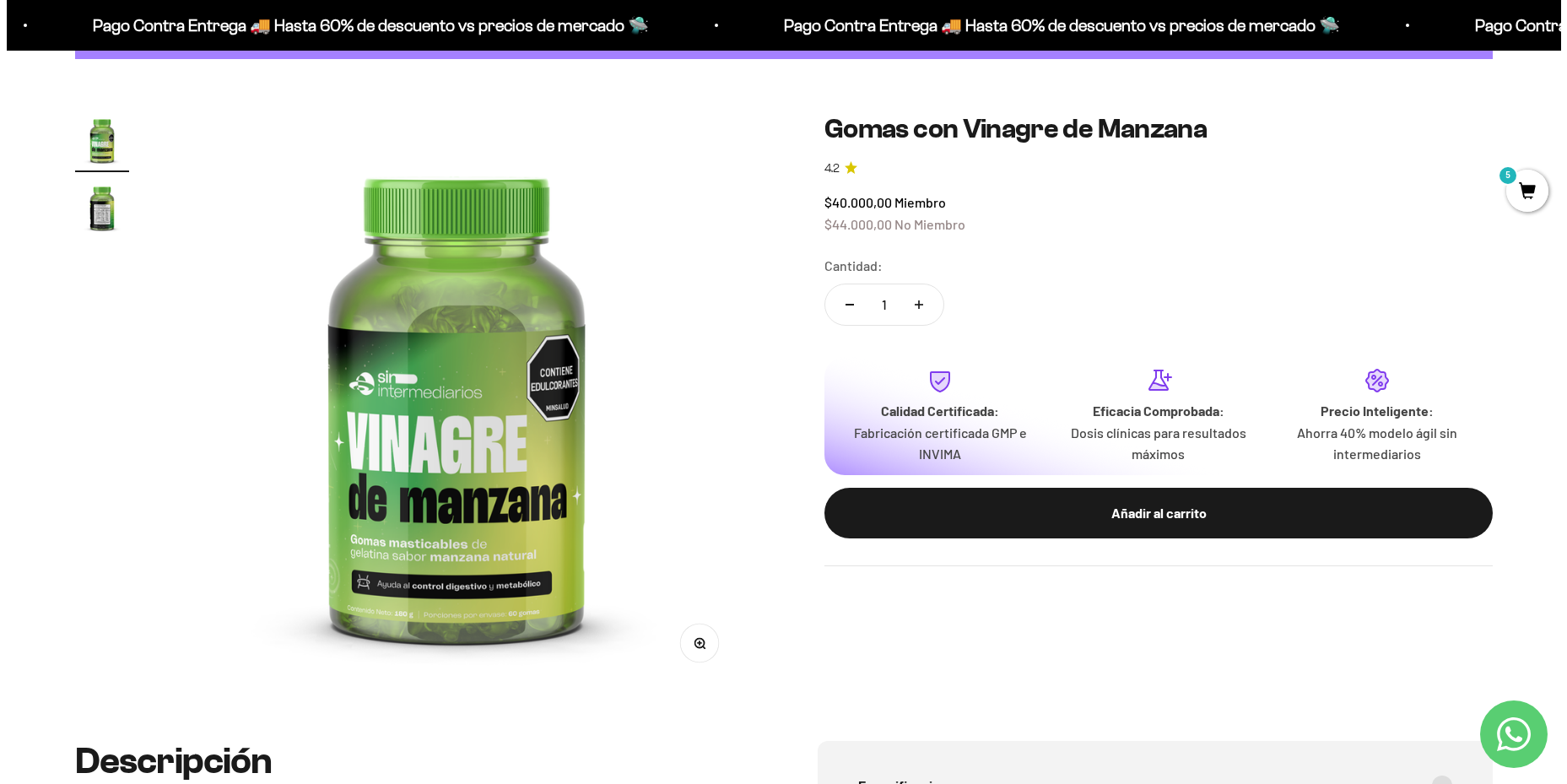
scroll to position [35, 0]
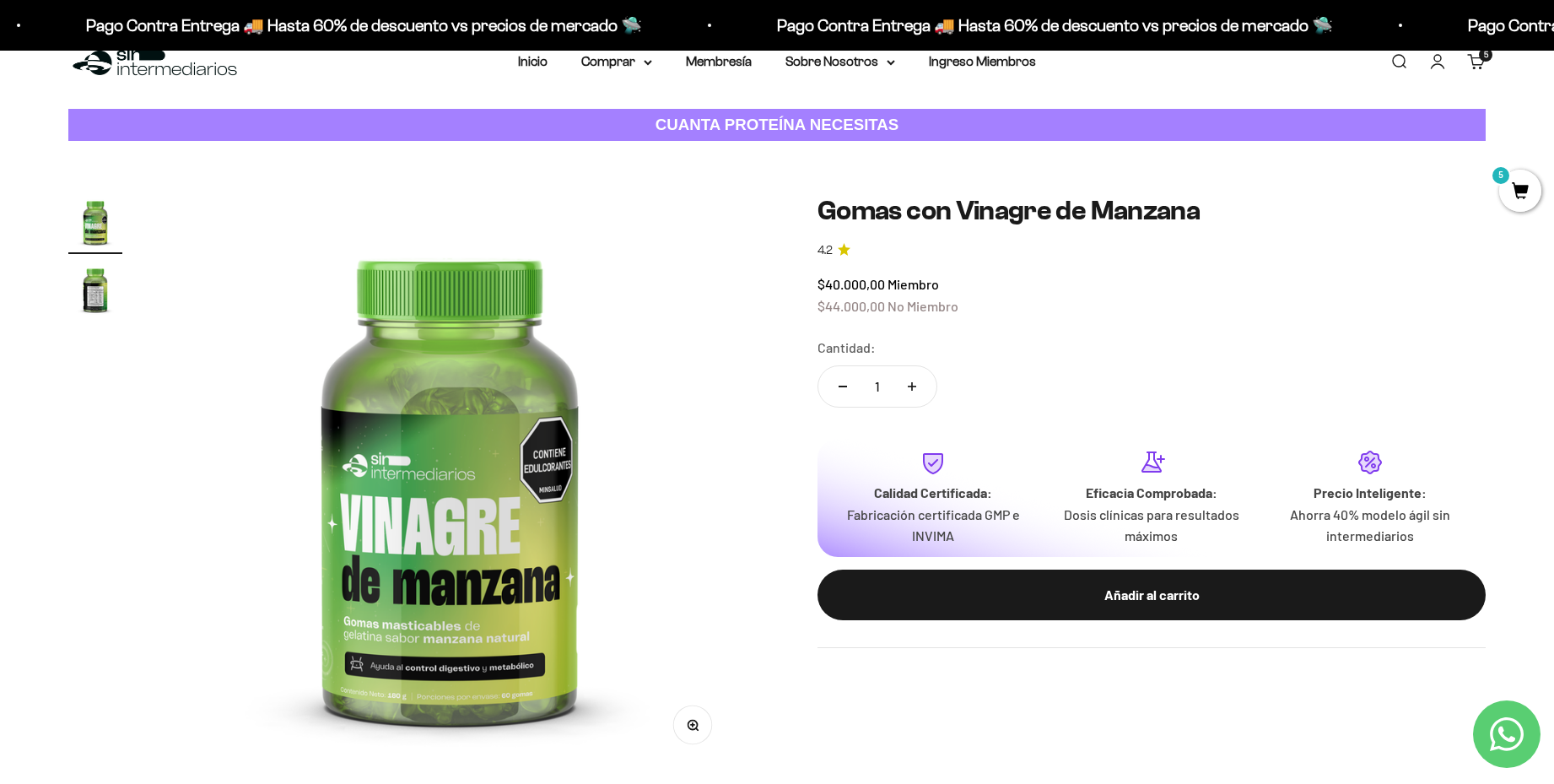
click at [1481, 61] on link "Carrito 5 artículos 5" at bounding box center [1476, 61] width 19 height 19
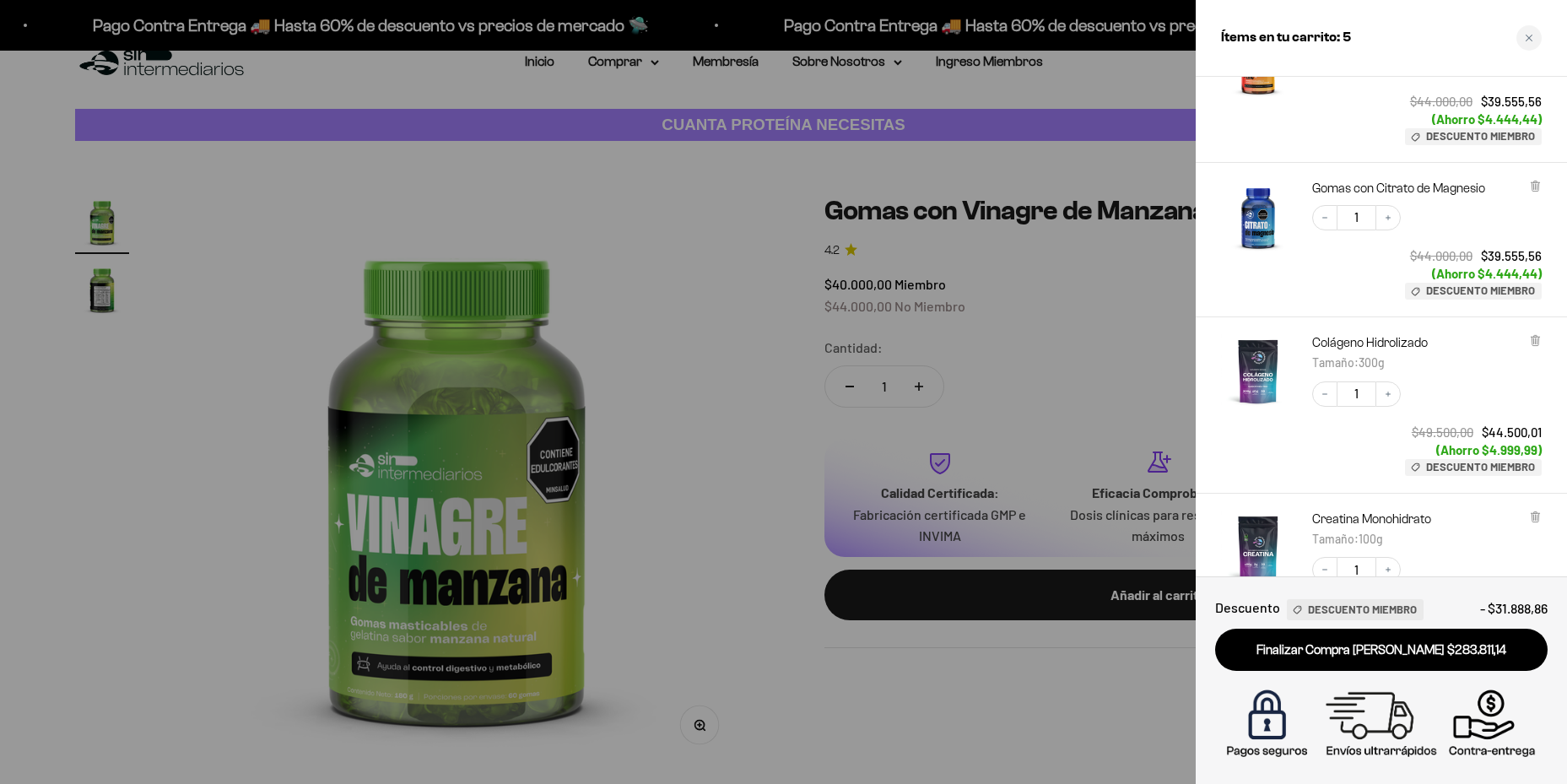
scroll to position [469, 0]
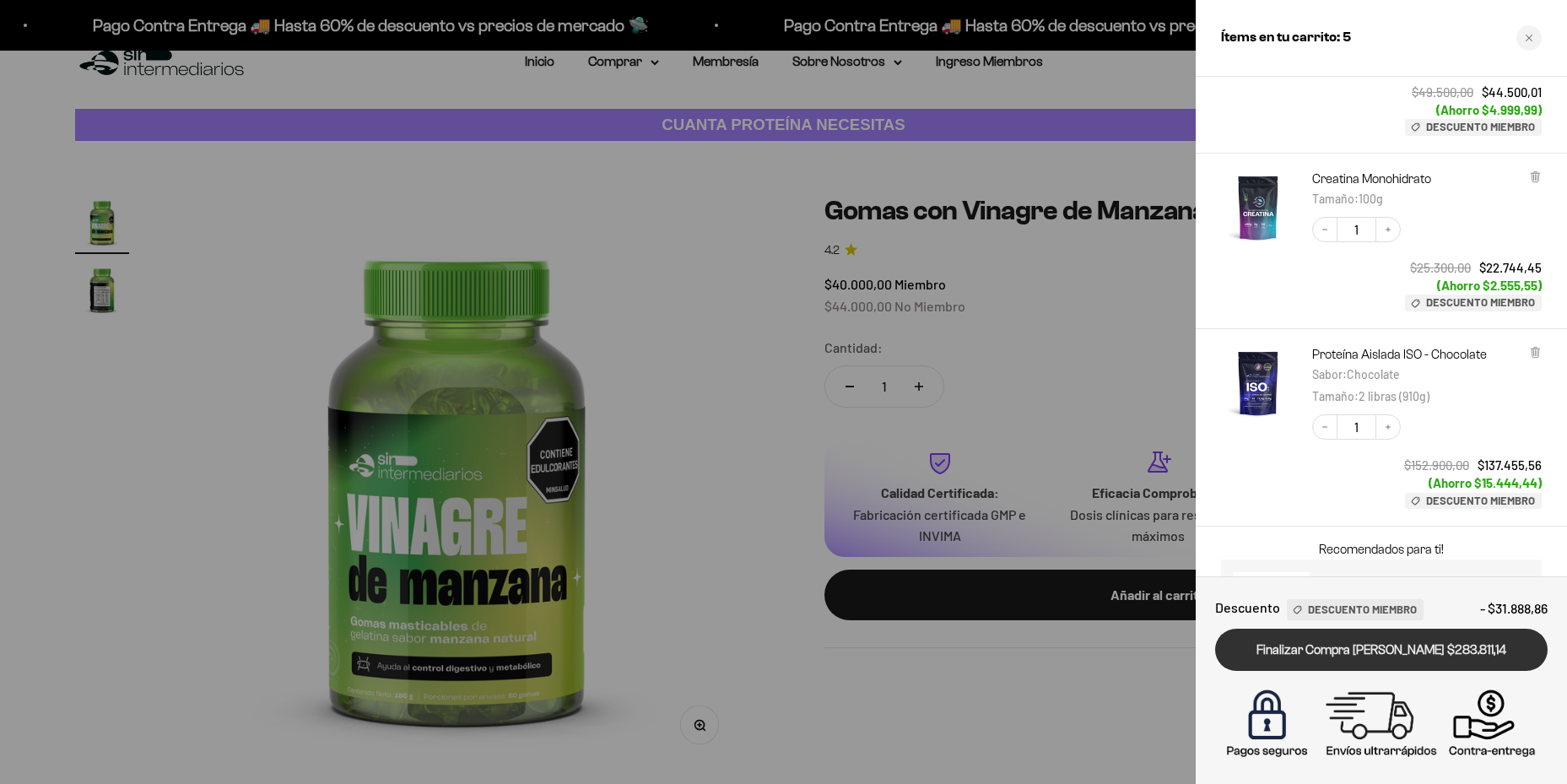
click at [1360, 646] on link "Finalizar Compra [PERSON_NAME] $283.811,14" at bounding box center [1381, 650] width 332 height 43
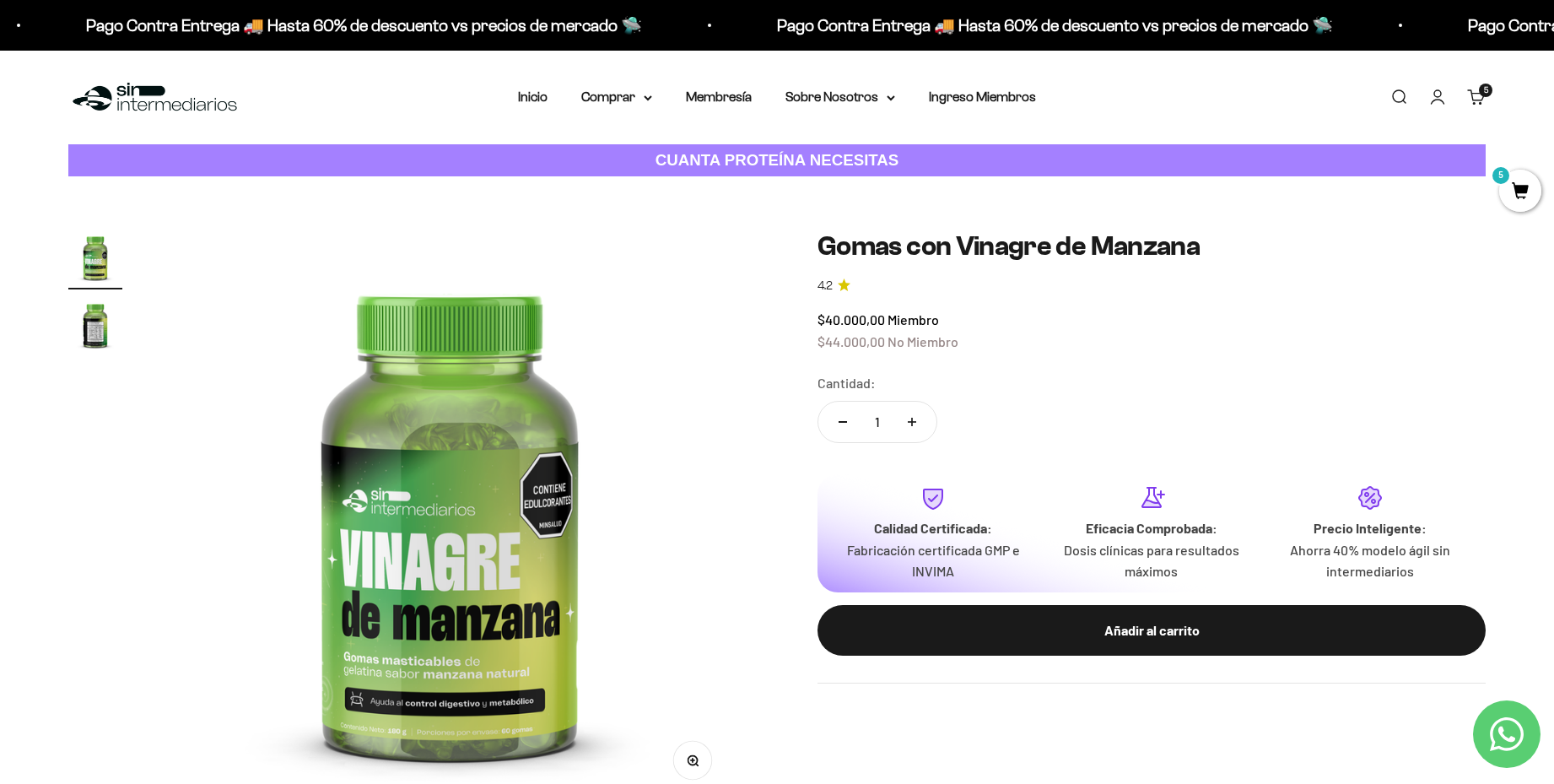
click at [1484, 98] on link "Carrito 5 artículos 5" at bounding box center [1476, 97] width 19 height 19
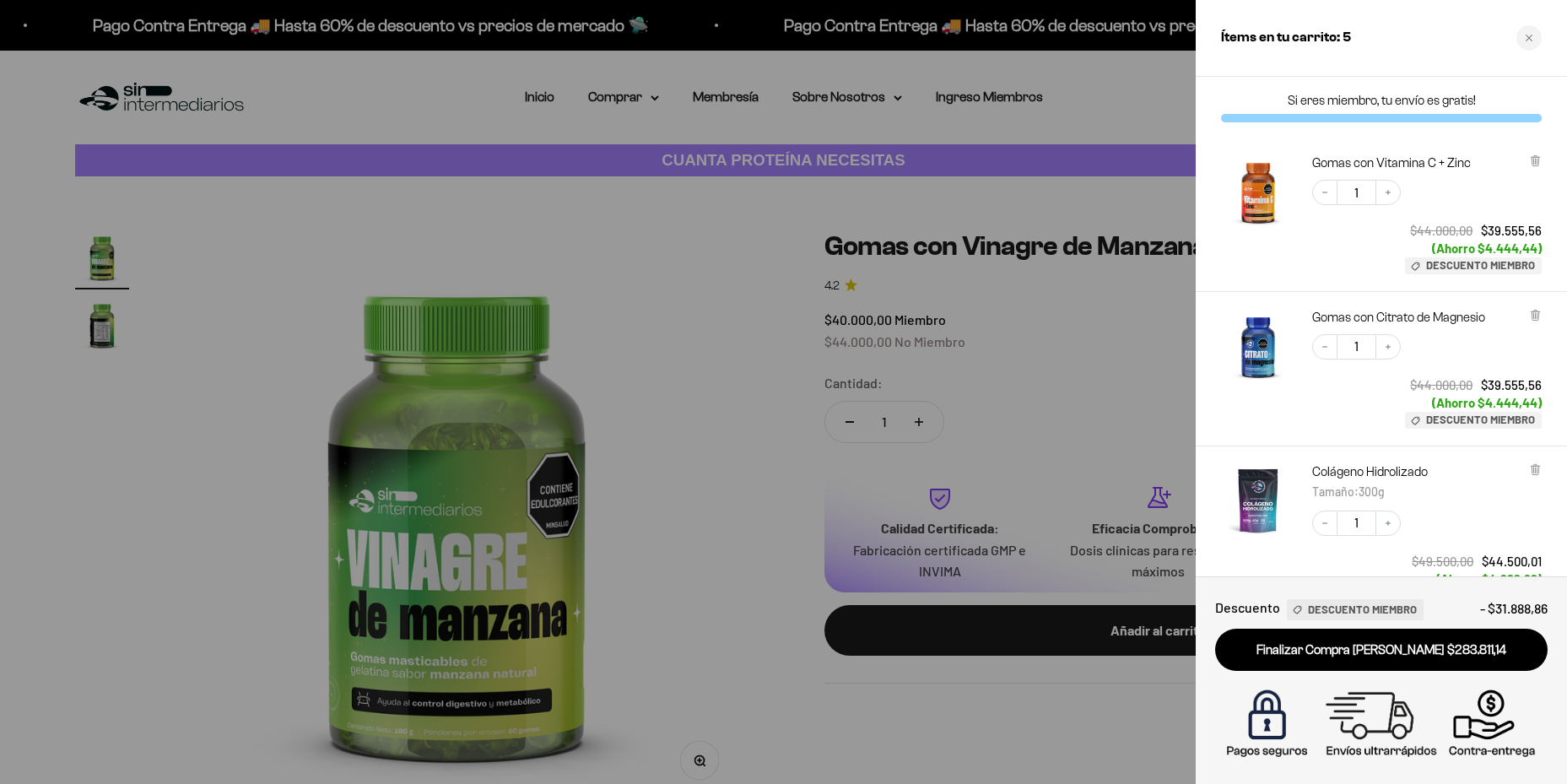
click at [1422, 654] on link "Finalizar Compra [PERSON_NAME] $283.811,14" at bounding box center [1381, 650] width 332 height 43
